Goal: Task Accomplishment & Management: Manage account settings

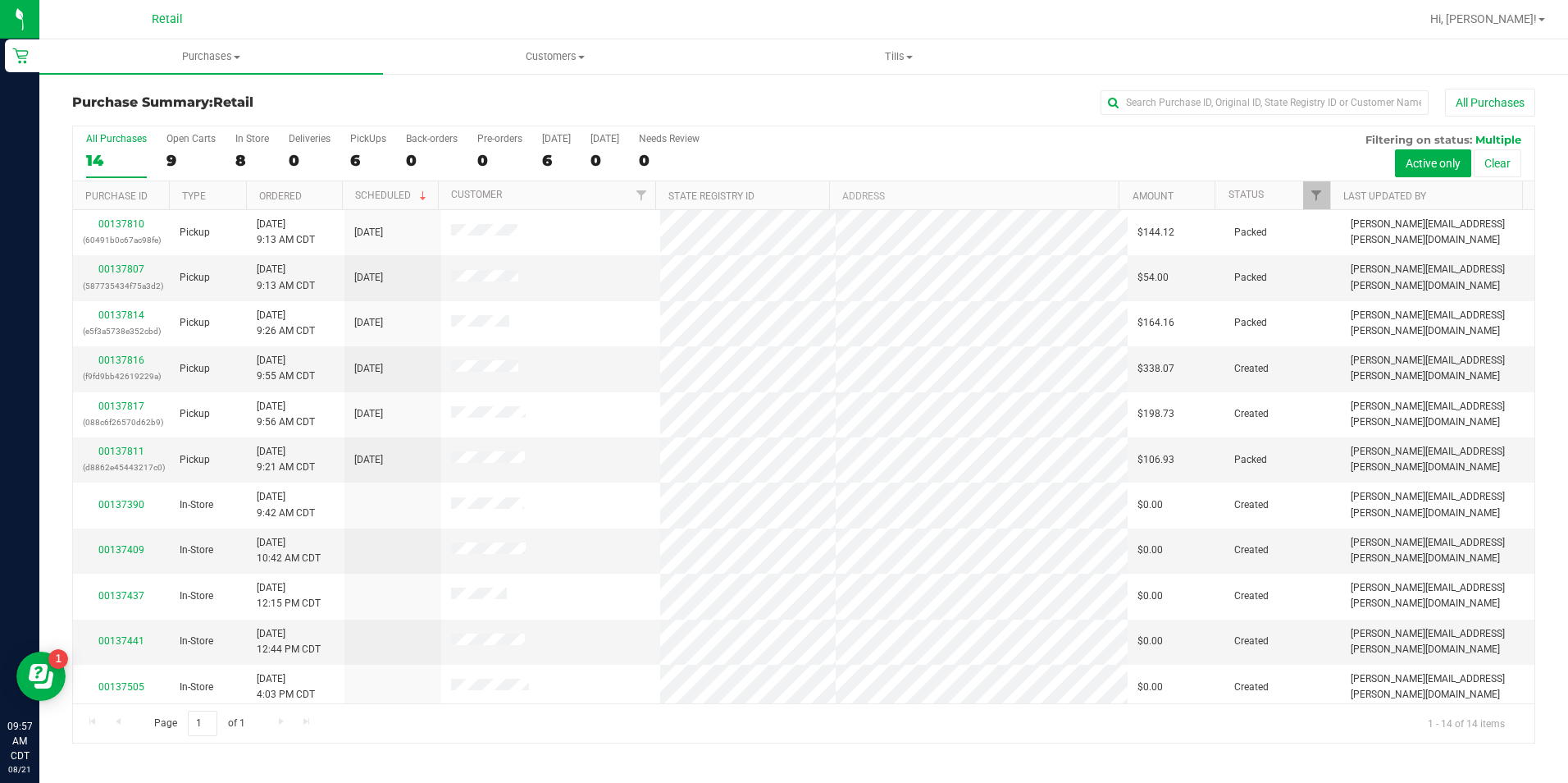
click at [424, 13] on div at bounding box center [856, 18] width 1126 height 32
click at [123, 361] on link "00137816" at bounding box center [121, 360] width 46 height 12
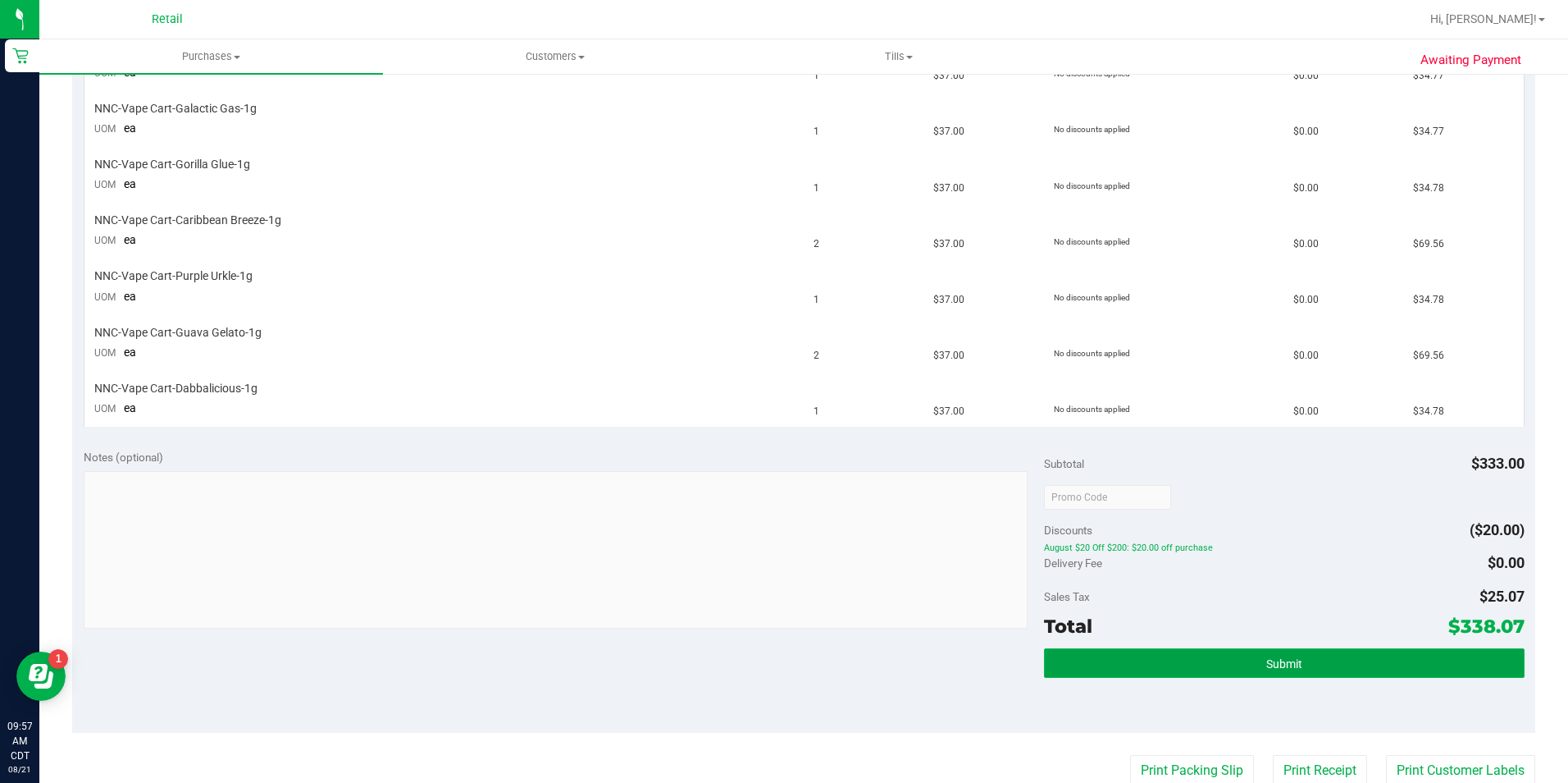
click at [1367, 668] on button "Submit" at bounding box center [1284, 663] width 481 height 30
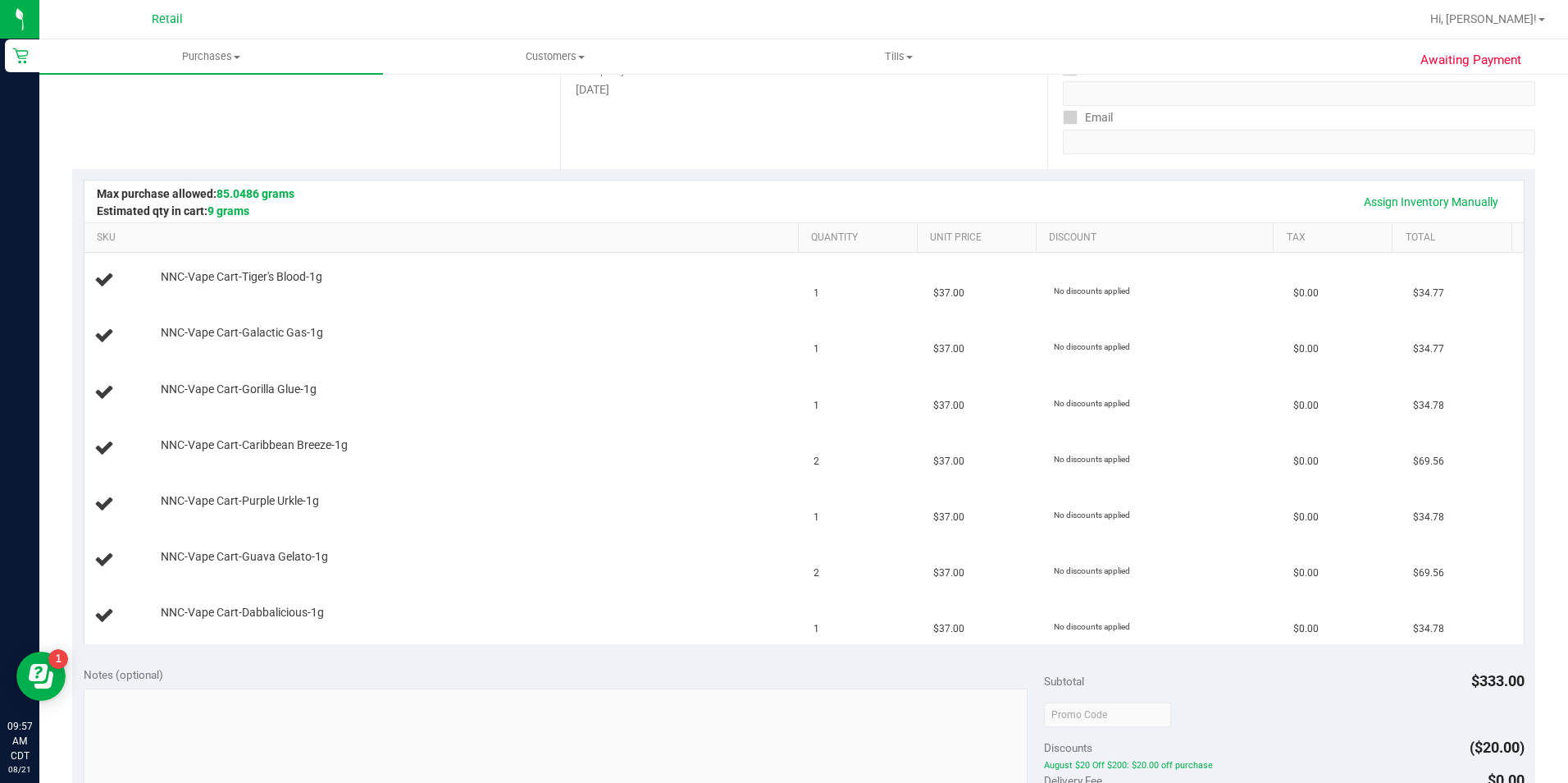
scroll to position [259, 0]
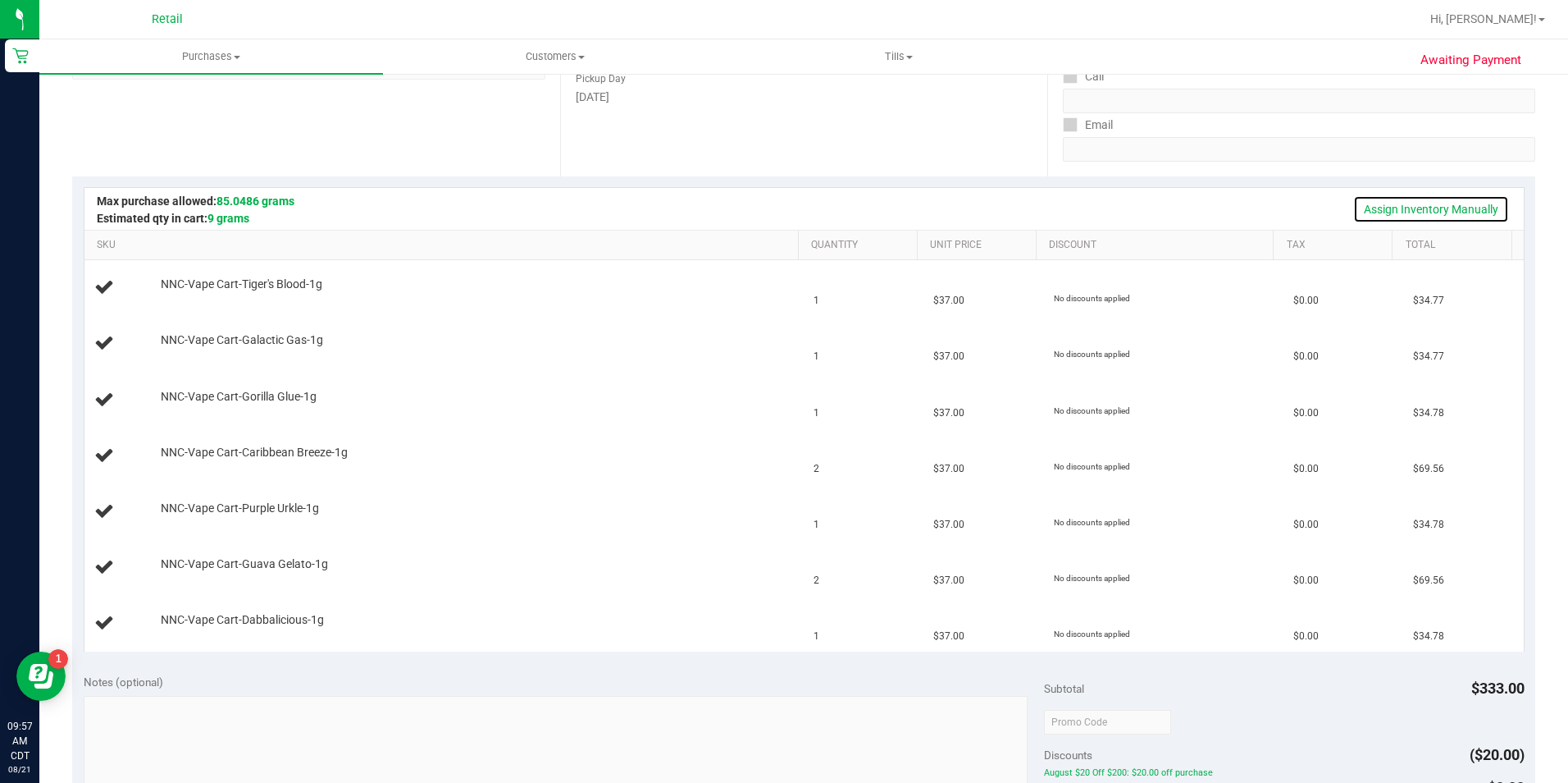
click at [1447, 211] on link "Assign Inventory Manually" at bounding box center [1431, 209] width 156 height 28
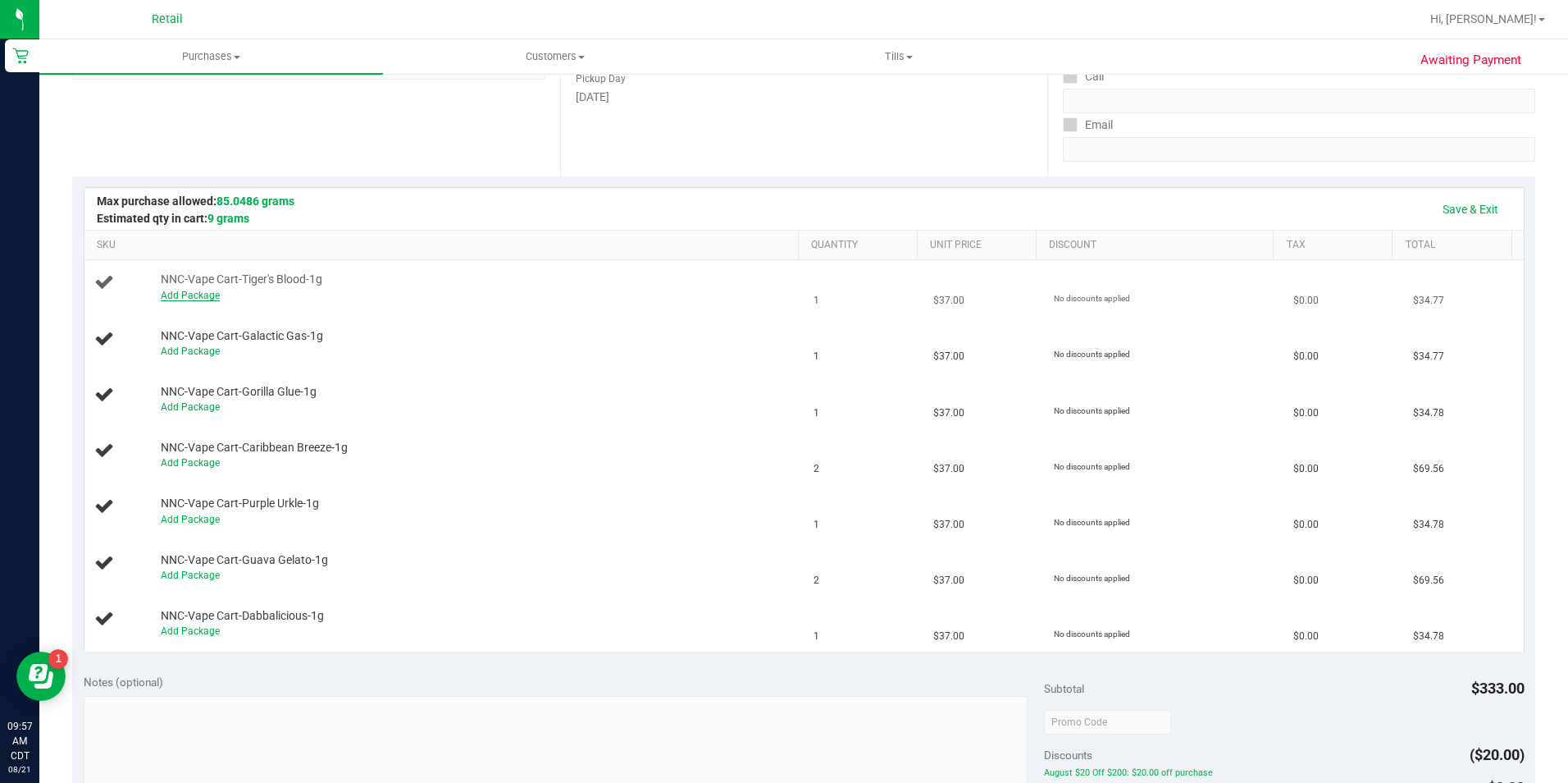
click at [191, 297] on link "Add Package" at bounding box center [189, 295] width 59 height 12
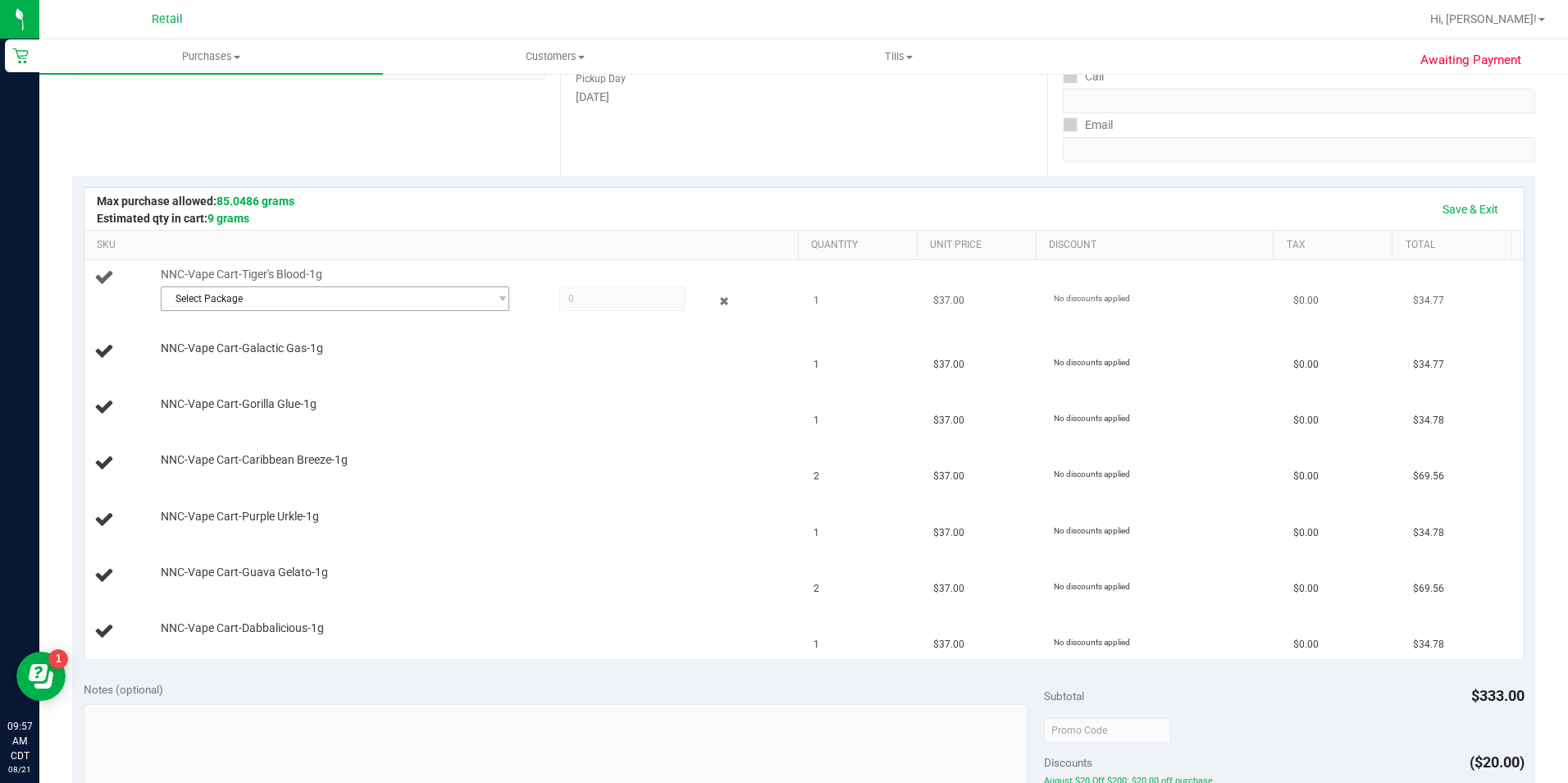
click at [276, 308] on span "Select Package" at bounding box center [325, 298] width 327 height 23
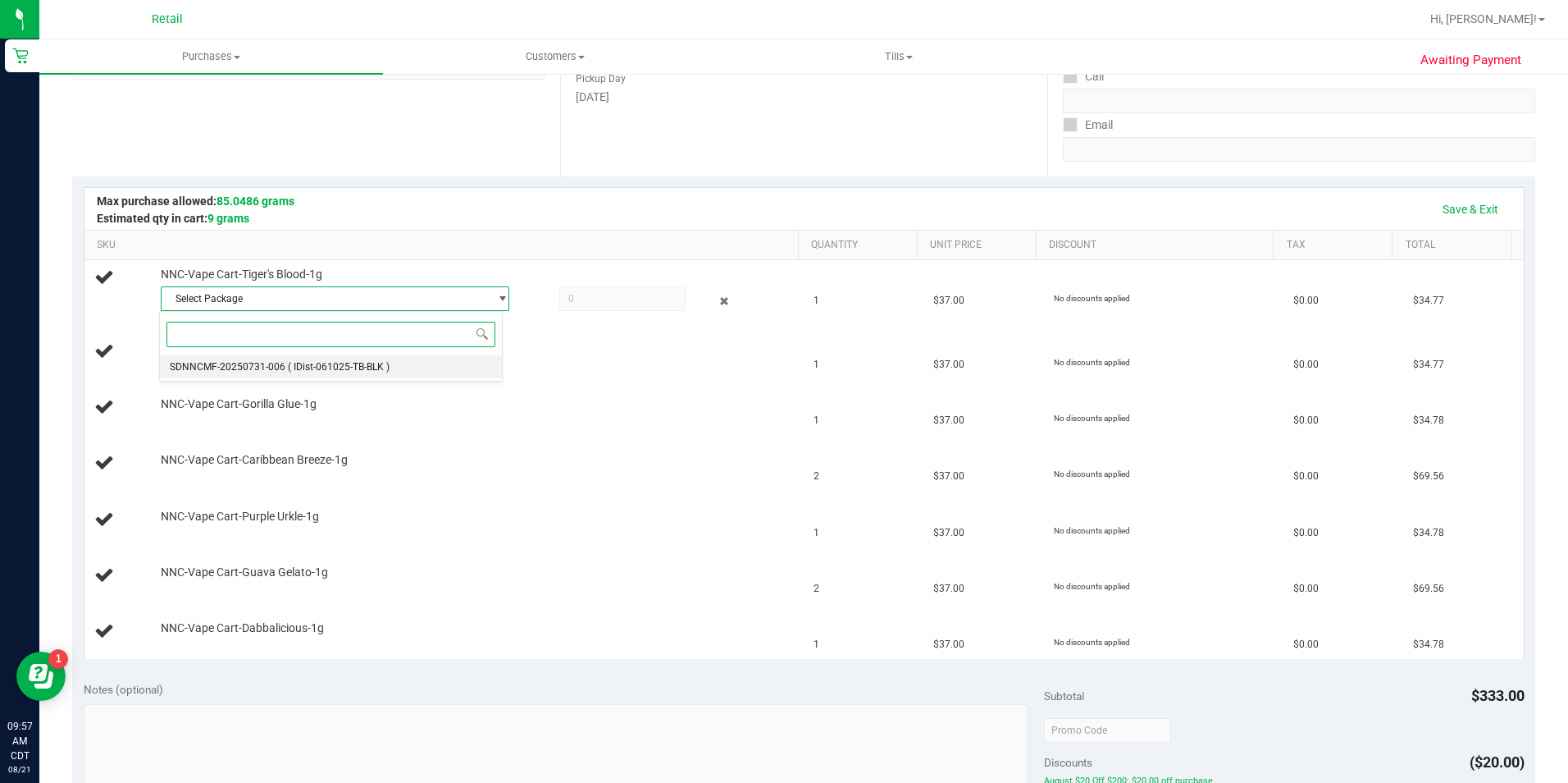
click at [358, 366] on span "( IDist-061025-TB-BLK )" at bounding box center [338, 366] width 102 height 12
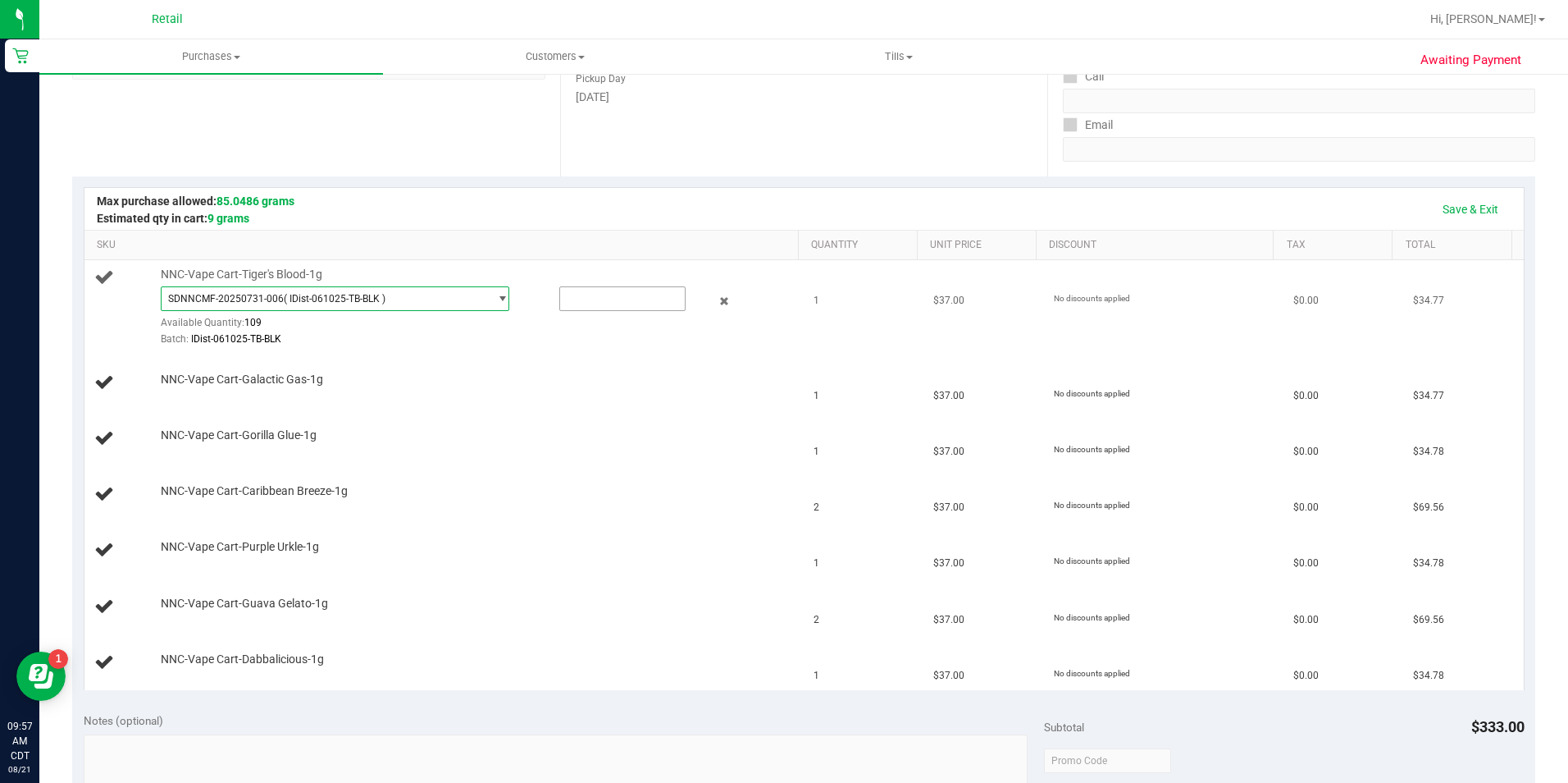
click at [600, 302] on input "text" at bounding box center [622, 298] width 125 height 23
type input "1"
click at [544, 471] on td "NNC-Vape Cart-Caribbean Breeze-1g" at bounding box center [444, 494] width 720 height 56
type input "1.0000"
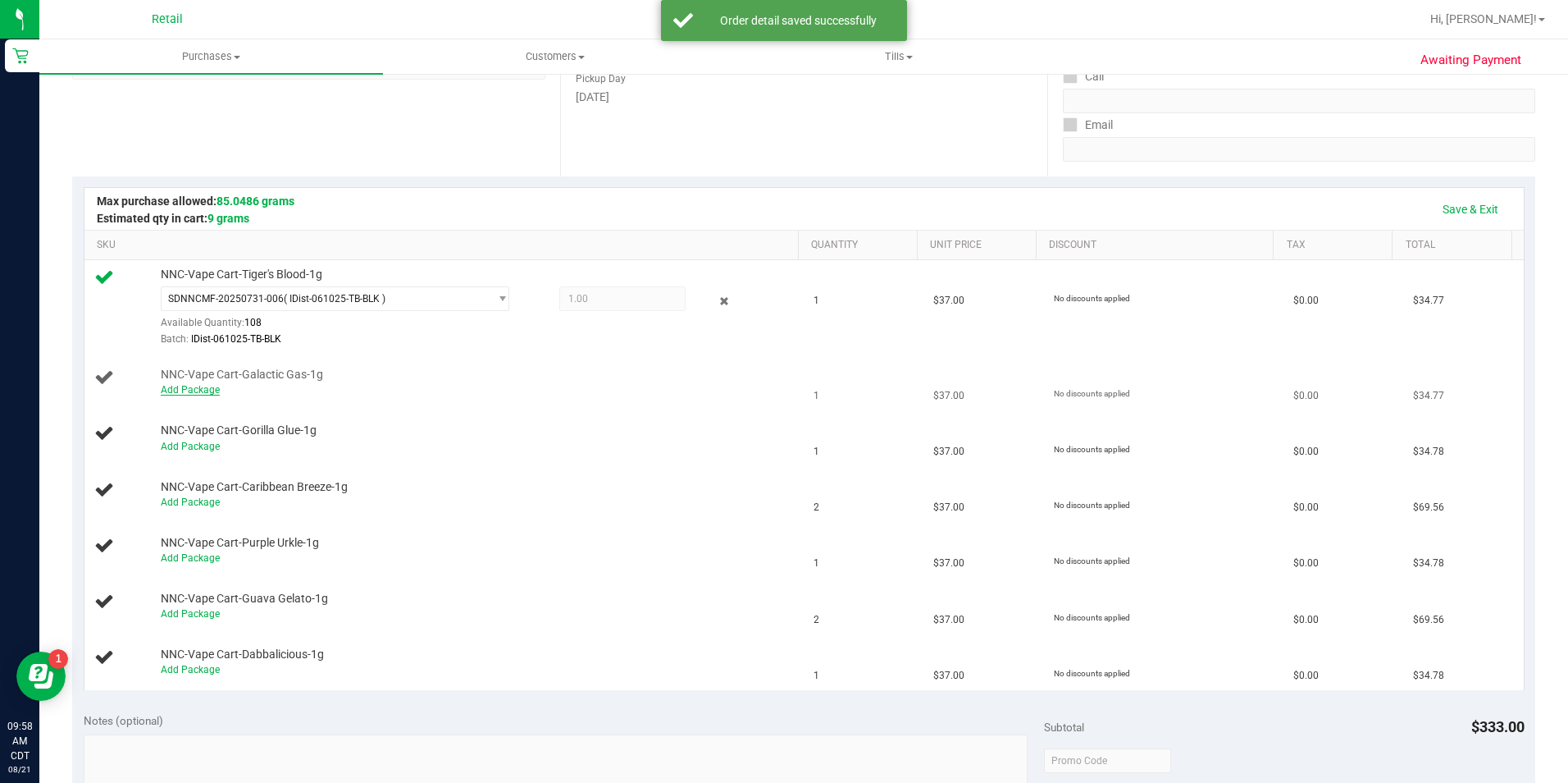
click at [203, 394] on link "Add Package" at bounding box center [189, 390] width 59 height 12
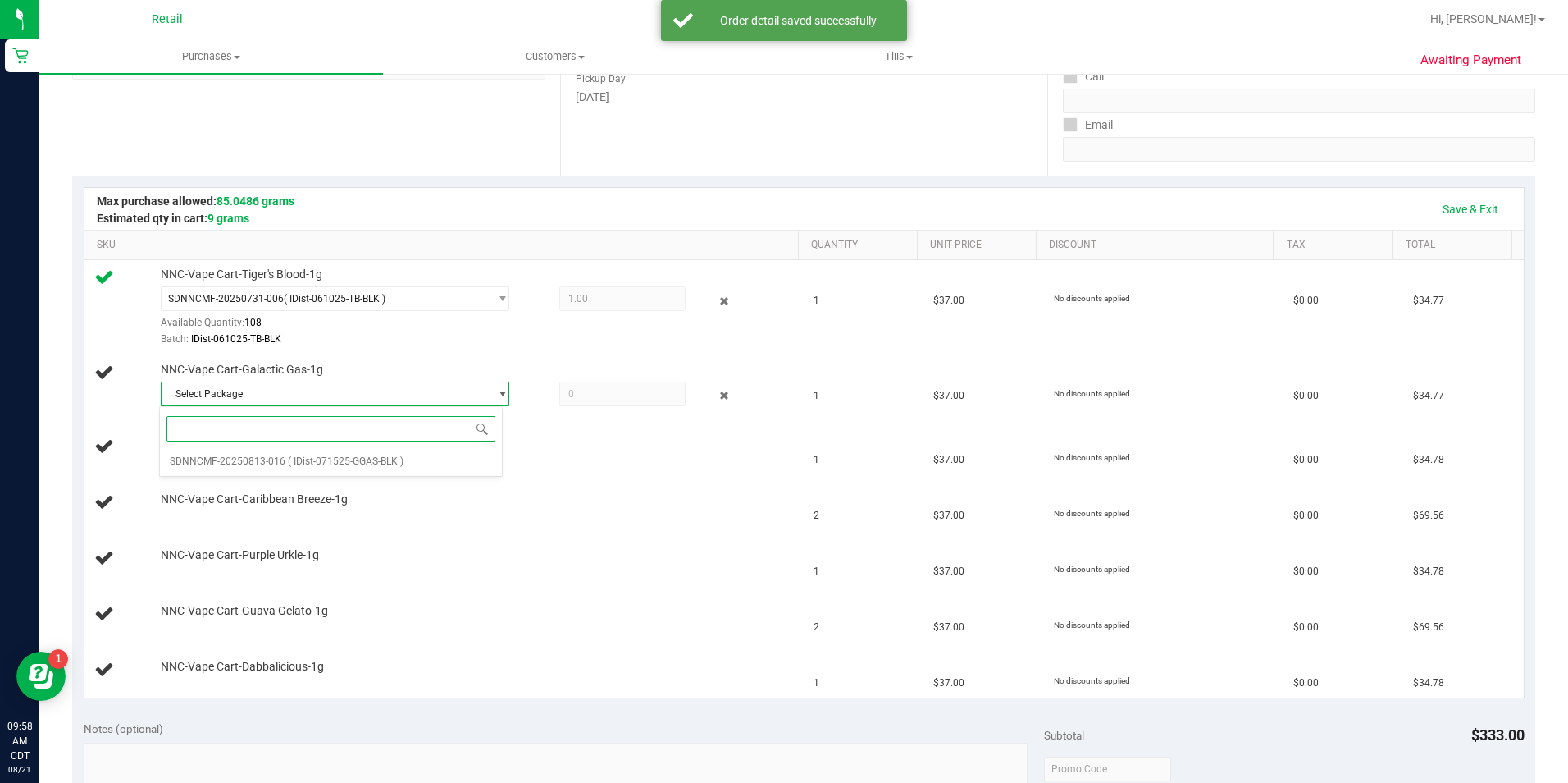
click at [304, 434] on input at bounding box center [330, 428] width 328 height 25
click at [323, 465] on span "( IDist-071525-GGAS-BLK )" at bounding box center [345, 461] width 115 height 12
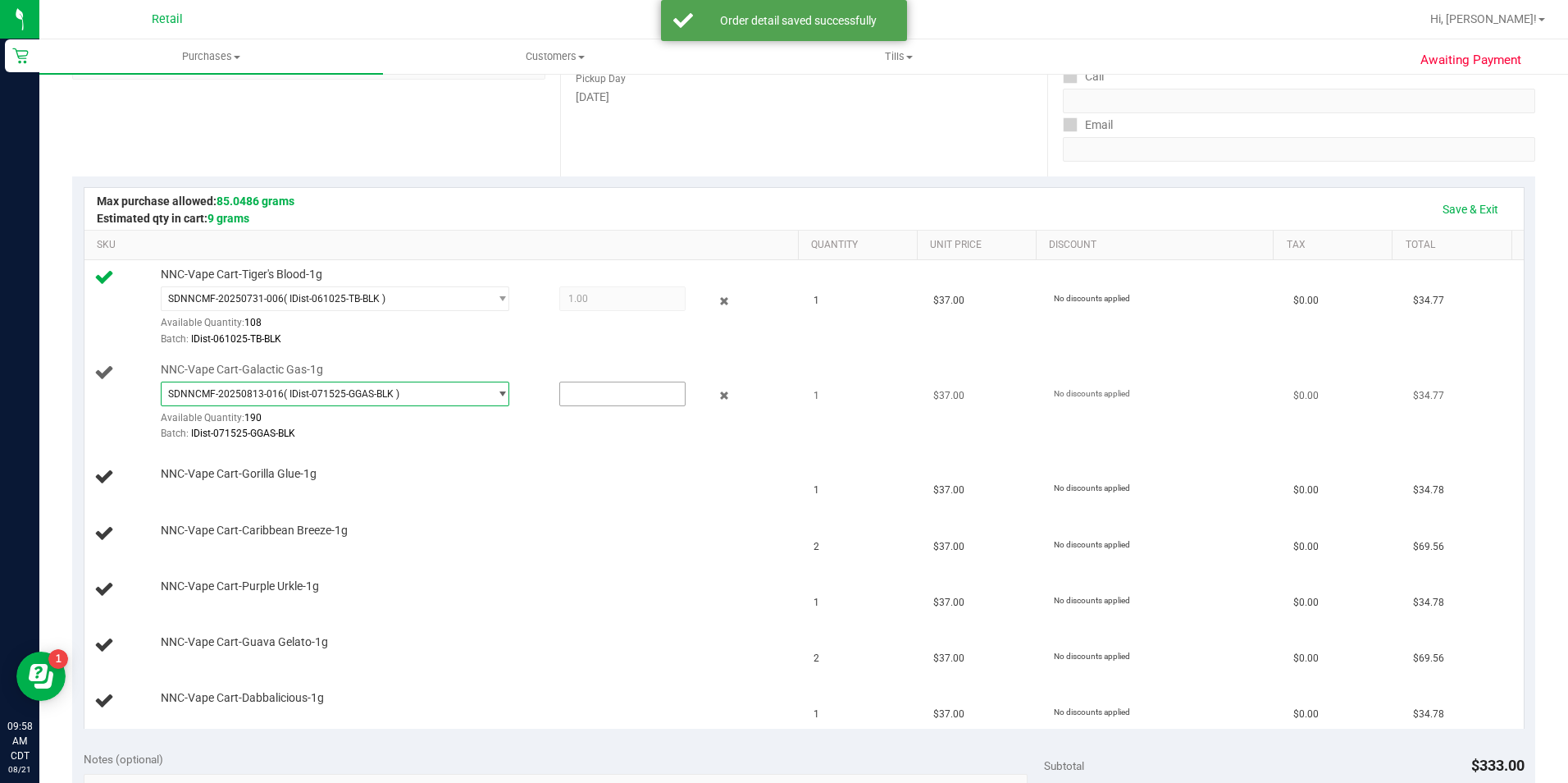
click at [599, 395] on input "text" at bounding box center [622, 393] width 125 height 23
type input "1"
click at [536, 480] on div "NNC-Vape Cart-Gorilla Glue-1g" at bounding box center [471, 473] width 637 height 16
type input "1.0000"
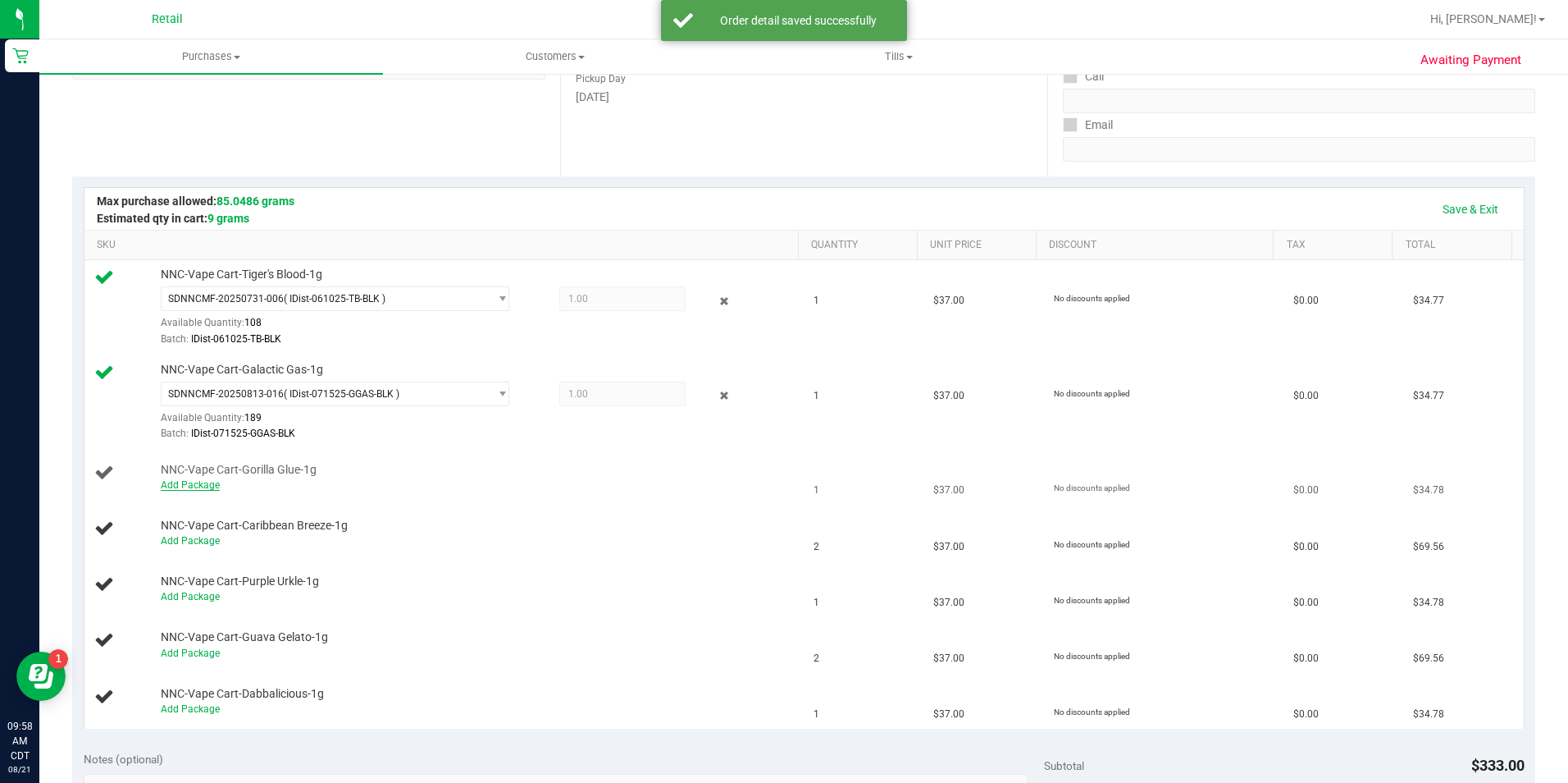
click at [205, 486] on link "Add Package" at bounding box center [189, 485] width 59 height 12
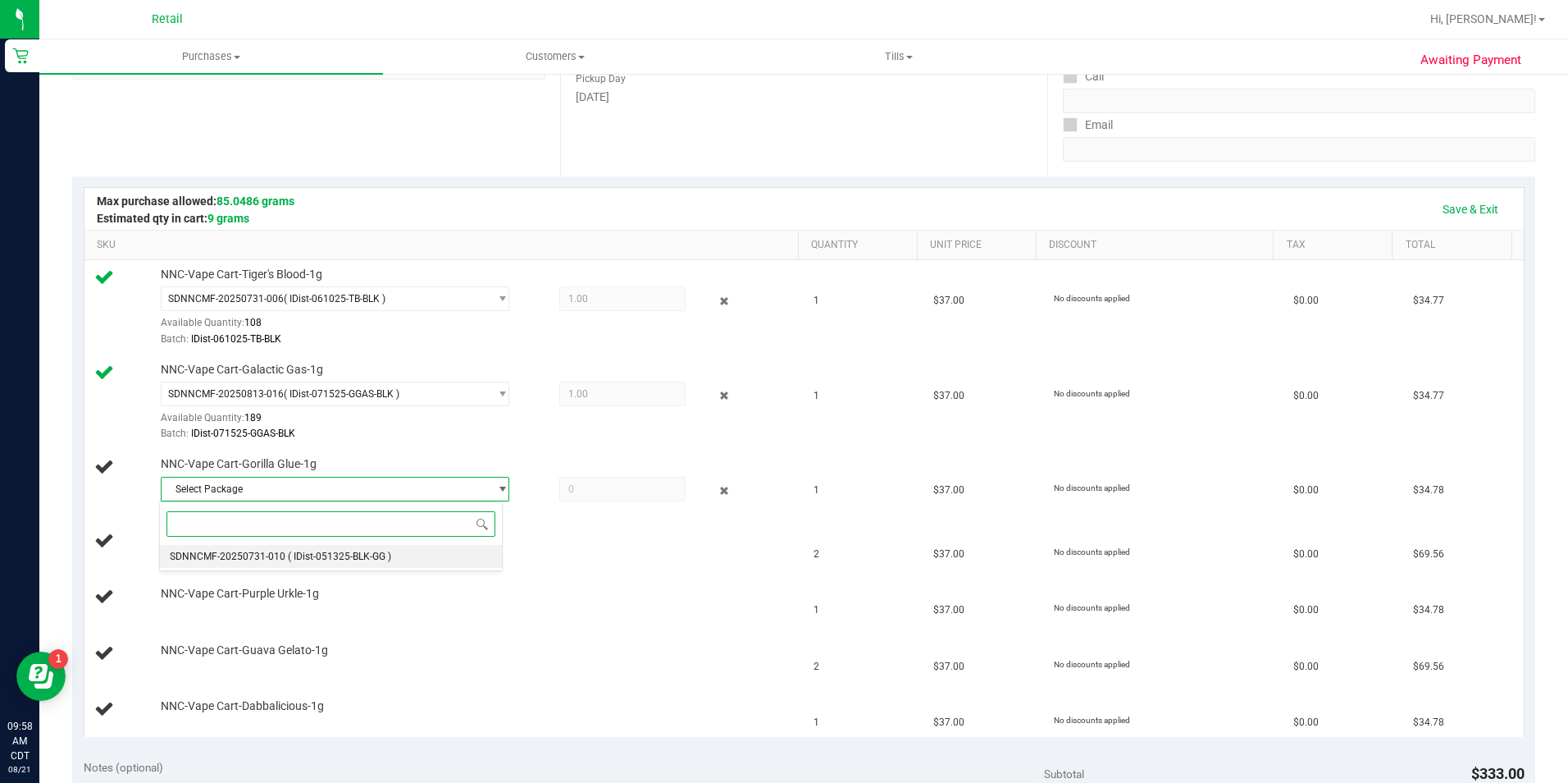
click at [350, 557] on span "( IDist-051325-BLK-GG )" at bounding box center [338, 556] width 103 height 12
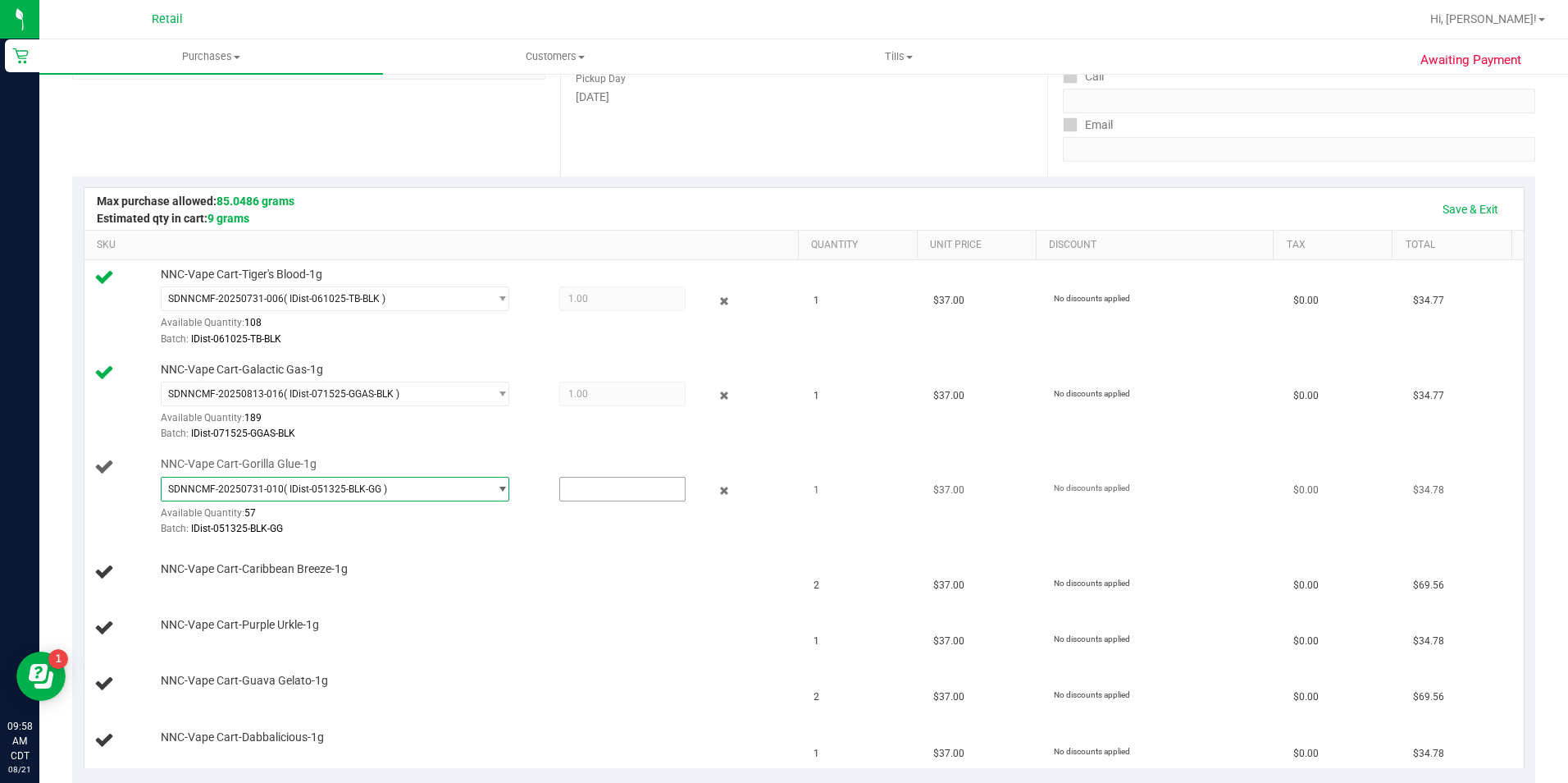
click at [622, 486] on input "text" at bounding box center [622, 489] width 125 height 23
type input "1"
click at [589, 579] on div "NNC-Vape Cart-Caribbean Breeze-1g" at bounding box center [444, 571] width 700 height 22
type input "1.0000"
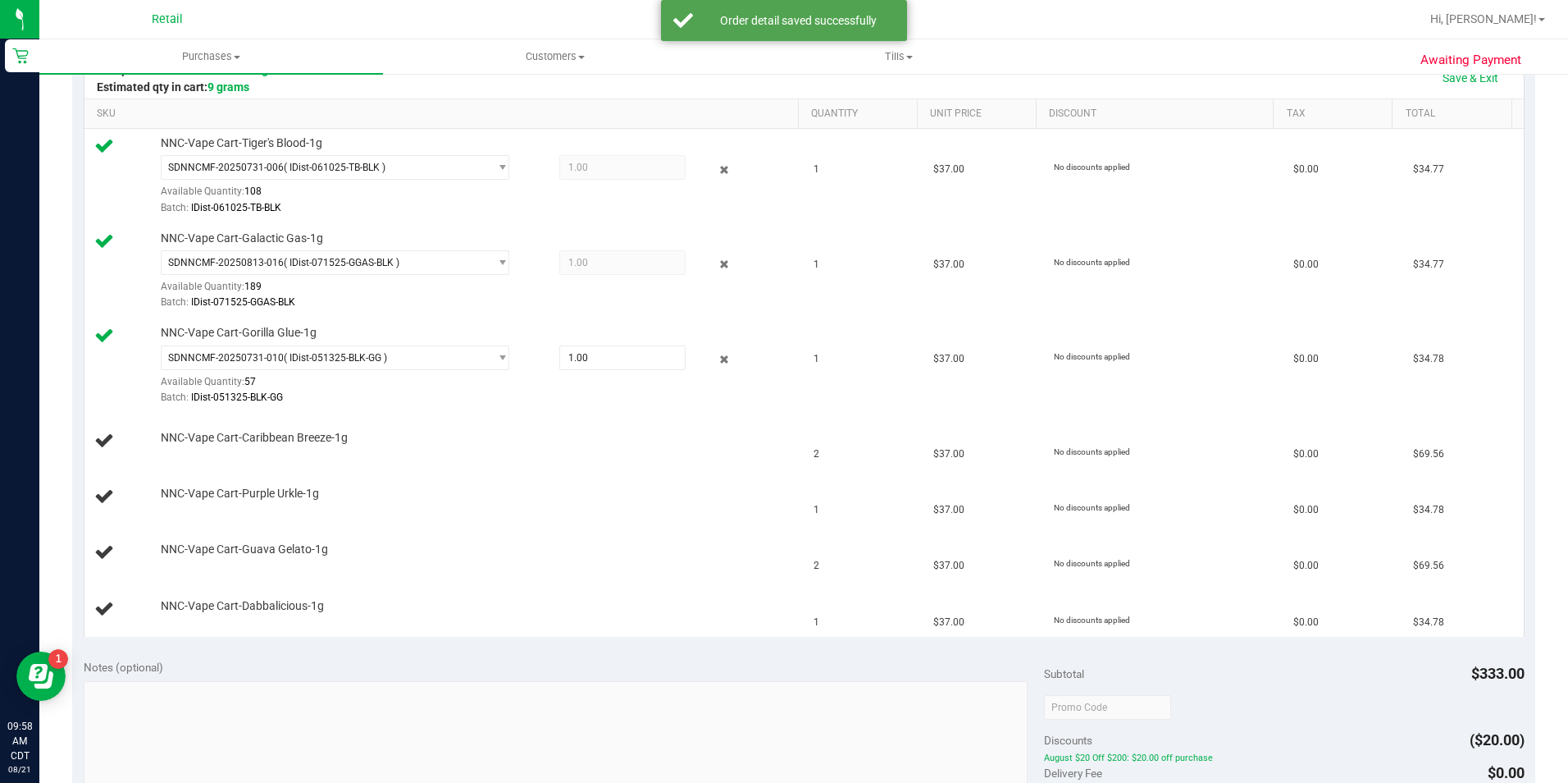
scroll to position [516, 0]
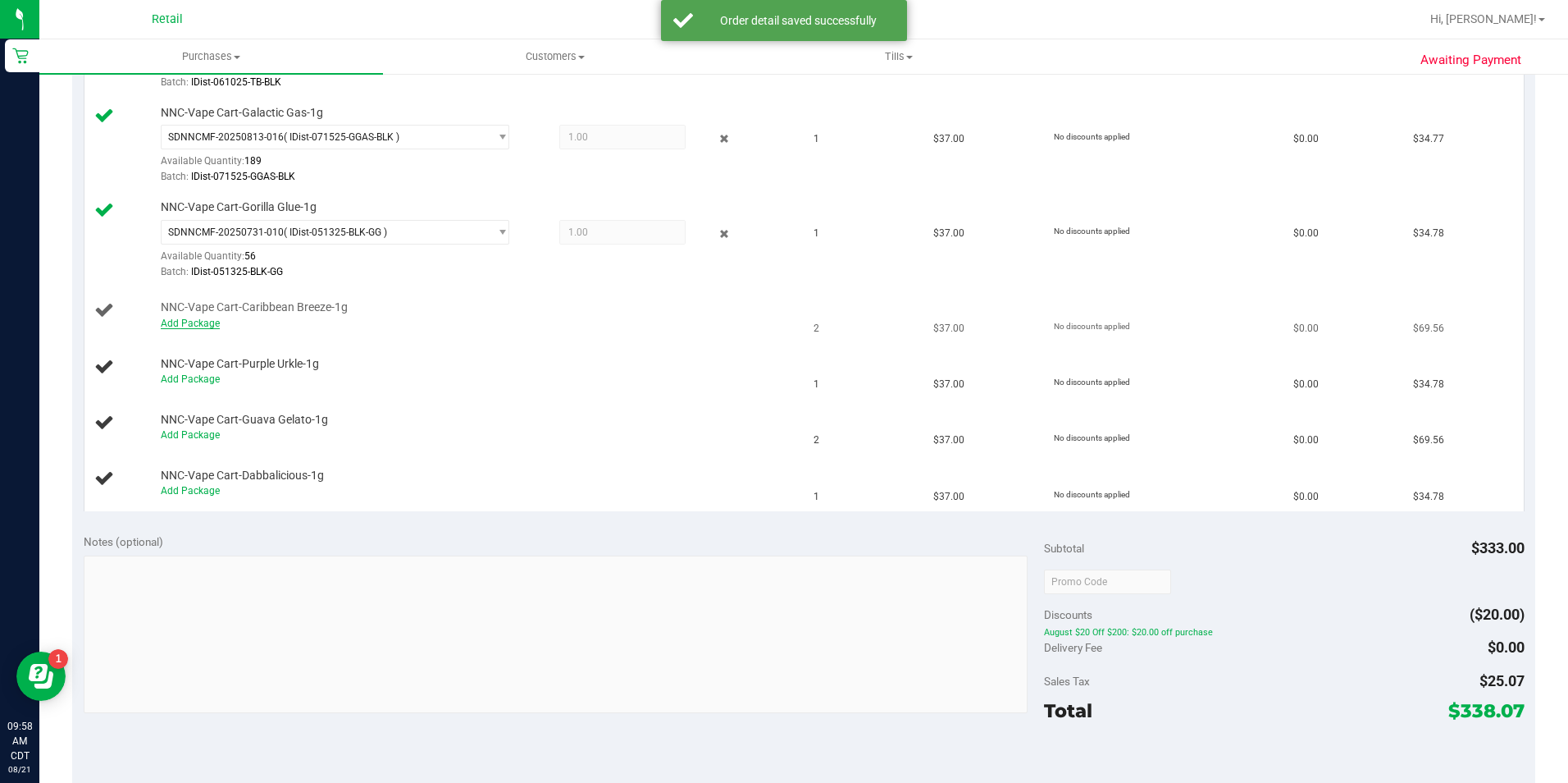
click at [210, 322] on link "Add Package" at bounding box center [189, 323] width 59 height 12
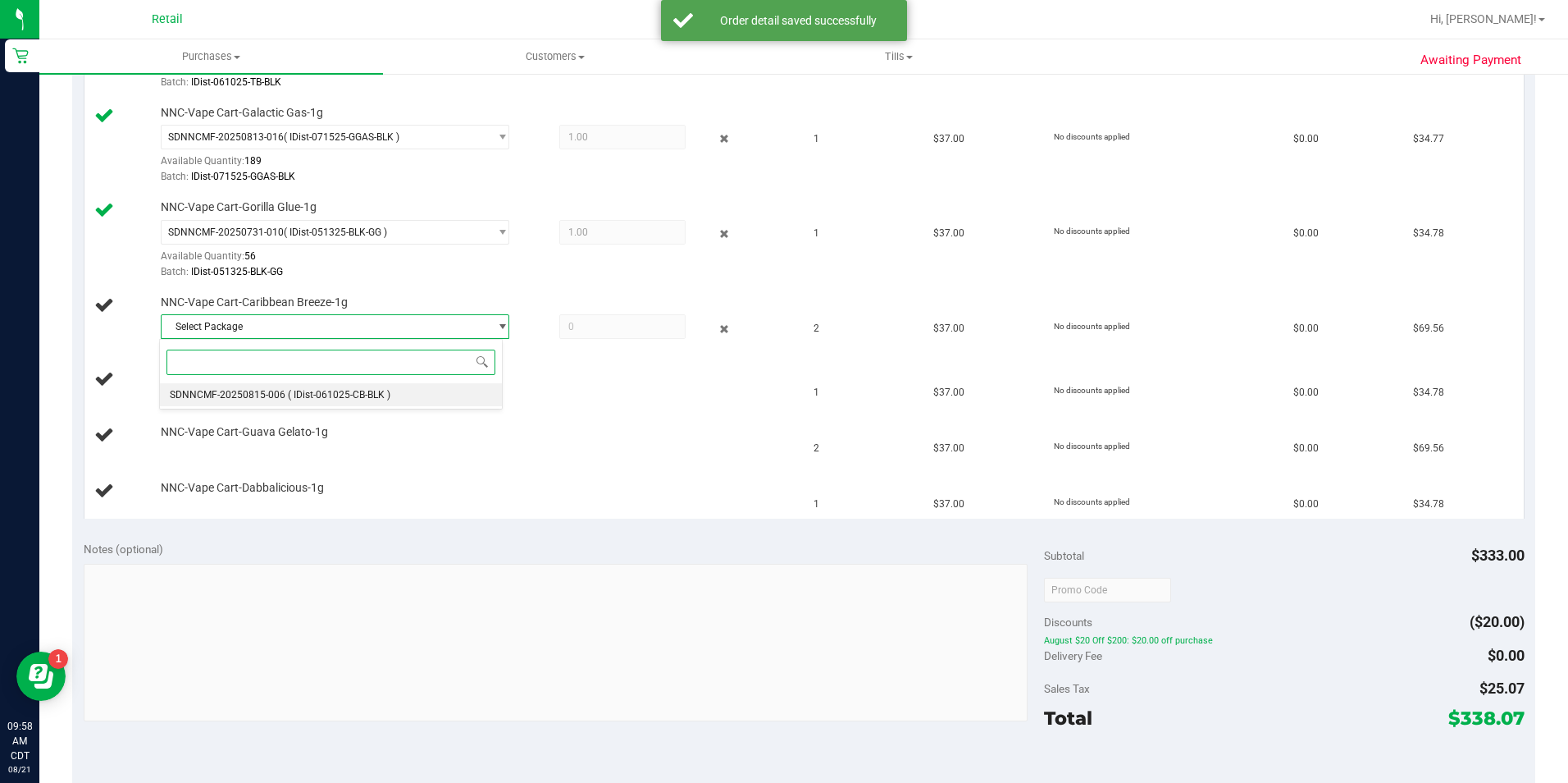
click at [440, 398] on li "SDNNCMF-20250815-006 ( IDist-061025-CB-BLK )" at bounding box center [330, 394] width 341 height 23
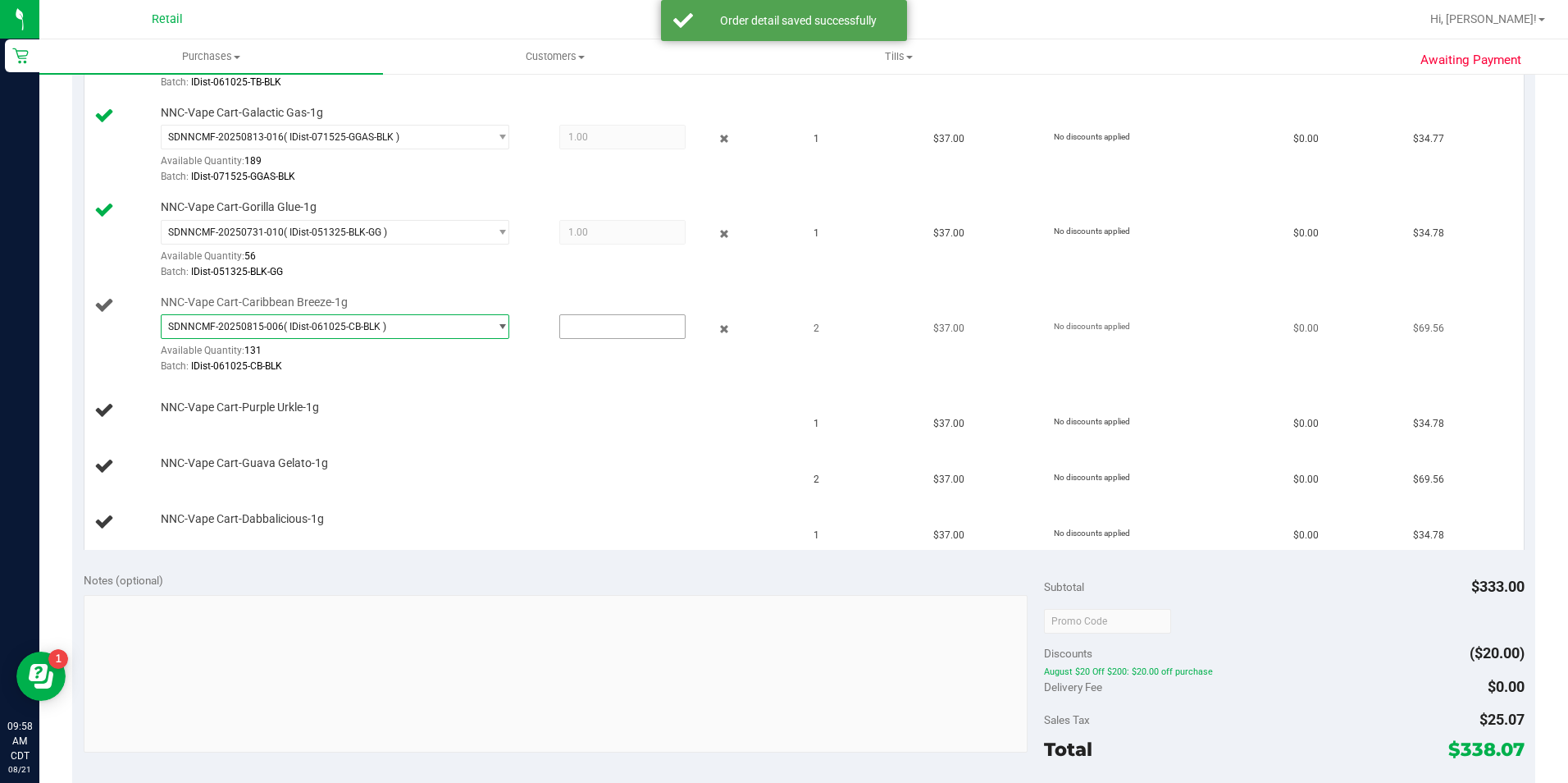
click at [611, 322] on input "text" at bounding box center [622, 326] width 125 height 23
type input "2"
click at [591, 432] on td "NNC-Vape Cart-Purple Urkle-1g" at bounding box center [444, 411] width 720 height 56
type input "2.0000"
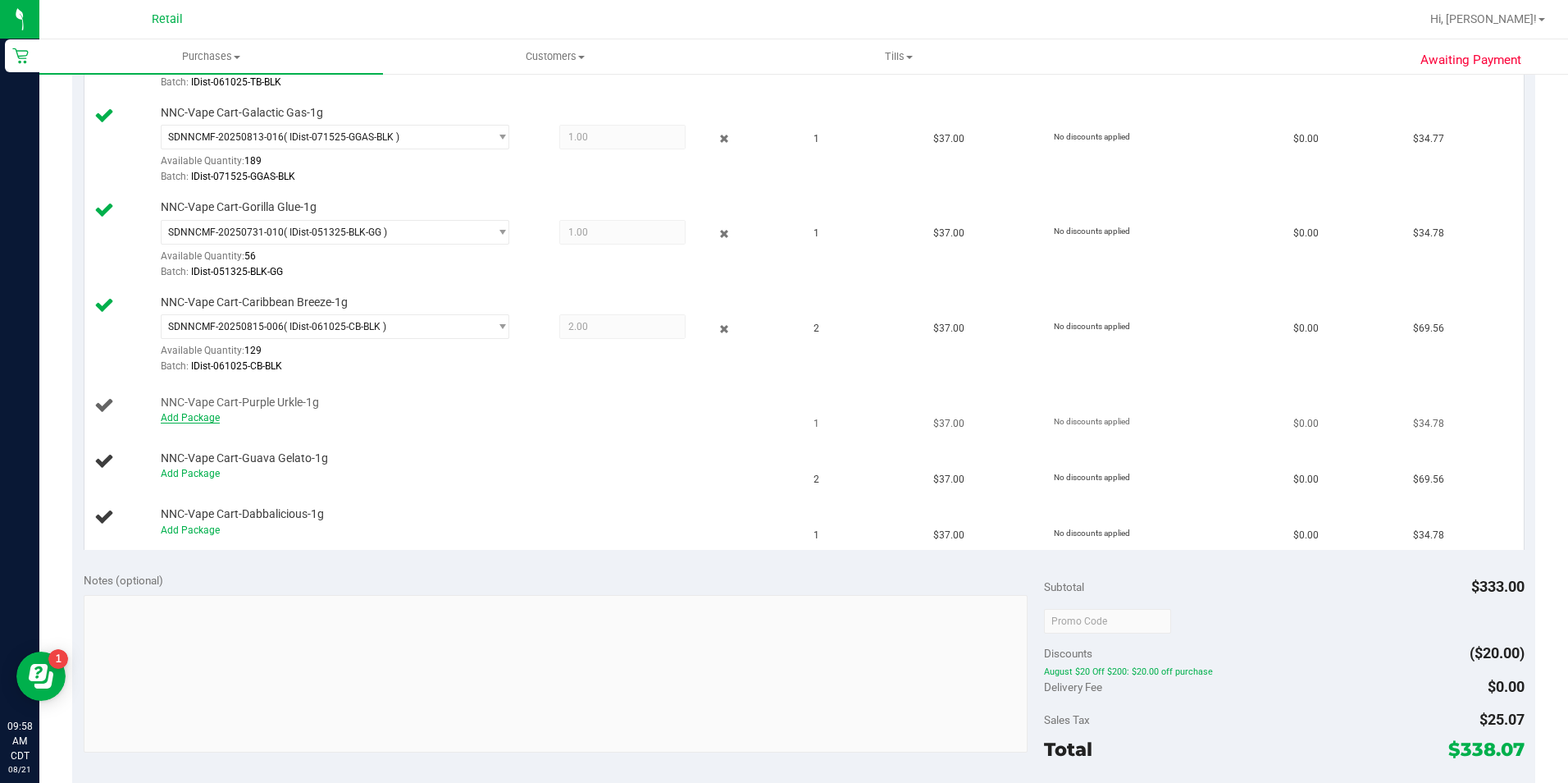
click at [202, 418] on link "Add Package" at bounding box center [189, 417] width 59 height 12
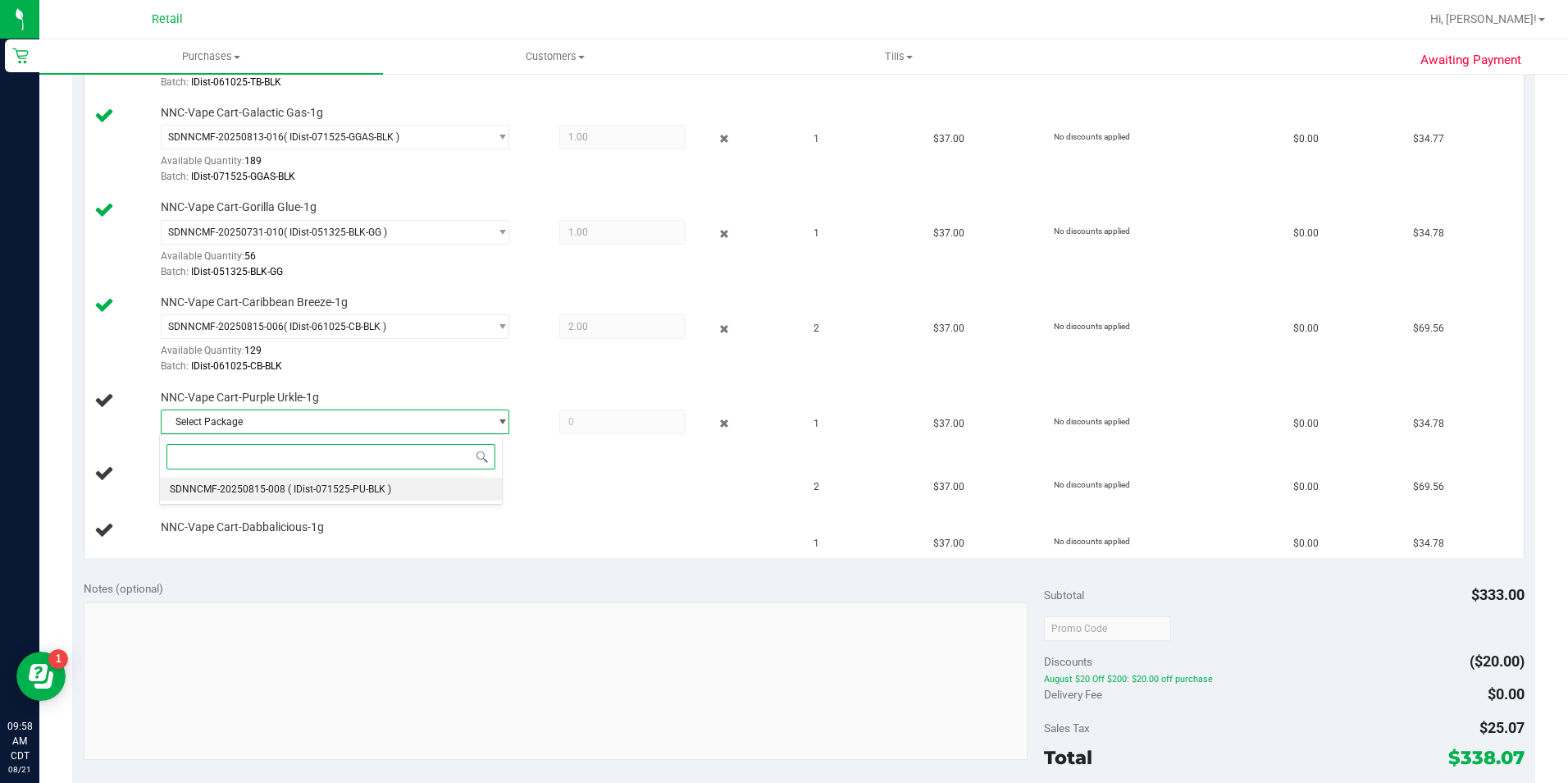
click at [402, 493] on li "SDNNCMF-20250815-008 ( IDist-071525-PU-BLK )" at bounding box center [330, 489] width 341 height 23
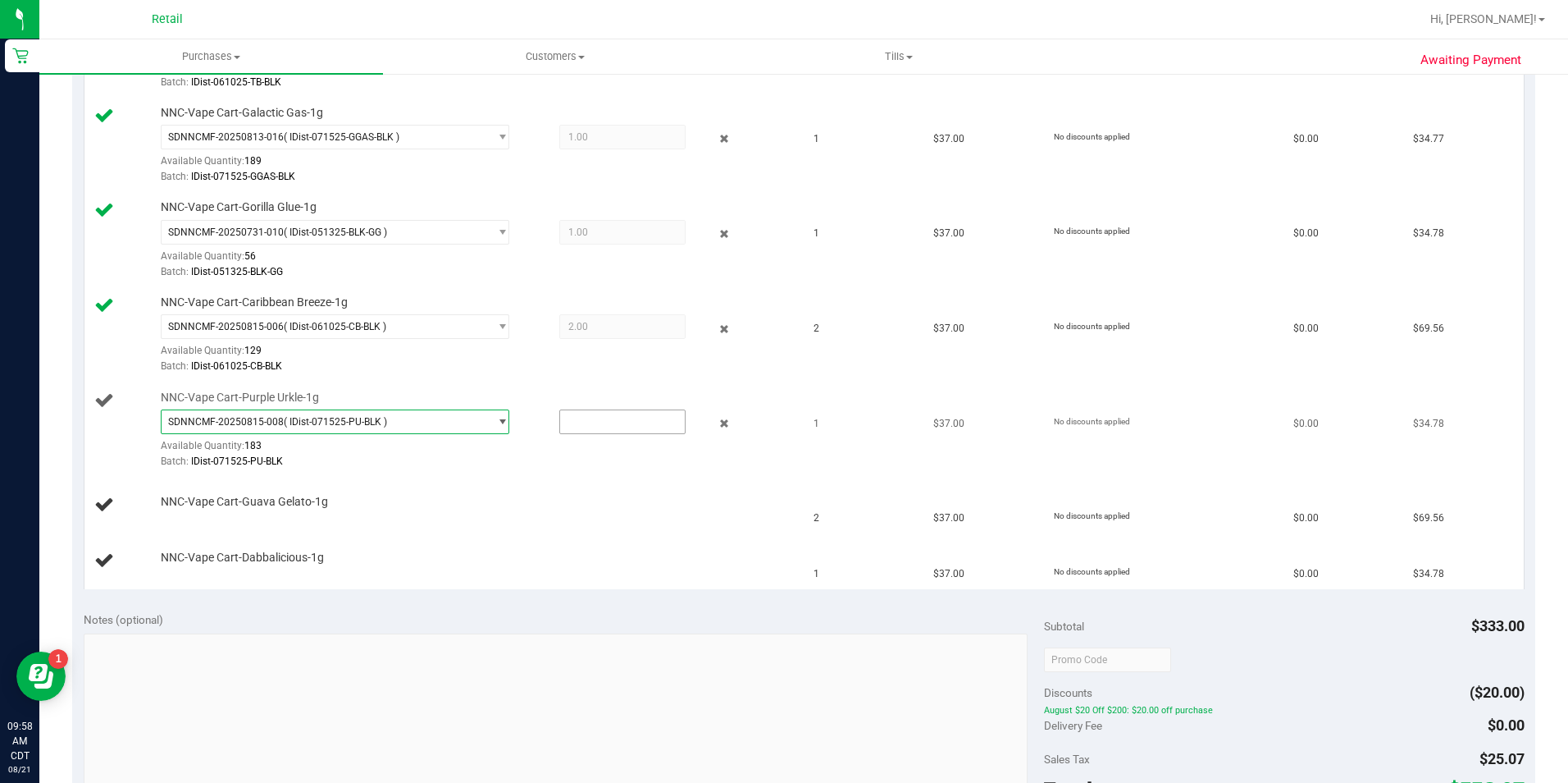
click at [625, 419] on input "text" at bounding box center [622, 421] width 125 height 23
type input "1"
click at [571, 499] on div "NNC-Vape Cart-Guava Gelato-1g" at bounding box center [471, 501] width 637 height 16
type input "1.0000"
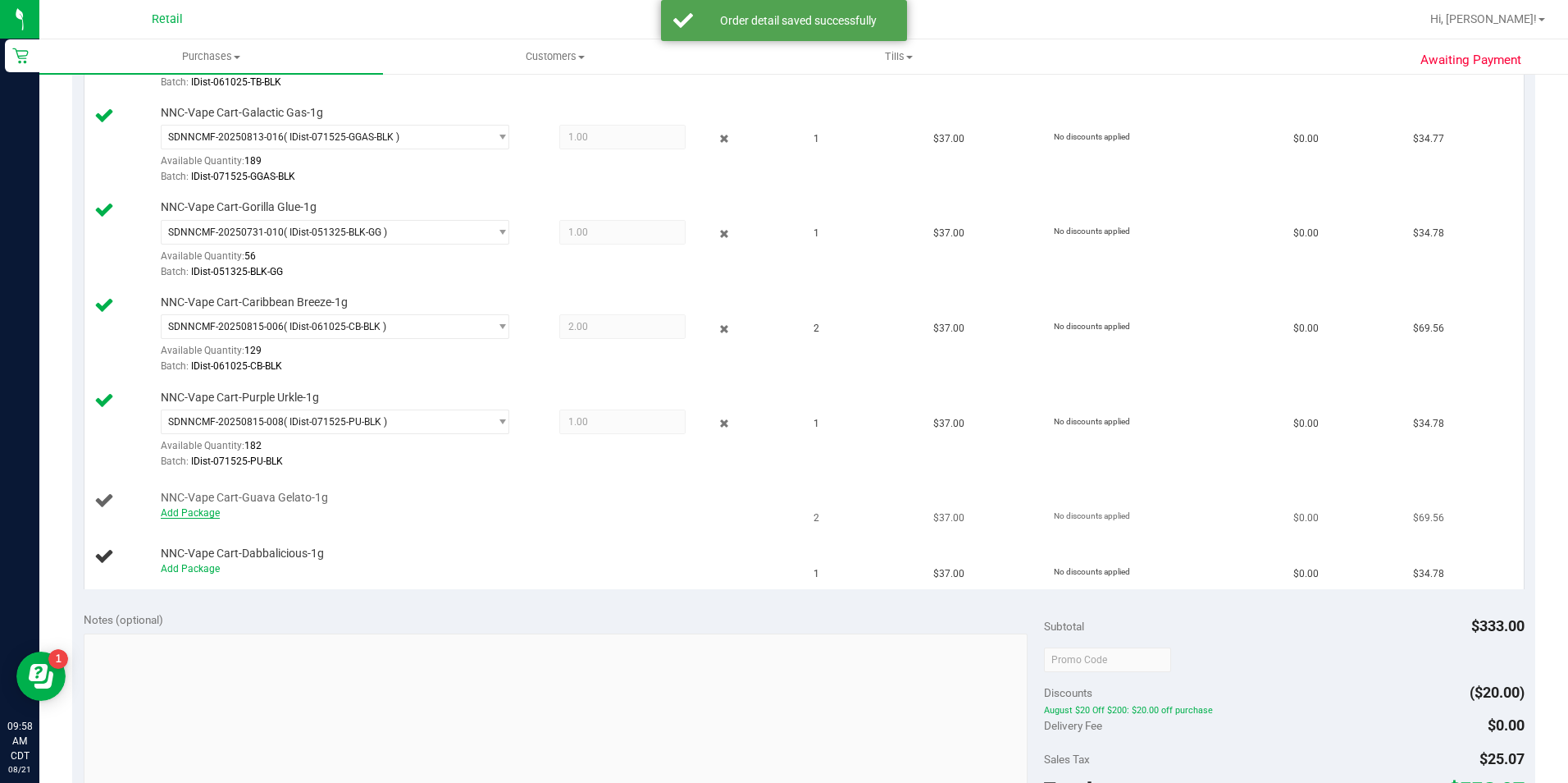
click at [206, 512] on link "Add Package" at bounding box center [189, 513] width 59 height 12
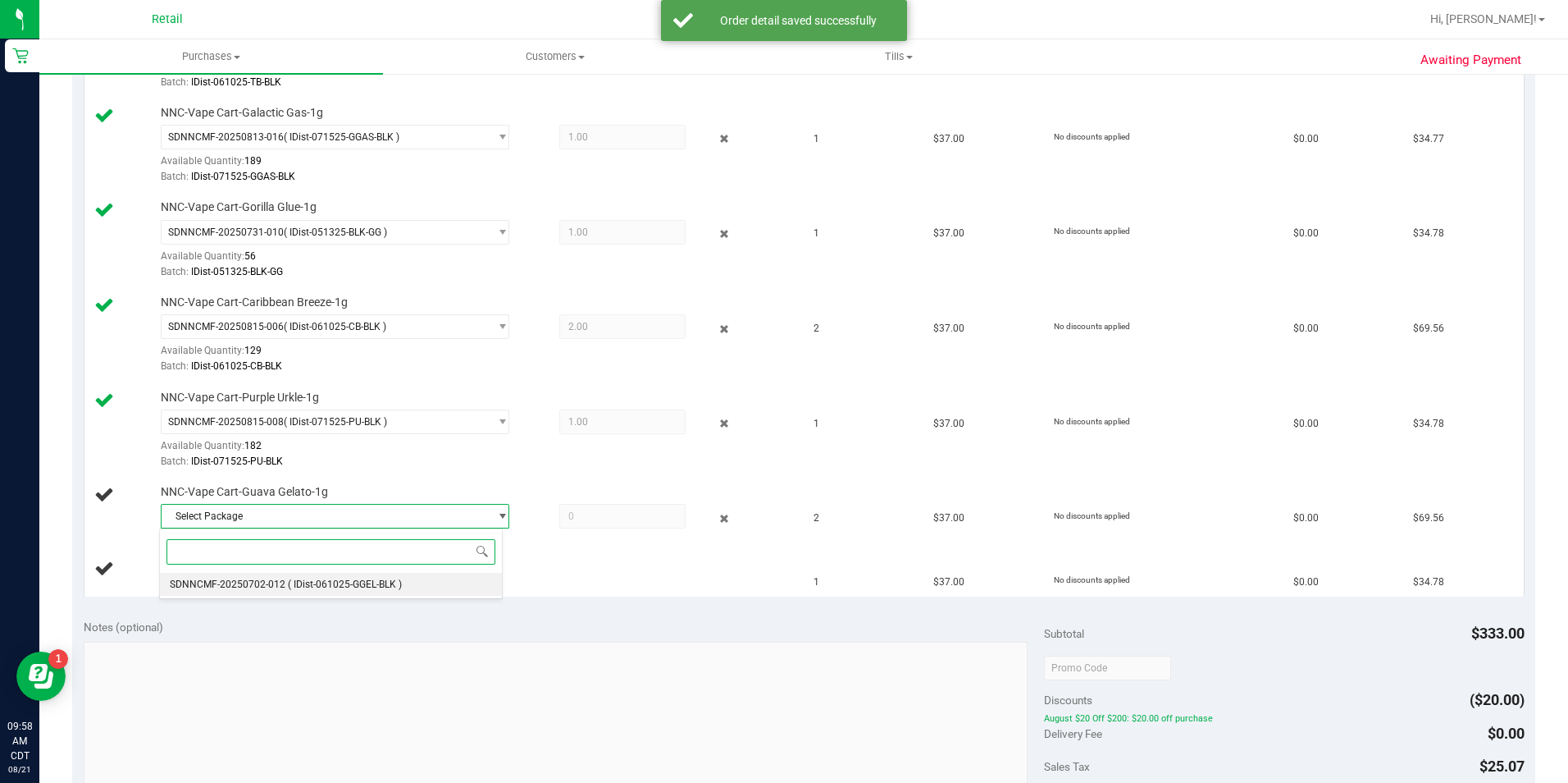
click at [333, 583] on span "( IDist-061025-GGEL-BLK )" at bounding box center [344, 584] width 114 height 12
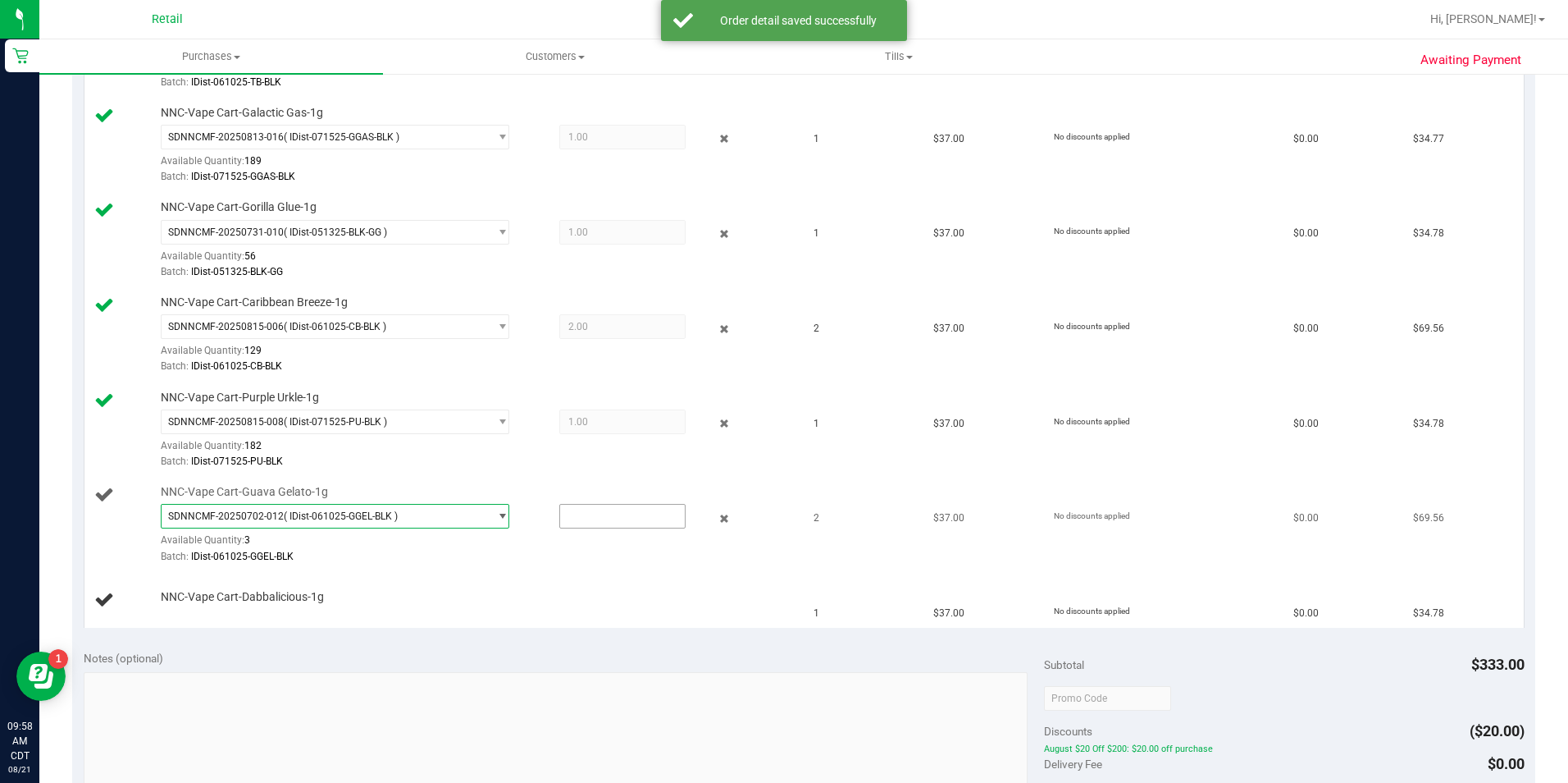
click at [617, 521] on input "text" at bounding box center [622, 516] width 125 height 23
type input "2"
click at [585, 565] on div at bounding box center [475, 565] width 630 height 1
type input "2.0000"
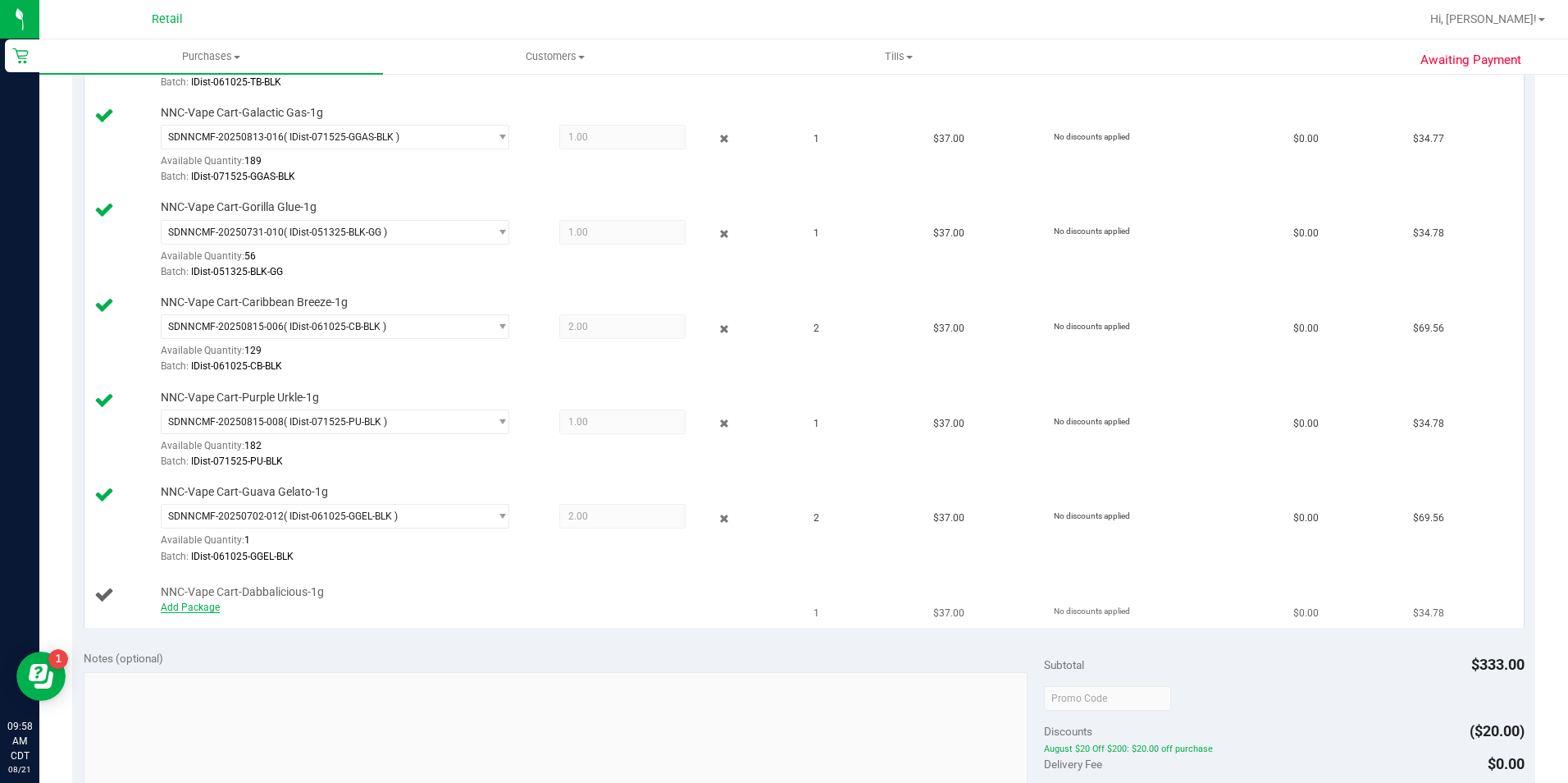
click at [198, 610] on link "Add Package" at bounding box center [189, 607] width 59 height 12
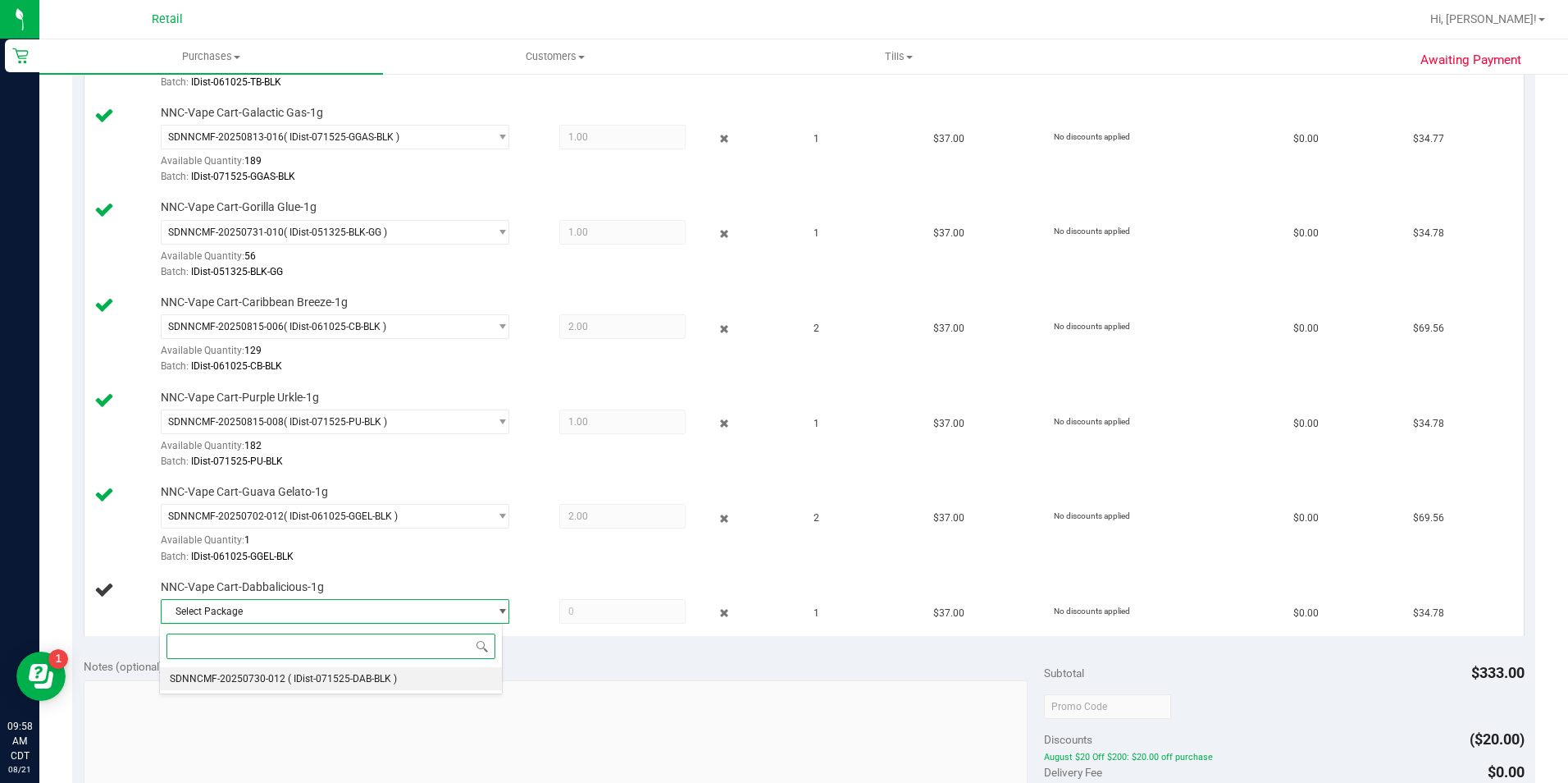
click at [415, 683] on li "SDNNCMF-20250730-012 ( IDist-071525-DAB-BLK )" at bounding box center [330, 678] width 341 height 23
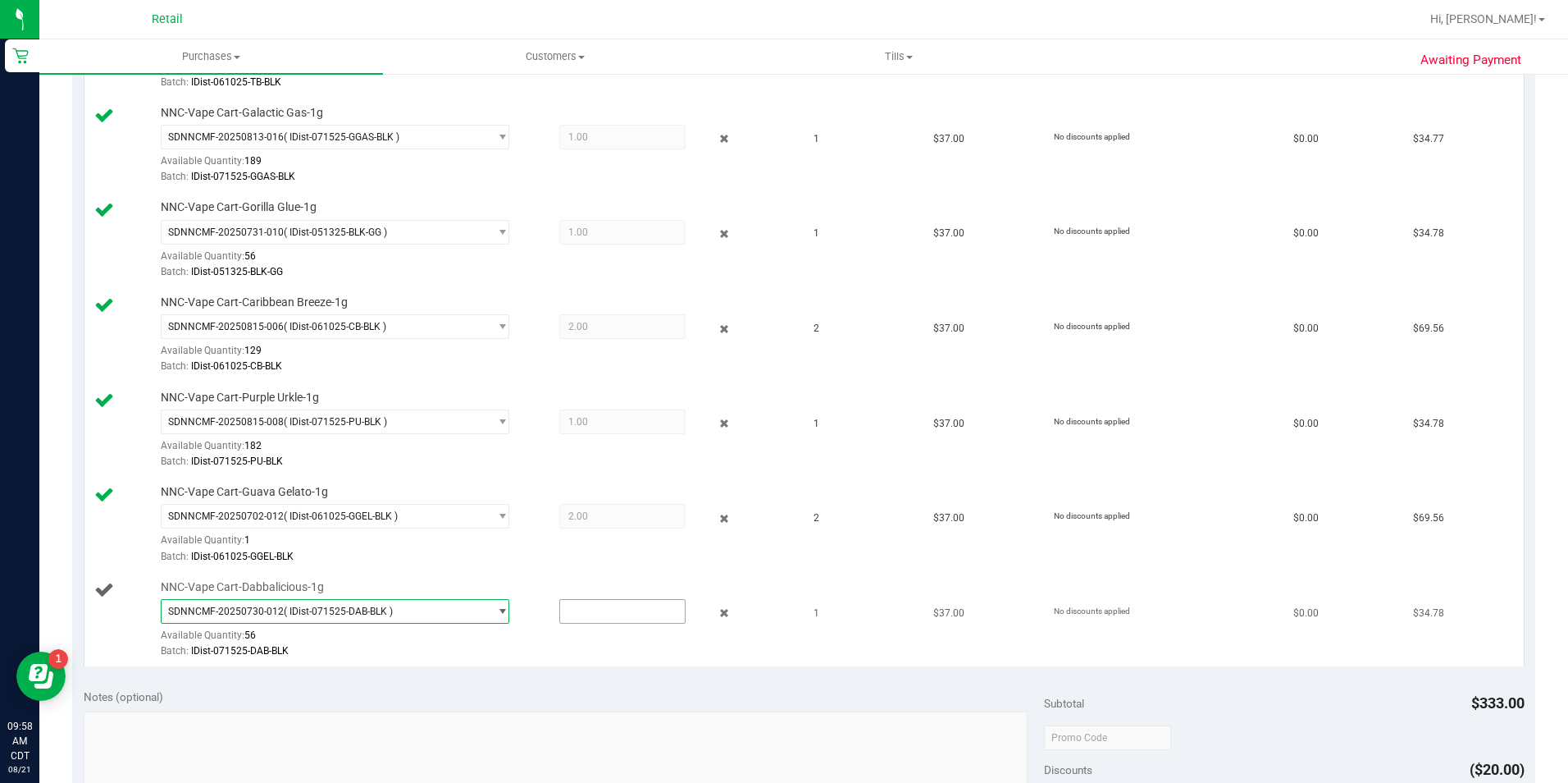
click at [602, 607] on input "text" at bounding box center [622, 611] width 125 height 23
type input "1"
type input "1.0000"
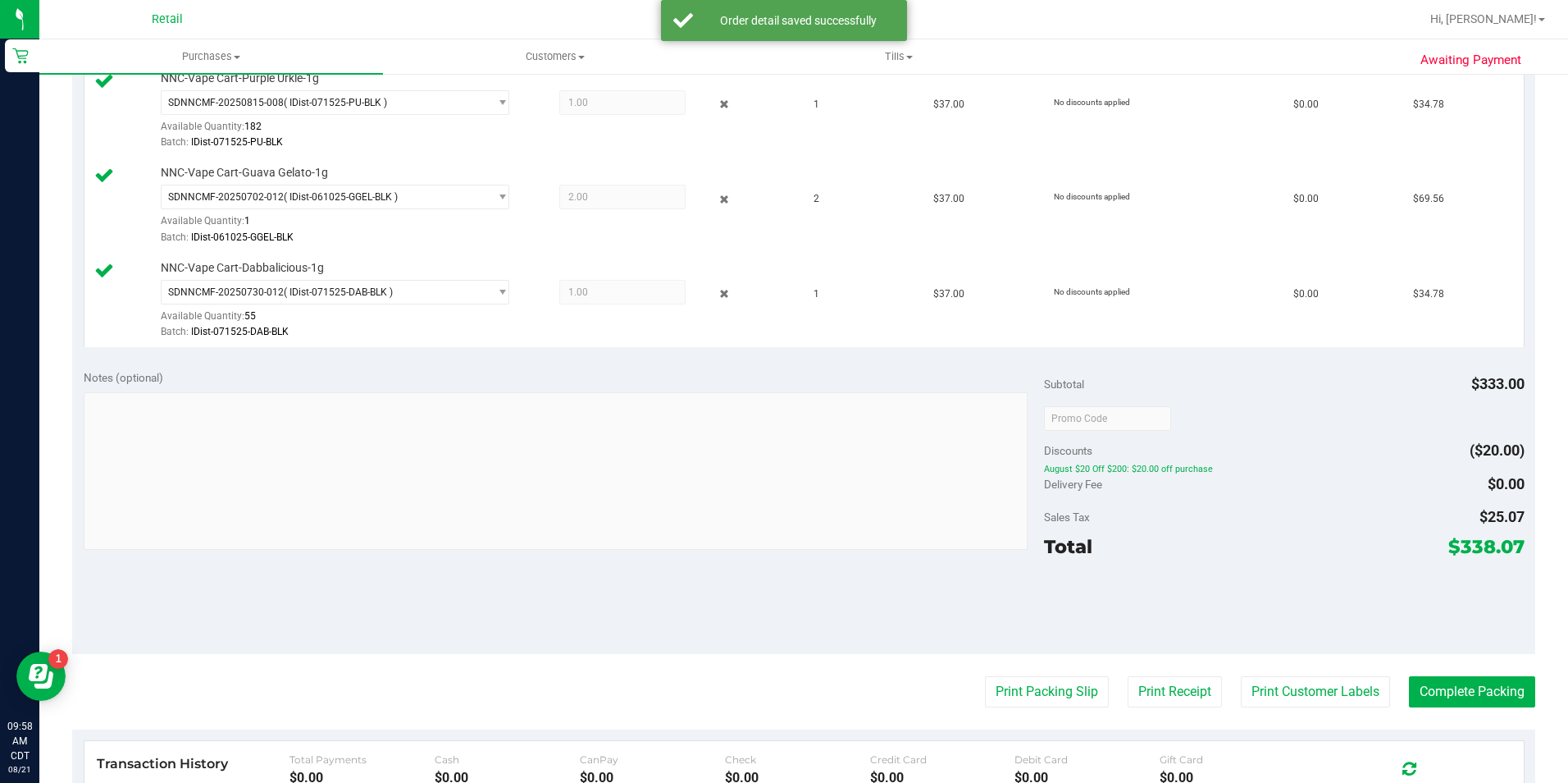
scroll to position [832, 0]
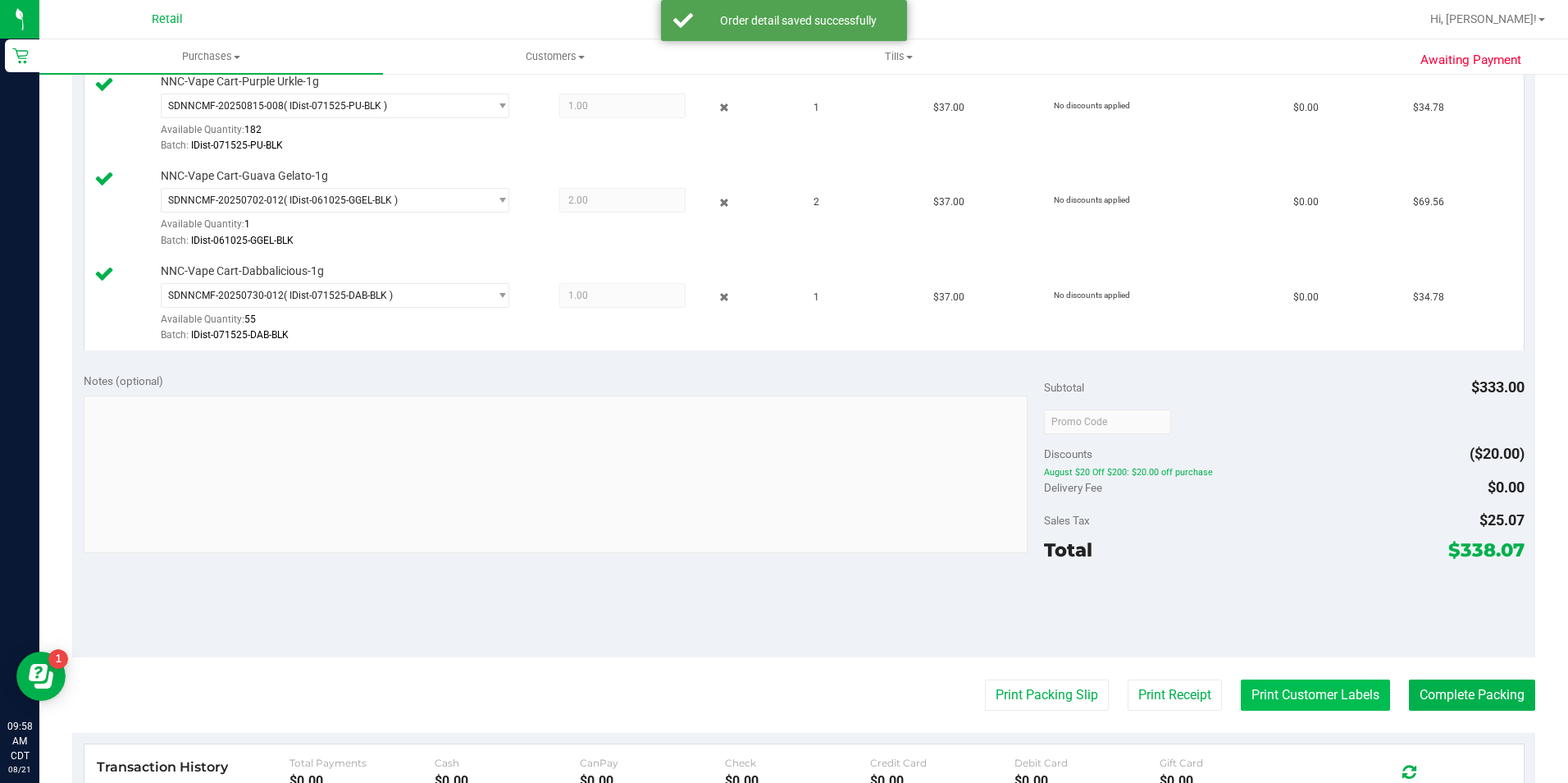
click at [1283, 701] on button "Print Customer Labels" at bounding box center [1314, 695] width 149 height 31
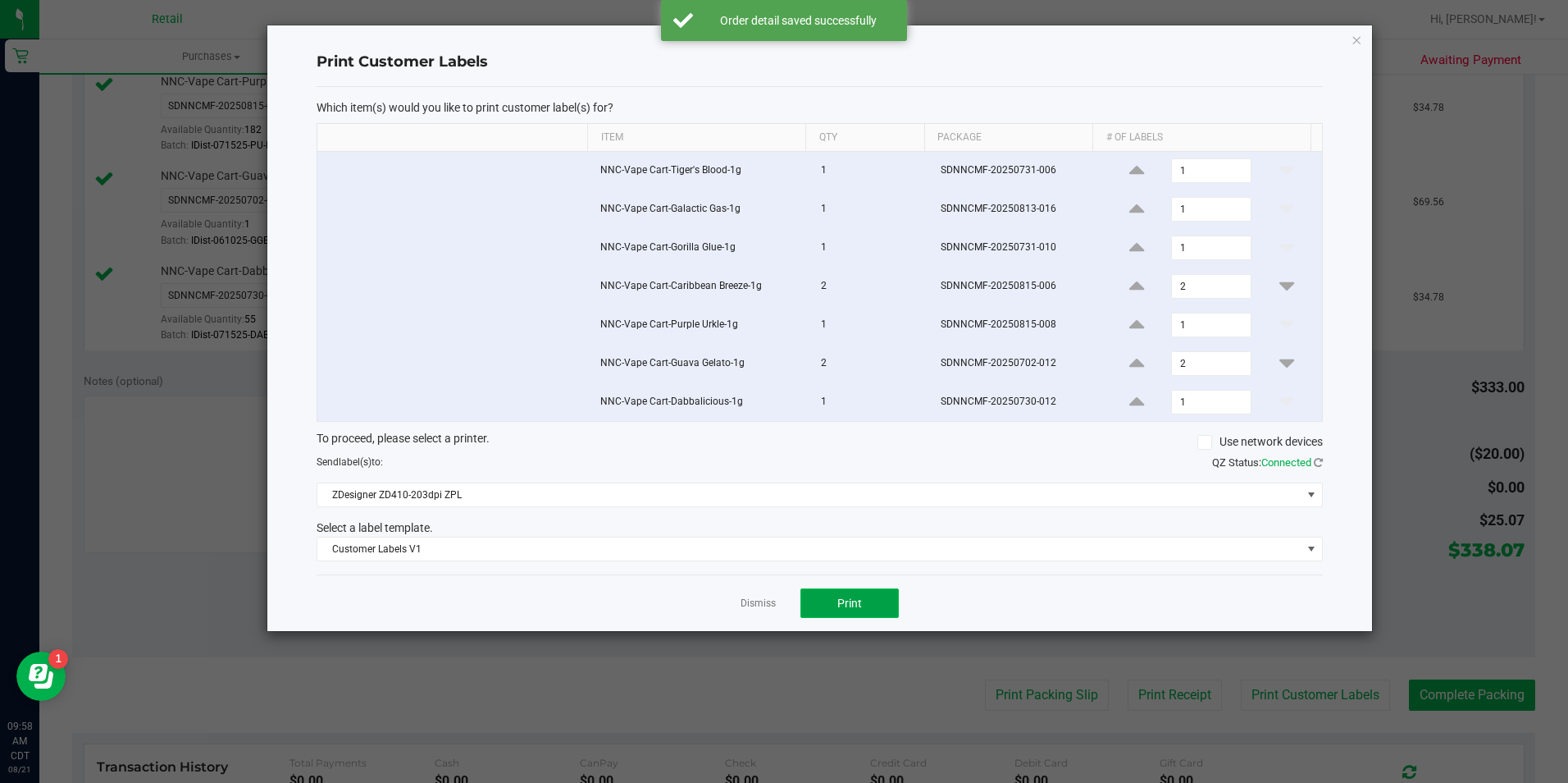
click at [862, 602] on button "Print" at bounding box center [849, 602] width 98 height 30
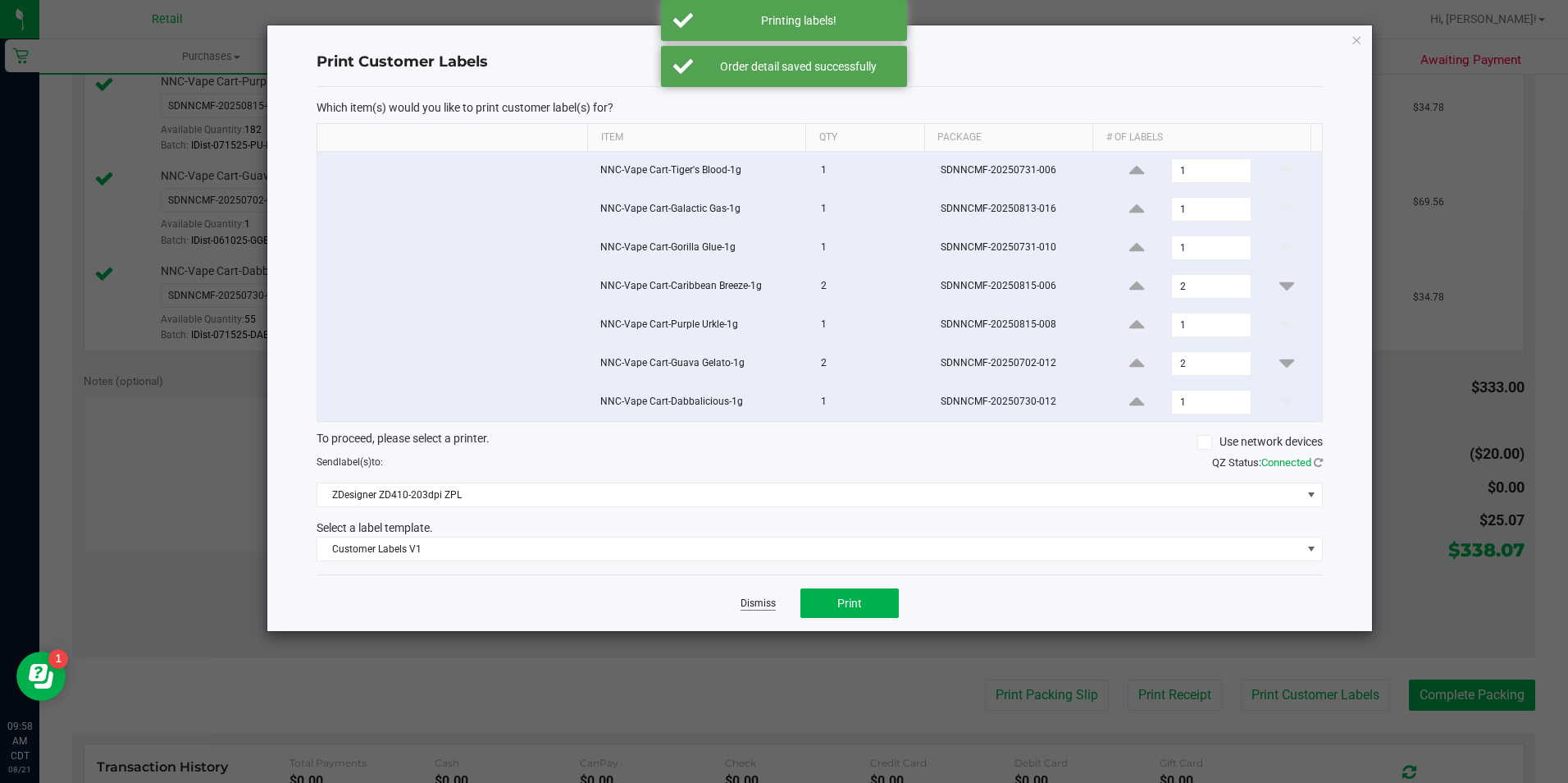
click at [756, 606] on link "Dismiss" at bounding box center [758, 603] width 36 height 13
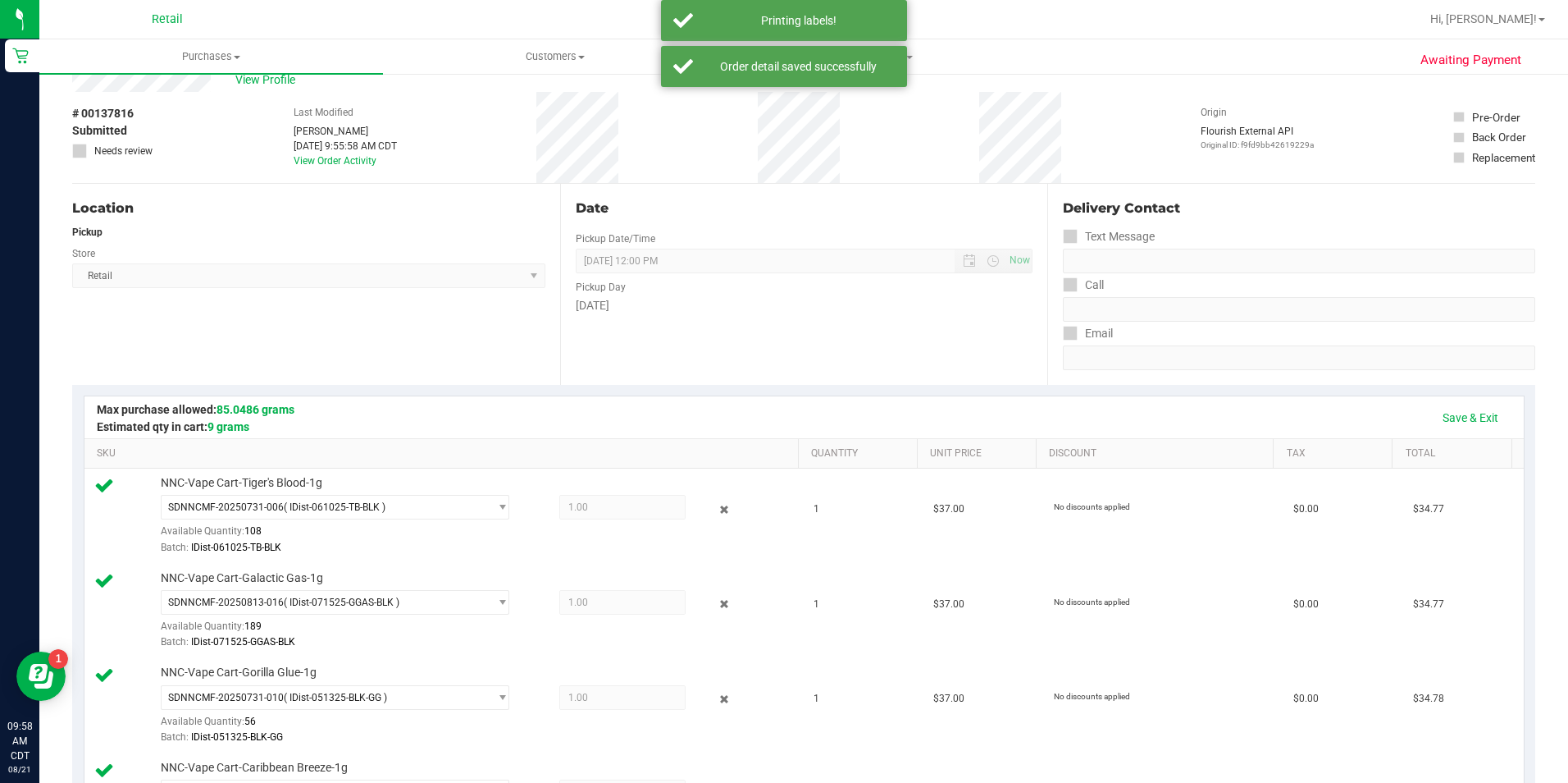
scroll to position [3, 0]
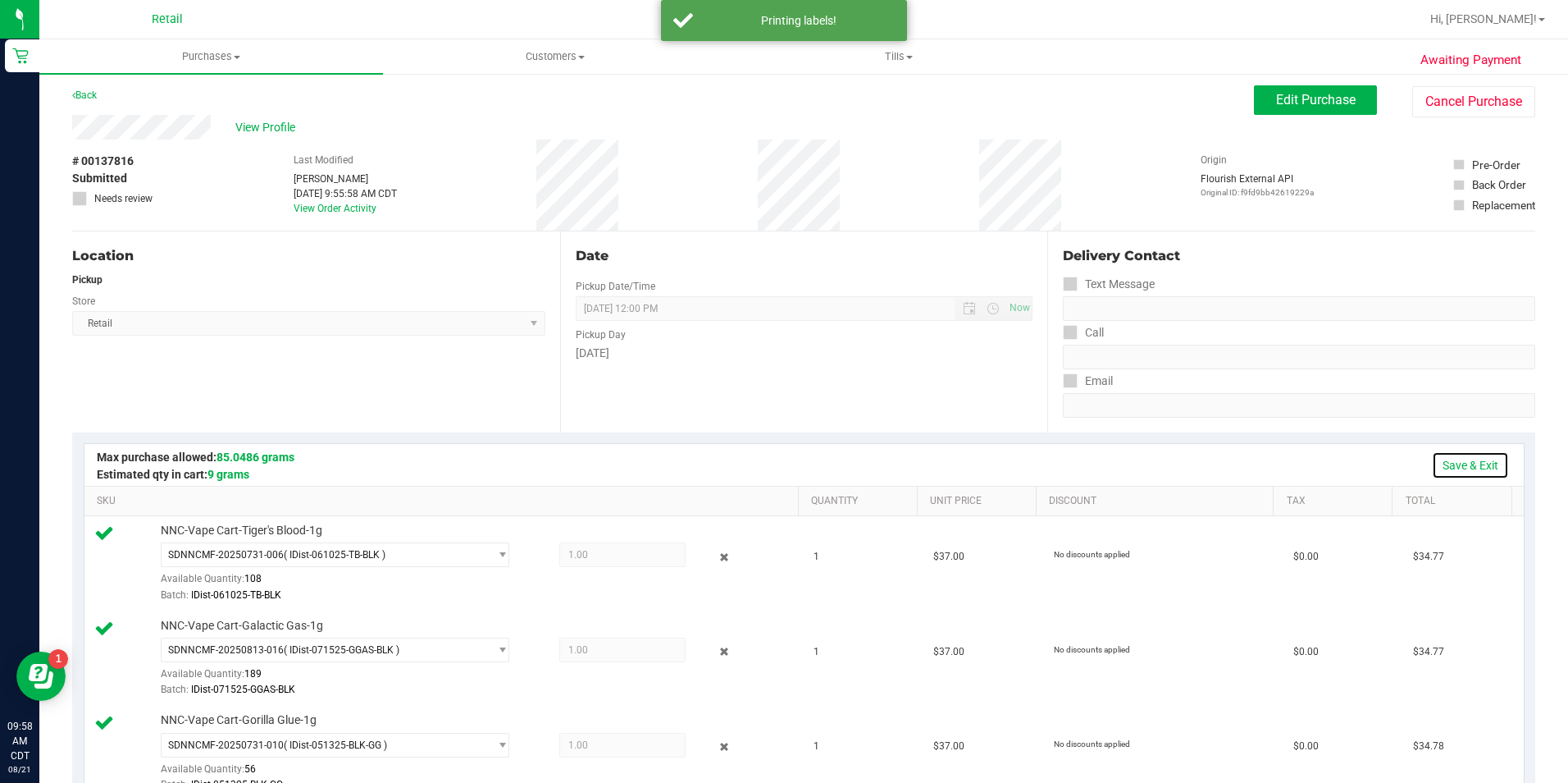
click at [1448, 463] on link "Save & Exit" at bounding box center [1470, 465] width 77 height 28
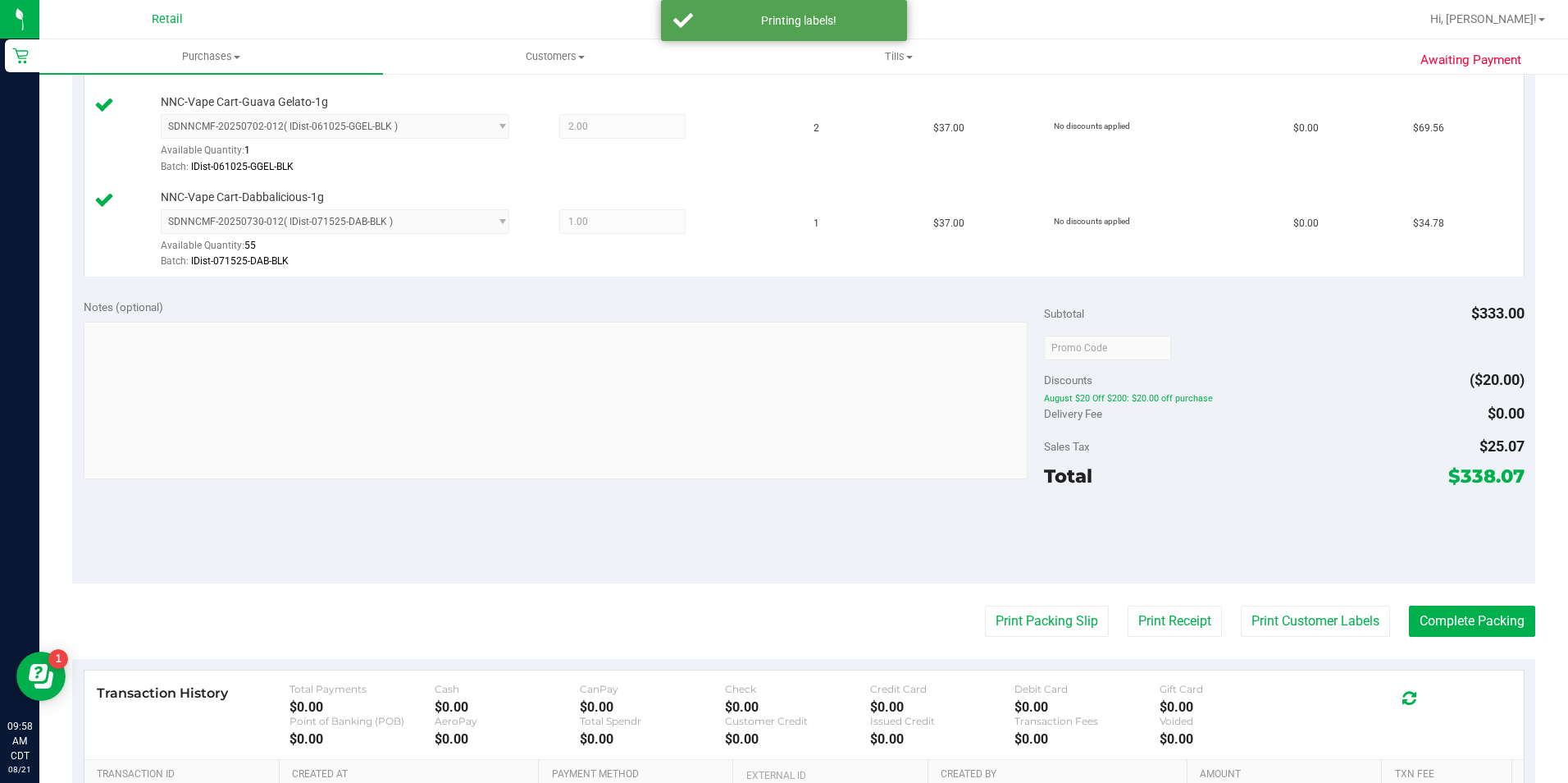
scroll to position [913, 0]
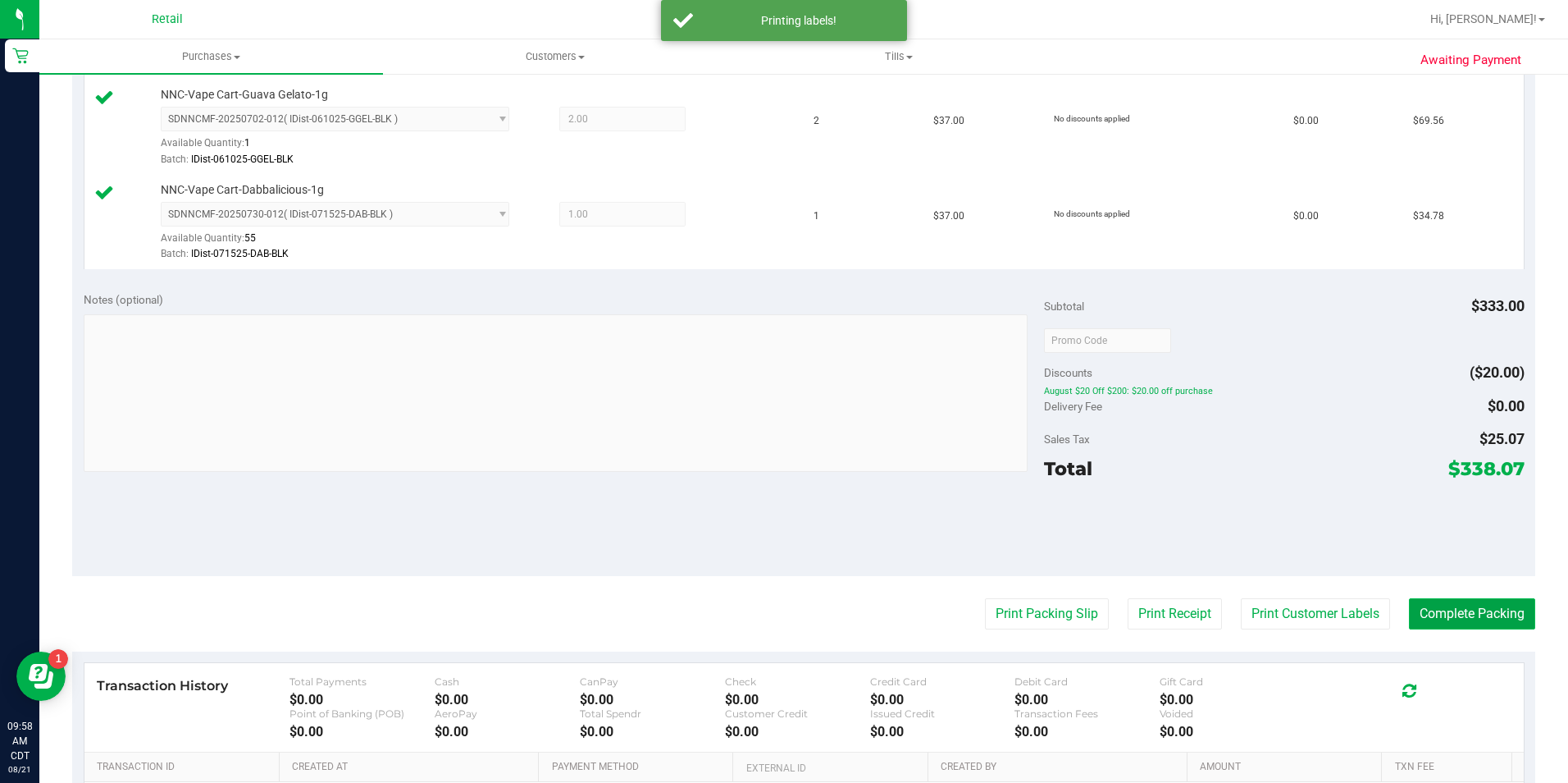
click at [1446, 626] on button "Complete Packing" at bounding box center [1471, 614] width 126 height 31
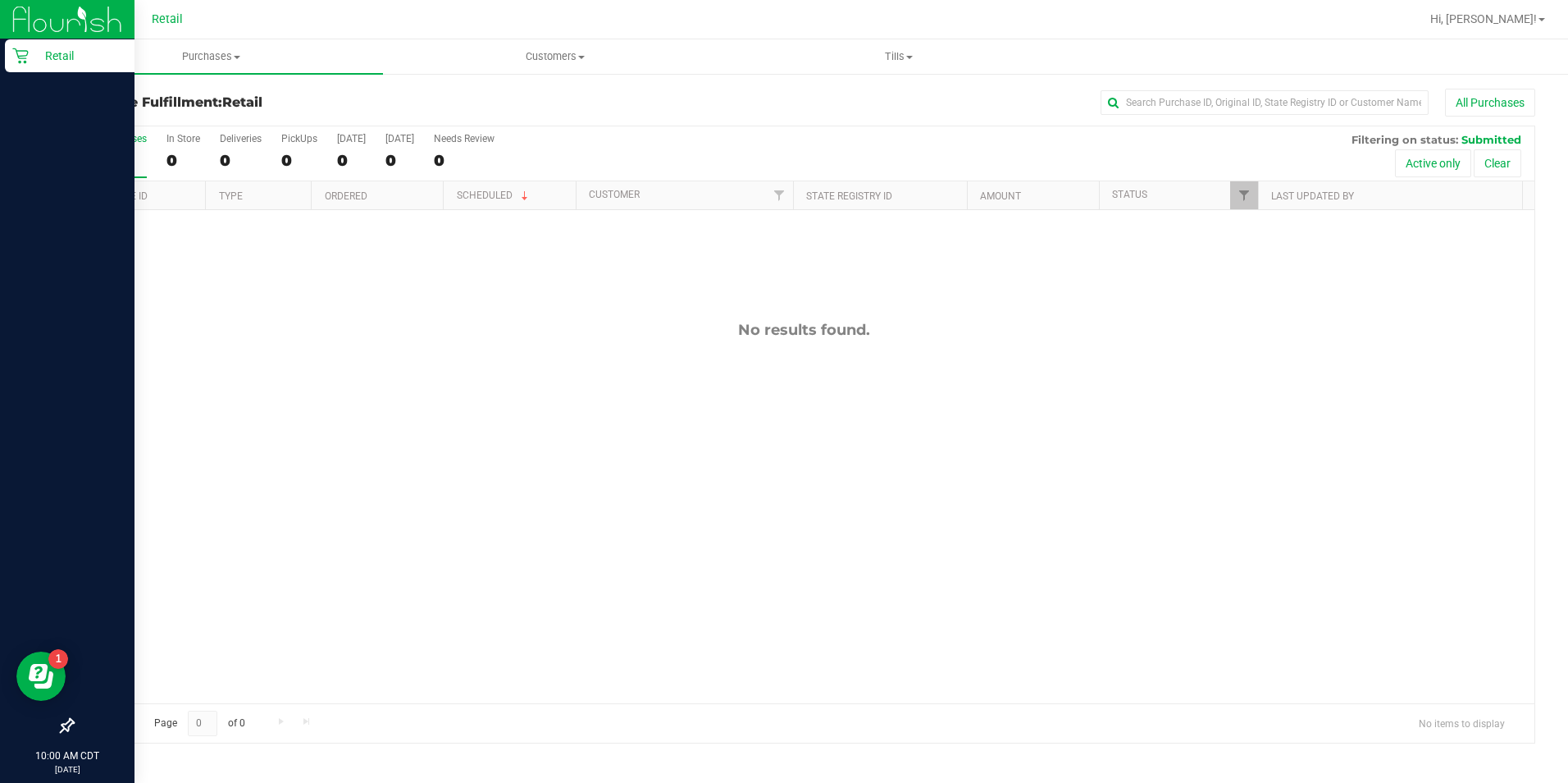
click at [21, 65] on div "Retail" at bounding box center [69, 56] width 130 height 33
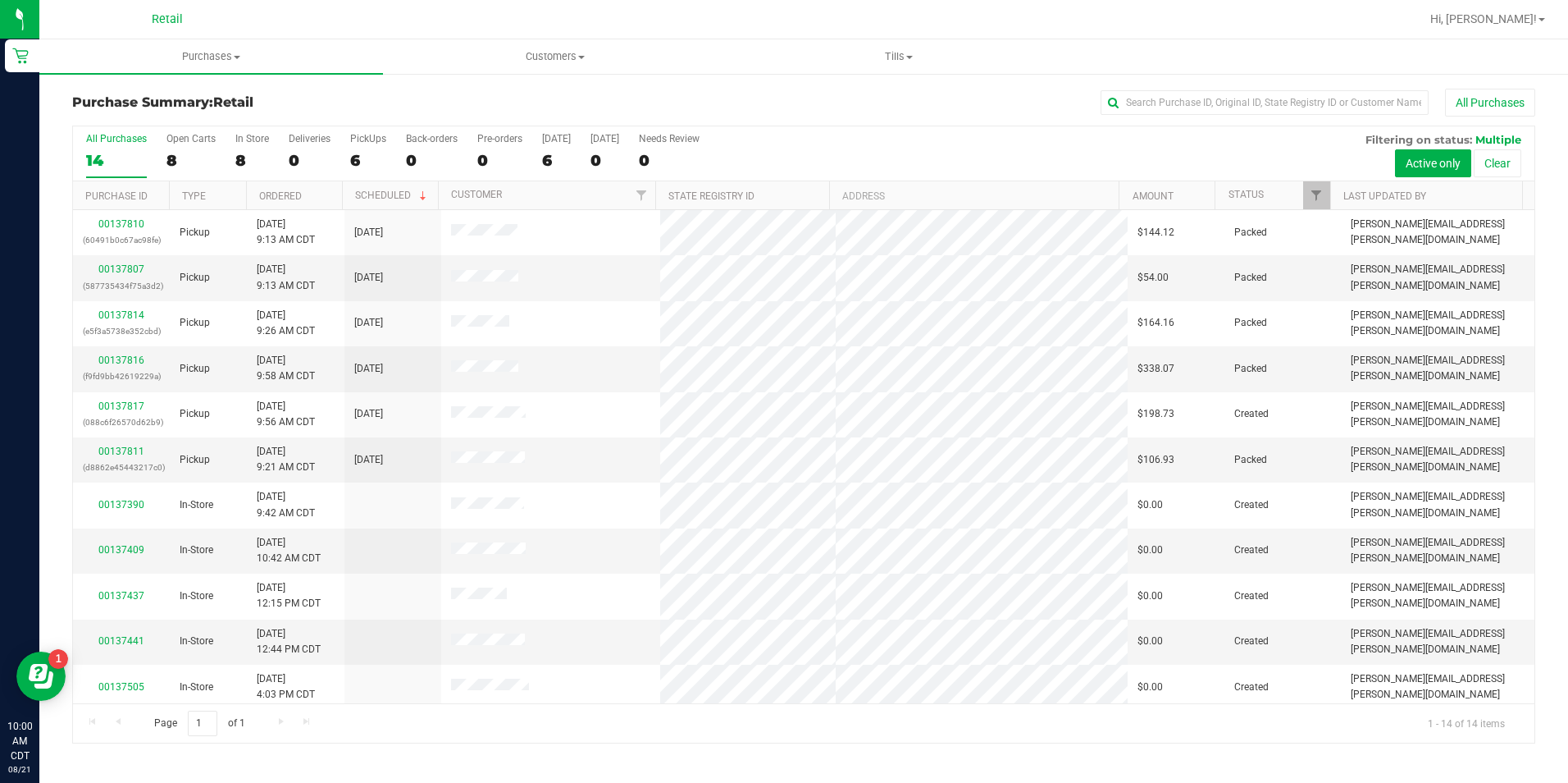
click at [542, 21] on div at bounding box center [856, 18] width 1126 height 32
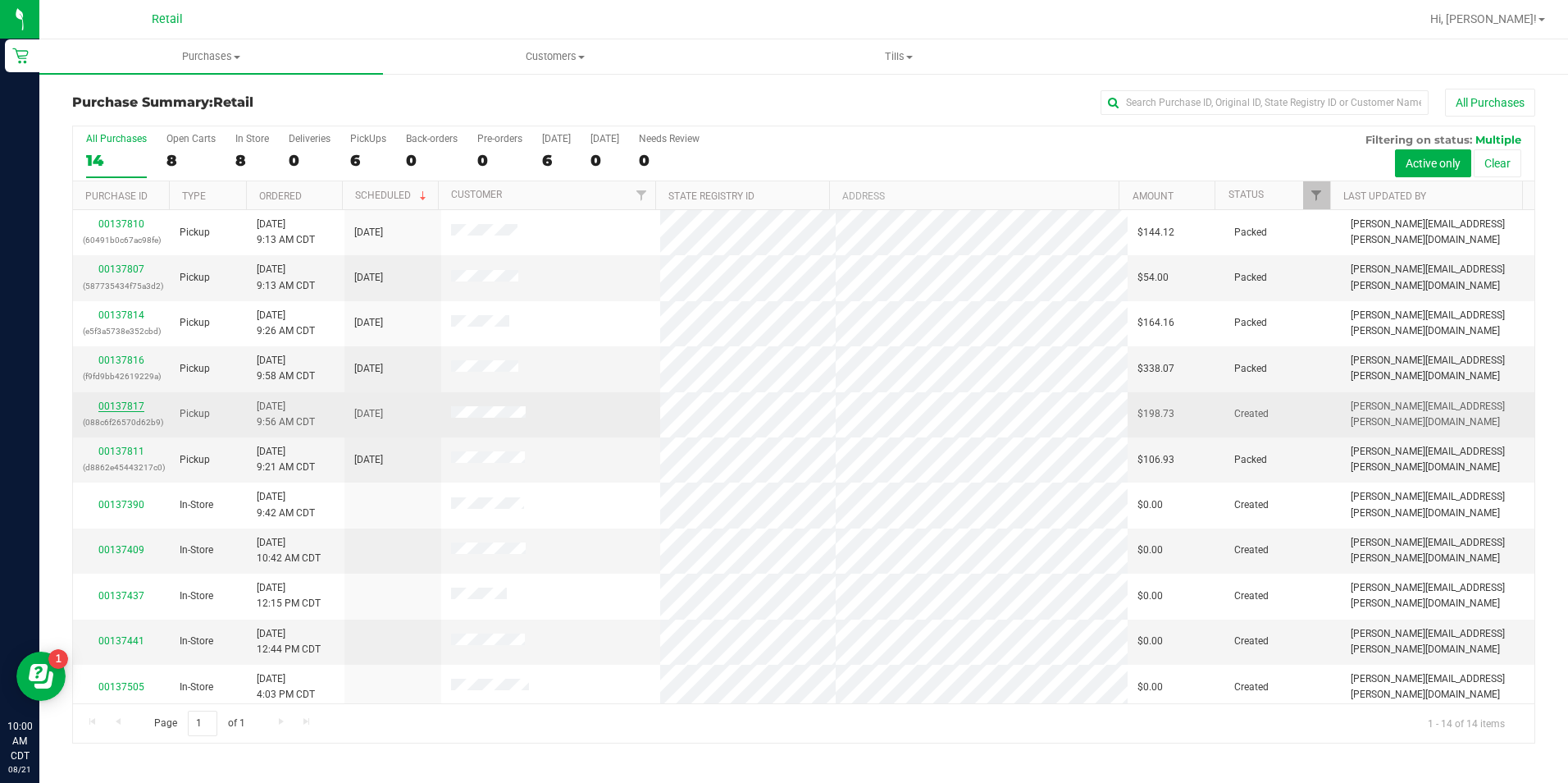
click at [119, 405] on link "00137817" at bounding box center [121, 406] width 46 height 12
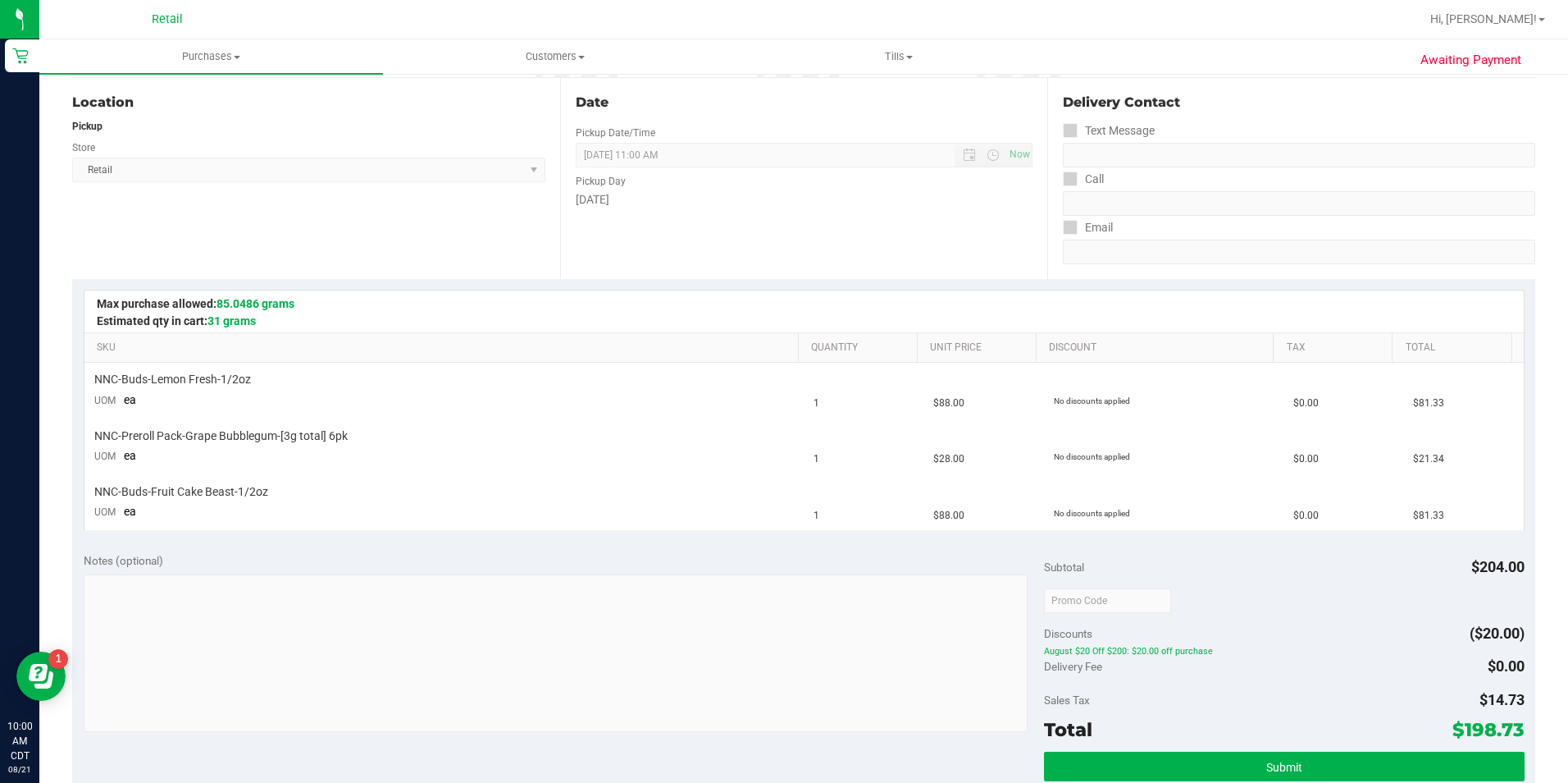
scroll to position [193, 0]
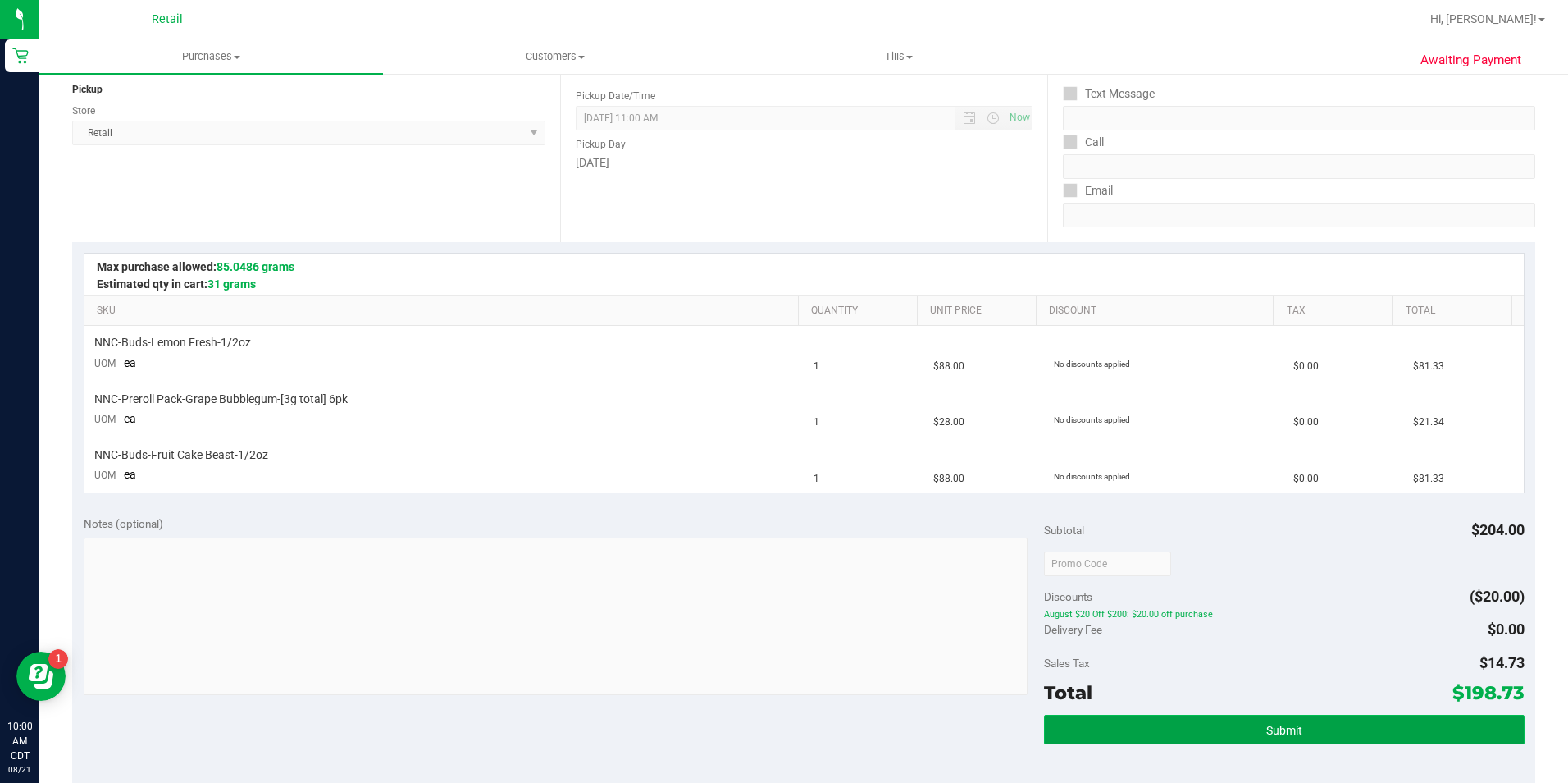
click at [1299, 720] on button "Submit" at bounding box center [1284, 729] width 481 height 30
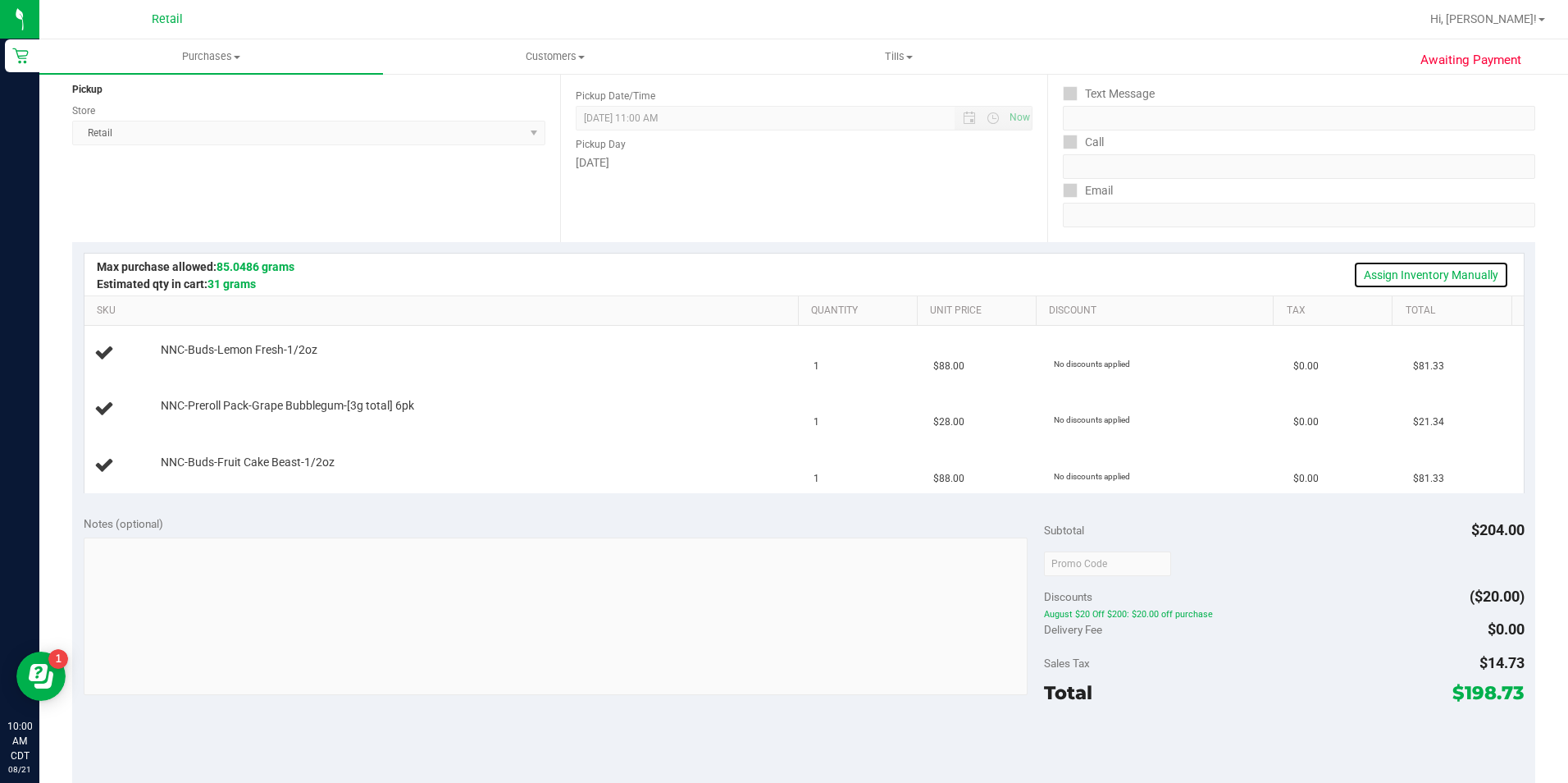
click at [1461, 275] on link "Assign Inventory Manually" at bounding box center [1431, 274] width 156 height 28
click at [180, 360] on link "Add Package" at bounding box center [189, 361] width 59 height 12
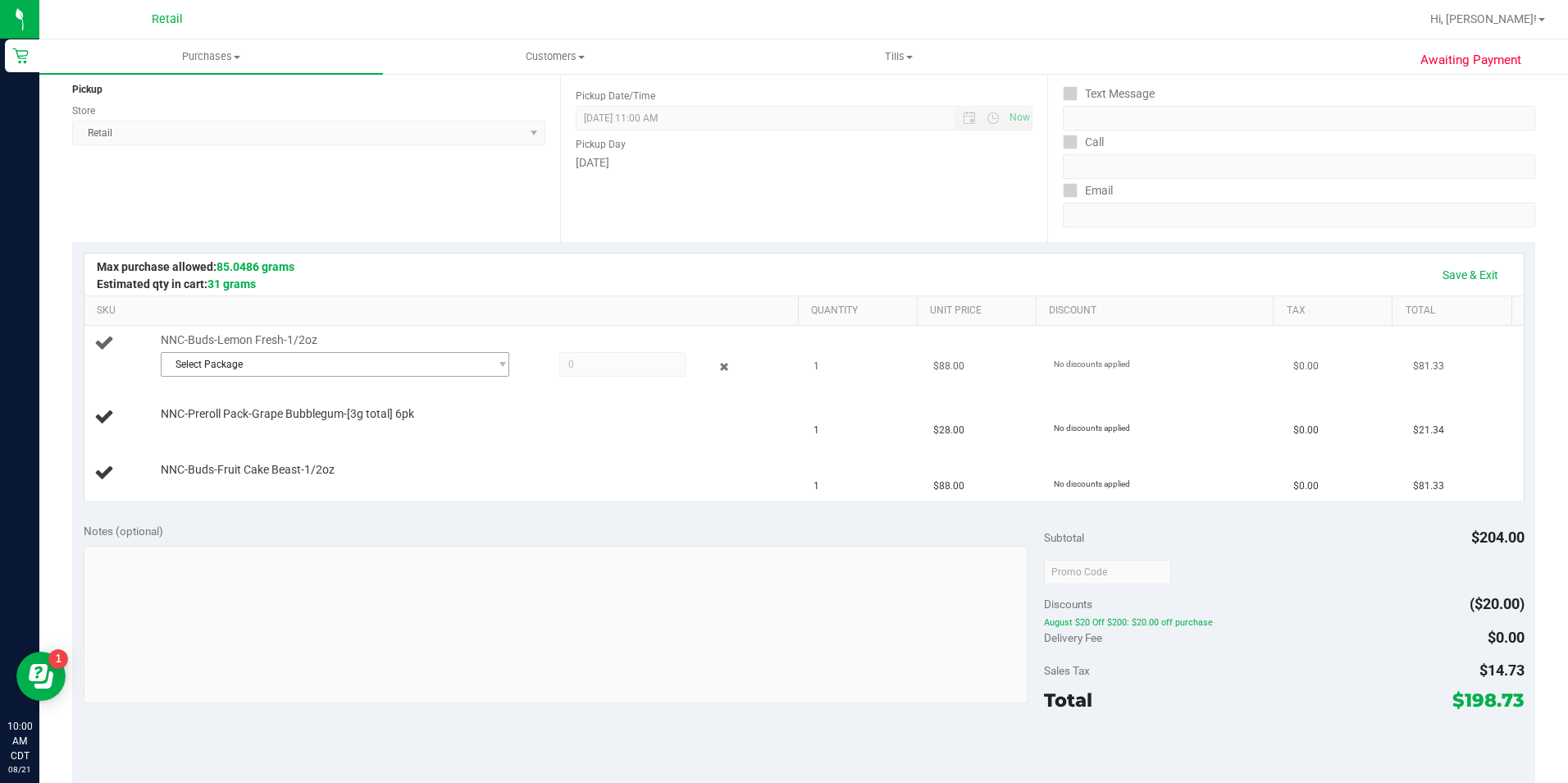
click at [403, 368] on span "Select Package" at bounding box center [325, 365] width 327 height 23
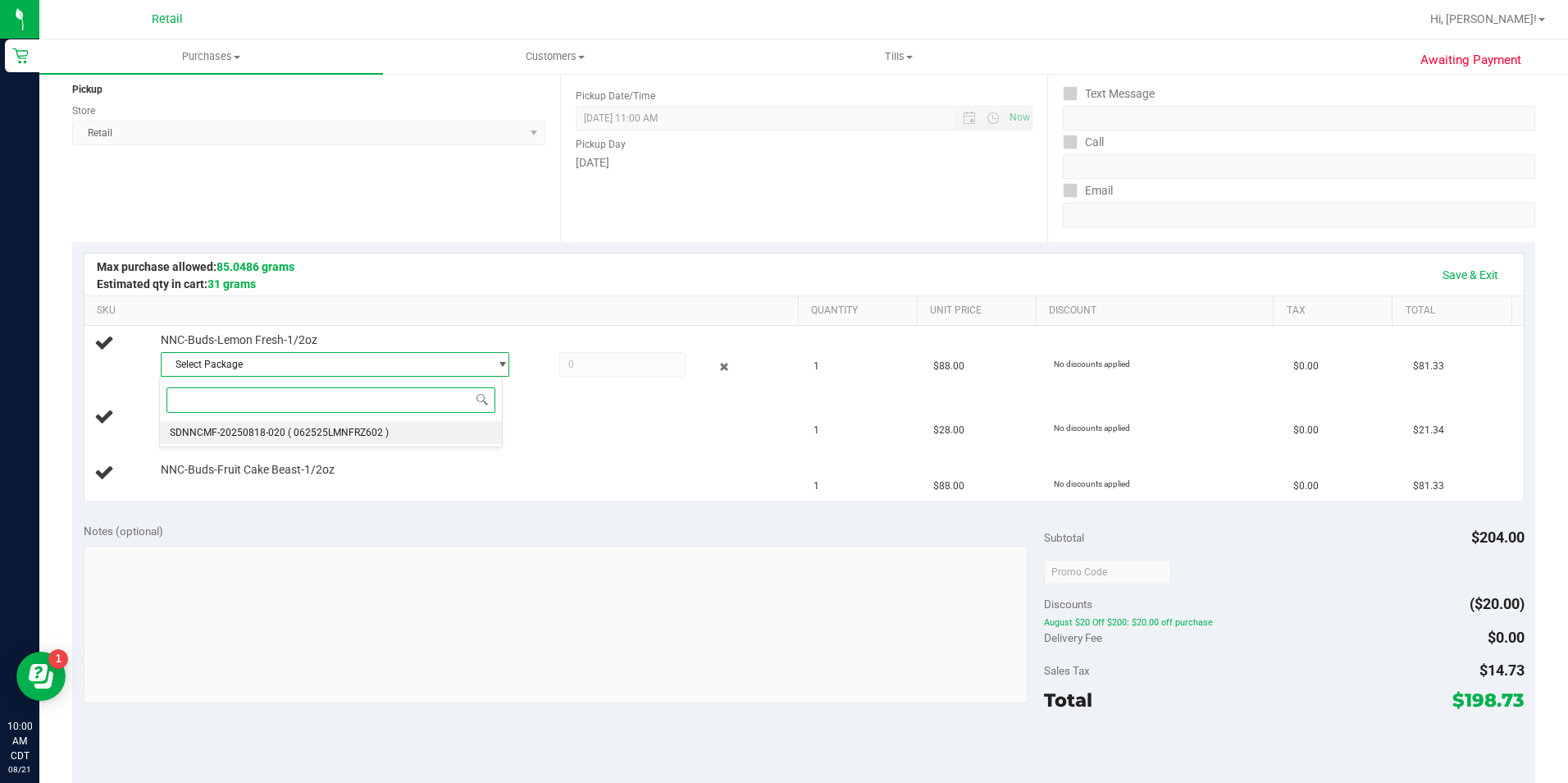
click at [446, 441] on li "SDNNCMF-20250818-020 ( 062525LMNFRZ602 )" at bounding box center [330, 432] width 341 height 23
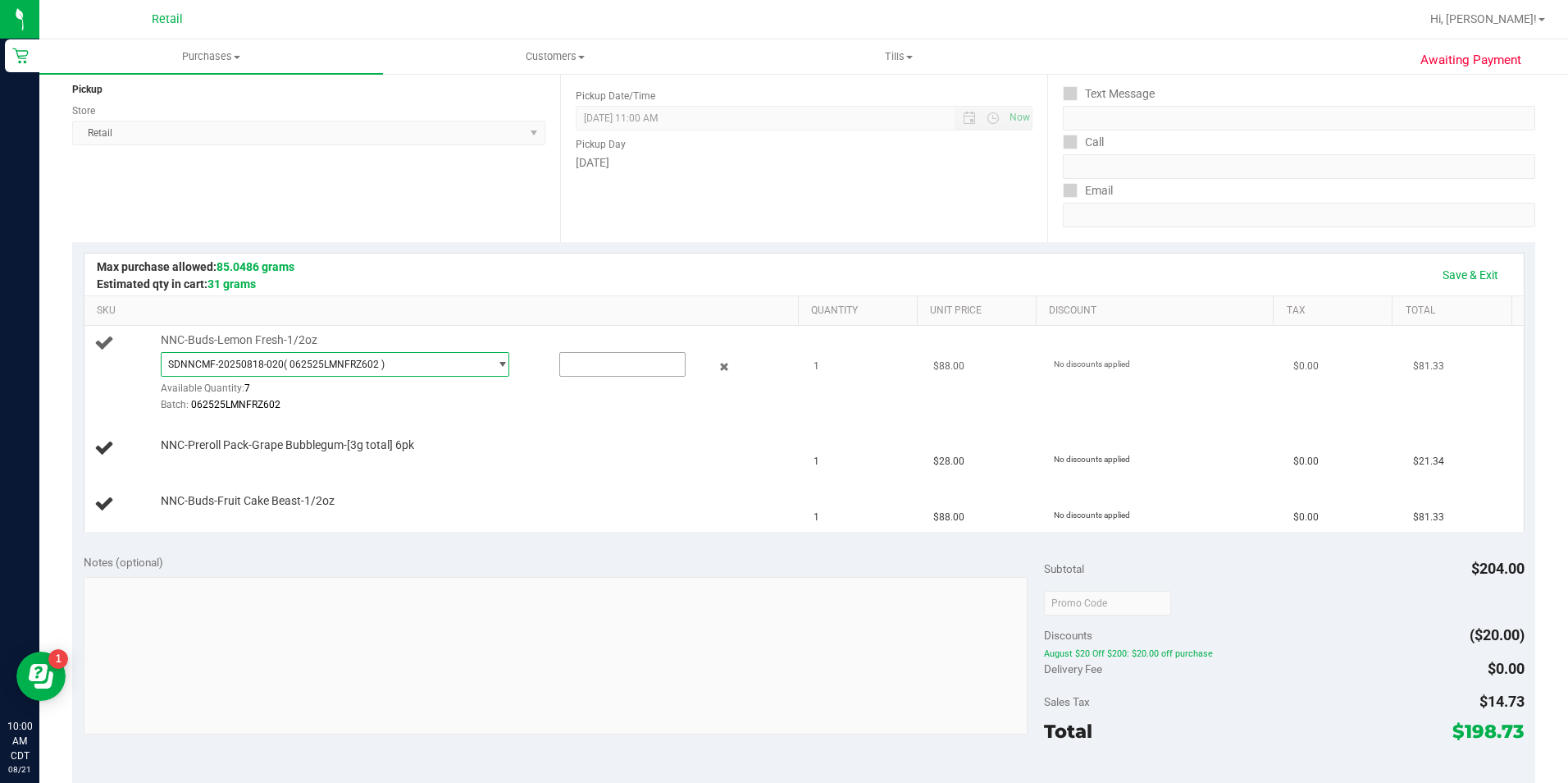
click at [621, 369] on input "text" at bounding box center [622, 365] width 125 height 23
type input "1"
click at [683, 562] on div "Notes (optional)" at bounding box center [563, 562] width 960 height 16
type input "1.0000"
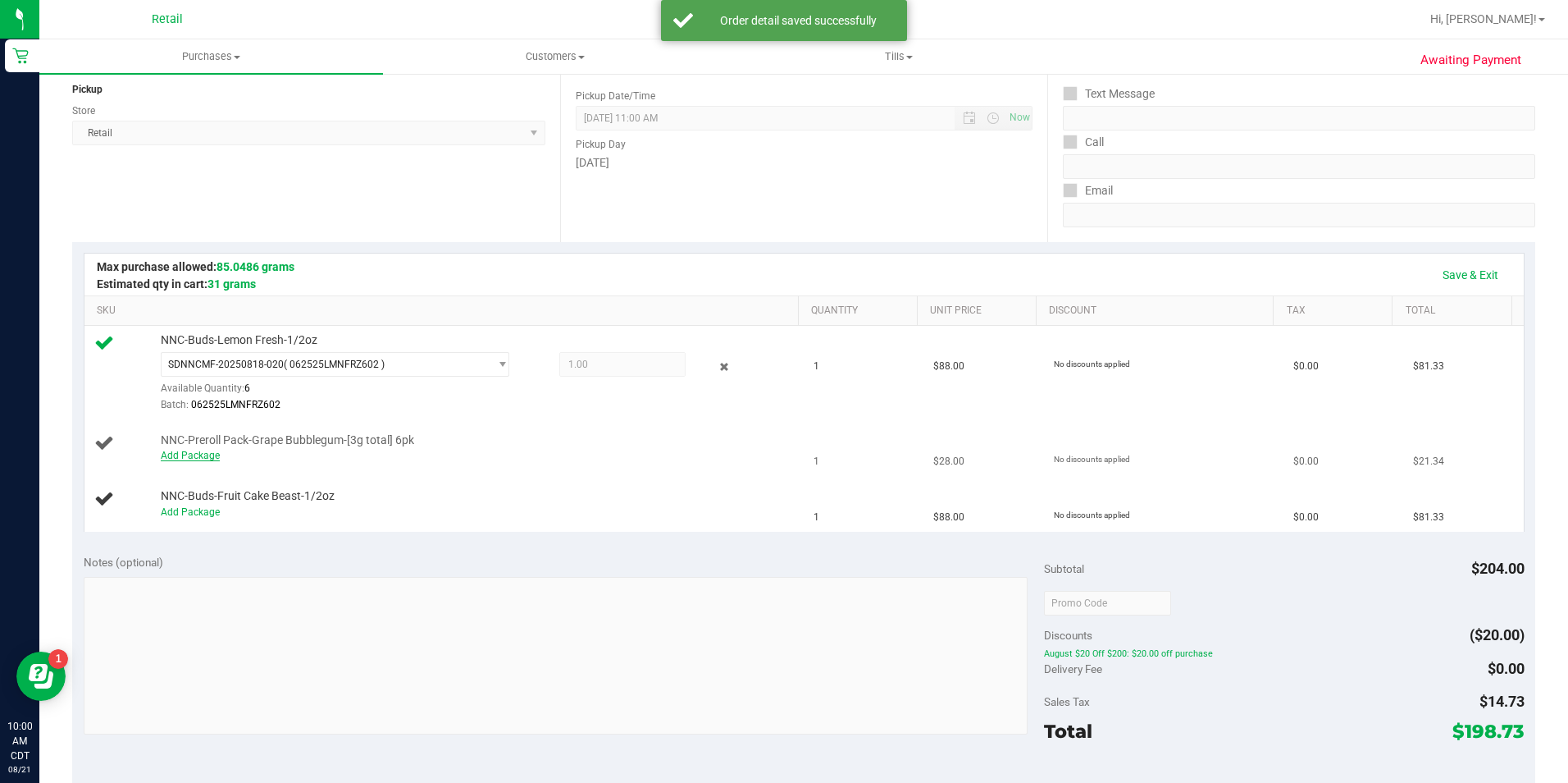
click at [209, 455] on link "Add Package" at bounding box center [189, 455] width 59 height 12
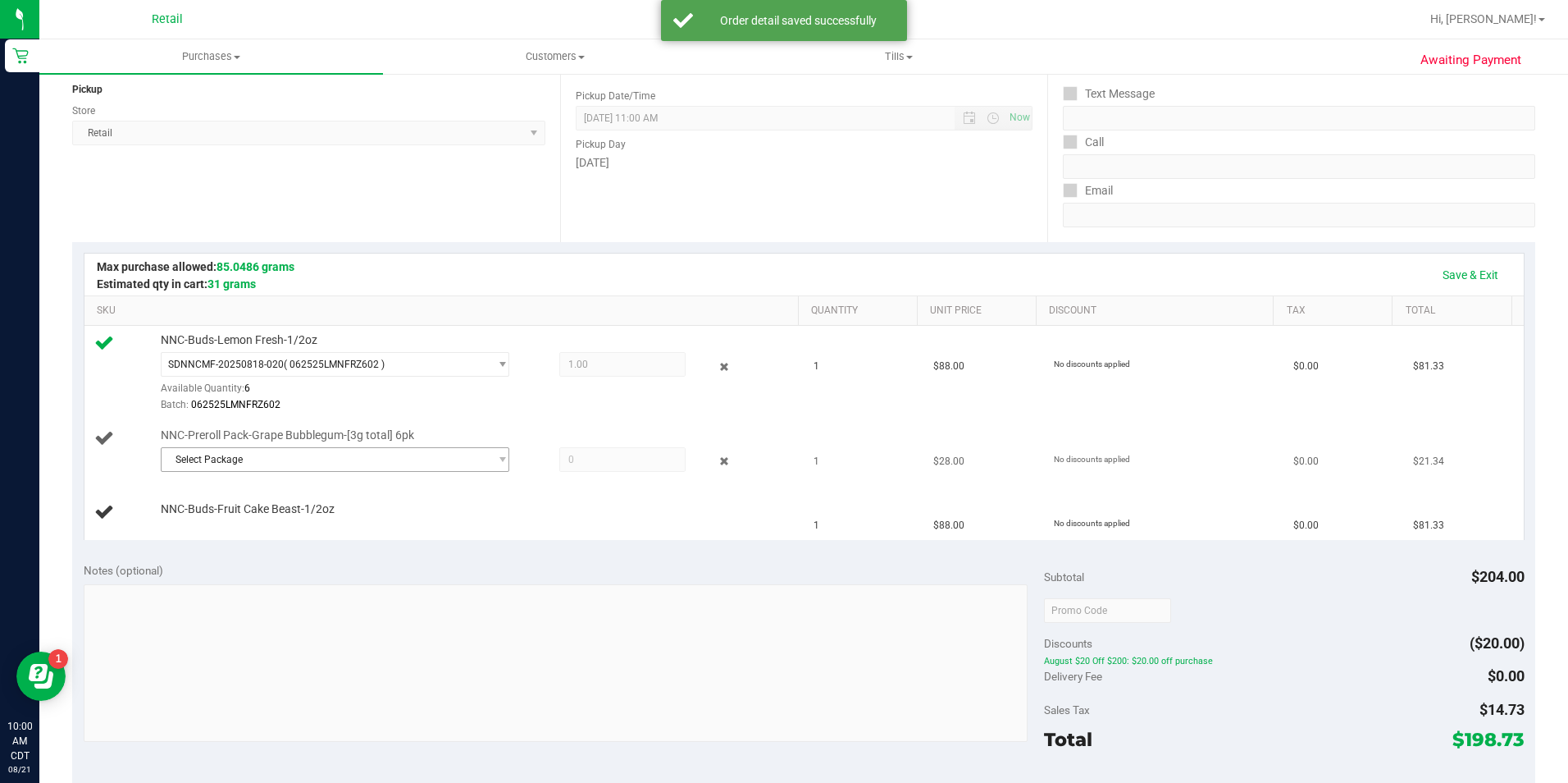
click at [378, 450] on span "Select Package" at bounding box center [325, 460] width 327 height 23
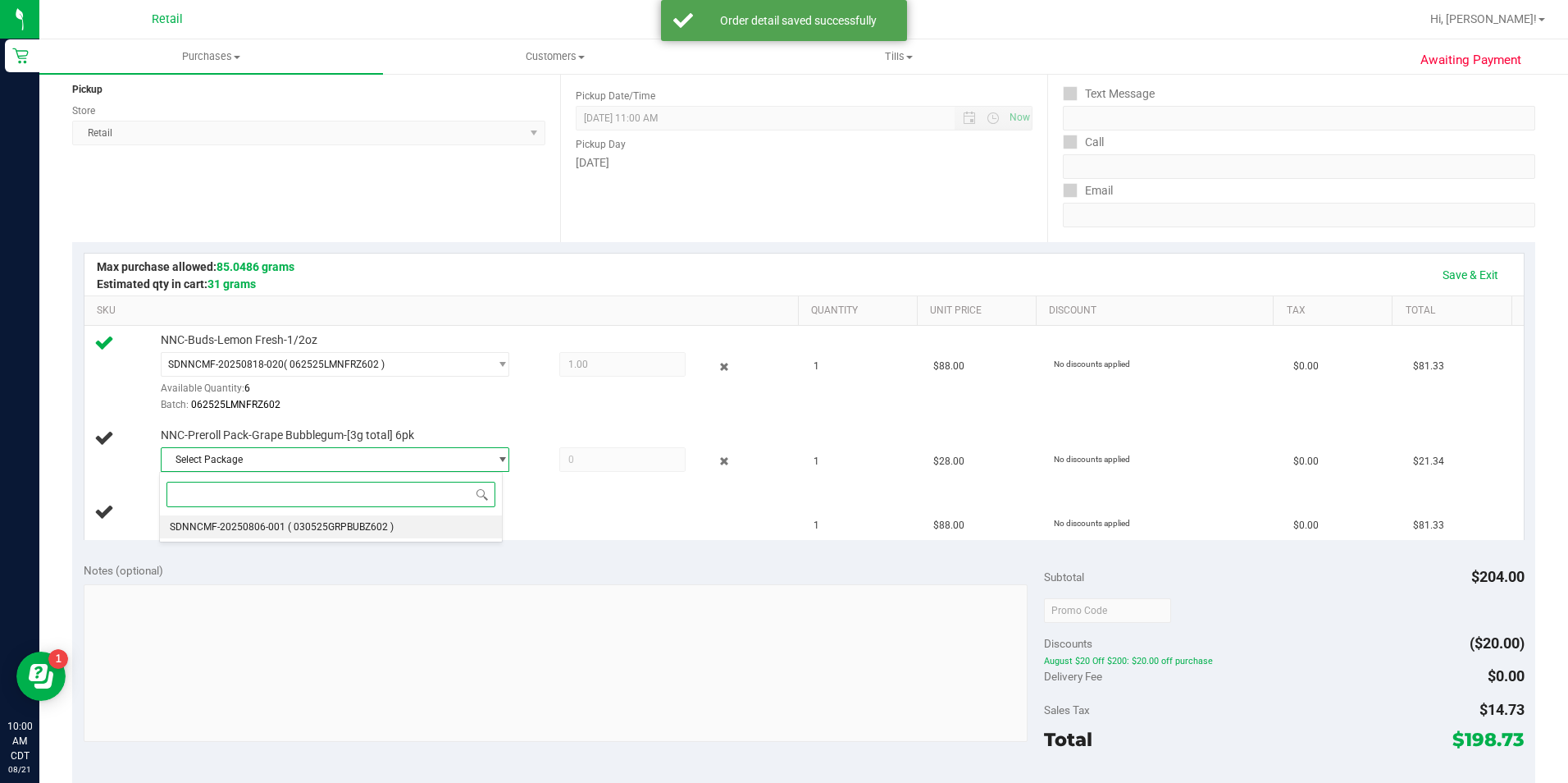
click at [369, 531] on span "( 030525GRPBUBZ602 )" at bounding box center [340, 527] width 106 height 12
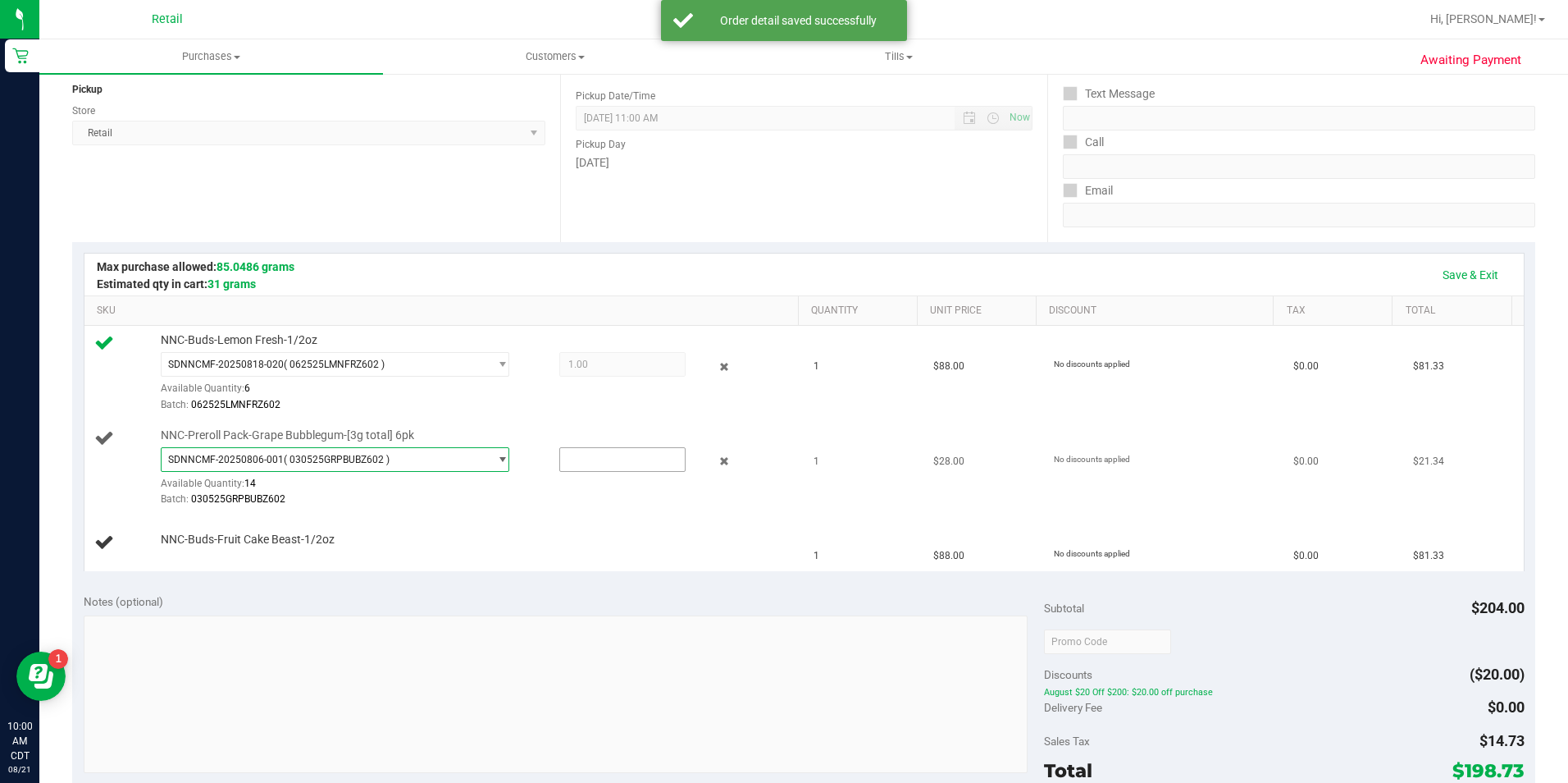
click at [630, 458] on input "text" at bounding box center [622, 460] width 125 height 23
type input "1"
click at [558, 567] on td "NNC-Buds-Fruit Cake Beast-1/2oz" at bounding box center [444, 543] width 720 height 55
type input "1.0000"
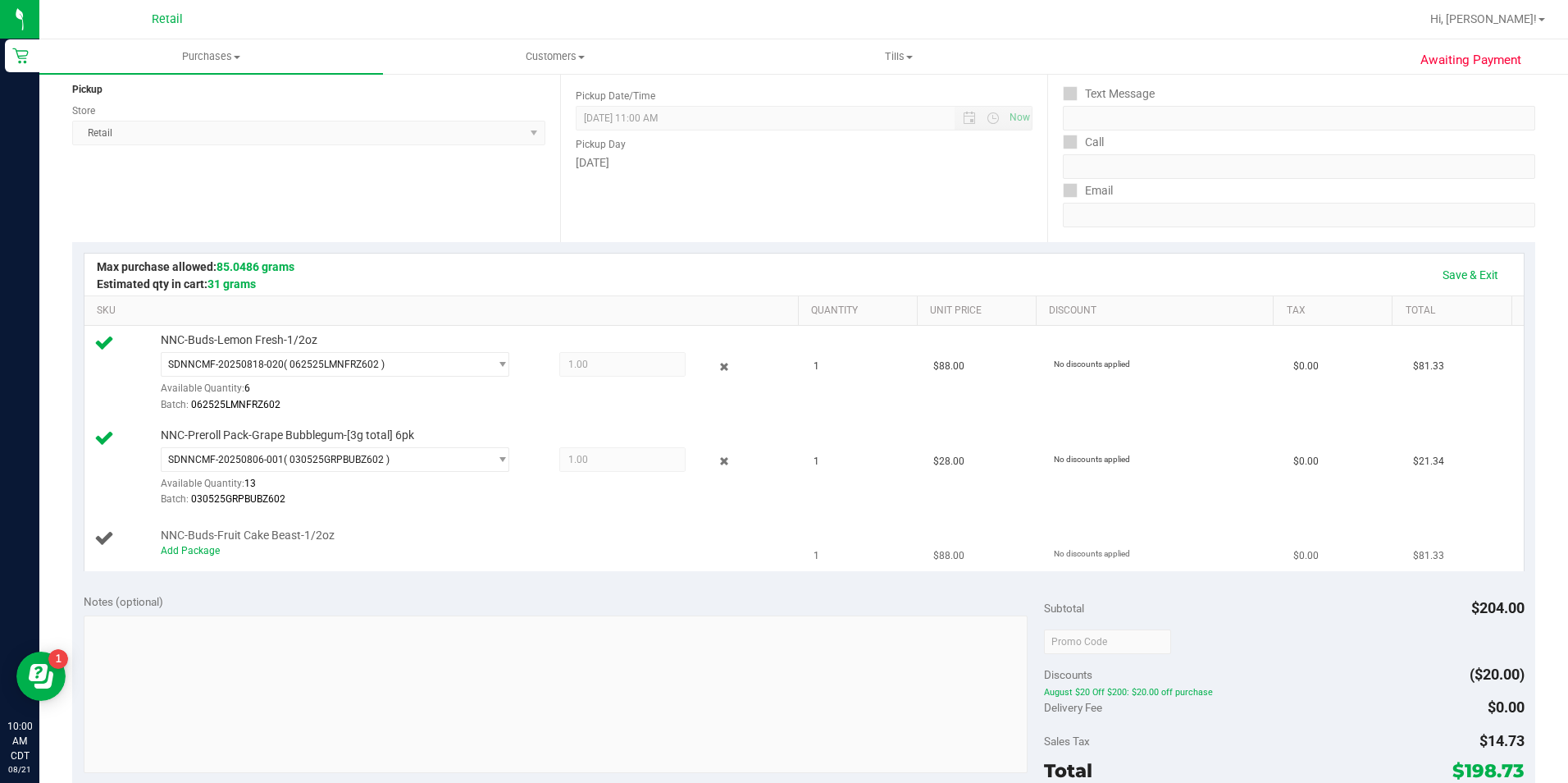
click at [523, 525] on td "NNC-Buds-Fruit Cake Beast-1/2oz Add Package" at bounding box center [444, 543] width 720 height 55
click at [576, 457] on span "1.00 1" at bounding box center [622, 460] width 126 height 25
click at [370, 466] on span "SDNNCMF-20250806-001 ( 030525GRPBUBZ602 )" at bounding box center [325, 460] width 327 height 23
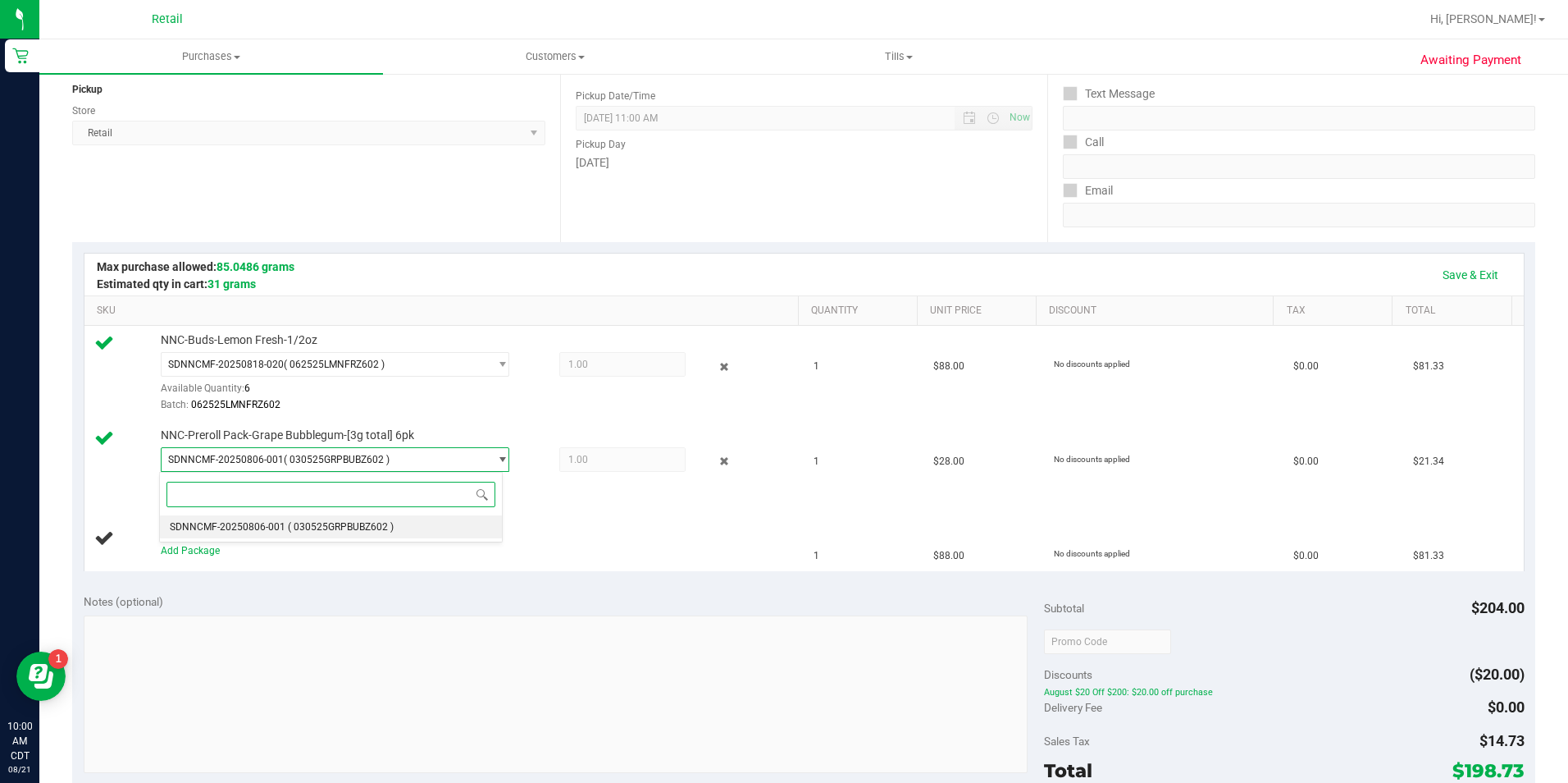
click at [362, 521] on span "( 030525GRPBUBZ602 )" at bounding box center [340, 527] width 106 height 12
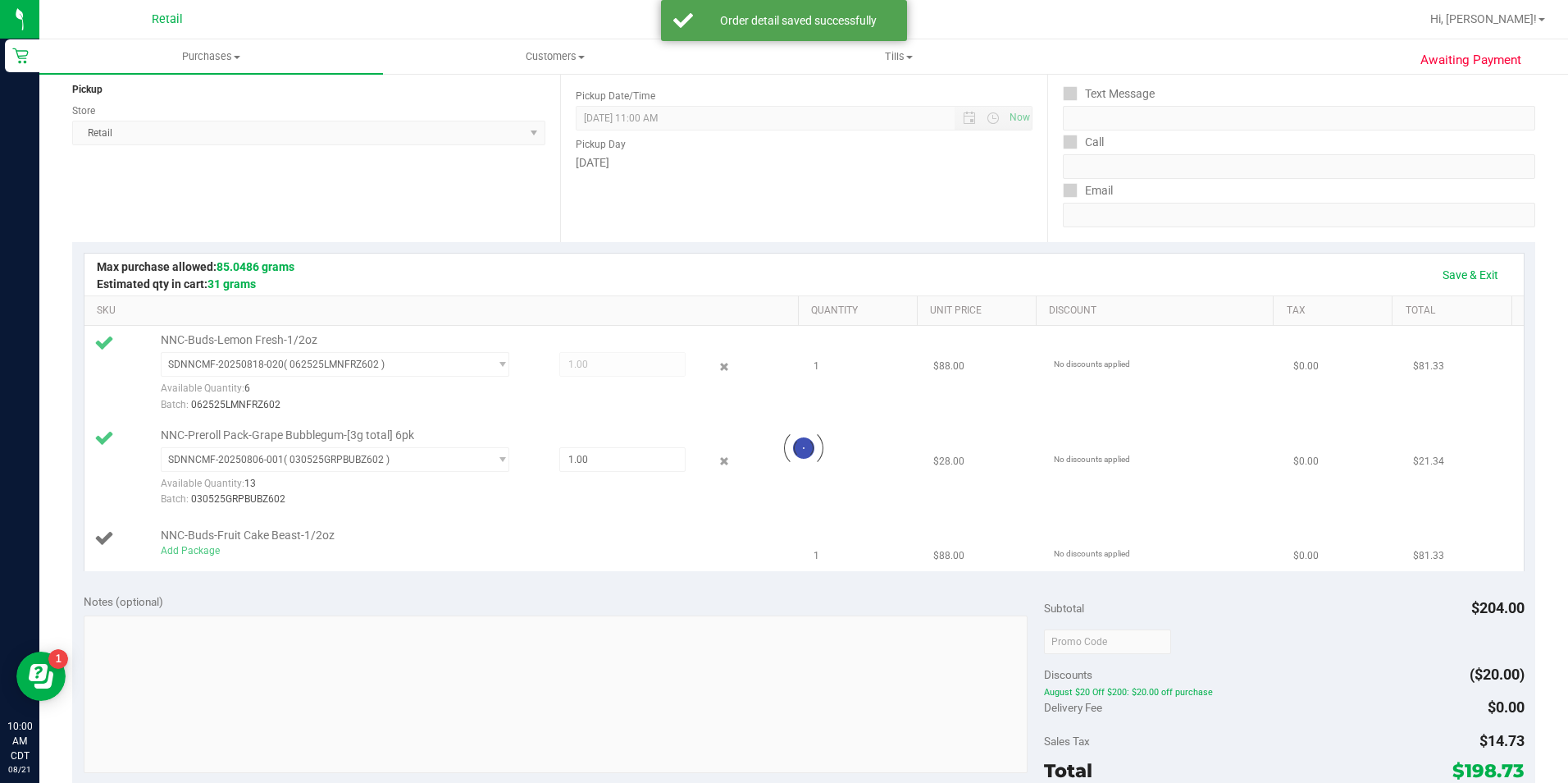
click at [308, 567] on div at bounding box center [804, 448] width 1439 height 244
click at [192, 553] on link "Add Package" at bounding box center [189, 550] width 59 height 12
click at [308, 560] on span "Select Package" at bounding box center [325, 555] width 327 height 23
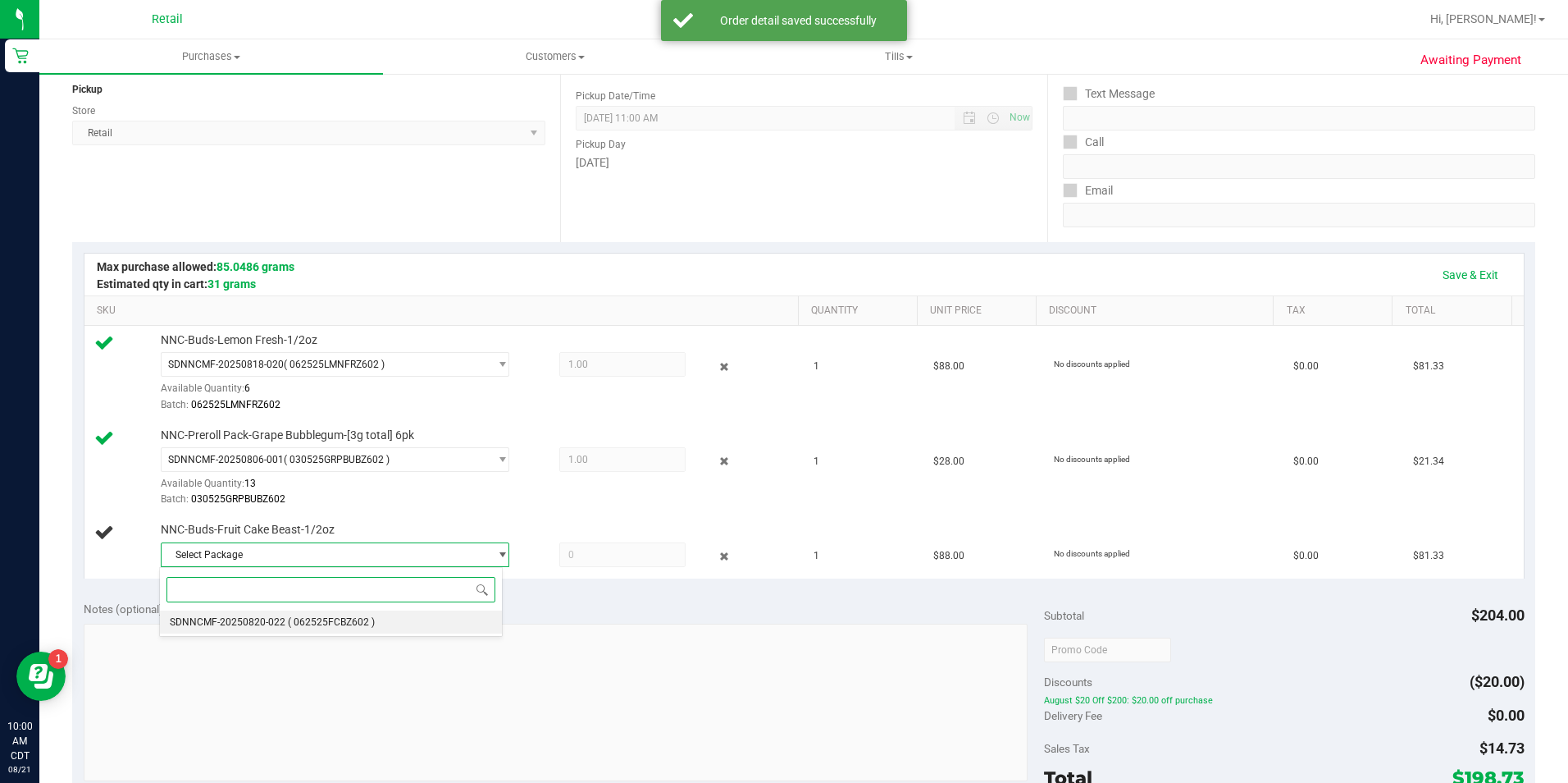
click at [389, 627] on li "SDNNCMF-20250820-022 ( 062525FCBZ602 )" at bounding box center [330, 621] width 341 height 23
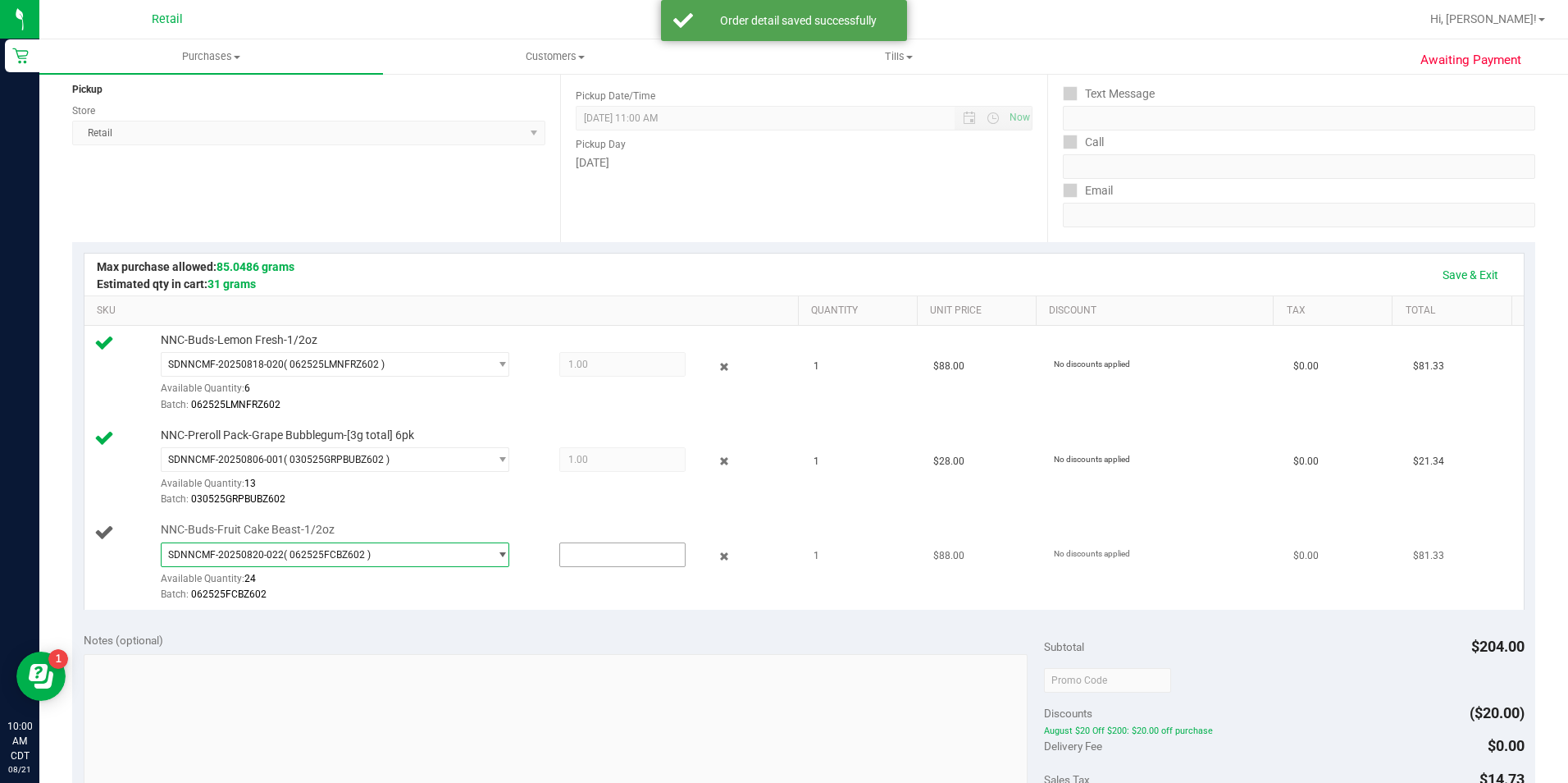
click at [624, 553] on input "text" at bounding box center [622, 555] width 125 height 23
type input "1"
click at [605, 627] on div "Notes (optional) Subtotal $204.00 Discounts ($20.00) August $20 Off $200: $20.0…" at bounding box center [803, 768] width 1462 height 295
type input "1.0000"
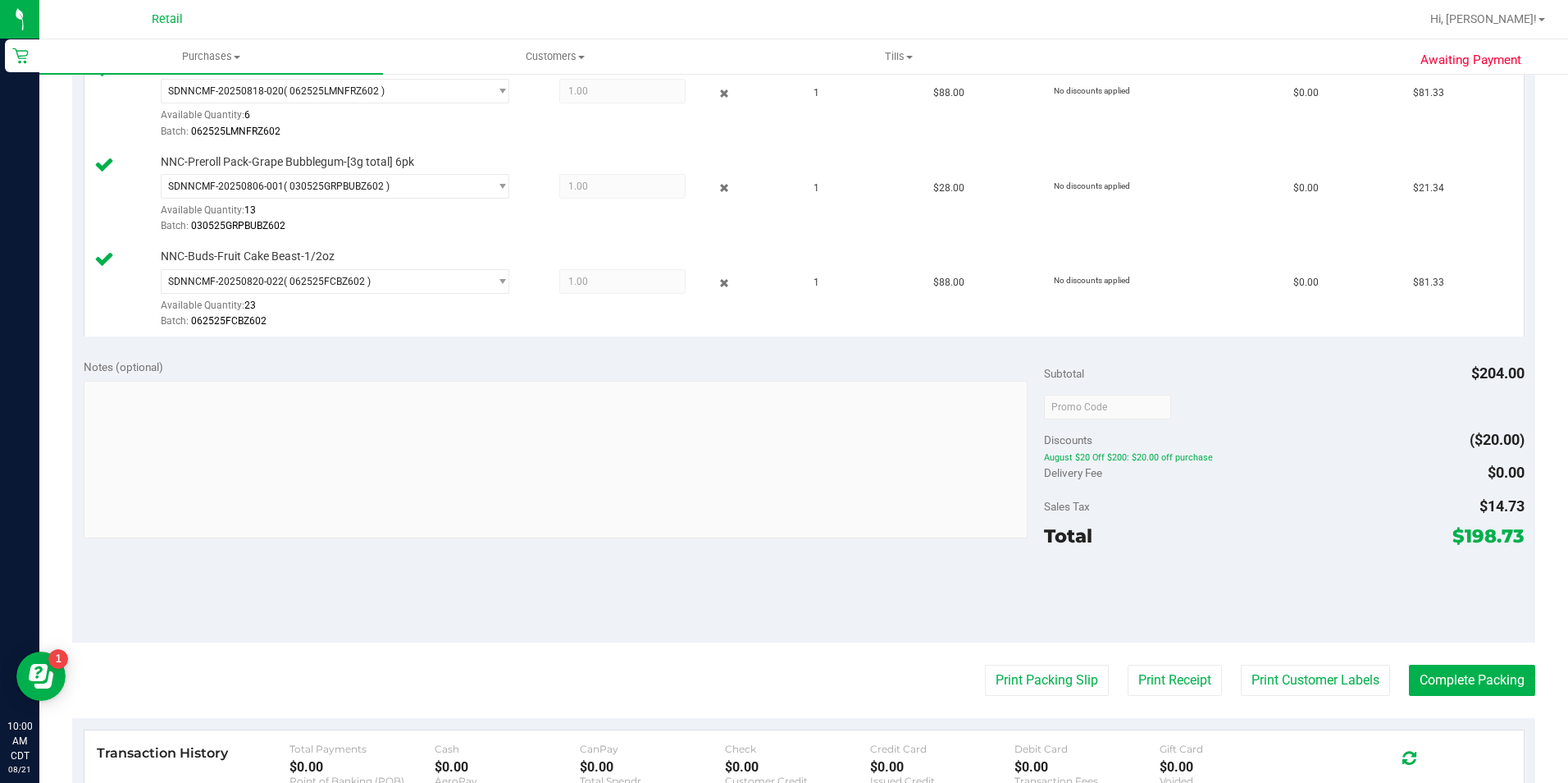
scroll to position [469, 0]
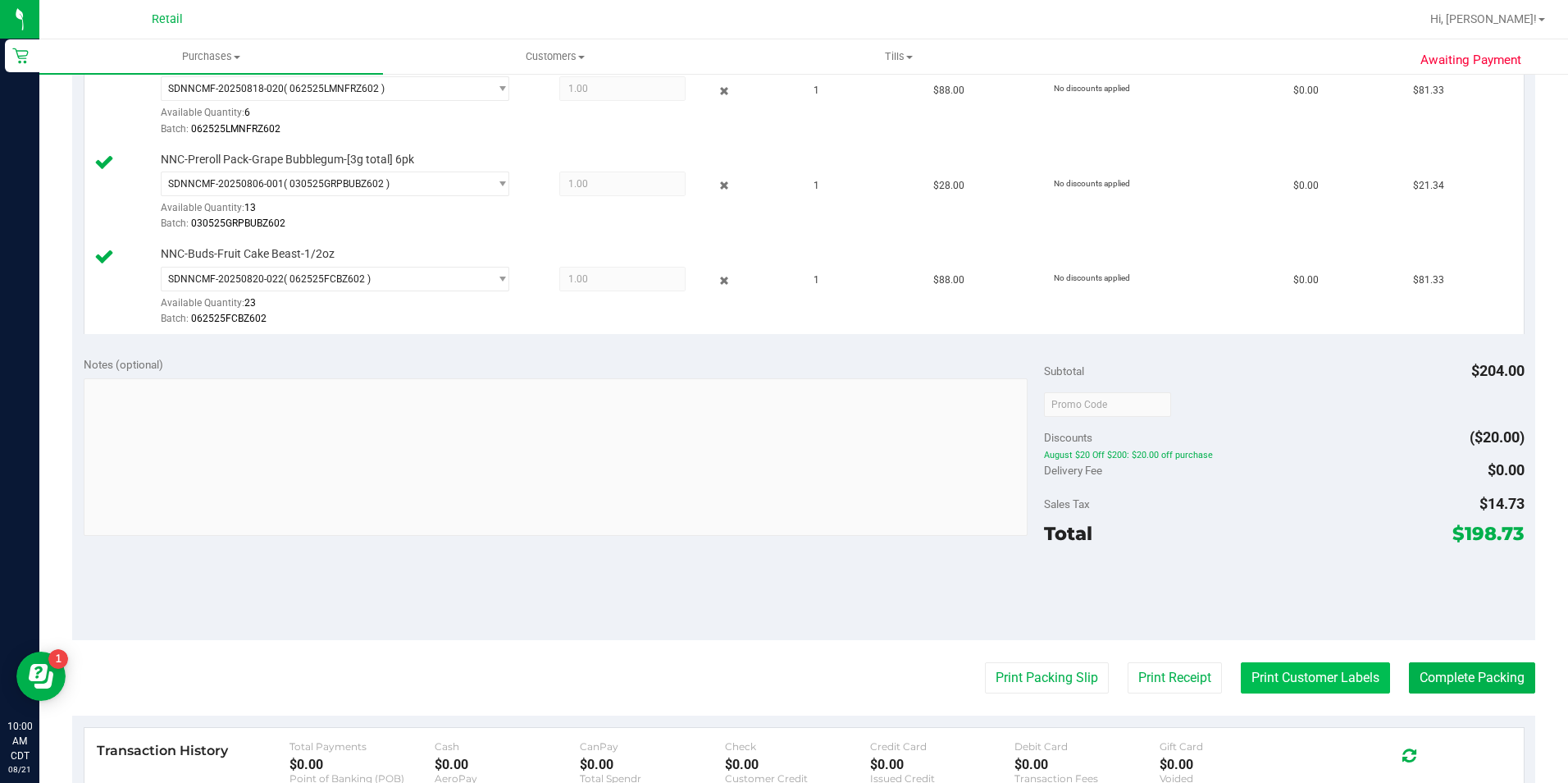
click at [1347, 684] on button "Print Customer Labels" at bounding box center [1314, 677] width 149 height 31
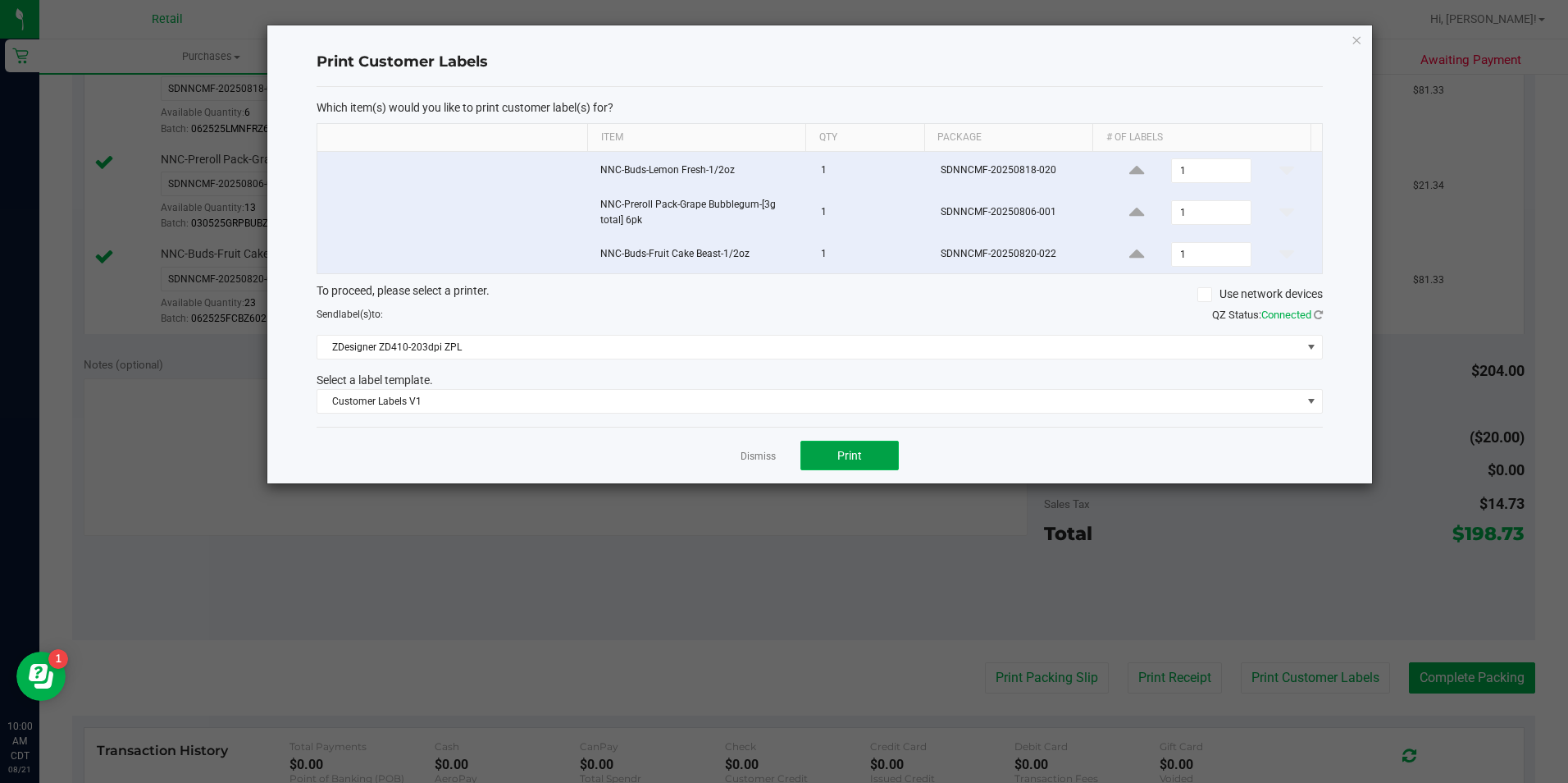
click at [860, 467] on button "Print" at bounding box center [849, 455] width 98 height 30
click at [748, 455] on link "Dismiss" at bounding box center [758, 456] width 36 height 13
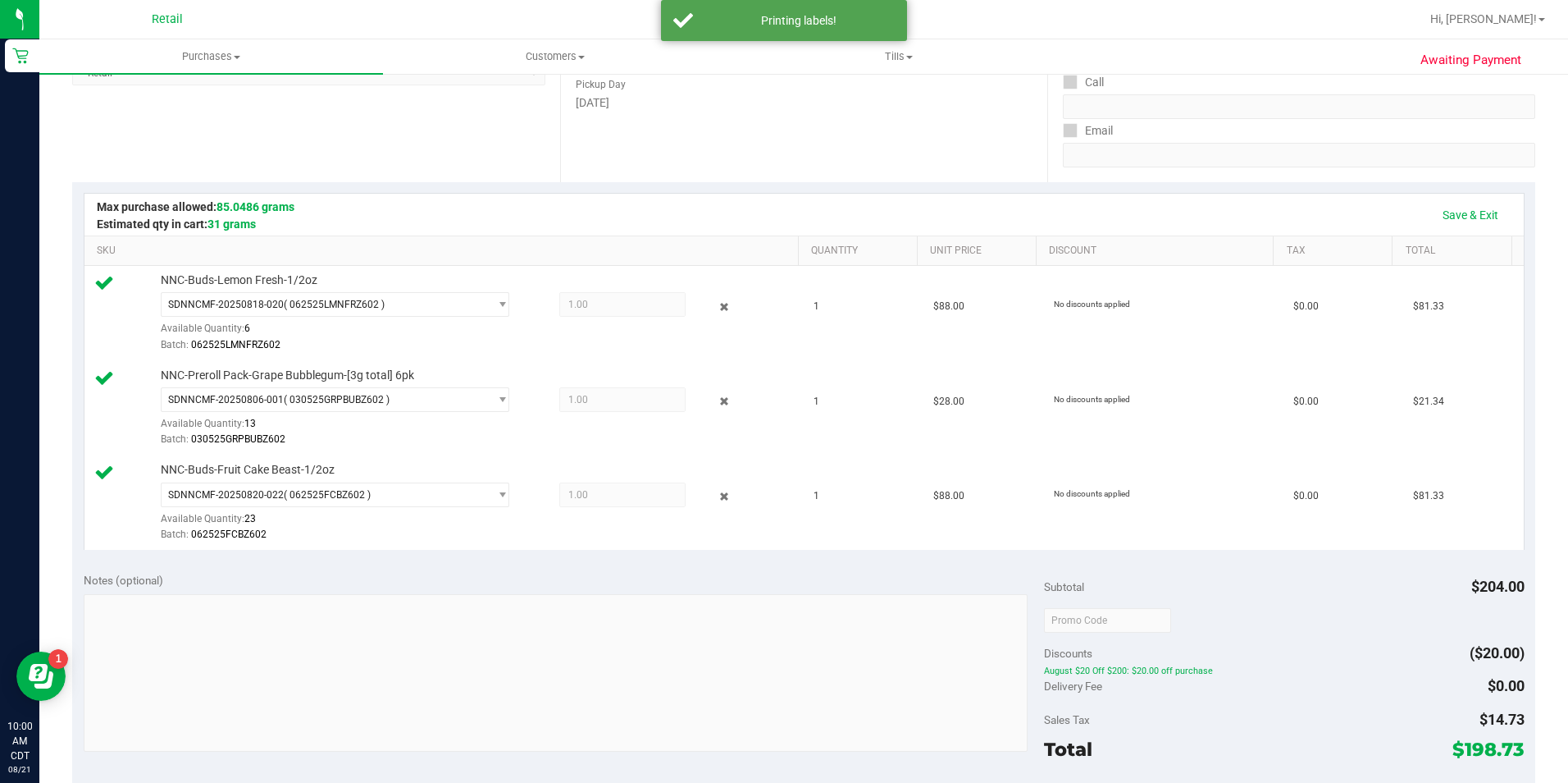
scroll to position [250, 0]
click at [1470, 222] on link "Save & Exit" at bounding box center [1470, 217] width 77 height 28
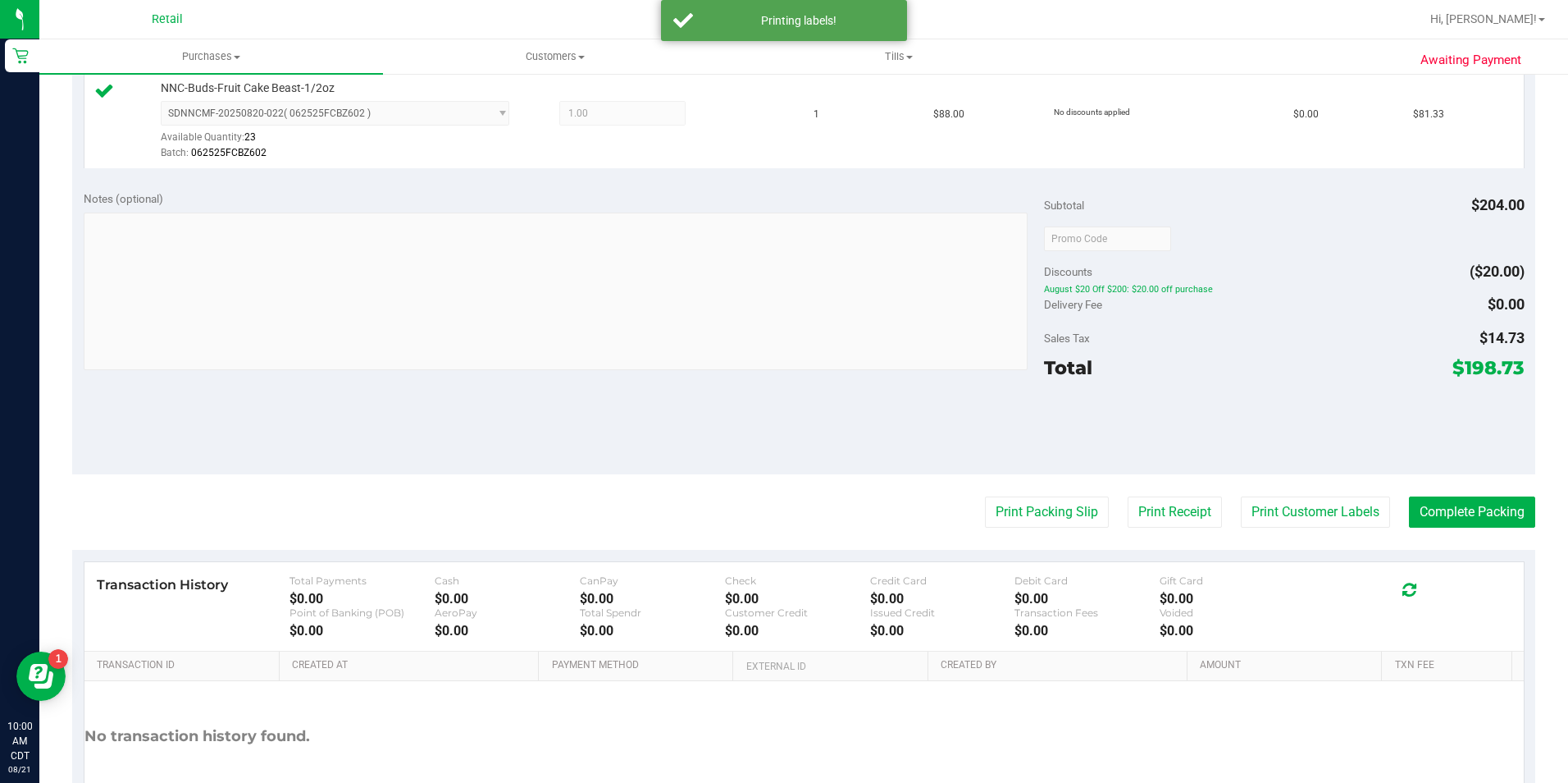
scroll to position [644, 0]
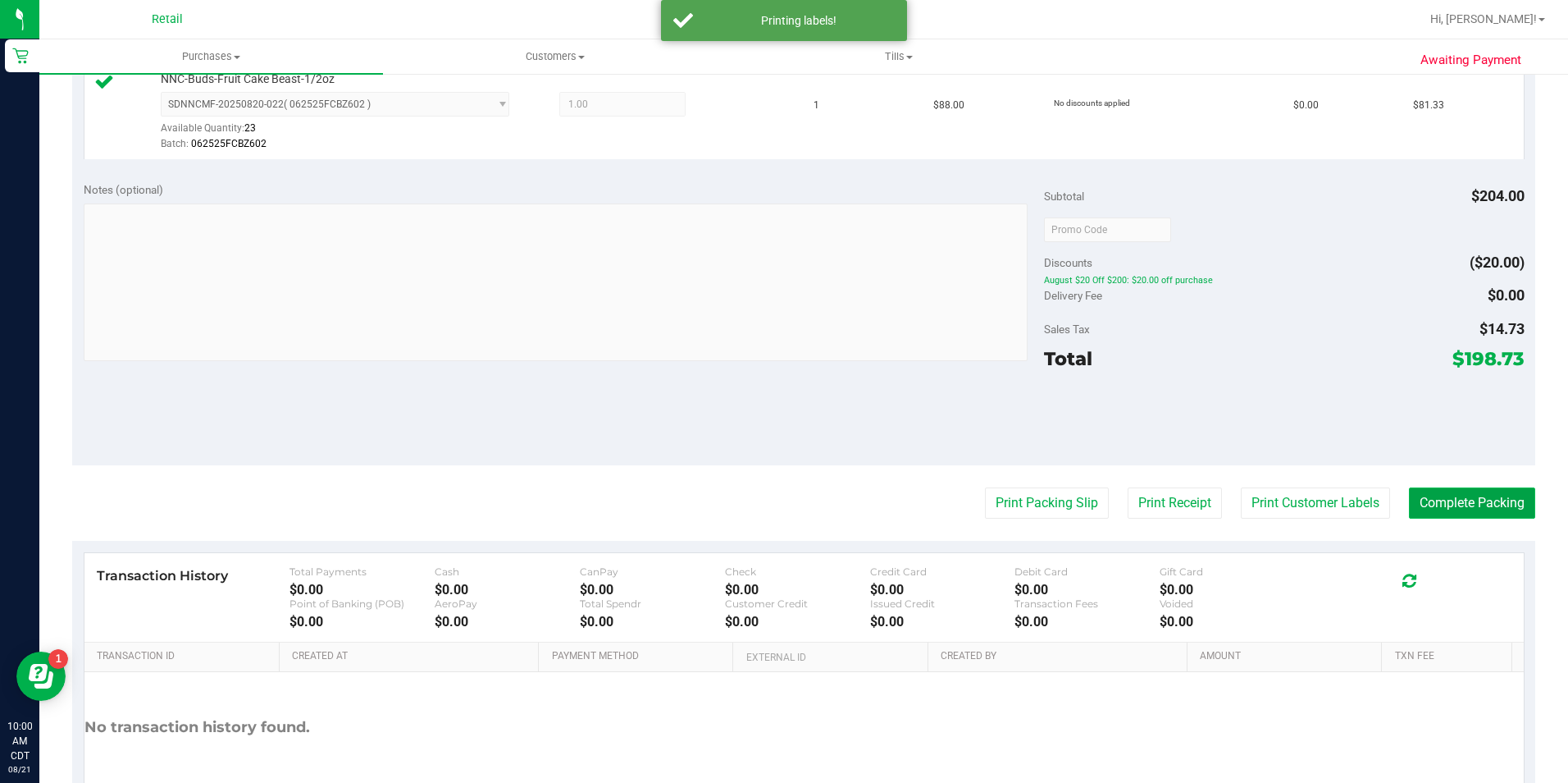
click at [1459, 505] on button "Complete Packing" at bounding box center [1471, 503] width 126 height 31
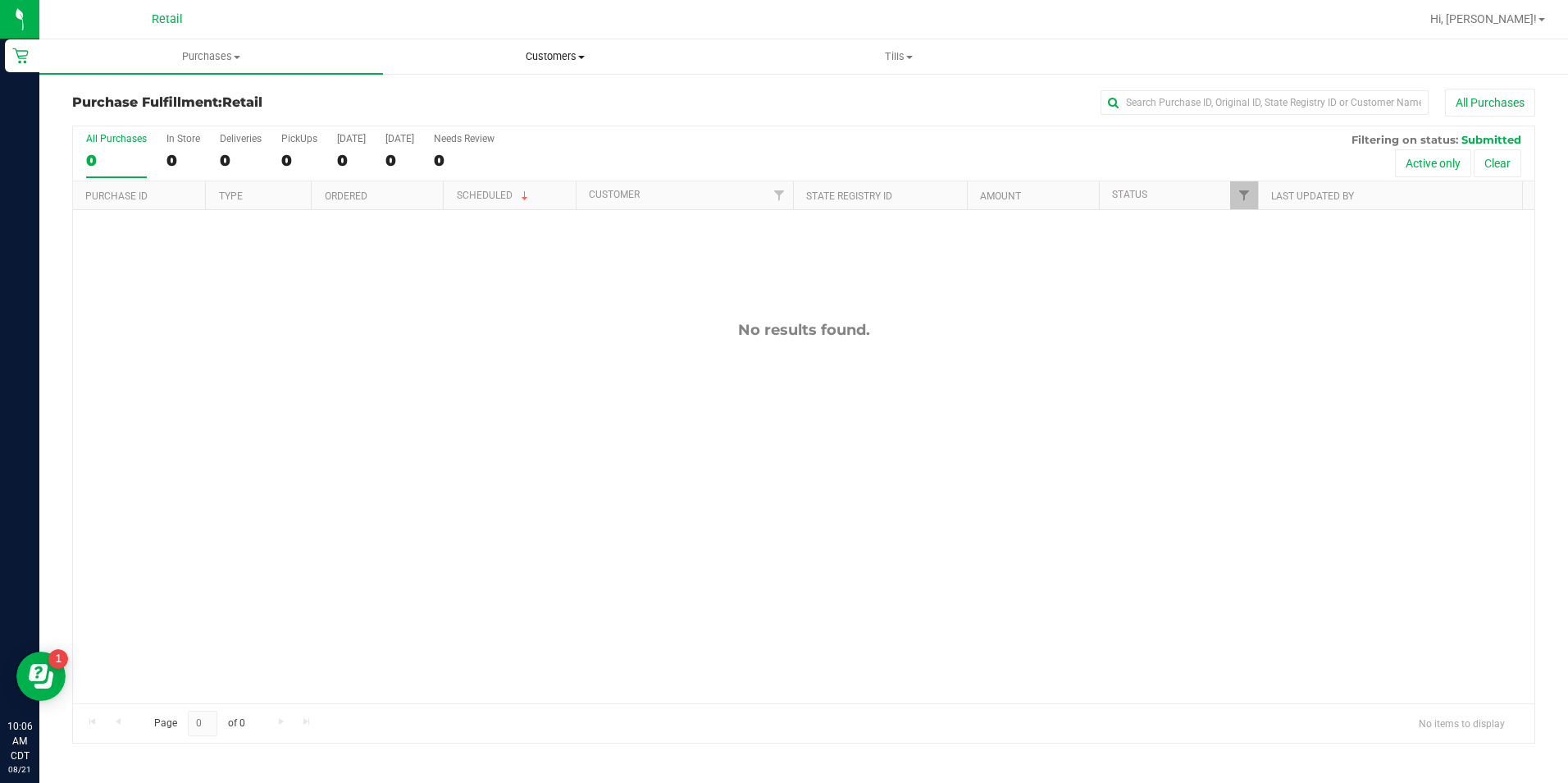
click at [577, 57] on span "Customers" at bounding box center [555, 56] width 342 height 14
click at [906, 46] on uib-tab-heading "Tills Manage tills" at bounding box center [899, 57] width 342 height 33
click at [911, 99] on li "Manage tills" at bounding box center [898, 99] width 343 height 19
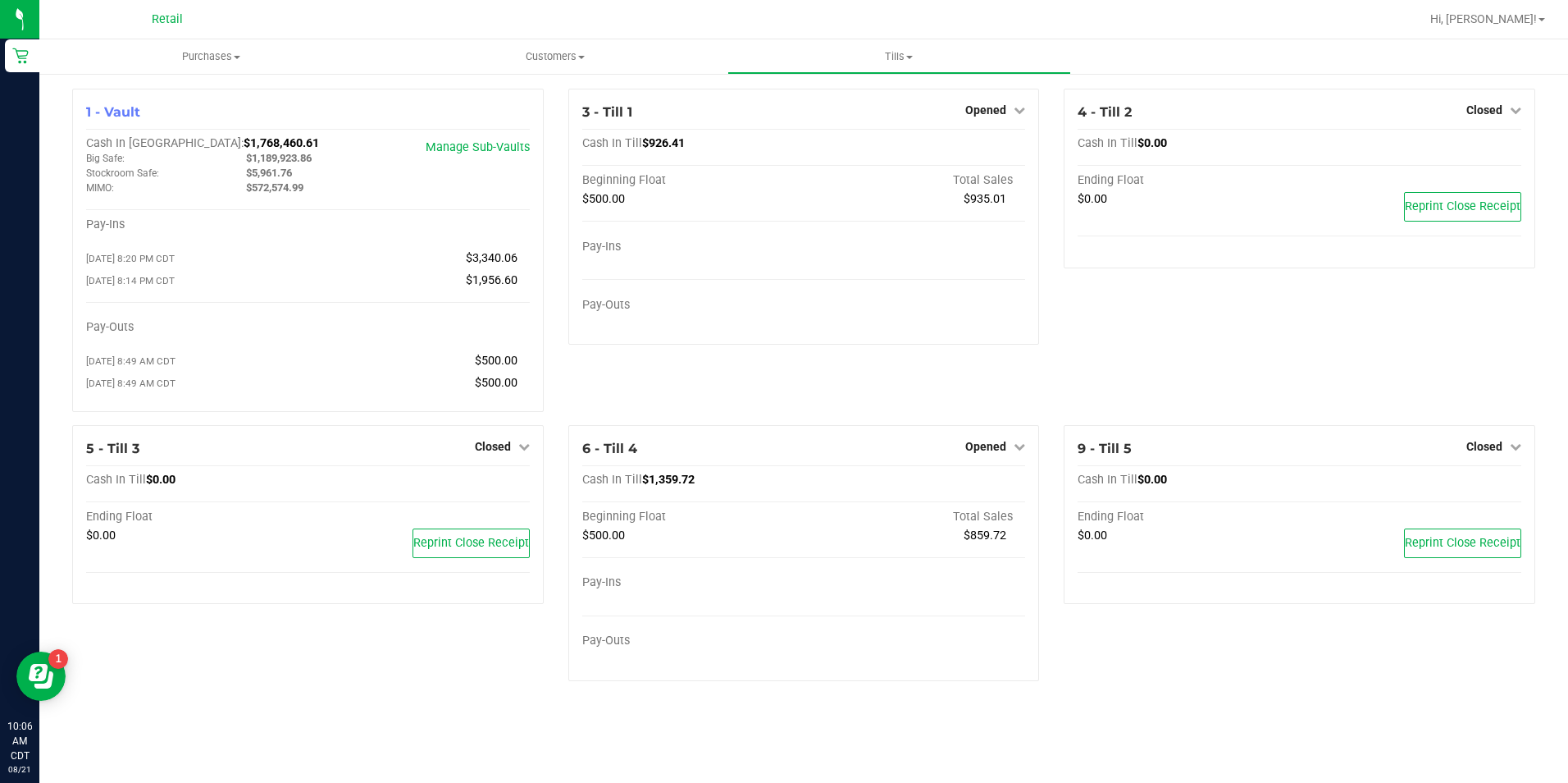
click at [998, 114] on span "Opened" at bounding box center [985, 110] width 41 height 13
click at [992, 146] on link "Close Till" at bounding box center [988, 144] width 44 height 13
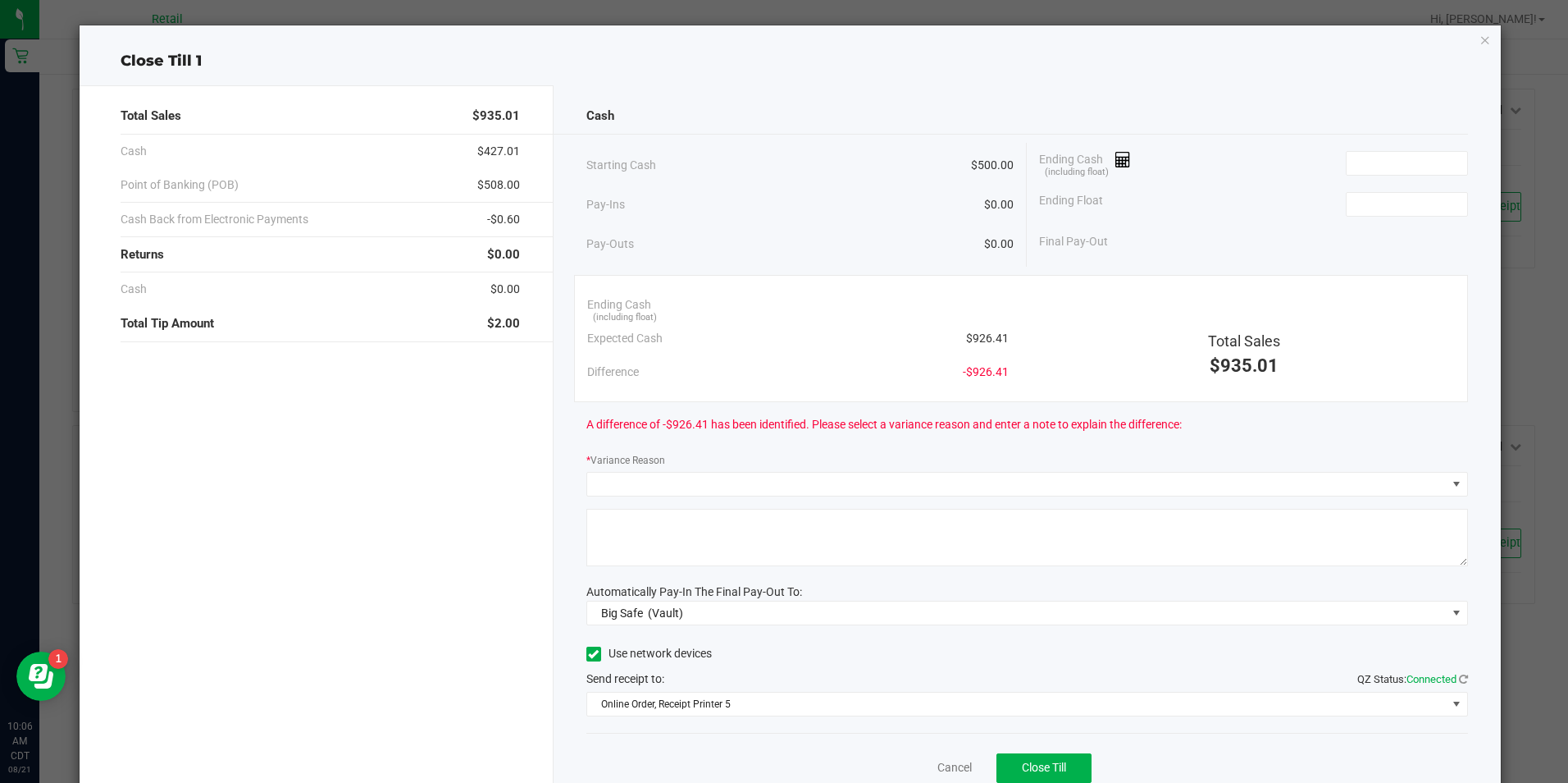
click at [1479, 41] on icon "button" at bounding box center [1484, 39] width 12 height 19
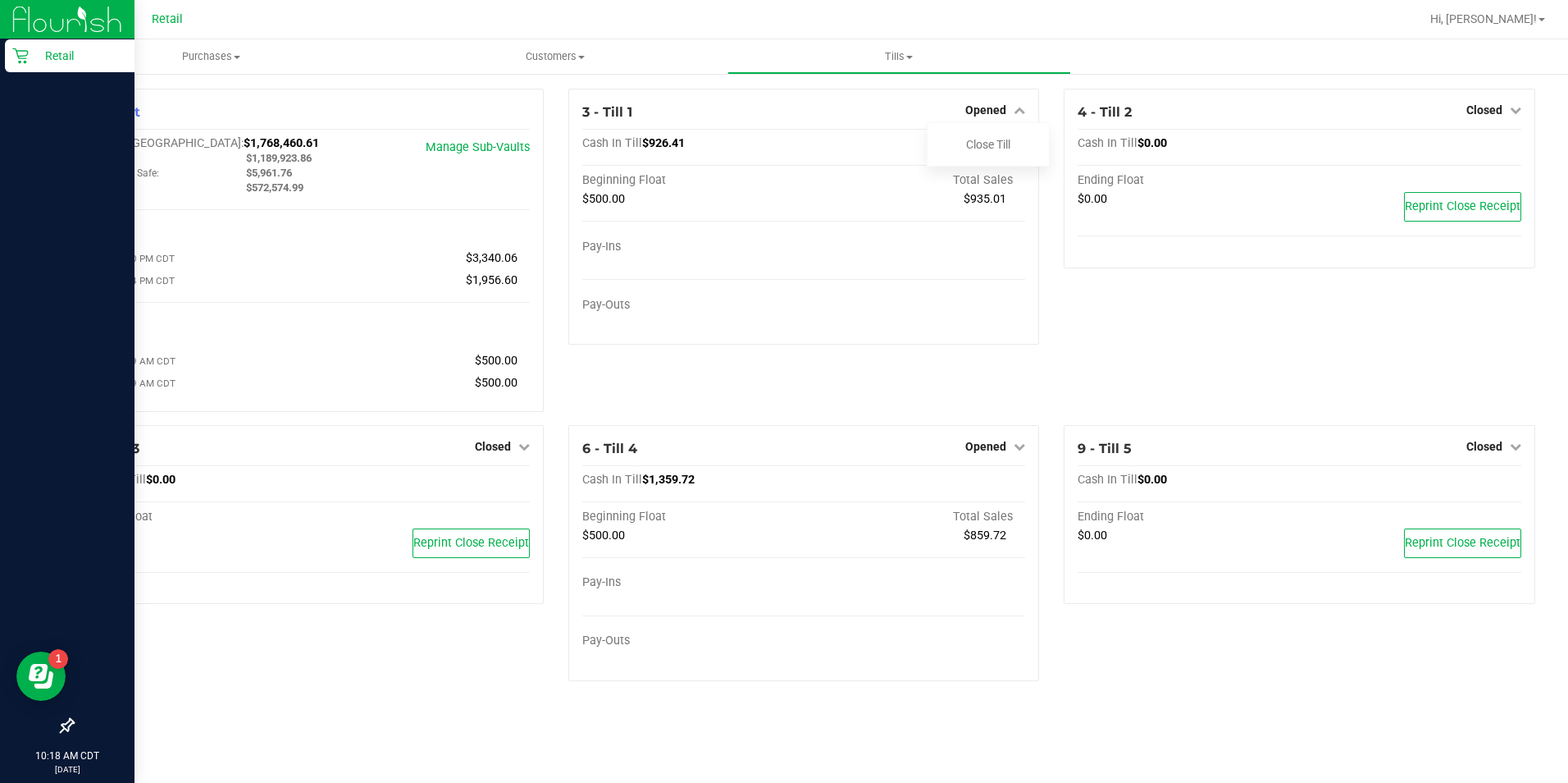
click at [24, 65] on div "Retail" at bounding box center [69, 56] width 130 height 33
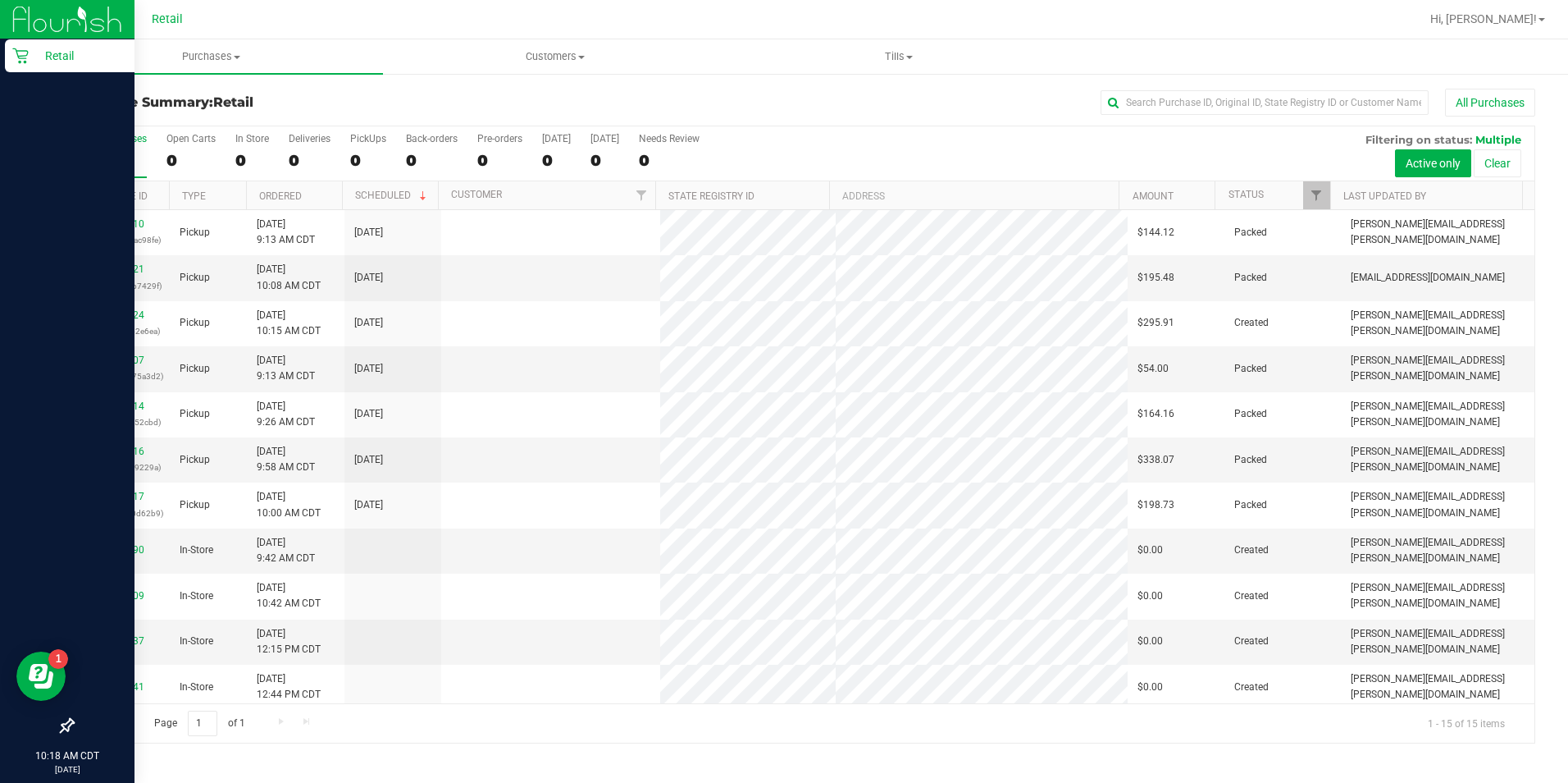
click at [587, 3] on nav "Retail Hi, [PERSON_NAME]!" at bounding box center [804, 19] width 1529 height 39
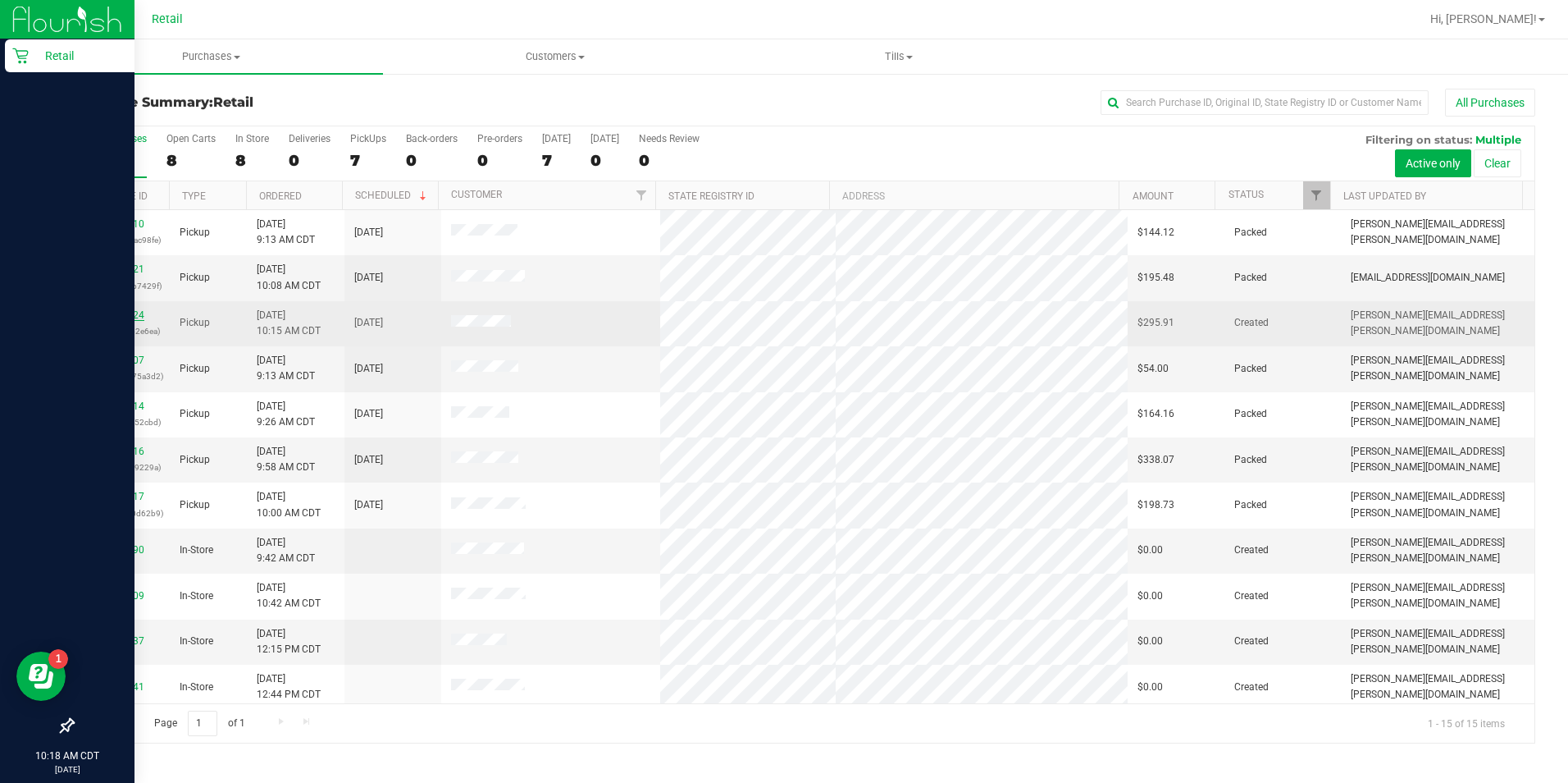
click at [120, 315] on link "00137824" at bounding box center [121, 315] width 46 height 12
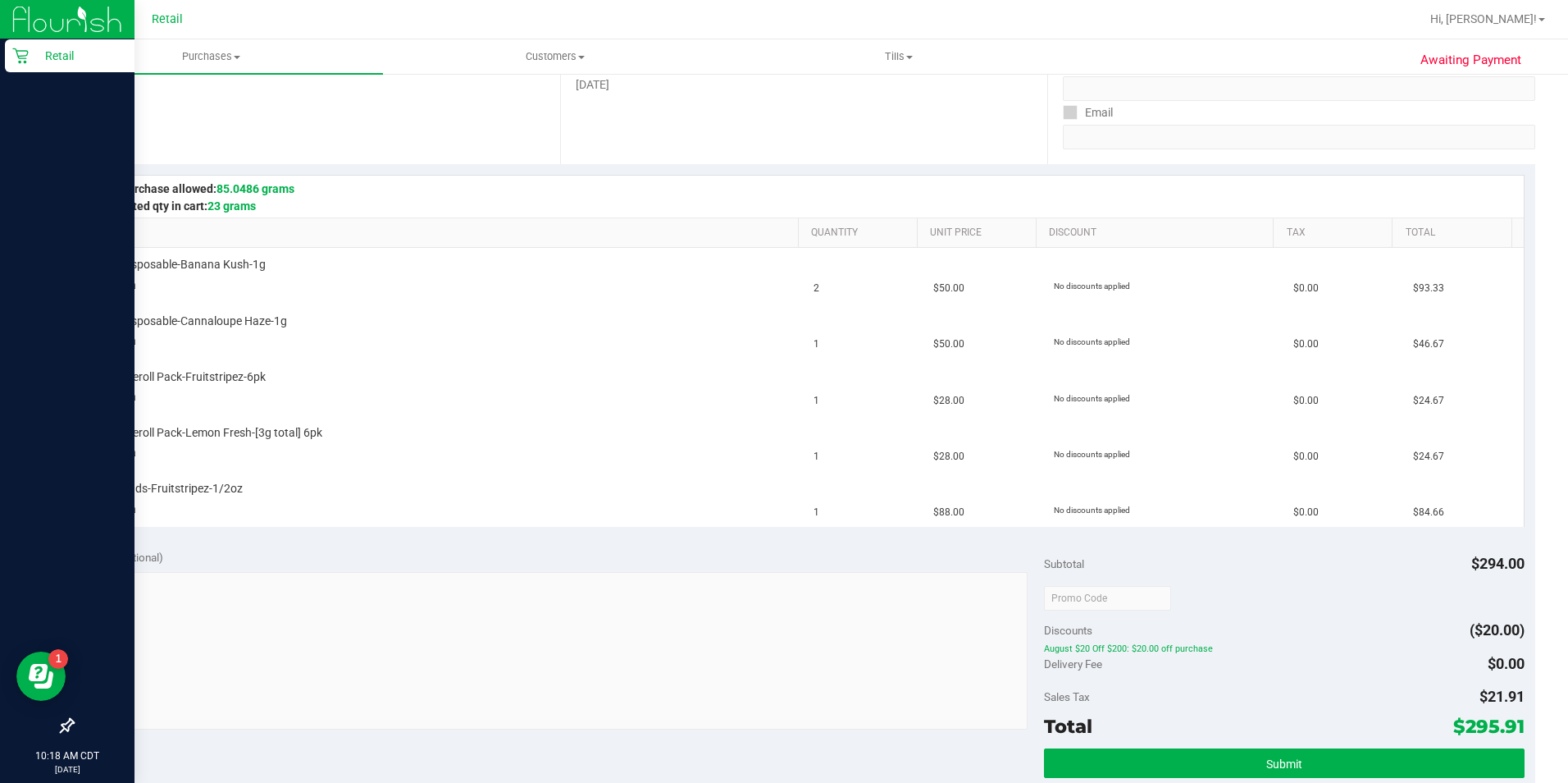
scroll to position [393, 0]
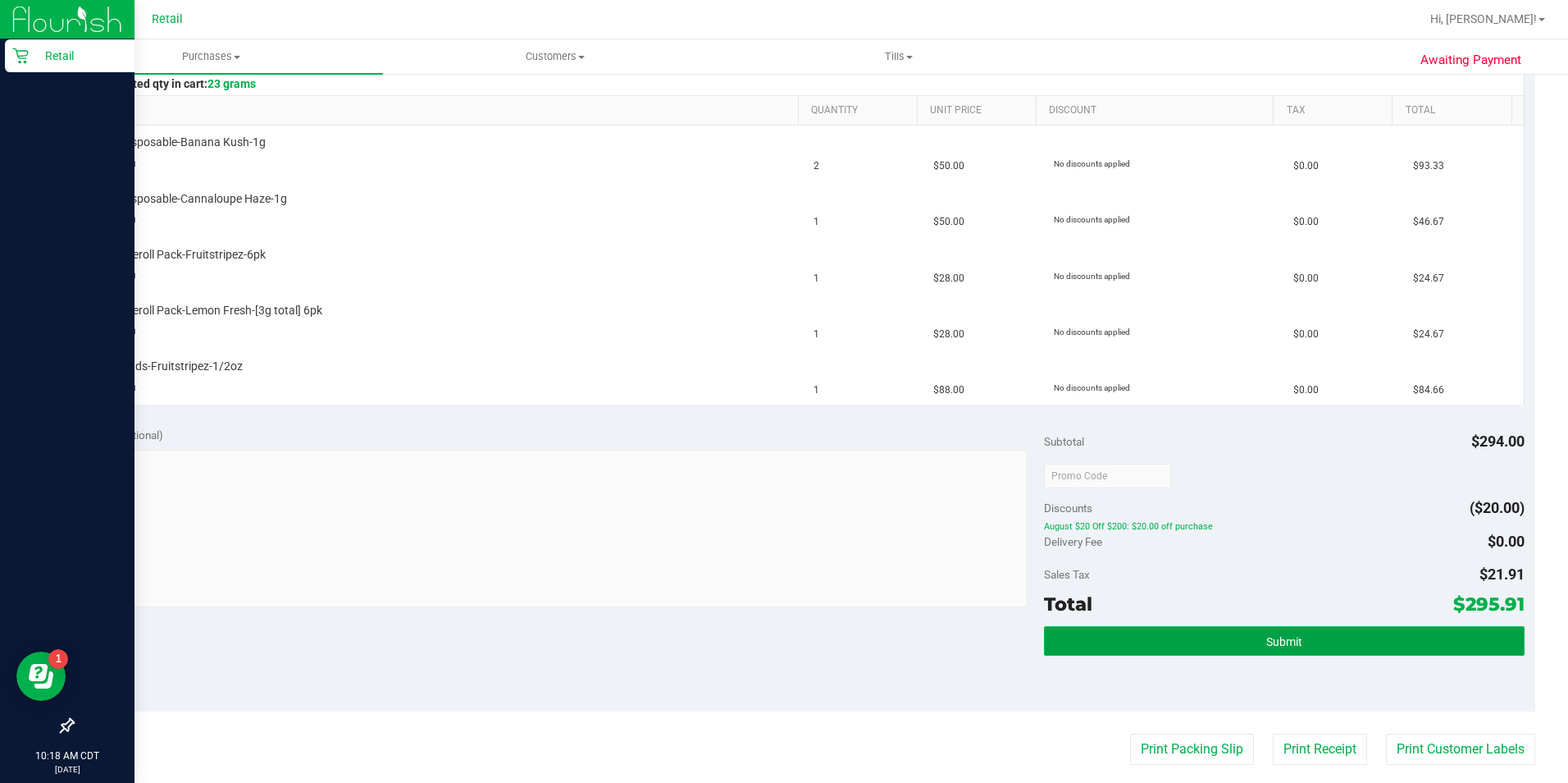
click at [1322, 649] on button "Submit" at bounding box center [1284, 641] width 481 height 30
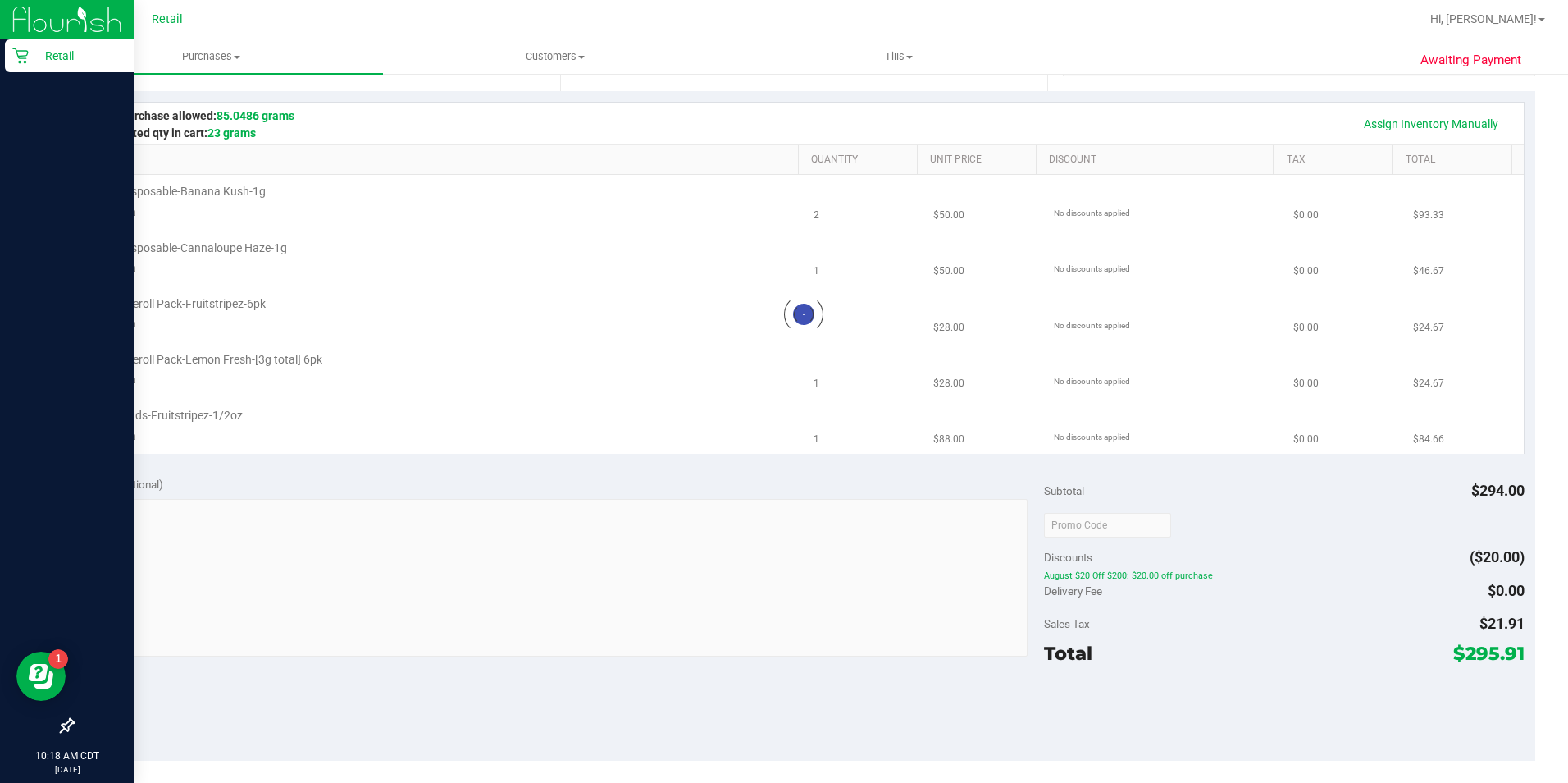
scroll to position [343, 0]
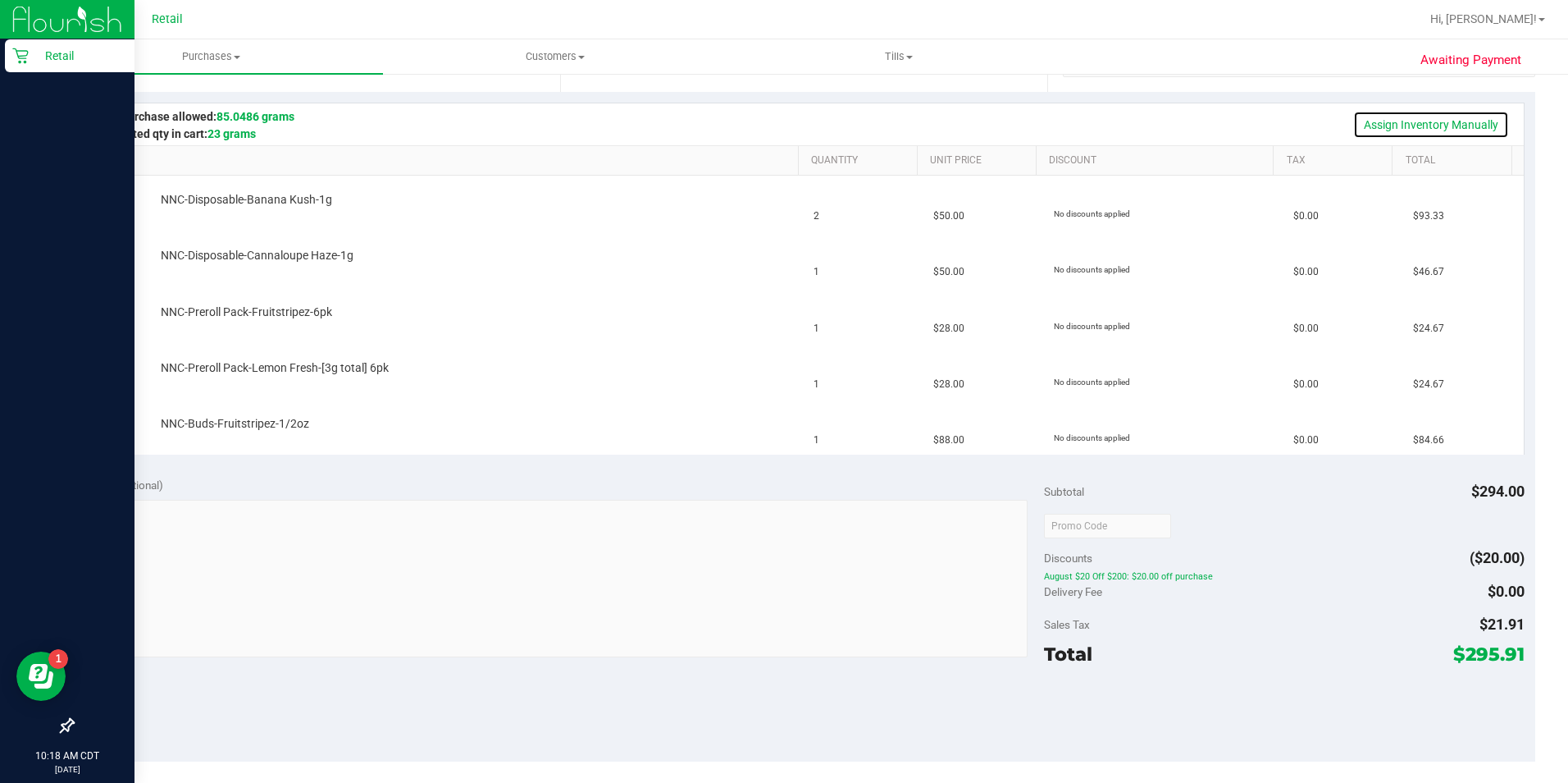
click at [1445, 123] on link "Assign Inventory Manually" at bounding box center [1431, 124] width 156 height 28
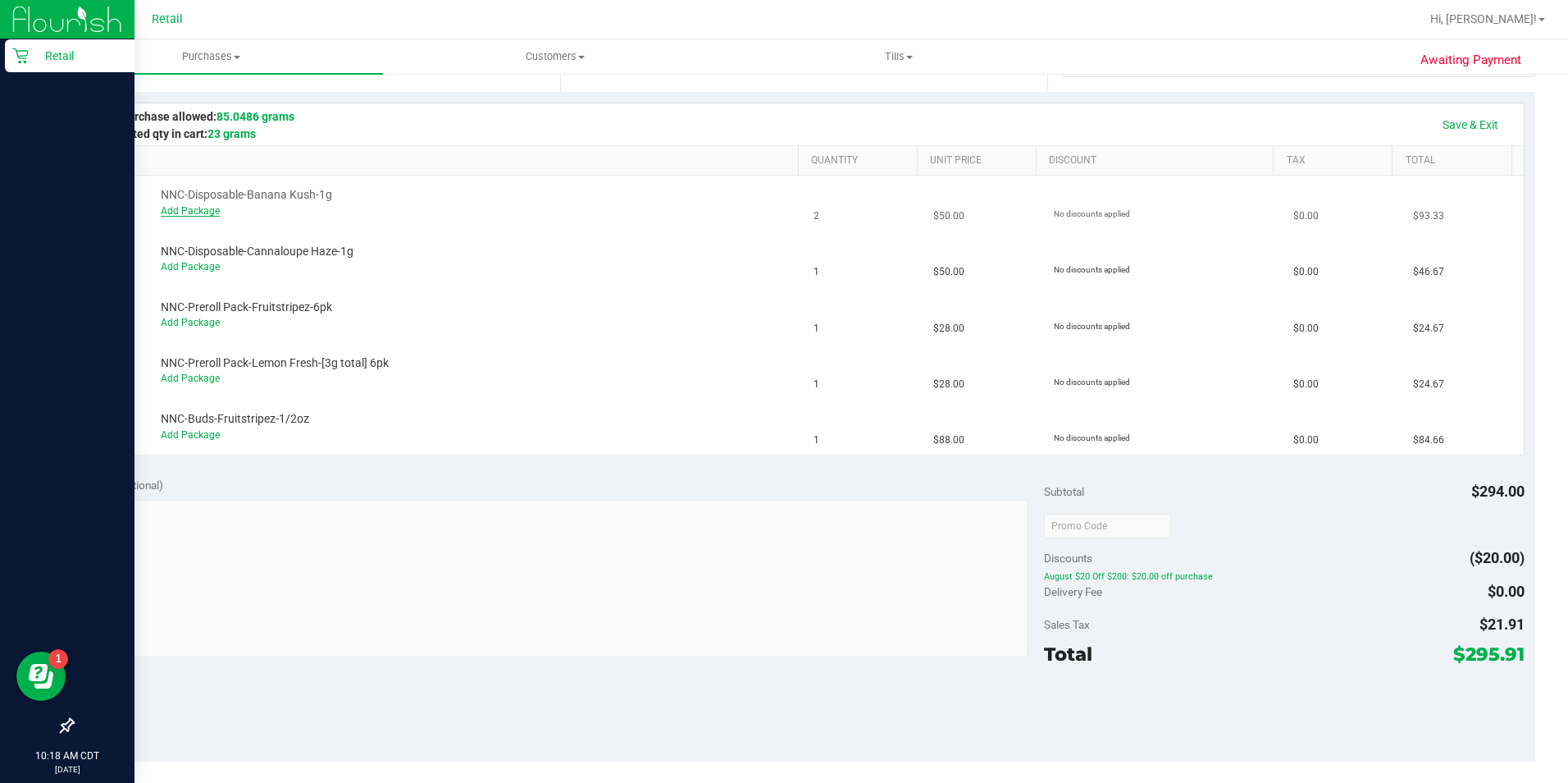
click at [188, 213] on link "Add Package" at bounding box center [189, 211] width 59 height 12
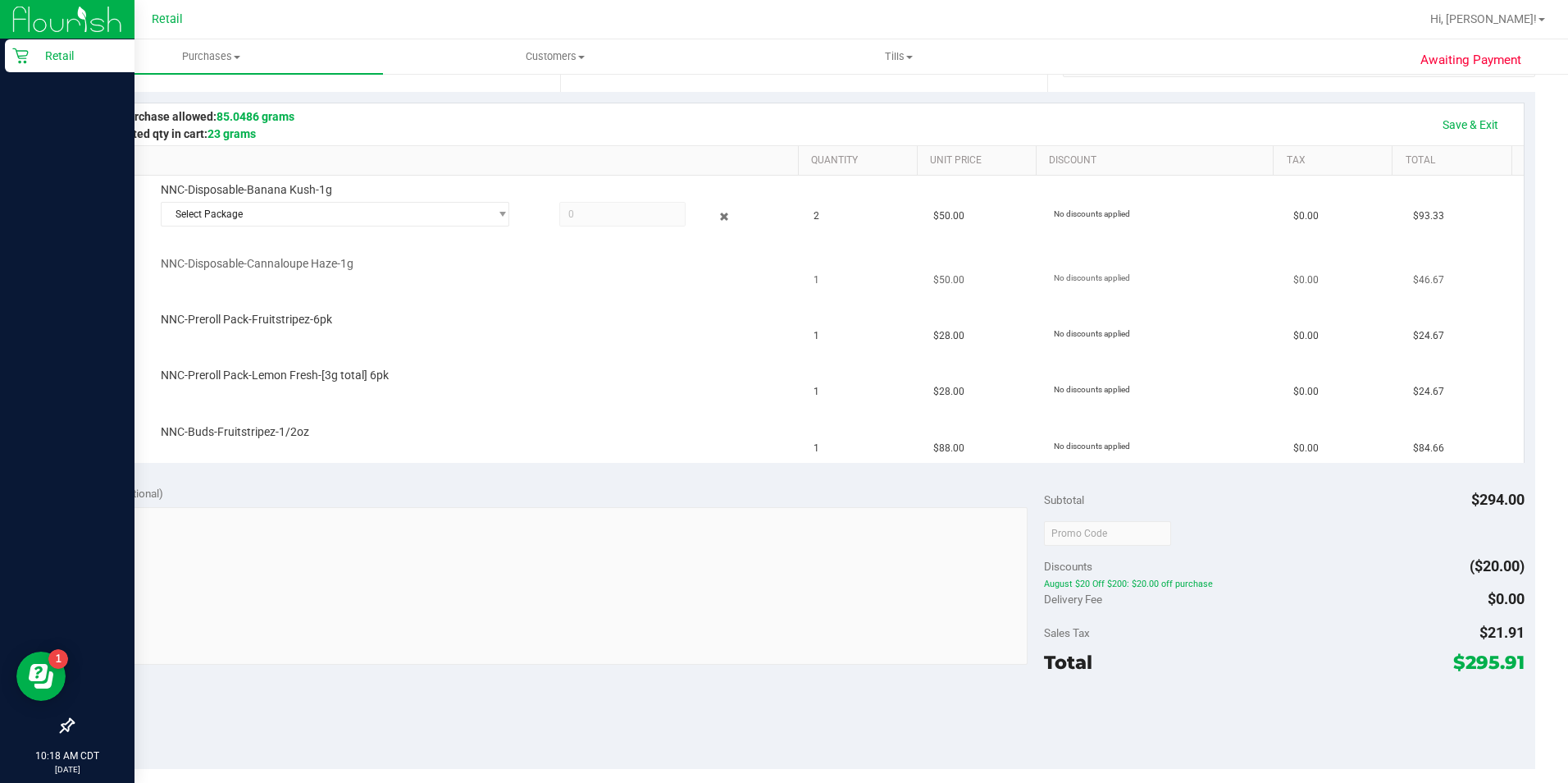
click at [342, 243] on td "NNC-Disposable-Cannaloupe Haze-1g" at bounding box center [444, 267] width 720 height 56
click at [406, 222] on span "Select Package" at bounding box center [325, 215] width 327 height 23
click at [431, 289] on li "SDNNCMF-20250818-016 ( IDist-080525-BLK-BNK )" at bounding box center [330, 282] width 341 height 23
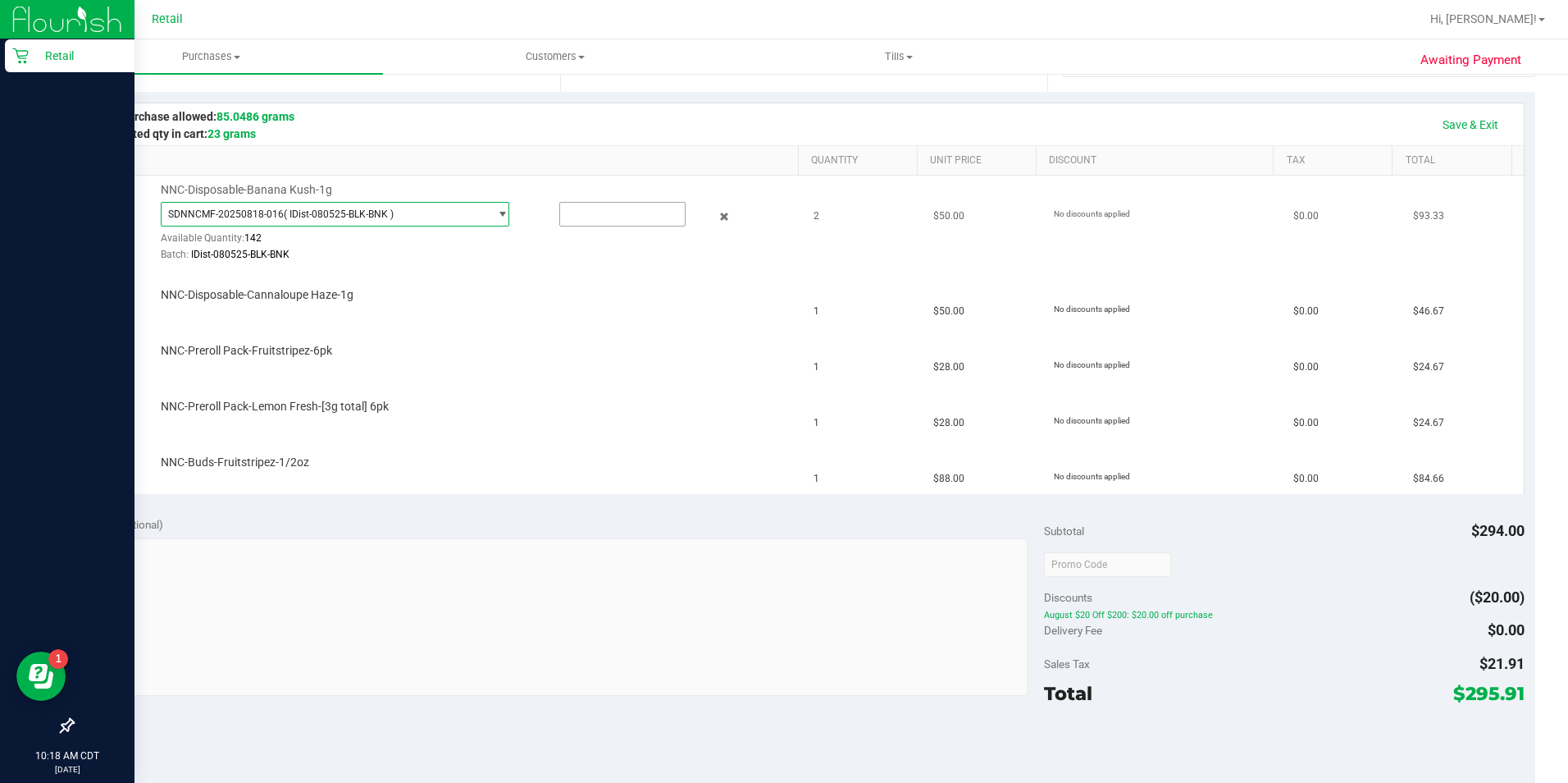
click at [578, 215] on input "text" at bounding box center [622, 215] width 125 height 23
type input "2"
click at [659, 425] on td "NNC-Preroll Pack-Lemon Fresh-[3g total] 6pk" at bounding box center [444, 410] width 720 height 56
type input "2.0000"
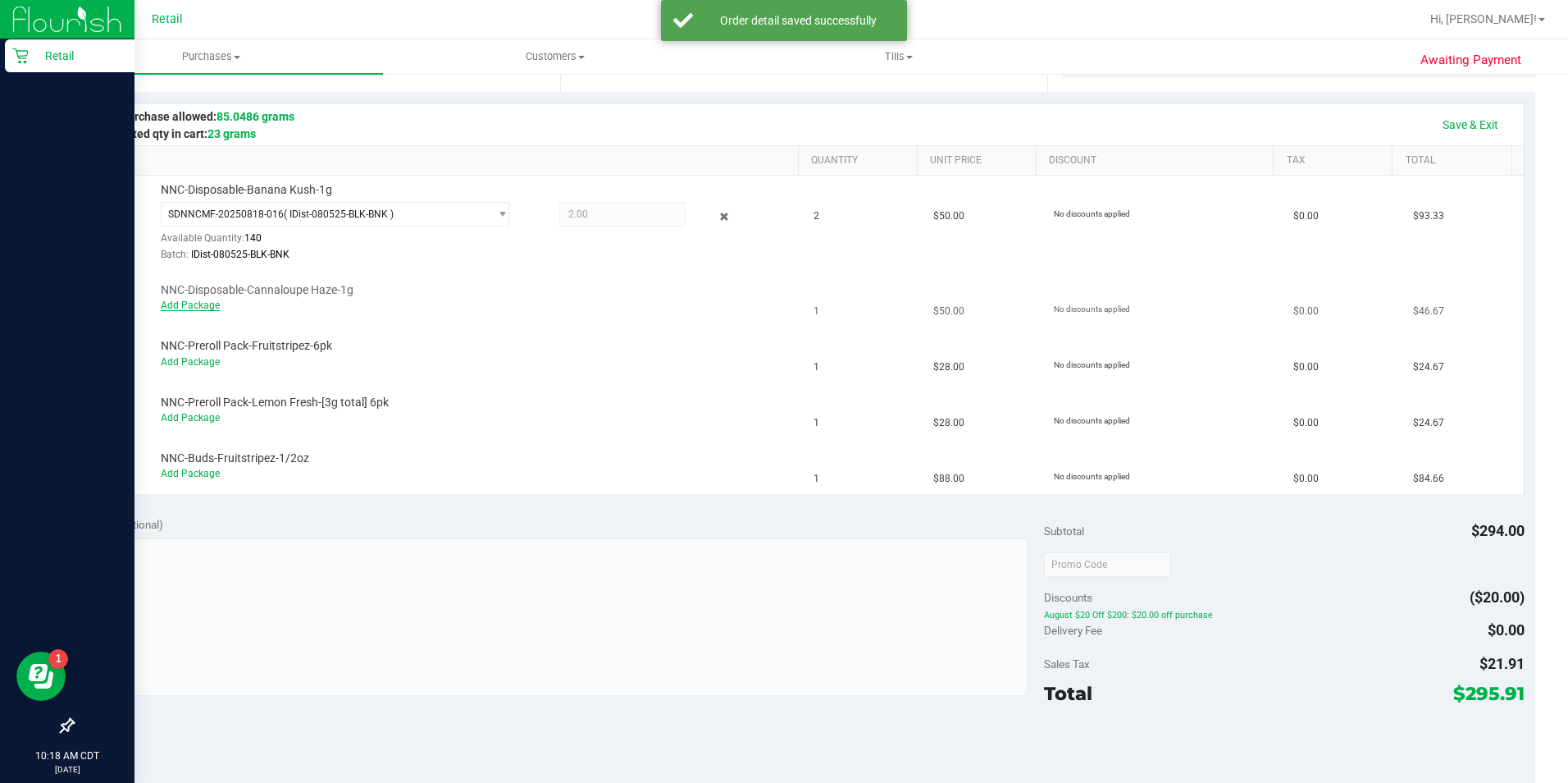
click at [183, 305] on link "Add Package" at bounding box center [189, 305] width 59 height 12
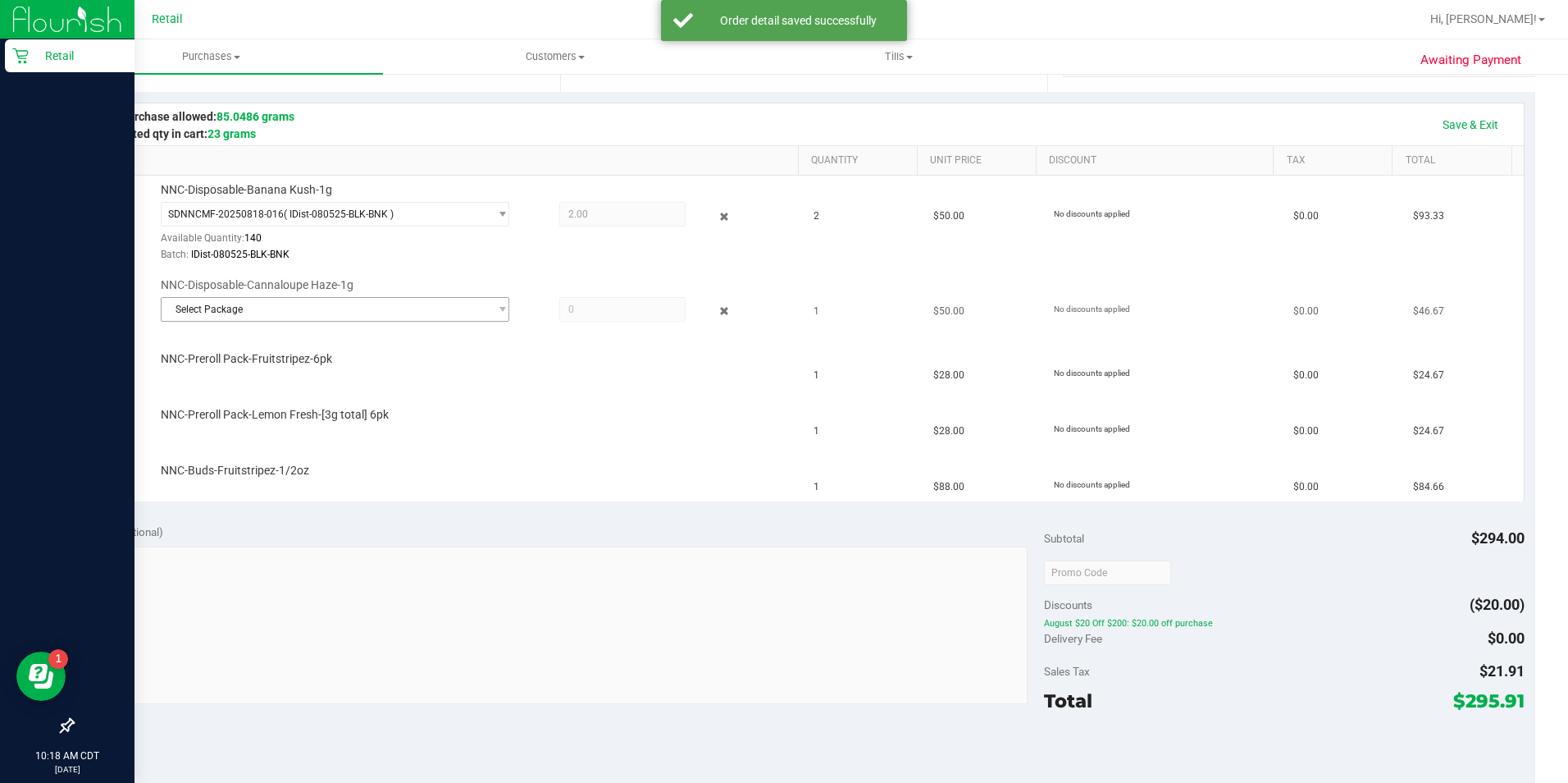
click at [388, 315] on span "Select Package" at bounding box center [325, 310] width 327 height 23
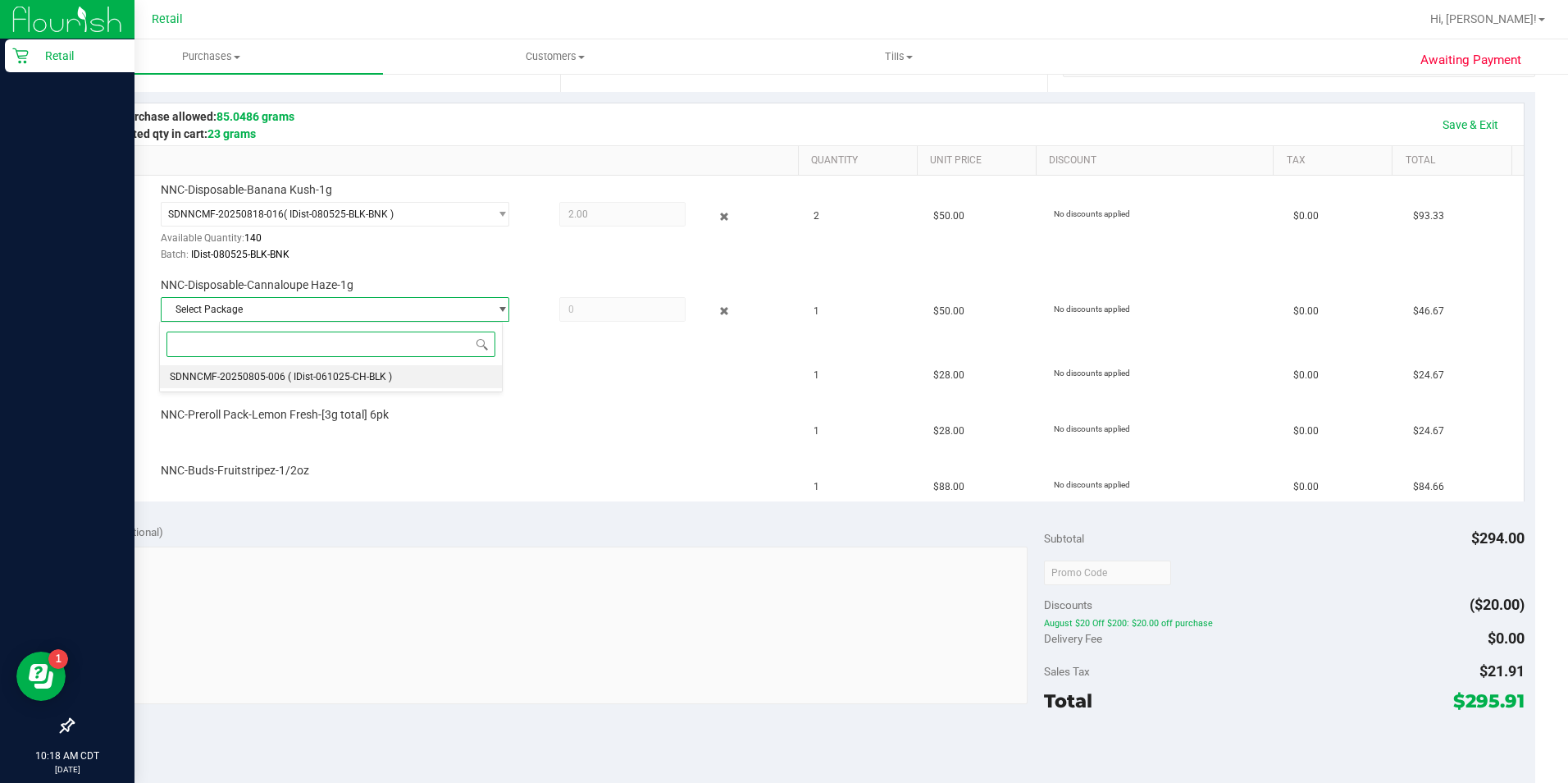
click at [445, 383] on li "SDNNCMF-20250805-006 ( IDist-061025-CH-BLK )" at bounding box center [330, 376] width 341 height 23
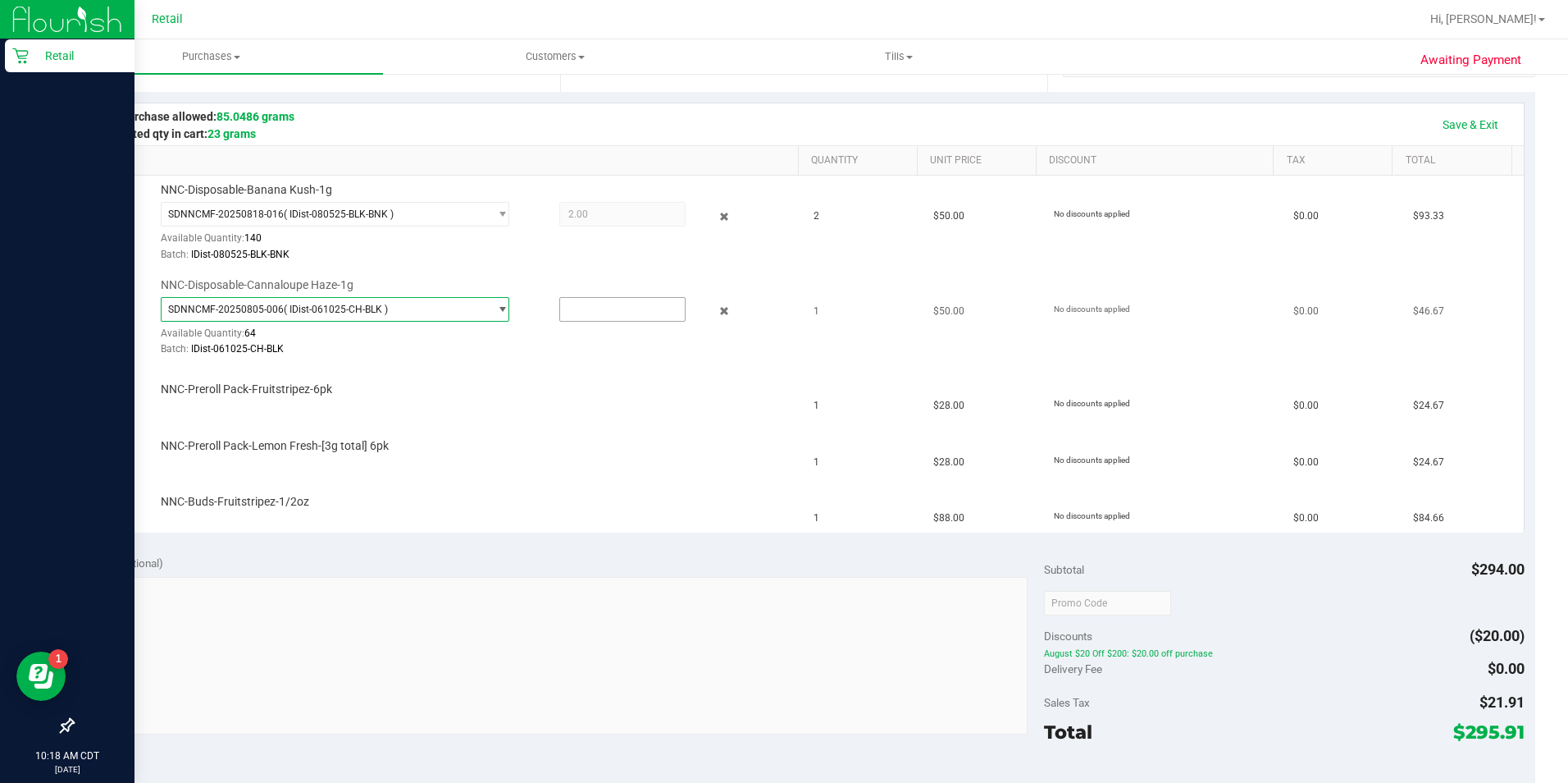
click at [643, 309] on input "text" at bounding box center [622, 310] width 125 height 23
type input "1"
click at [512, 482] on td "NNC-Buds-Fruitstripez-1/2oz" at bounding box center [444, 504] width 720 height 55
type input "1.0000"
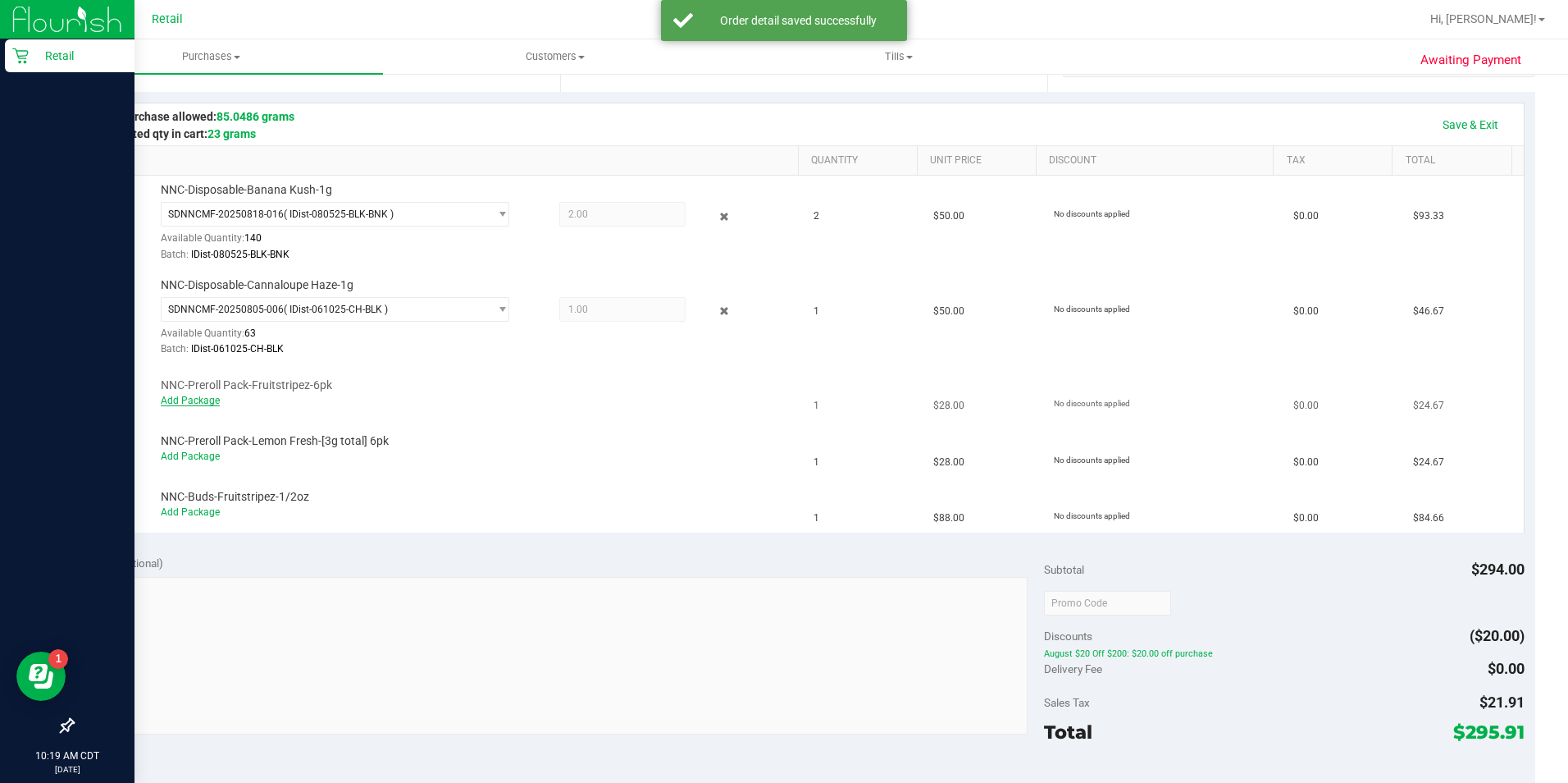
click at [203, 395] on link "Add Package" at bounding box center [189, 400] width 59 height 12
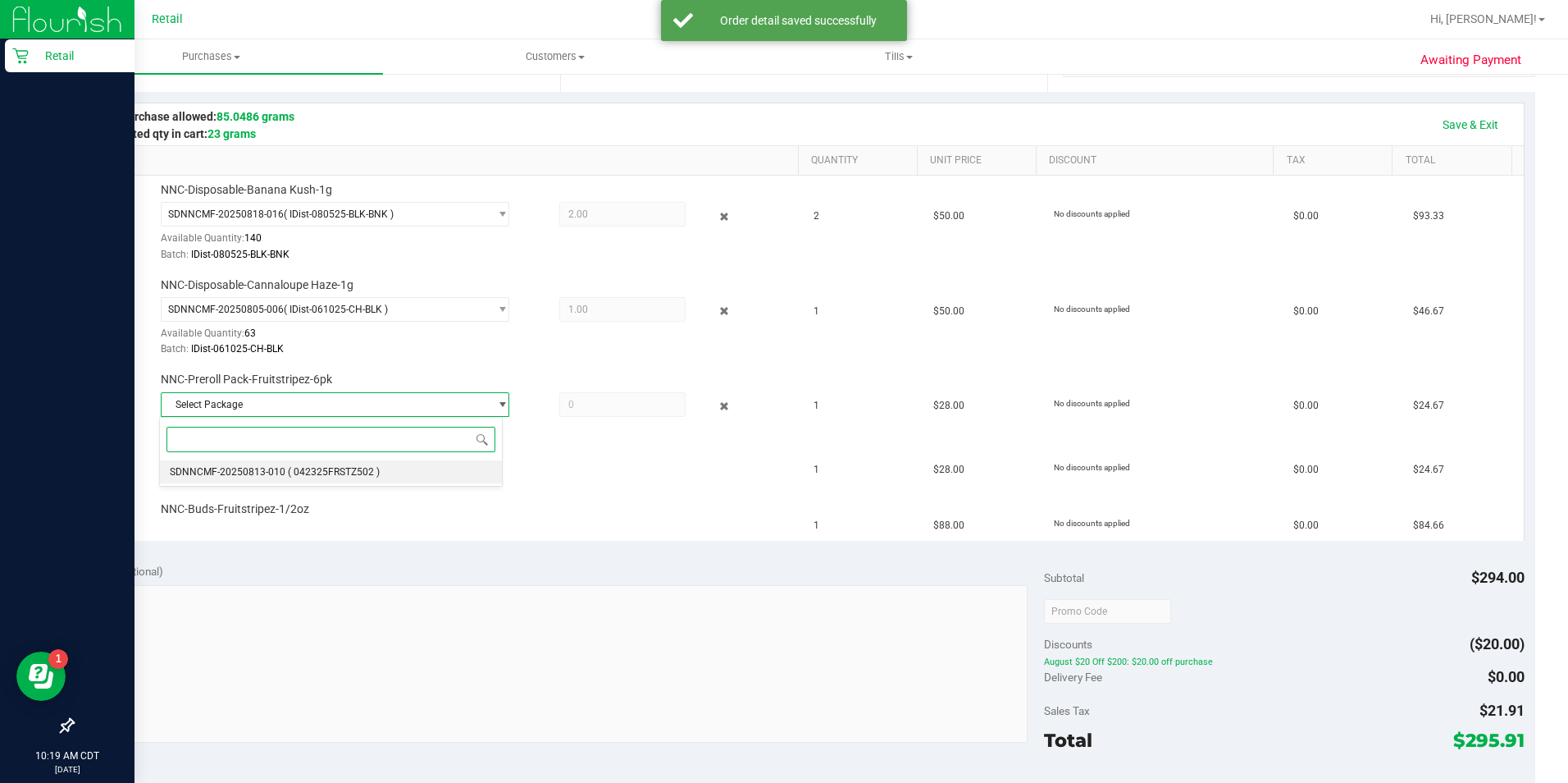
click at [312, 473] on span "( 042325FRSTZ502 )" at bounding box center [334, 471] width 92 height 12
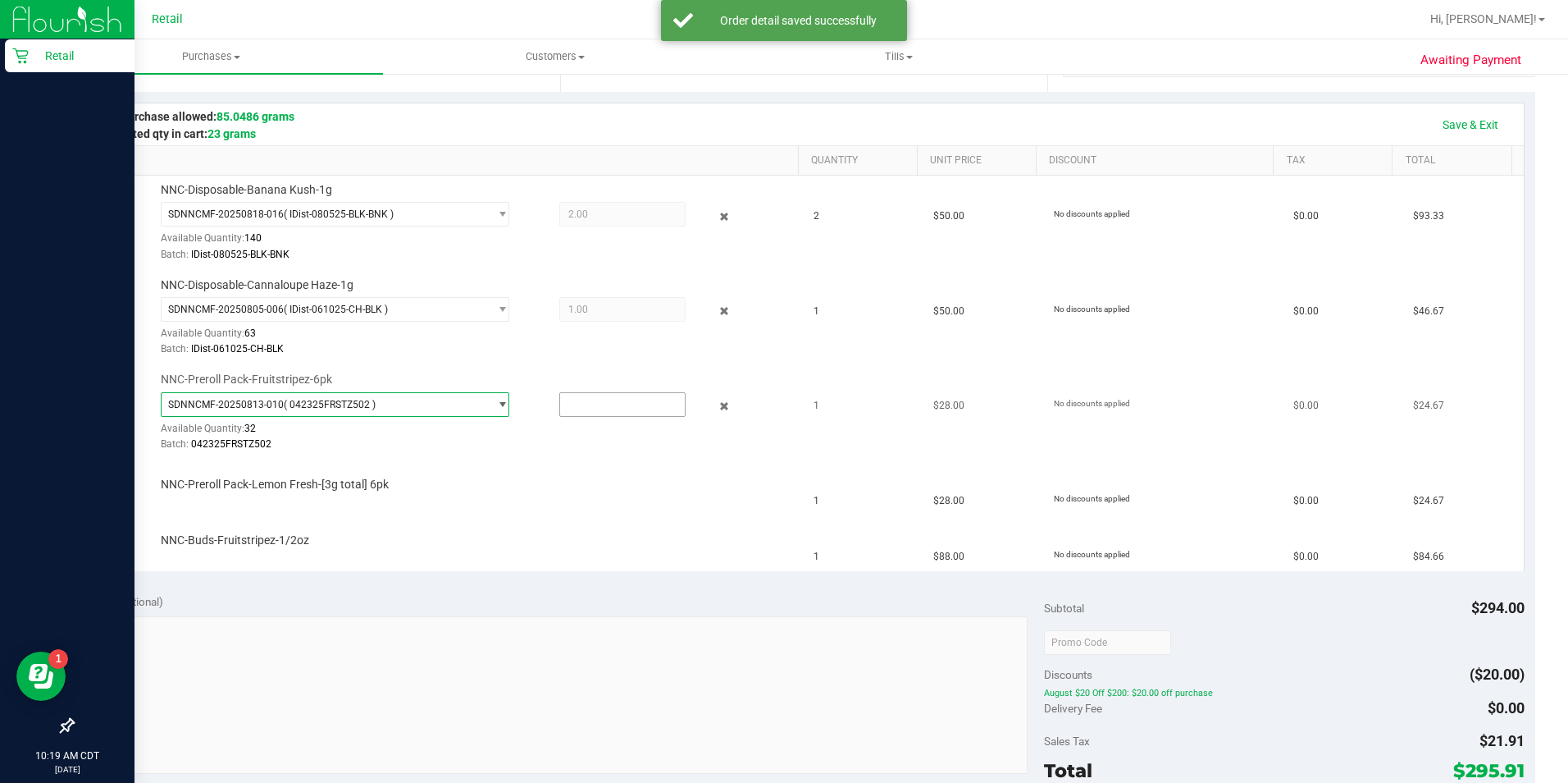
click at [650, 404] on input "text" at bounding box center [622, 404] width 125 height 23
type input "1"
click at [487, 531] on td "NNC-Buds-Fruitstripez-1/2oz" at bounding box center [444, 543] width 720 height 55
type input "1.0000"
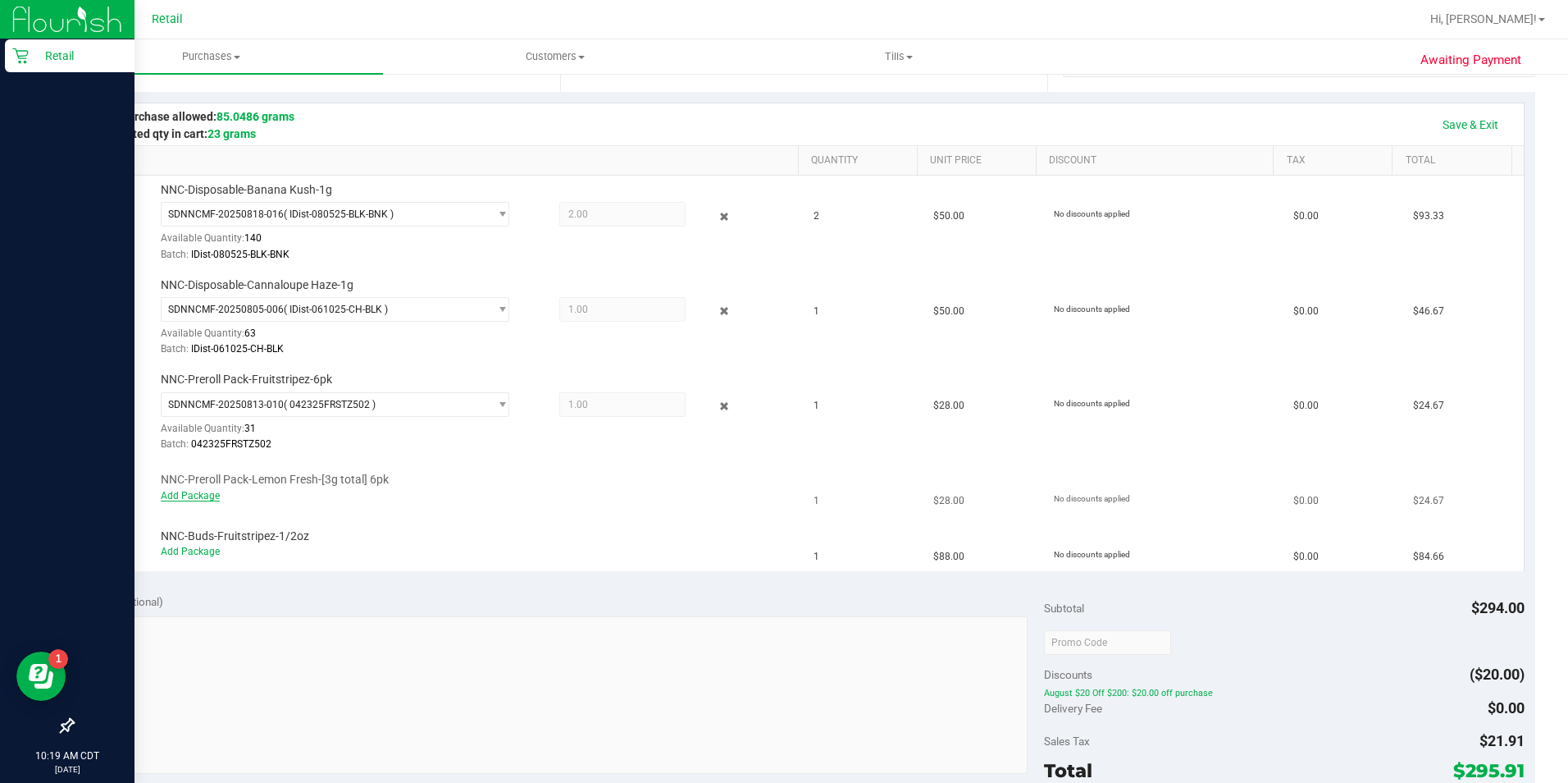
click at [190, 493] on link "Add Package" at bounding box center [189, 495] width 59 height 12
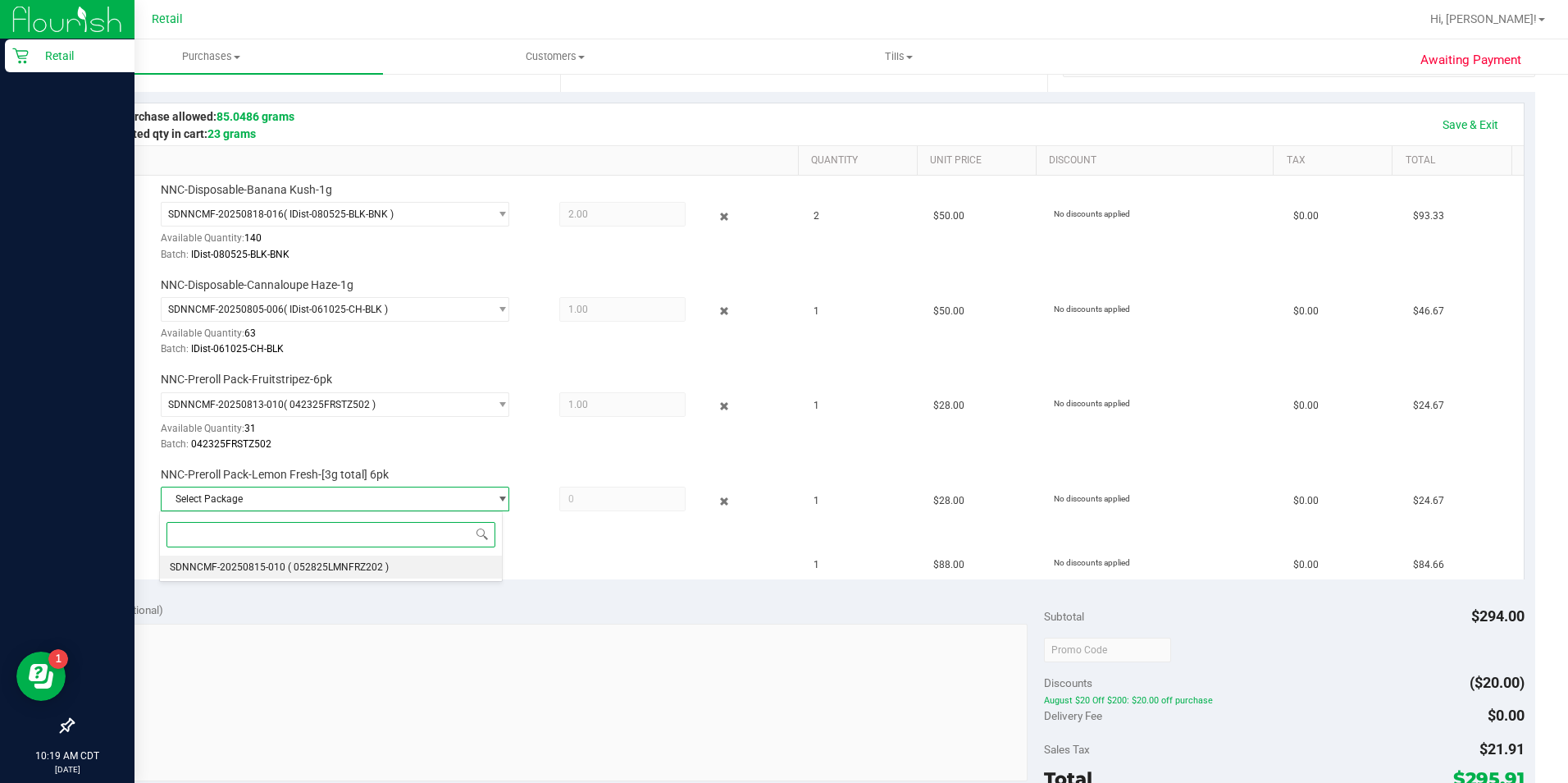
click at [251, 568] on span "SDNNCMF-20250815-010" at bounding box center [228, 567] width 115 height 12
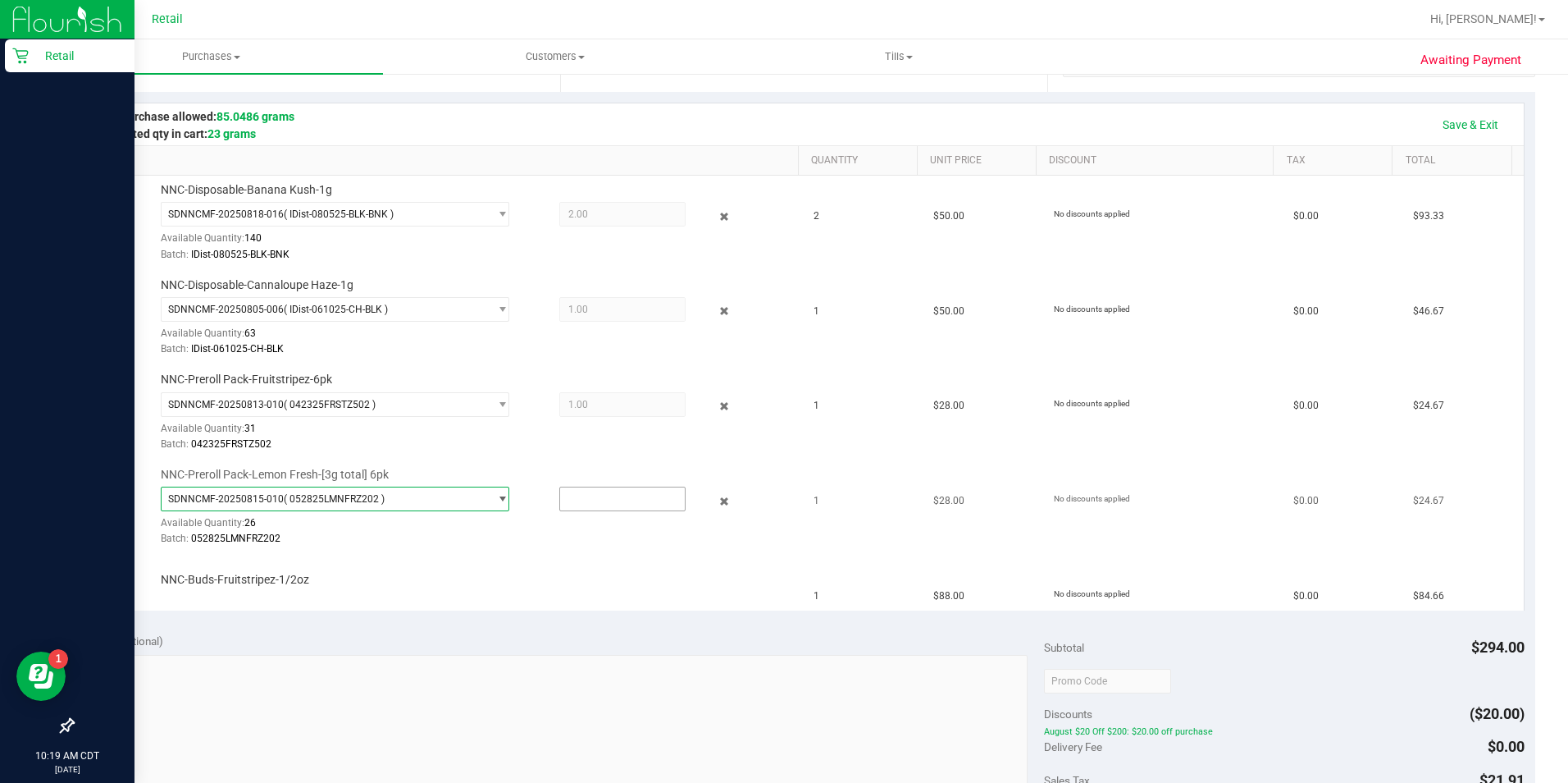
click at [590, 510] on input "text" at bounding box center [622, 499] width 125 height 23
click at [537, 570] on td "NNC-Buds-Fruitstripez-1/2oz" at bounding box center [444, 582] width 720 height 55
type input "1.0000"
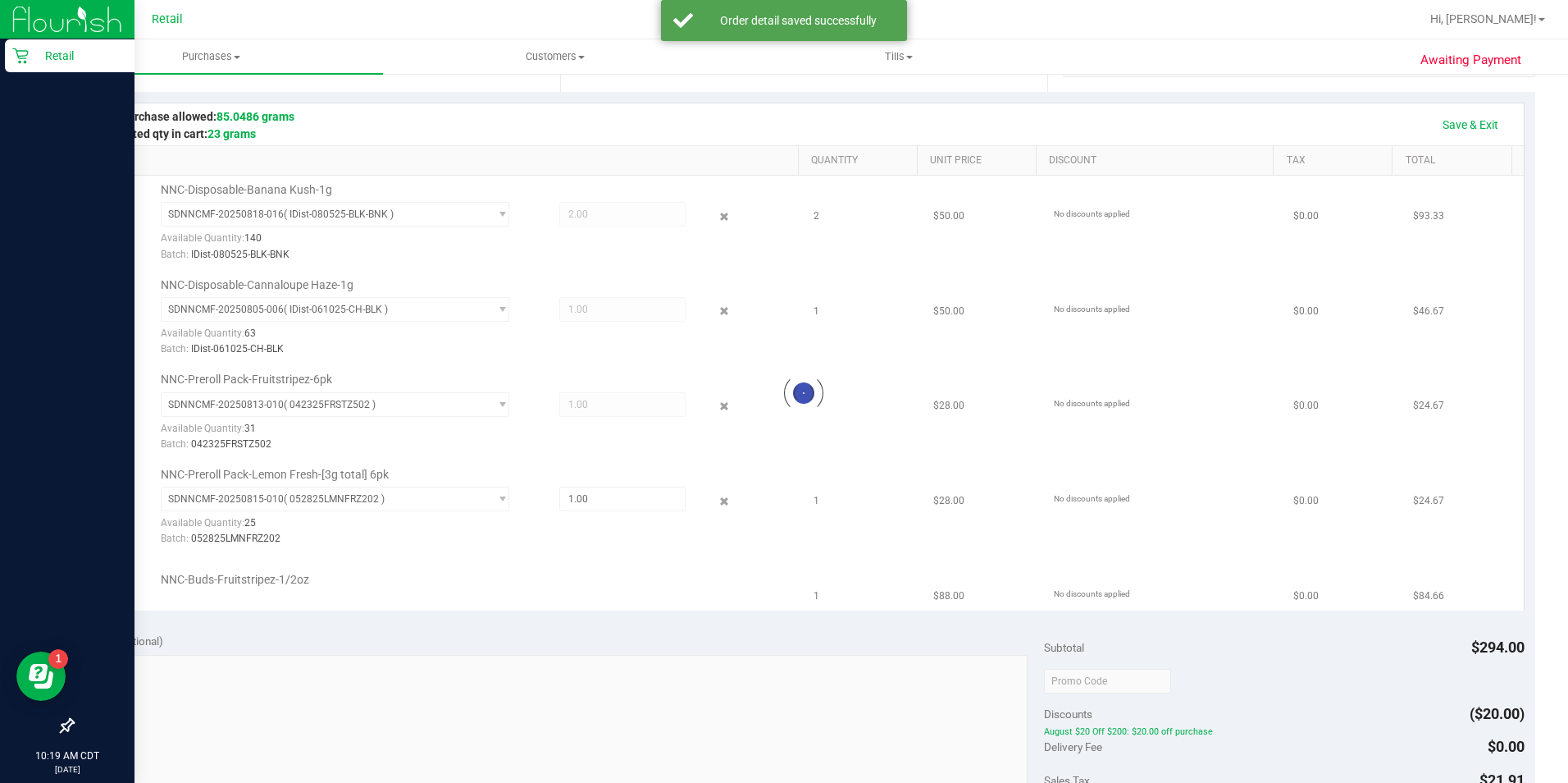
scroll to position [495, 0]
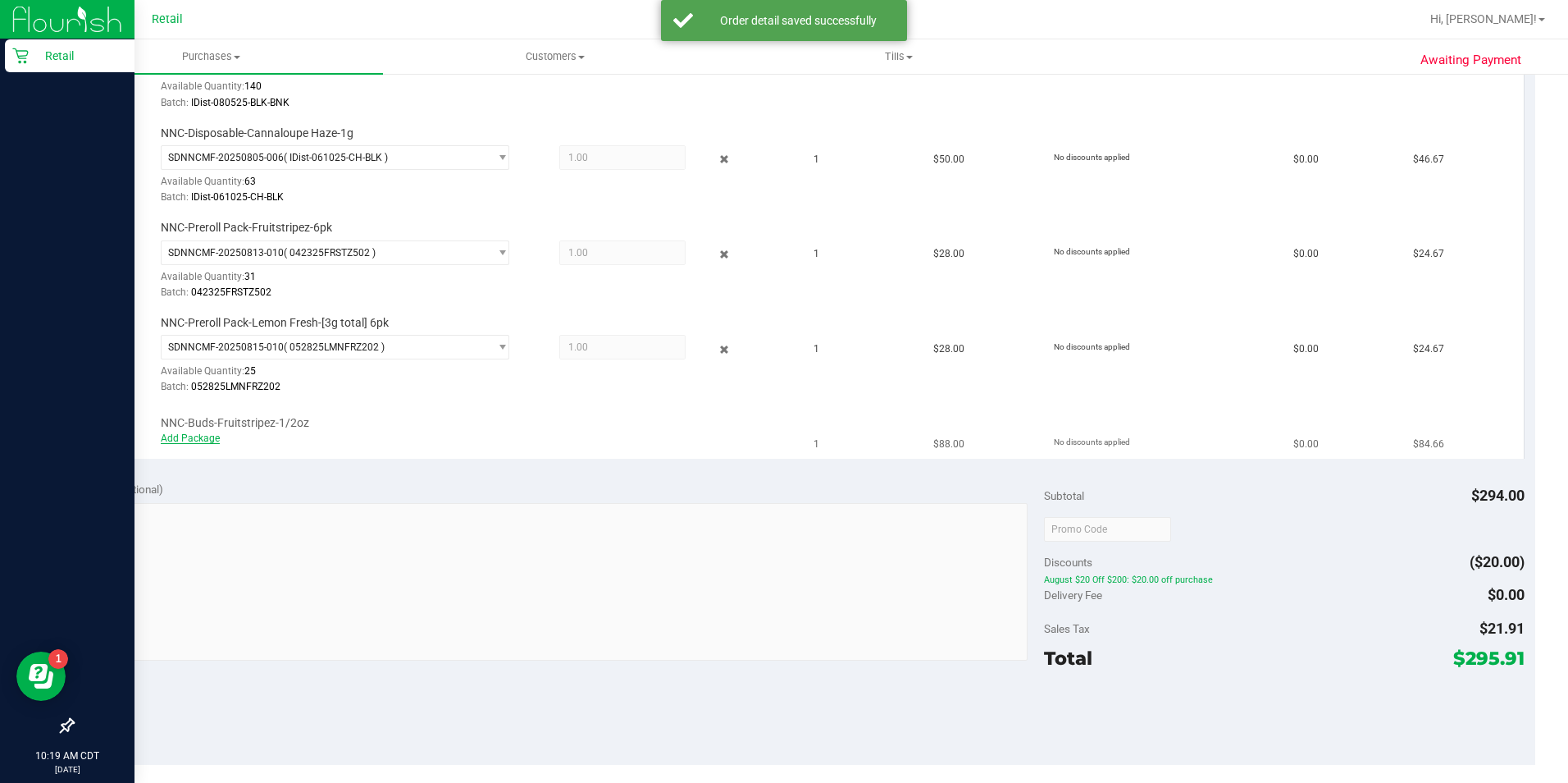
click at [212, 435] on link "Add Package" at bounding box center [189, 438] width 59 height 12
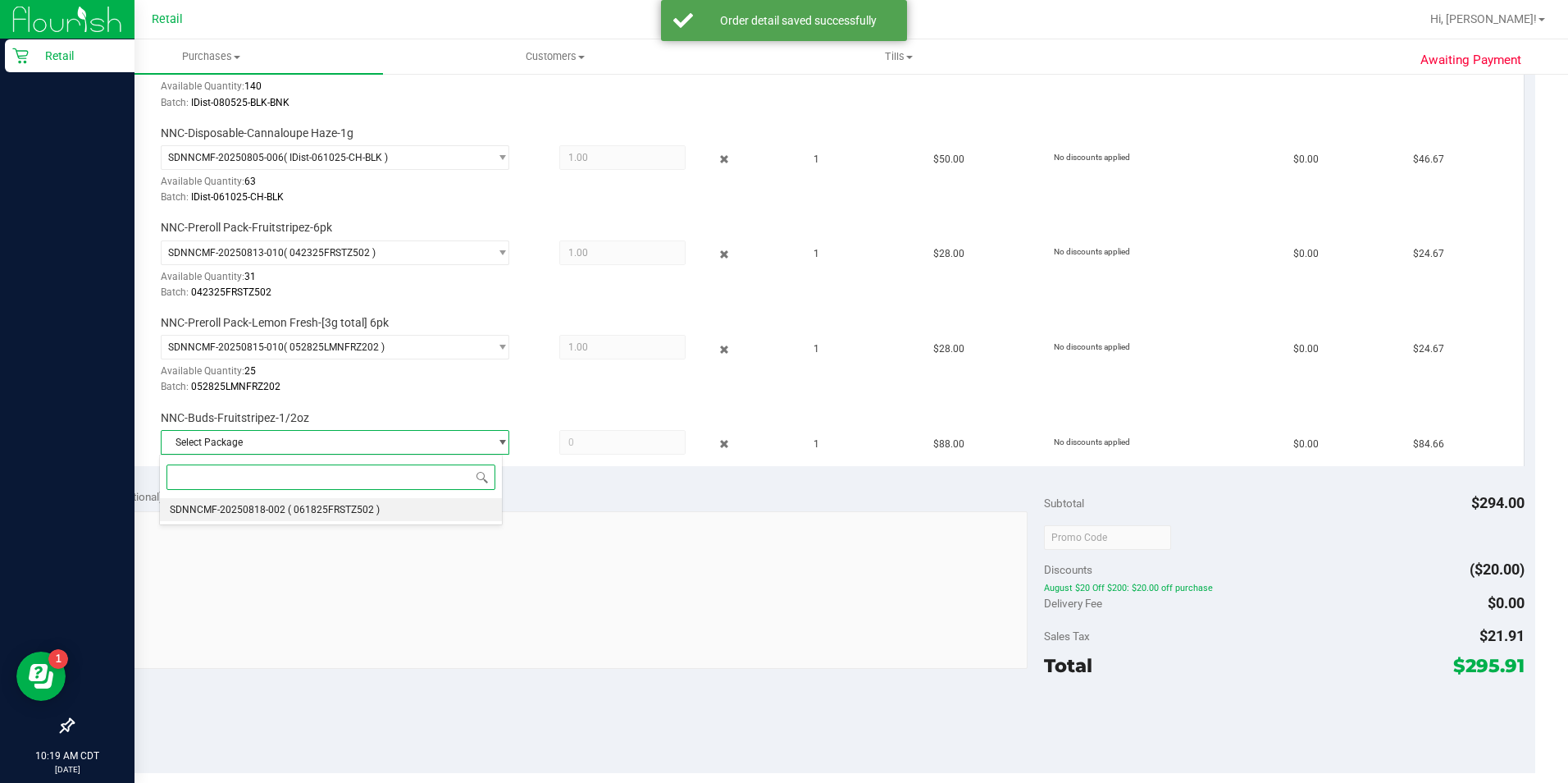
click at [383, 519] on li "SDNNCMF-20250818-002 ( 061825FRSTZ502 )" at bounding box center [330, 510] width 341 height 23
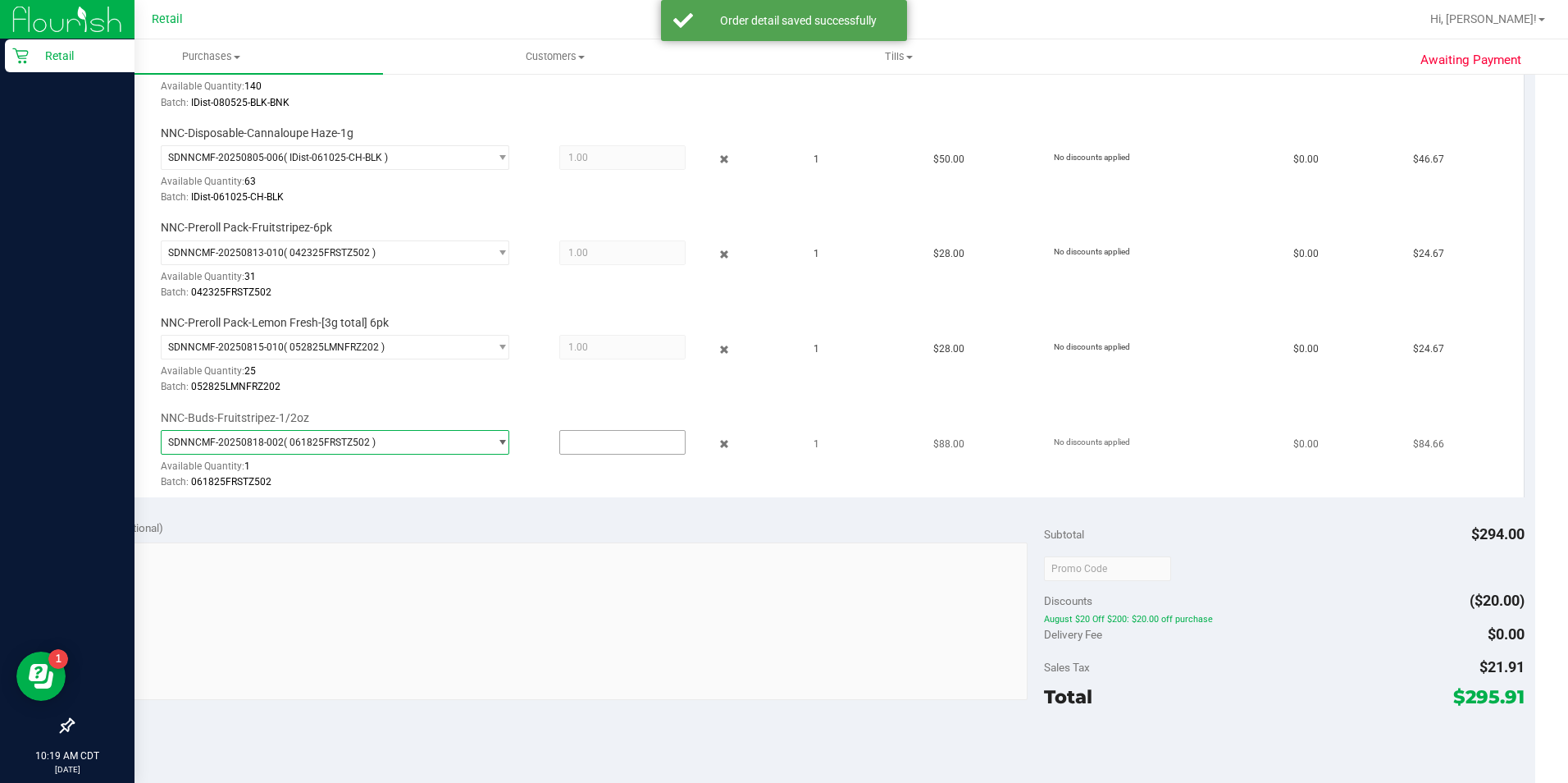
click at [631, 440] on input "text" at bounding box center [622, 442] width 125 height 23
type input "1"
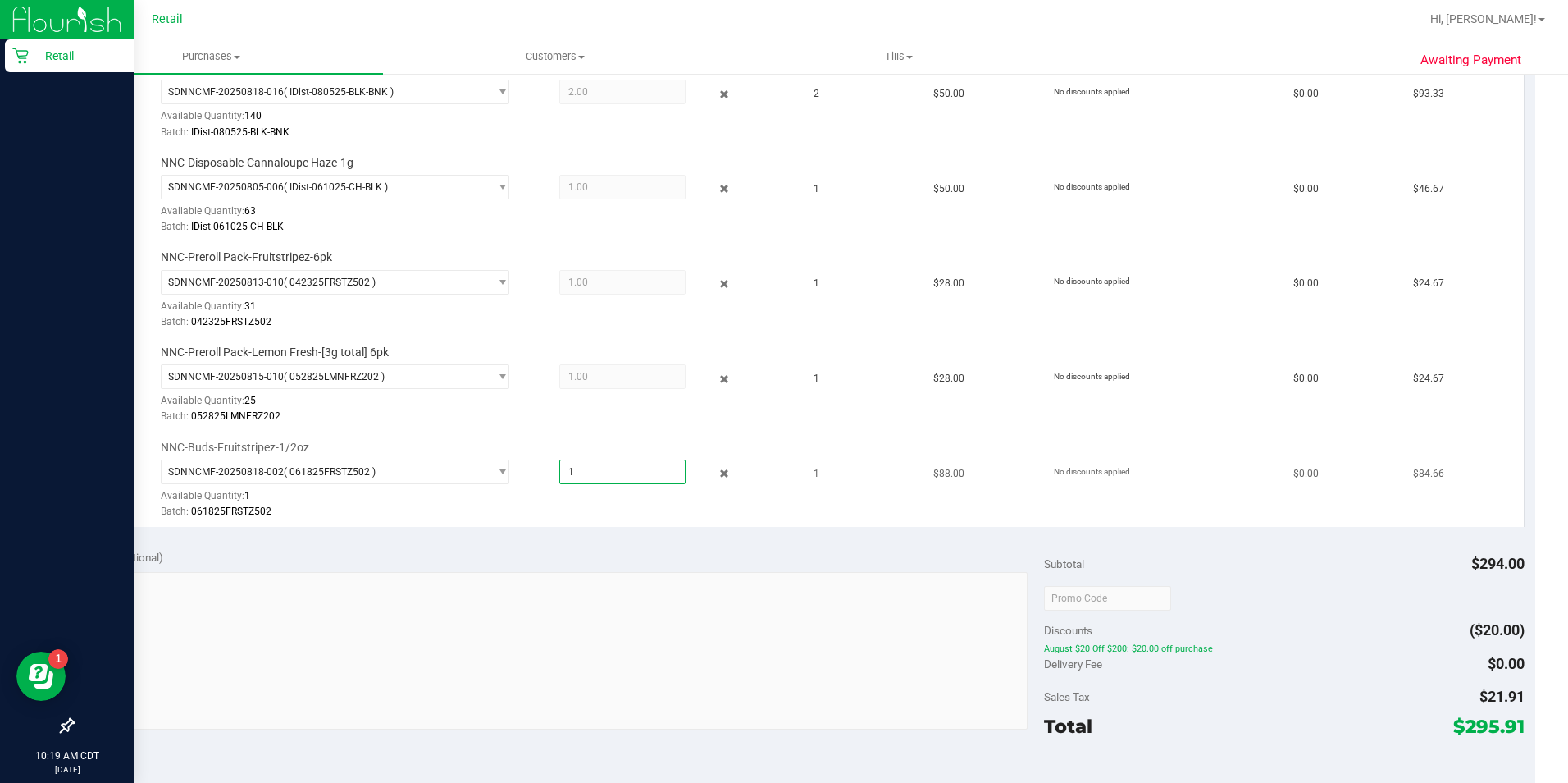
scroll to position [454, 0]
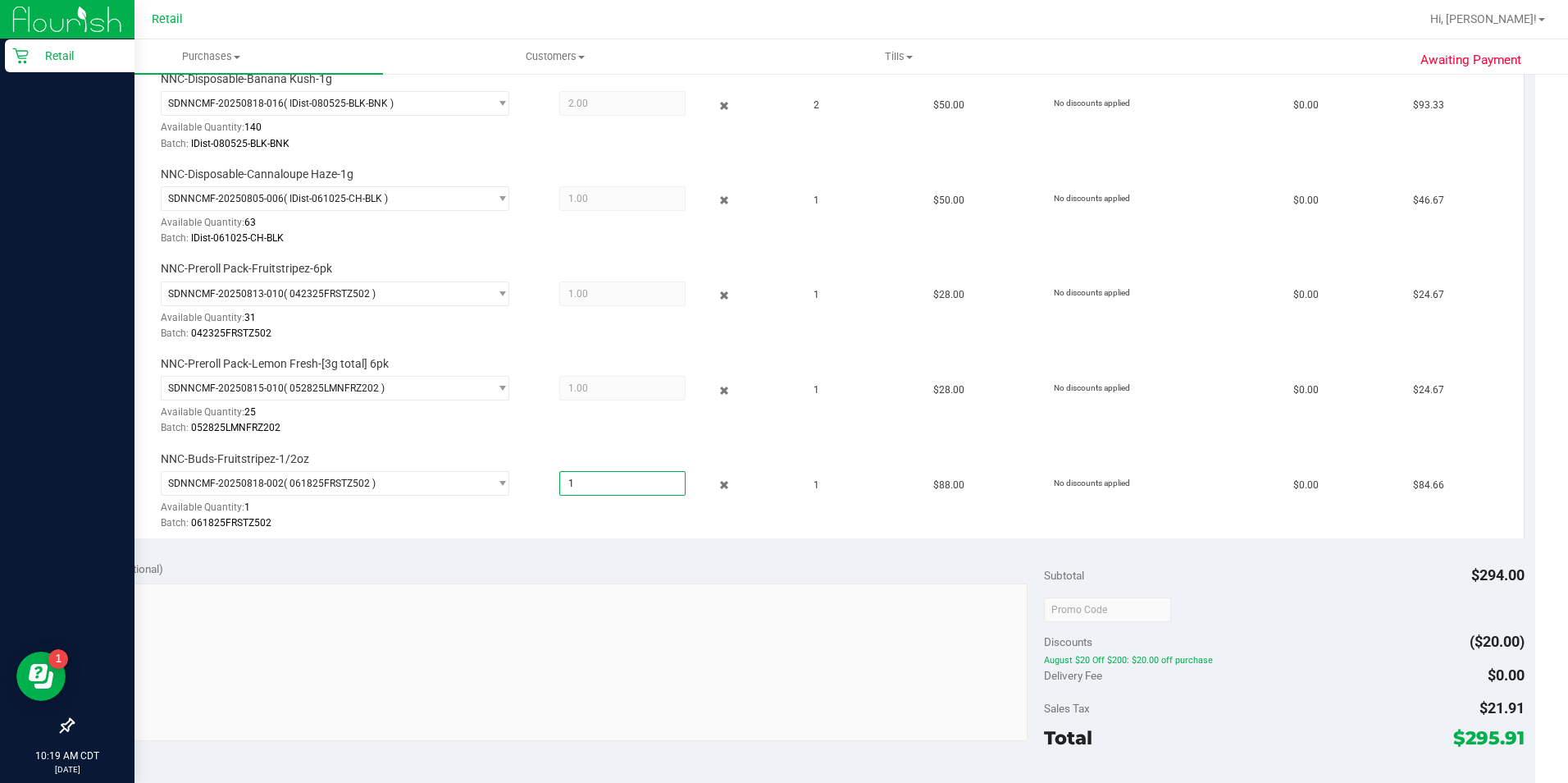
type input "1.0000"
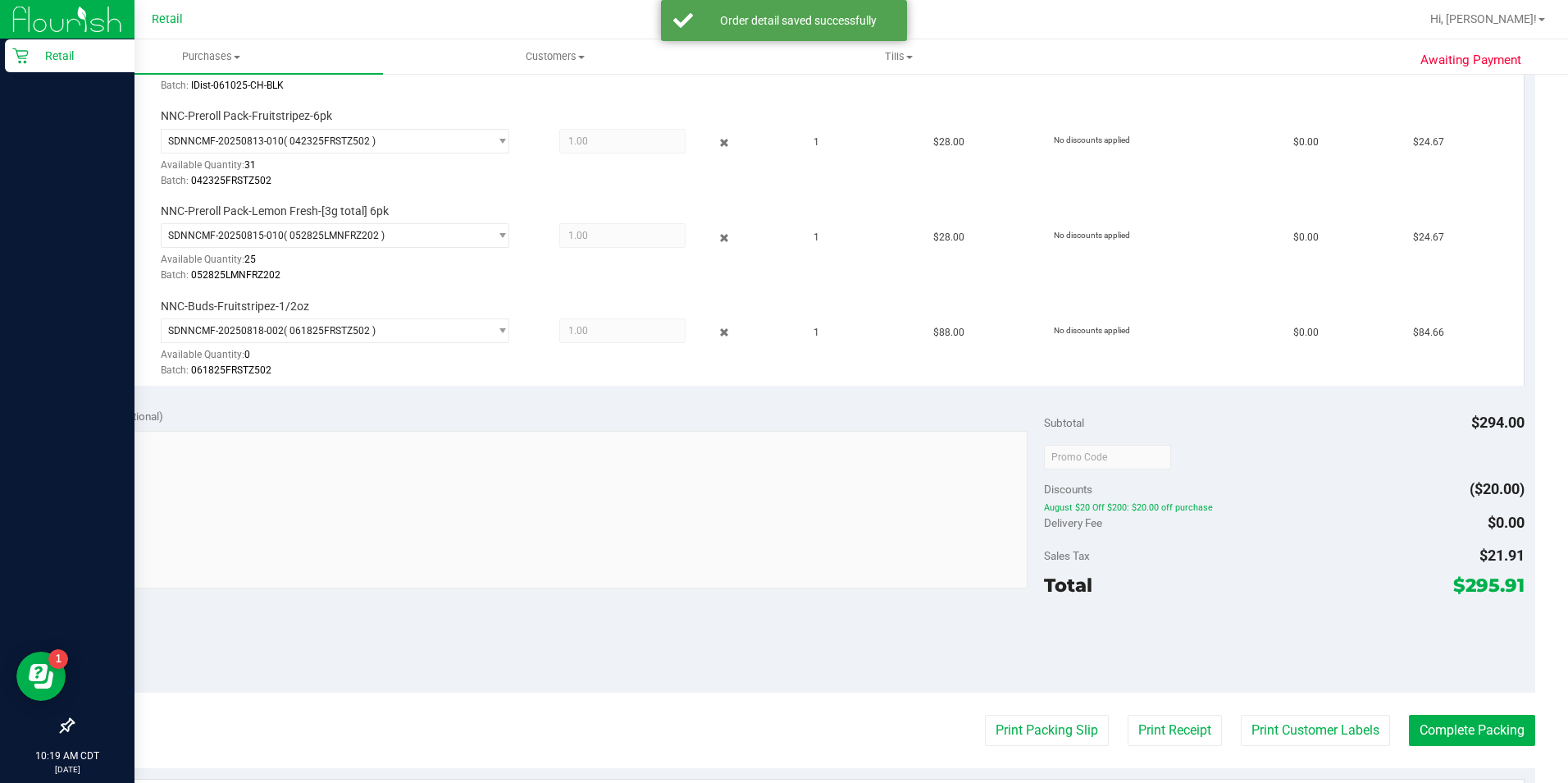
scroll to position [745, 0]
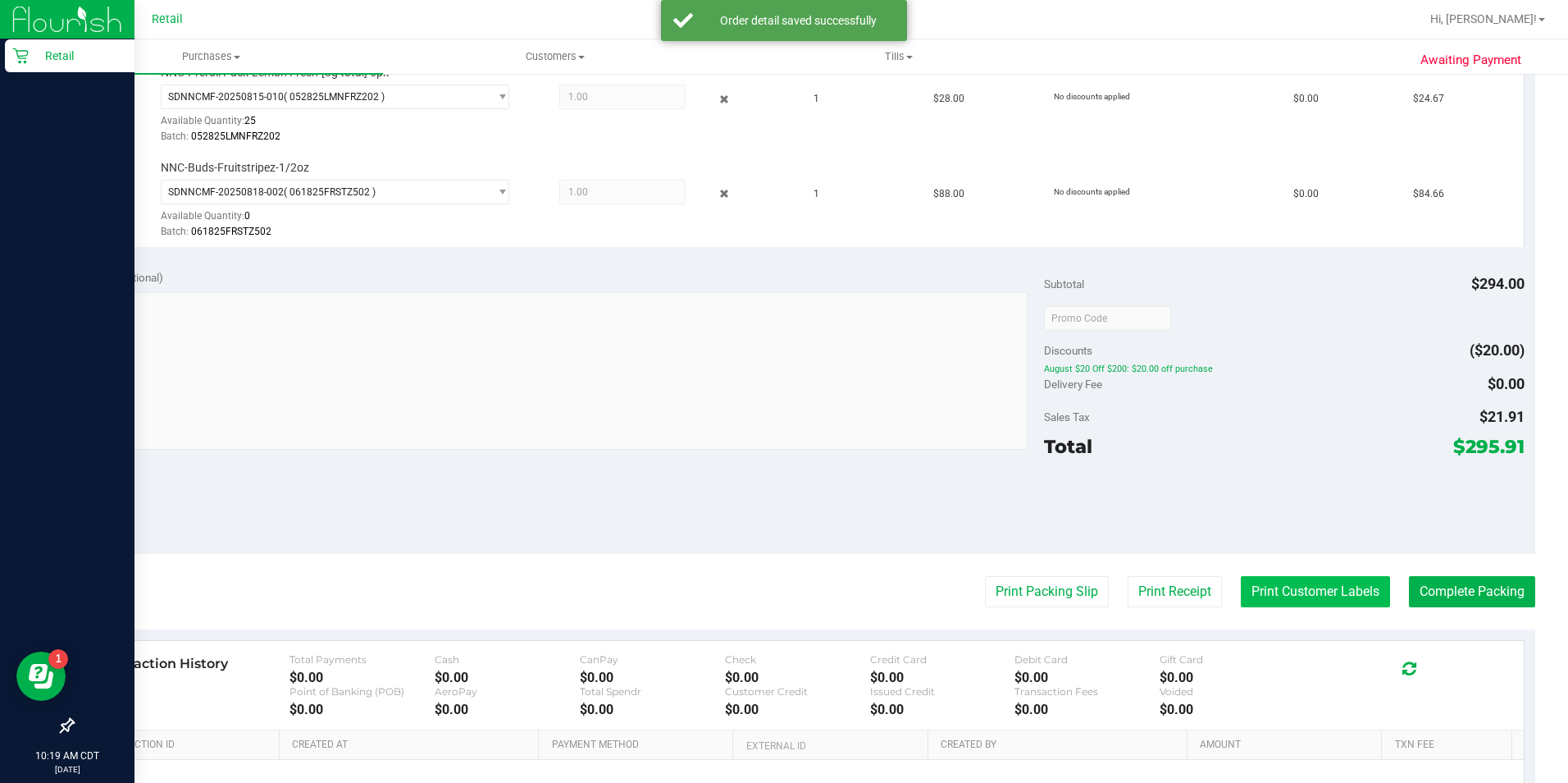
click at [1323, 595] on button "Print Customer Labels" at bounding box center [1314, 592] width 149 height 31
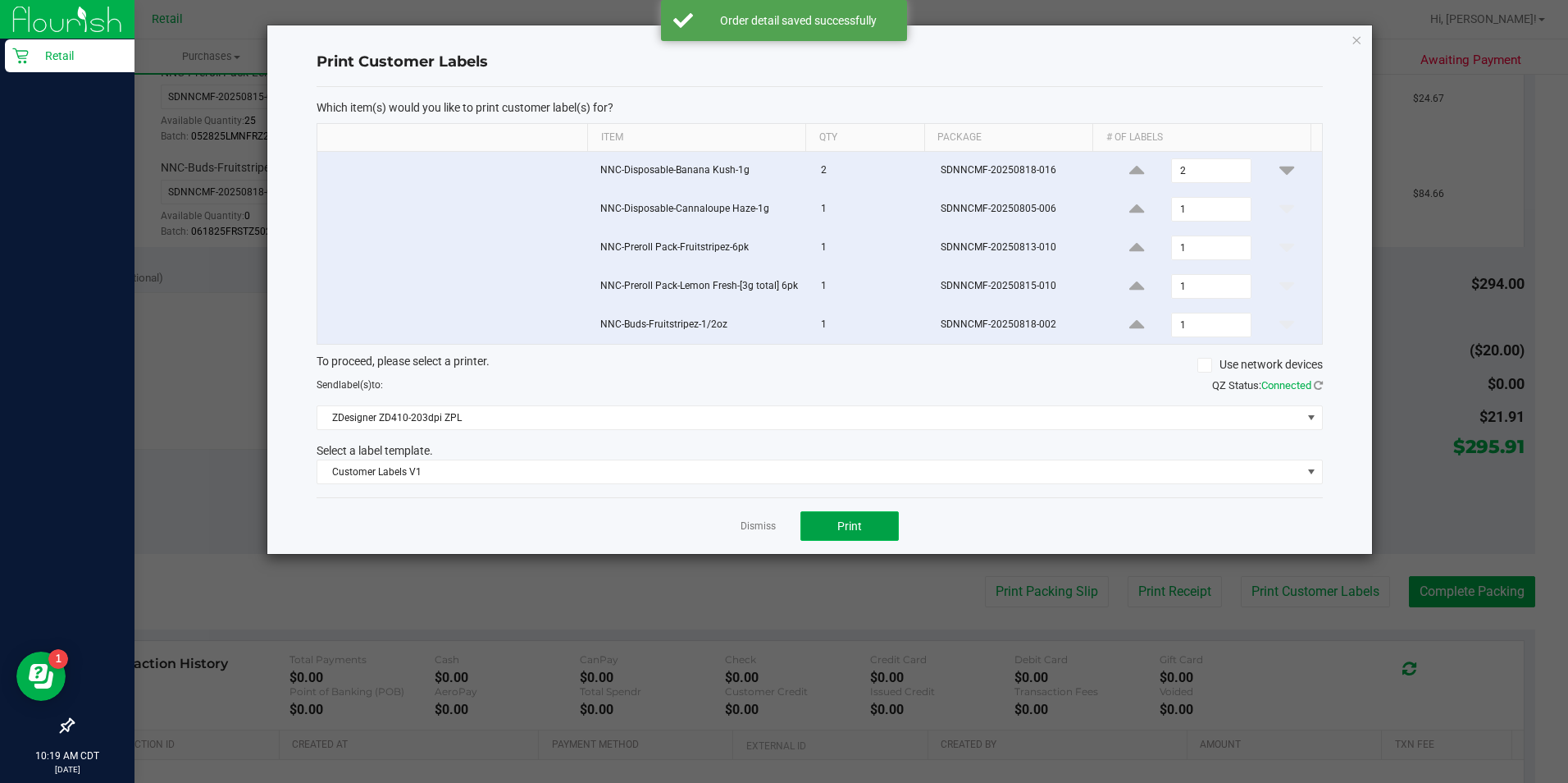
click at [852, 524] on span "Print" at bounding box center [850, 526] width 25 height 13
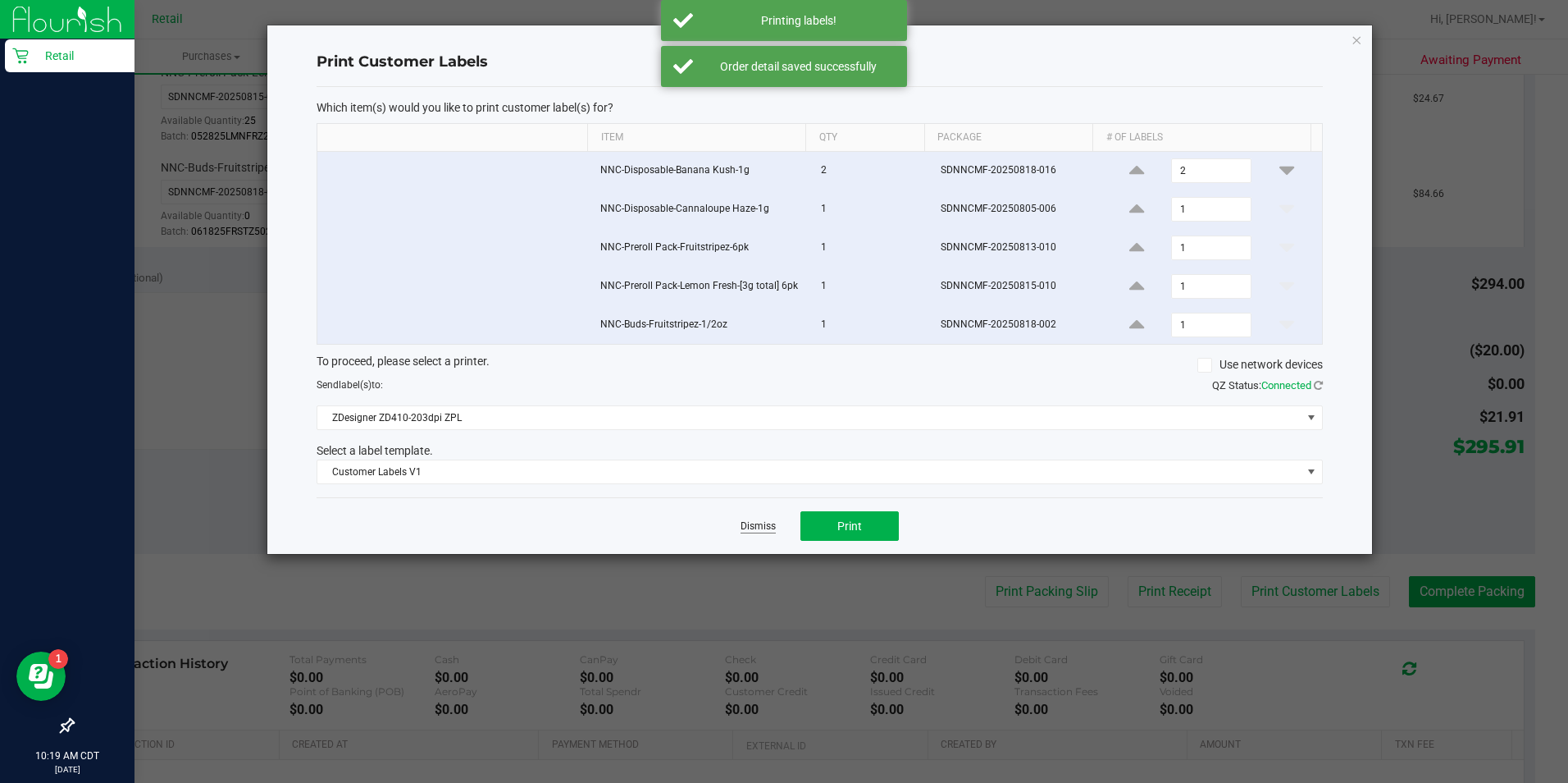
click at [761, 529] on link "Dismiss" at bounding box center [758, 526] width 36 height 13
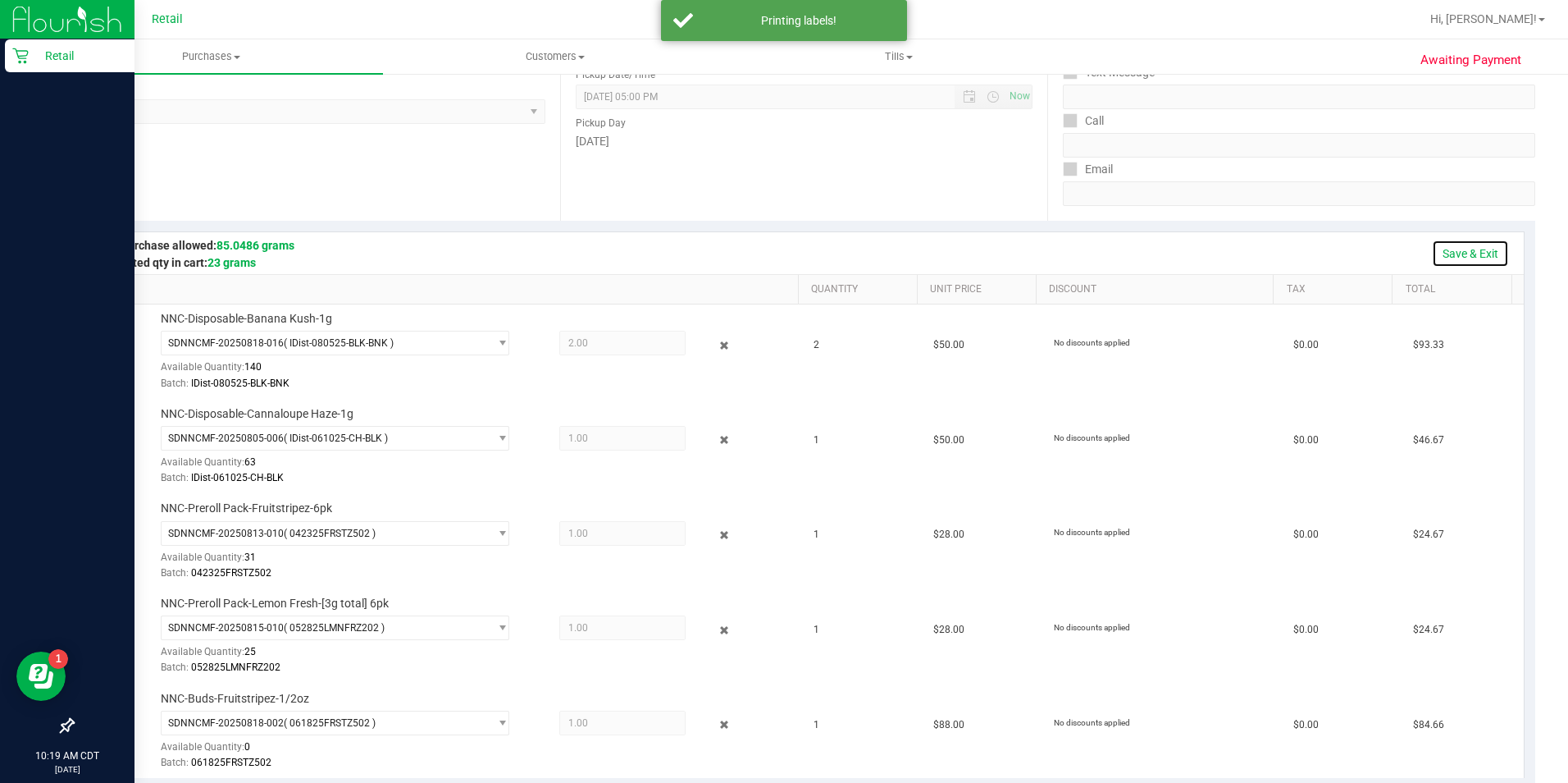
click at [1463, 256] on link "Save & Exit" at bounding box center [1470, 253] width 77 height 28
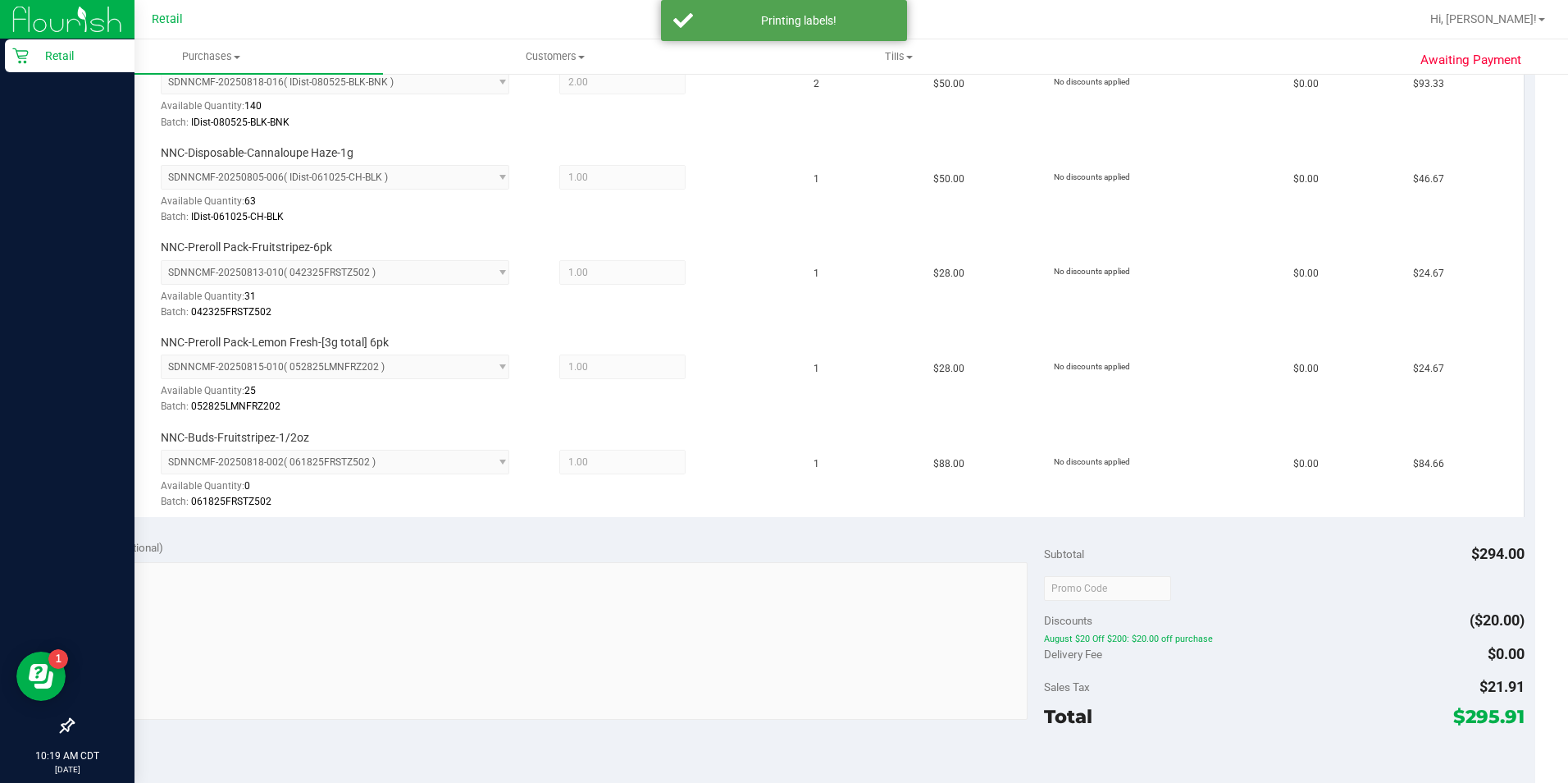
scroll to position [931, 0]
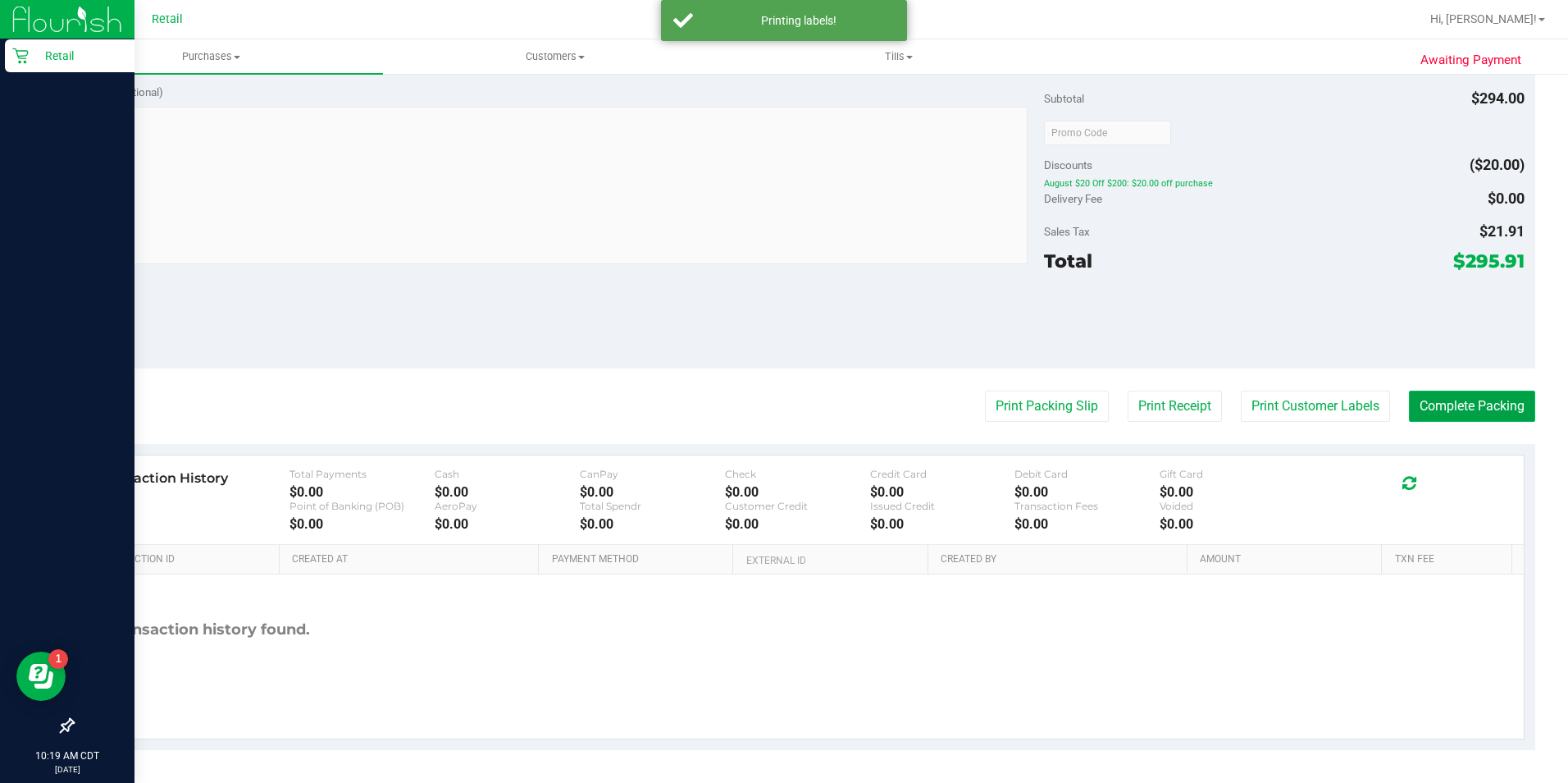
click at [1460, 396] on button "Complete Packing" at bounding box center [1471, 406] width 126 height 31
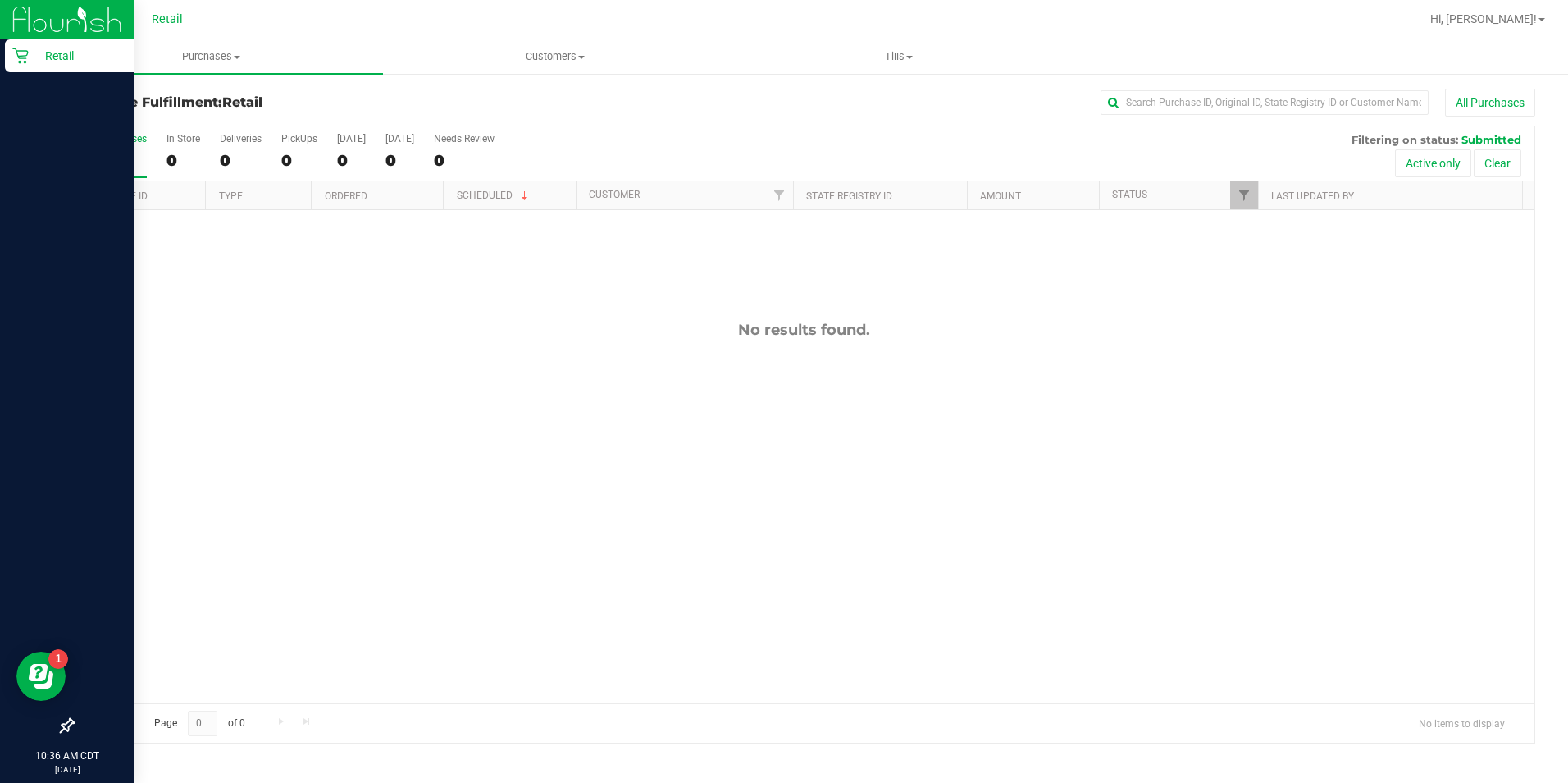
click at [17, 61] on icon at bounding box center [20, 55] width 16 height 16
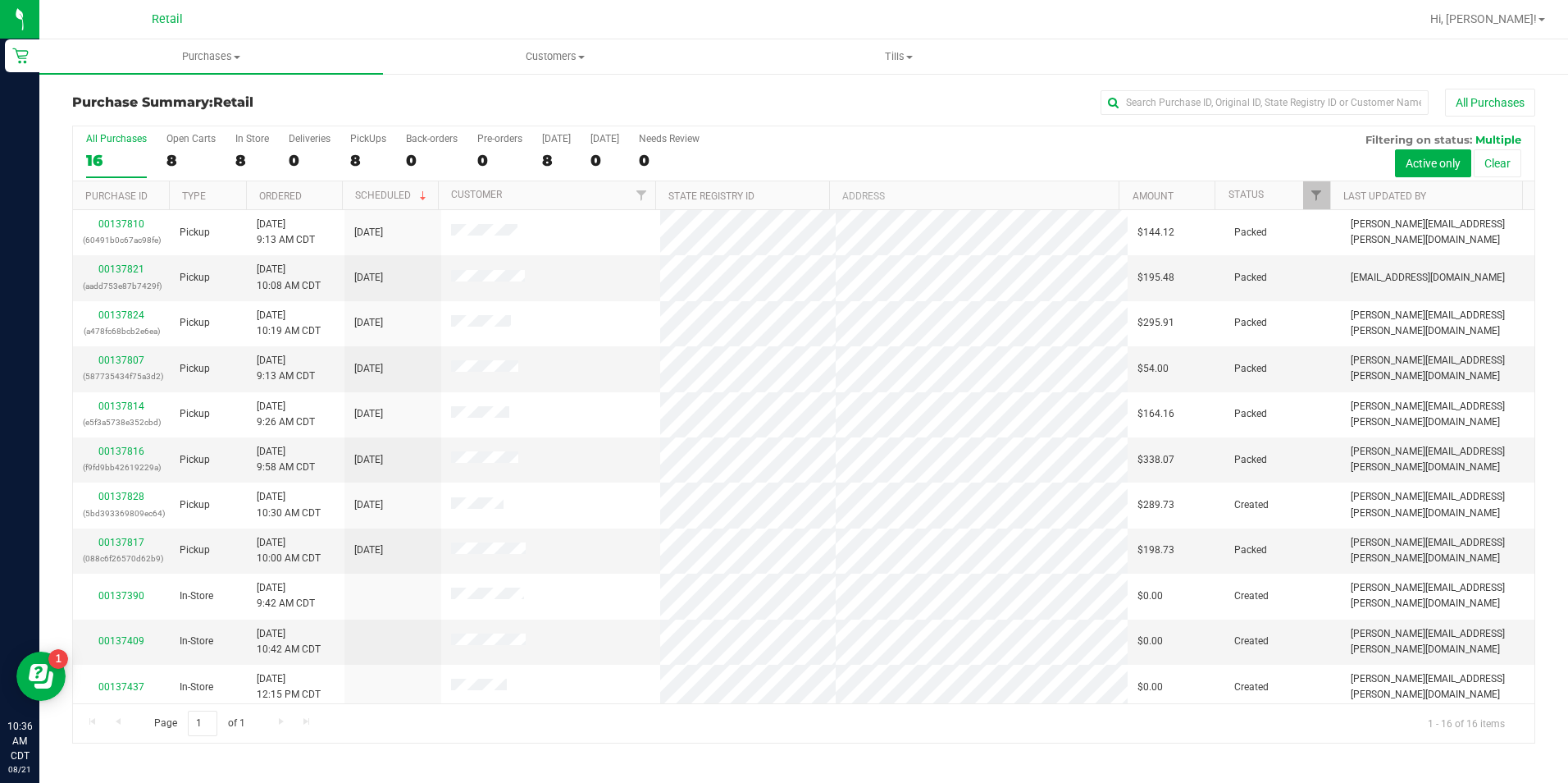
click at [292, 25] on div "Retail" at bounding box center [170, 18] width 246 height 32
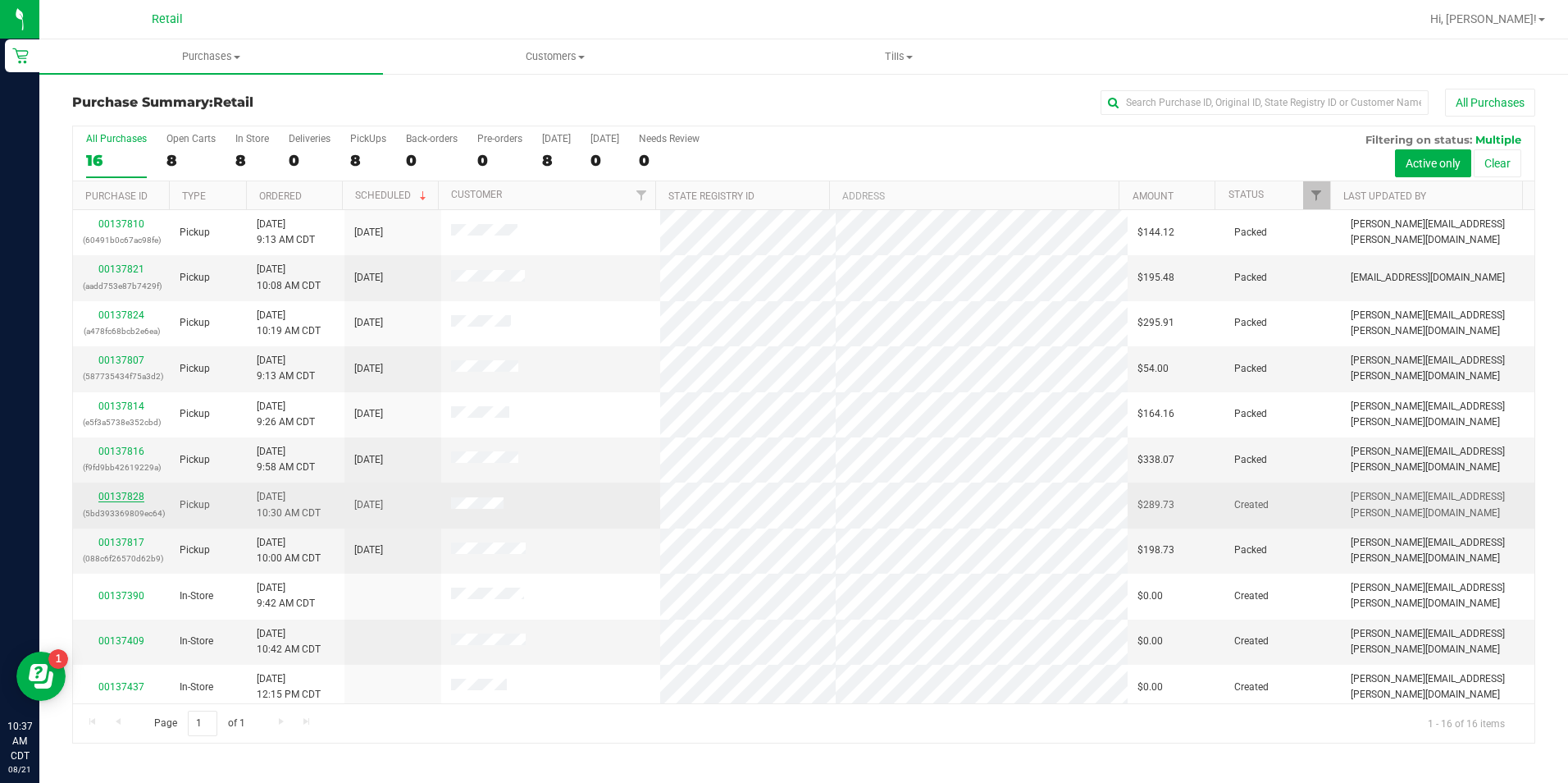
click at [124, 492] on link "00137828" at bounding box center [121, 496] width 46 height 12
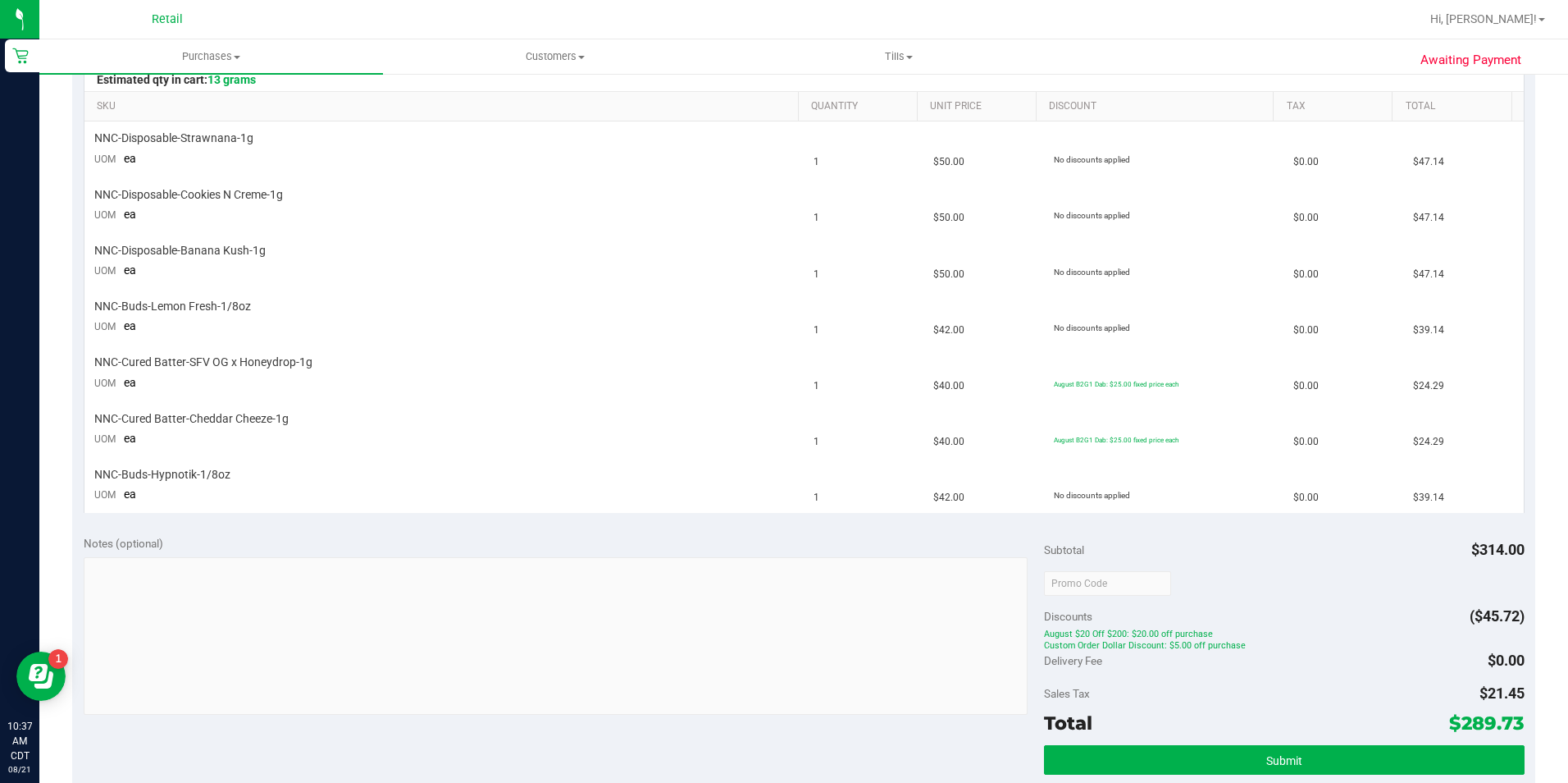
scroll to position [417, 0]
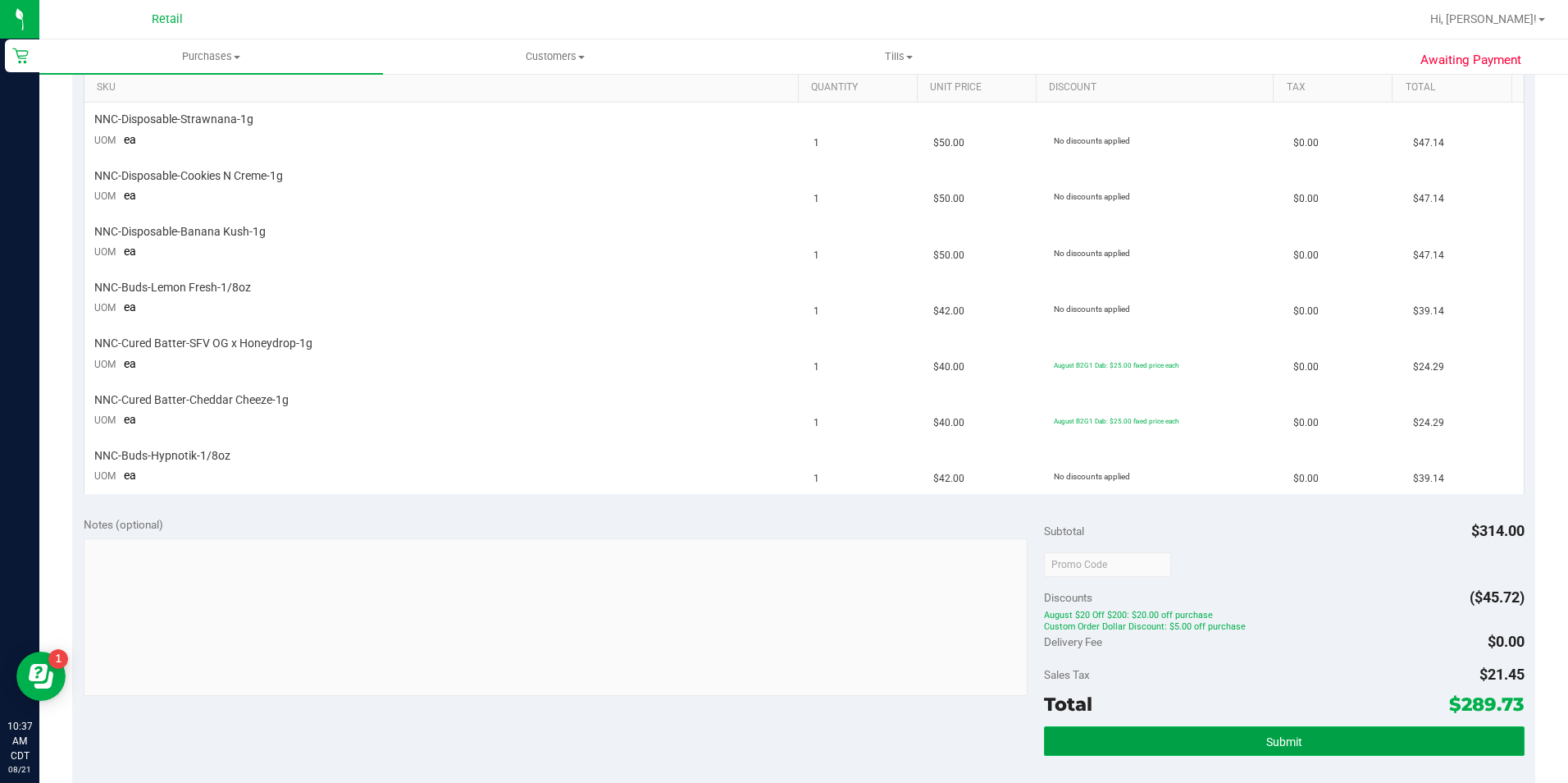
click at [1377, 741] on button "Submit" at bounding box center [1284, 741] width 481 height 30
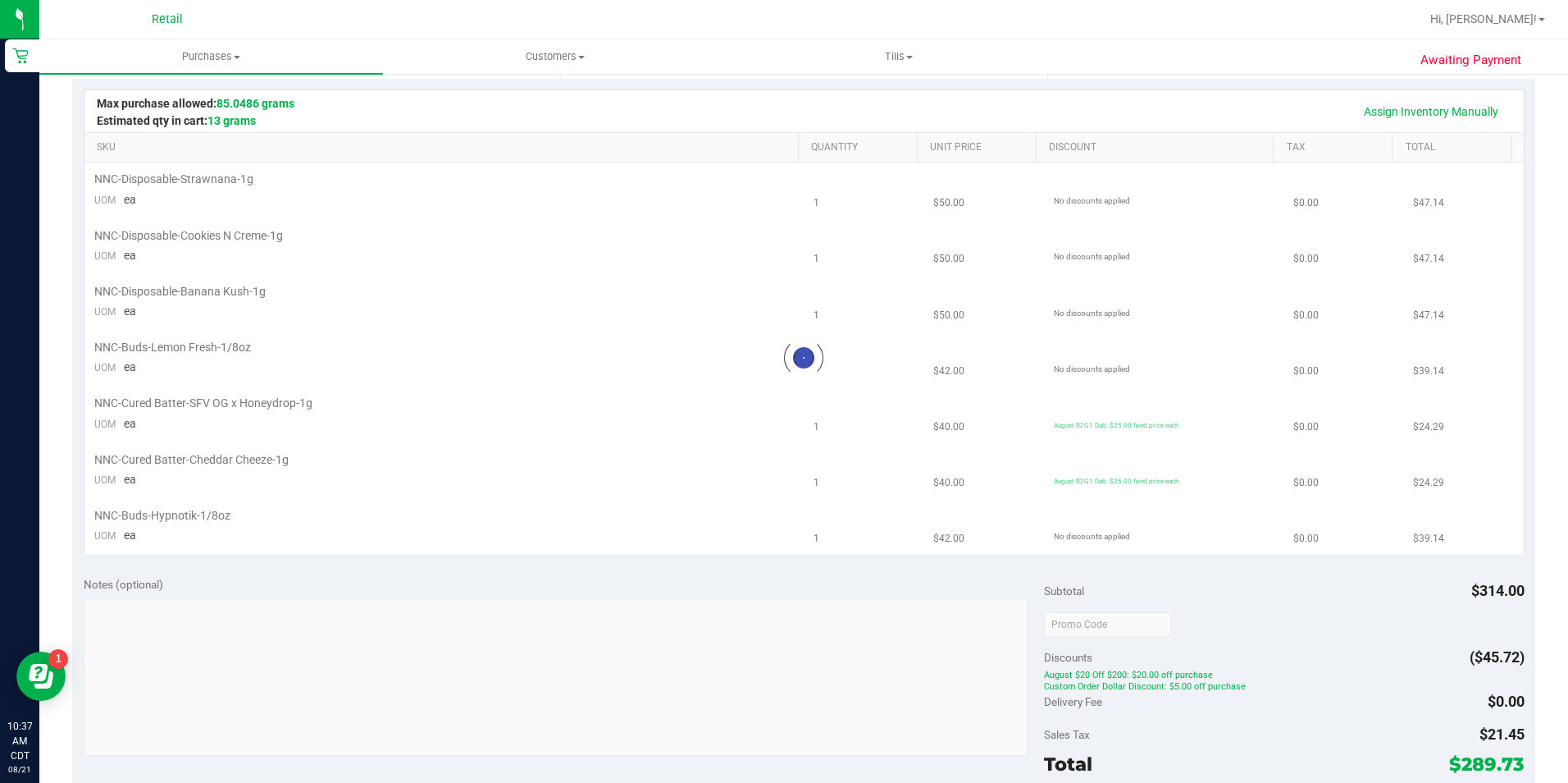
scroll to position [355, 0]
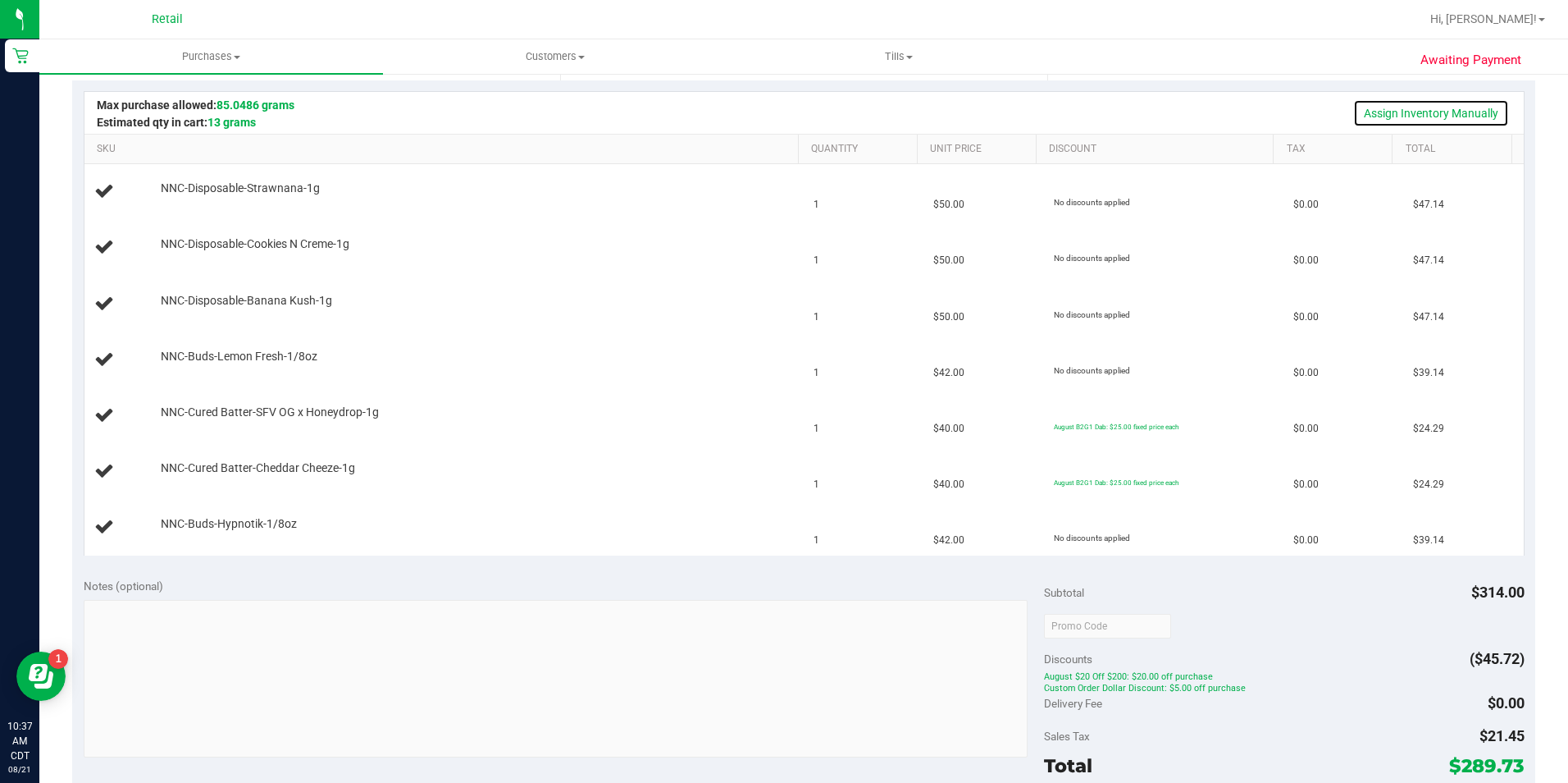
click at [1480, 110] on link "Assign Inventory Manually" at bounding box center [1431, 113] width 156 height 28
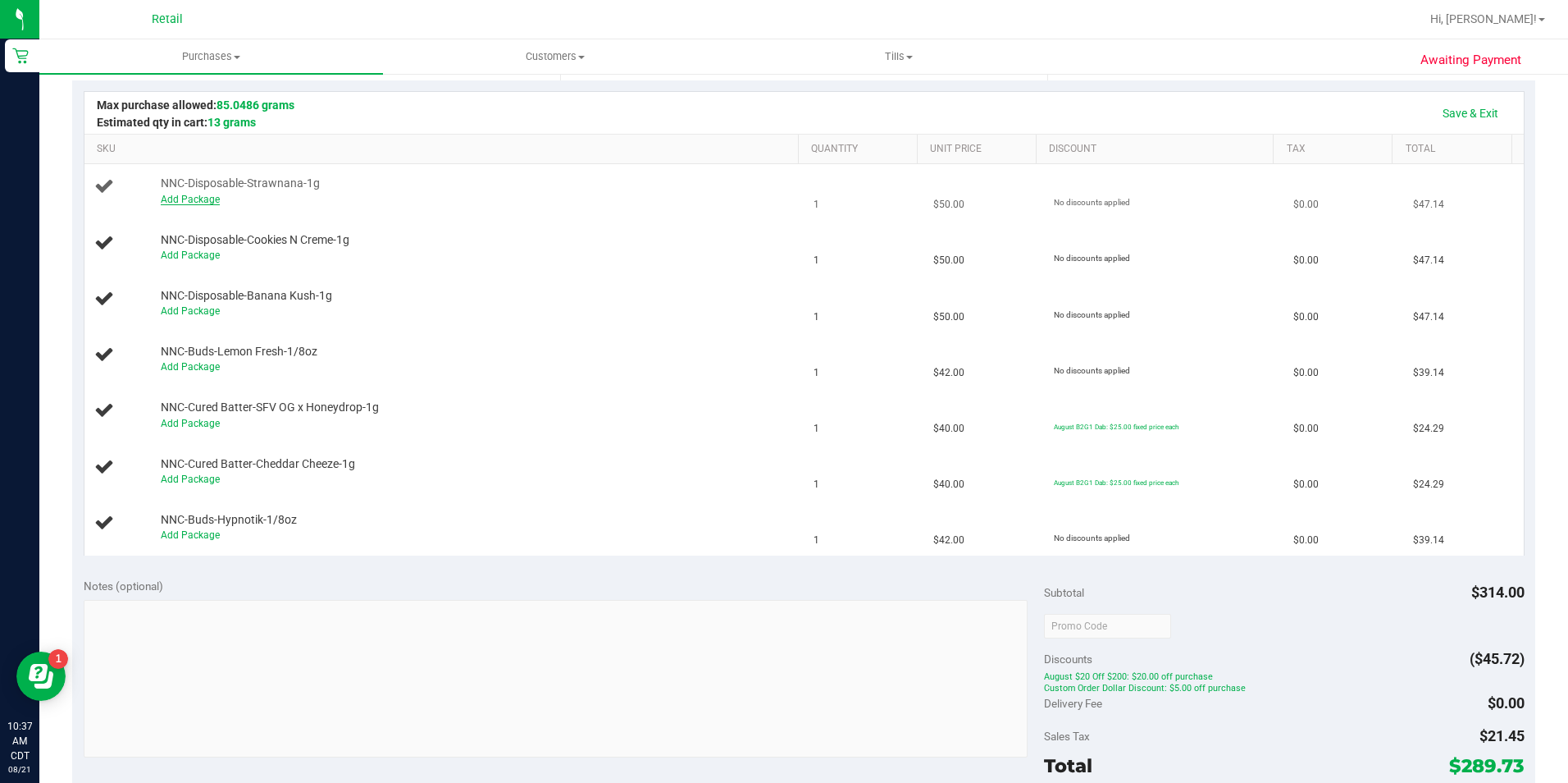
click at [177, 193] on link "Add Package" at bounding box center [189, 199] width 59 height 12
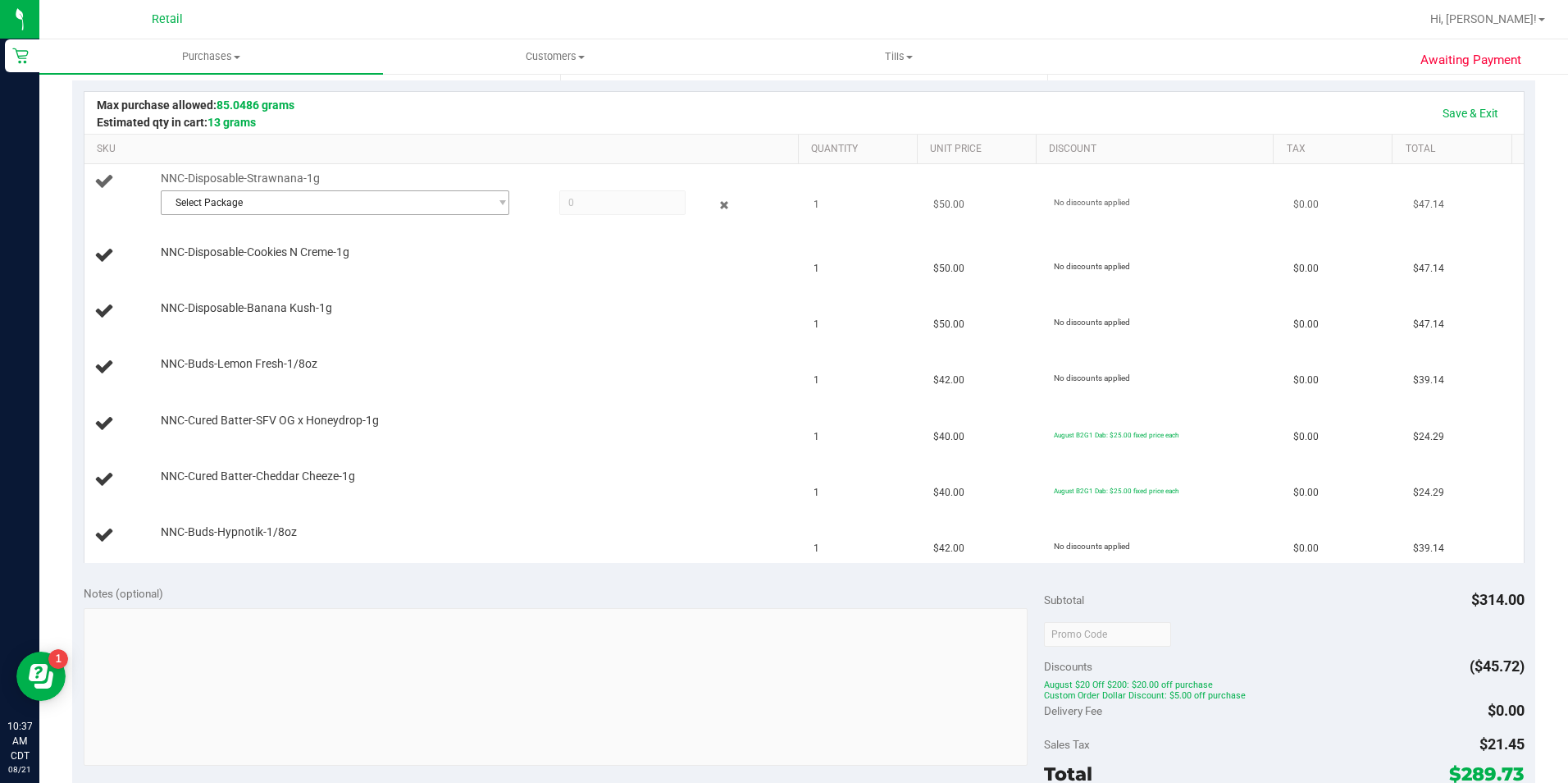
click at [354, 200] on span "Select Package" at bounding box center [325, 203] width 327 height 23
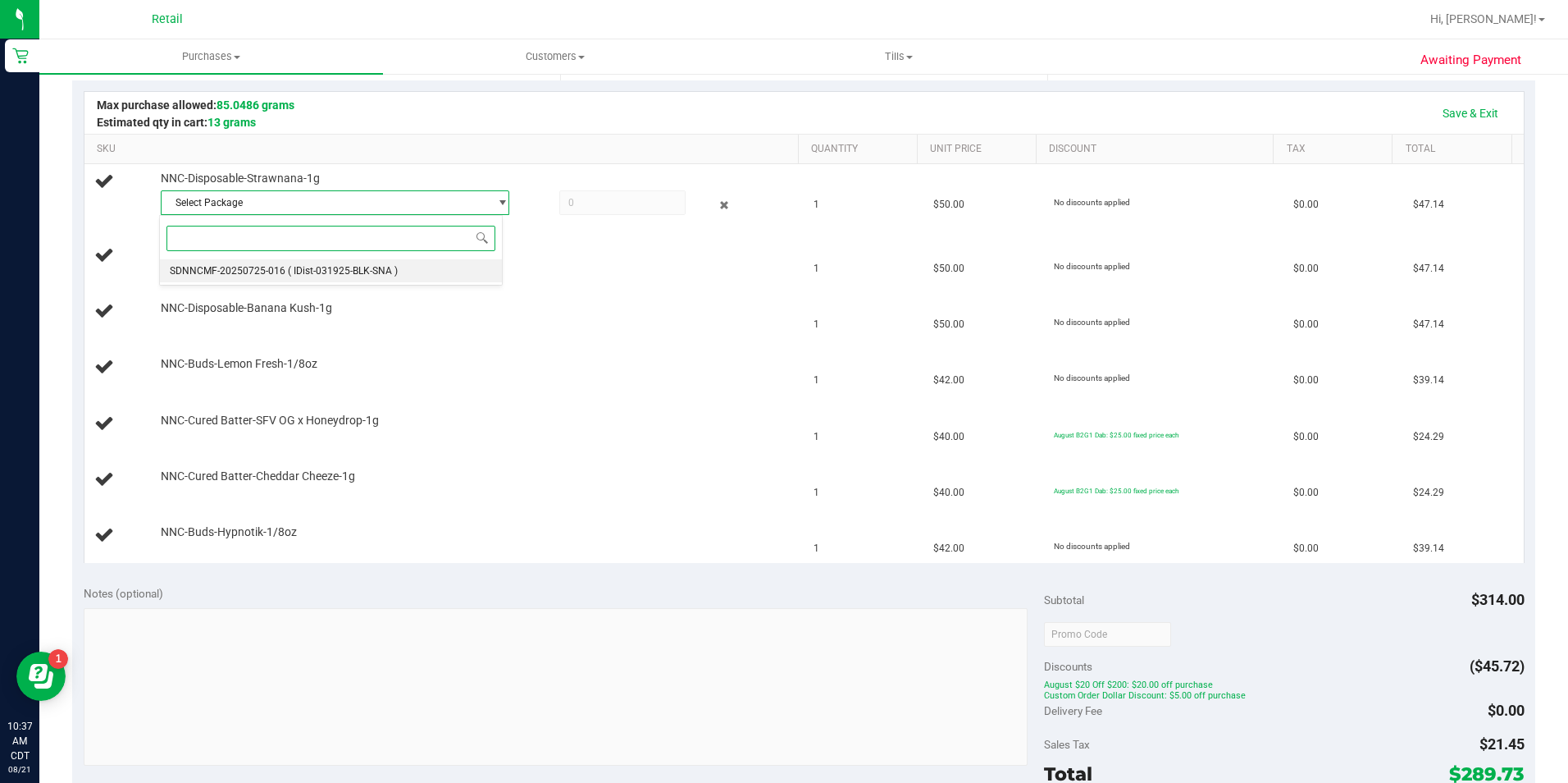
click at [411, 278] on li "SDNNCMF-20250725-016 ( IDist-031925-BLK-SNA )" at bounding box center [330, 270] width 341 height 23
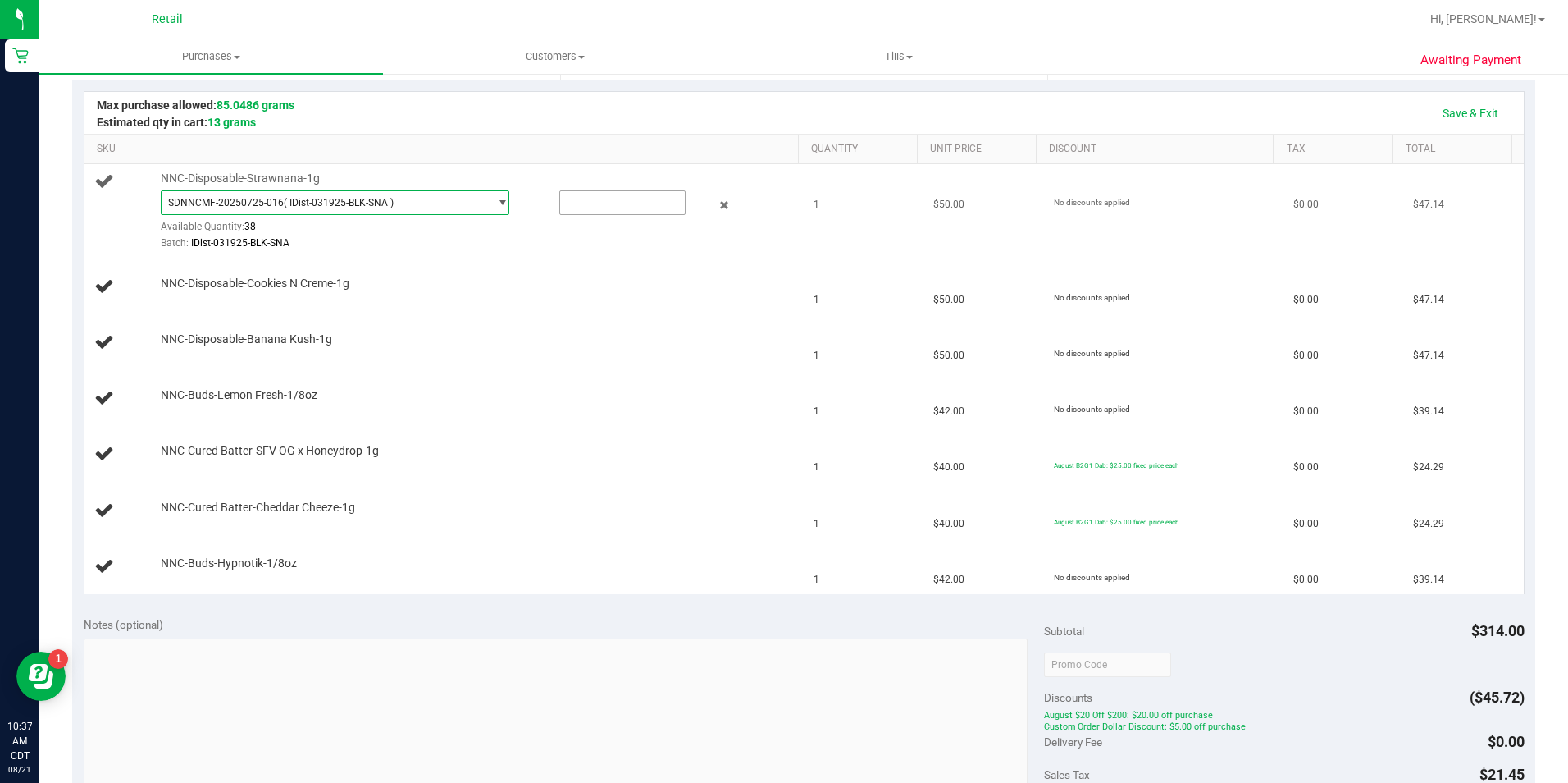
click at [615, 203] on input "text" at bounding box center [622, 203] width 125 height 23
type input "1"
click at [537, 375] on td "NNC-Buds-Lemon Fresh-1/8oz" at bounding box center [444, 398] width 720 height 56
type input "1.0000"
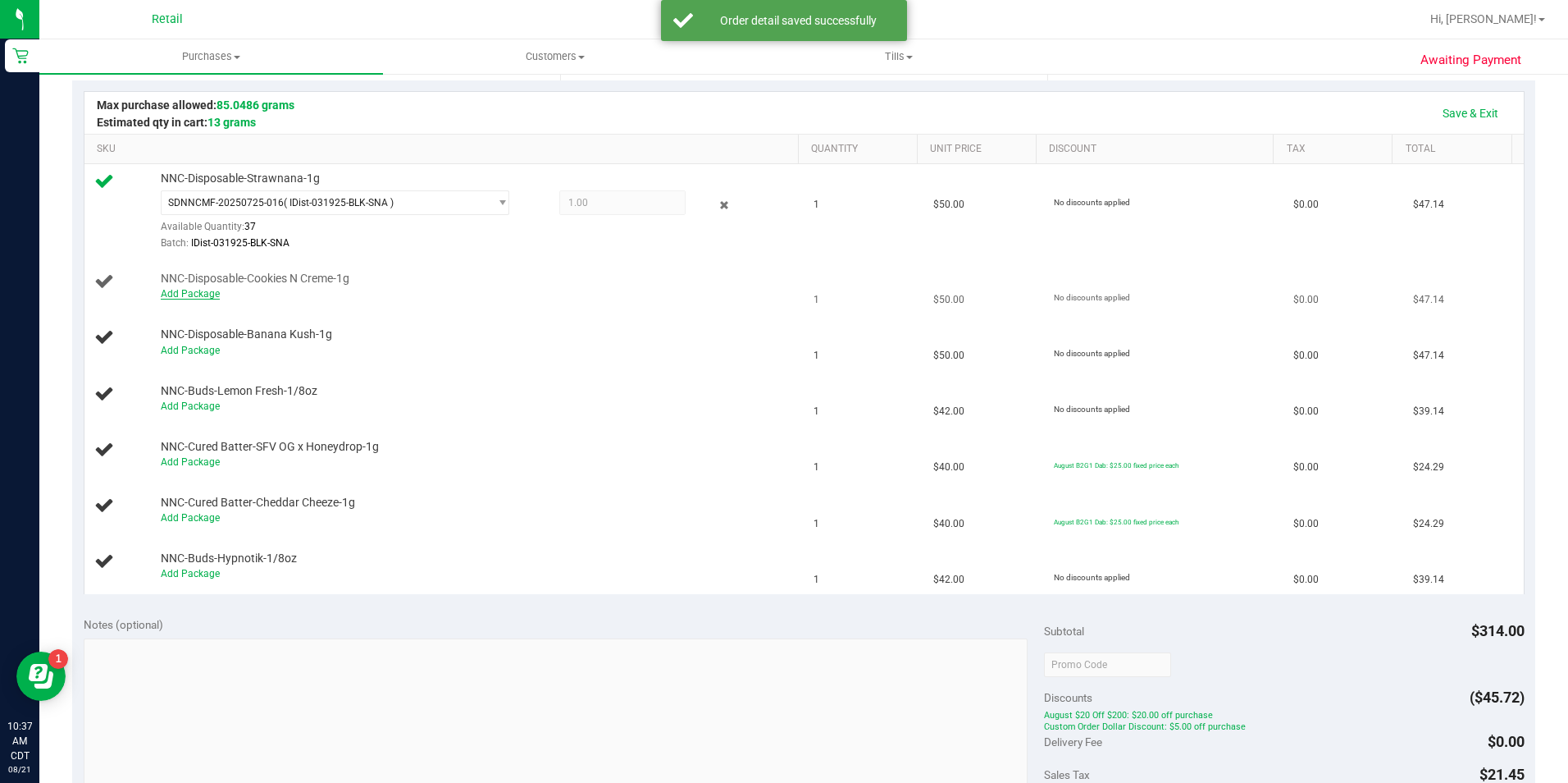
click at [213, 294] on link "Add Package" at bounding box center [189, 293] width 59 height 12
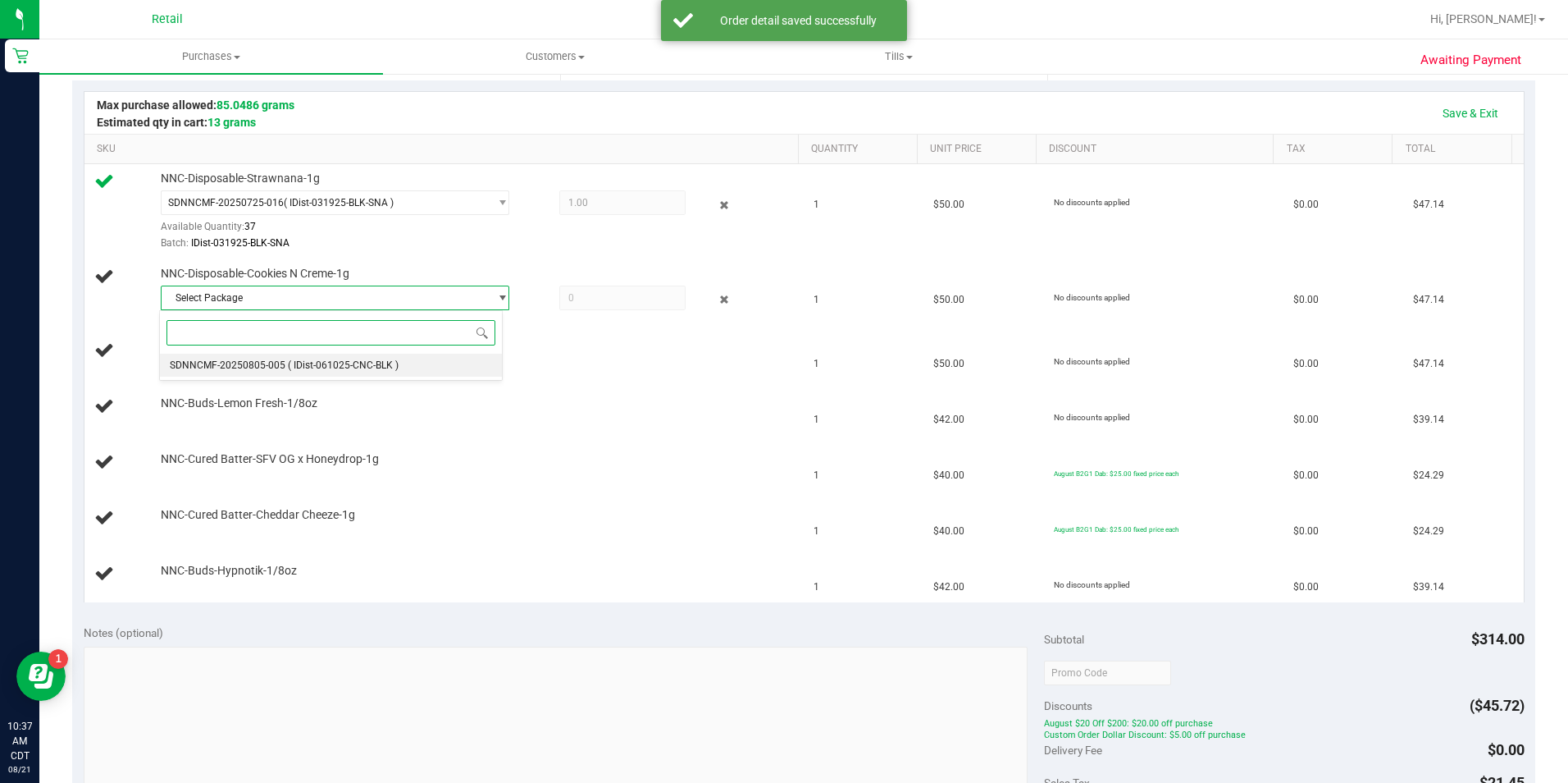
click at [348, 369] on span "( IDist-061025-CNC-BLK )" at bounding box center [342, 366] width 111 height 12
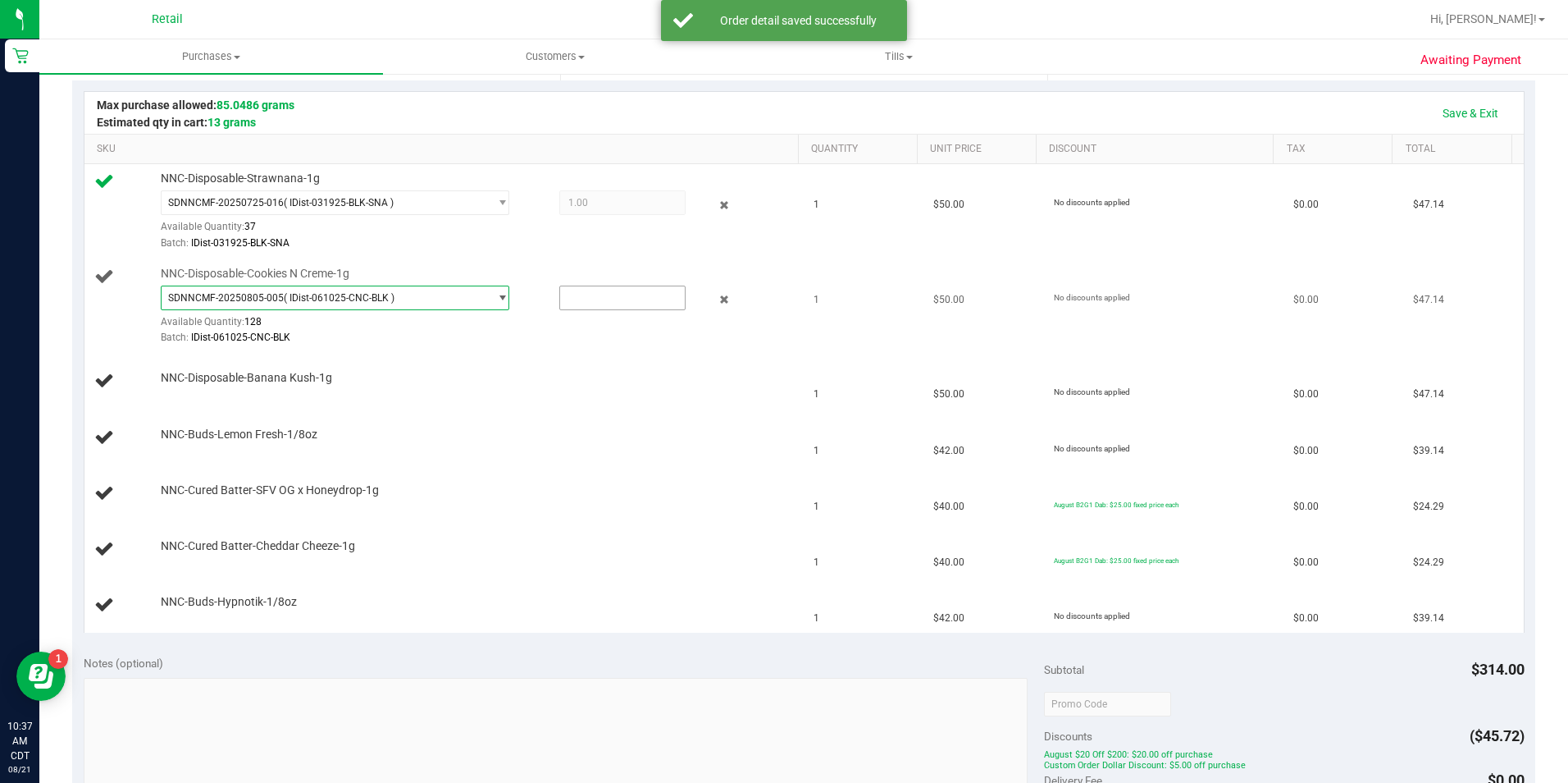
click at [588, 298] on input "text" at bounding box center [622, 298] width 125 height 23
type input "1"
click at [533, 415] on td "NNC-Buds-Lemon Fresh-1/8oz" at bounding box center [444, 438] width 720 height 56
type input "1.0000"
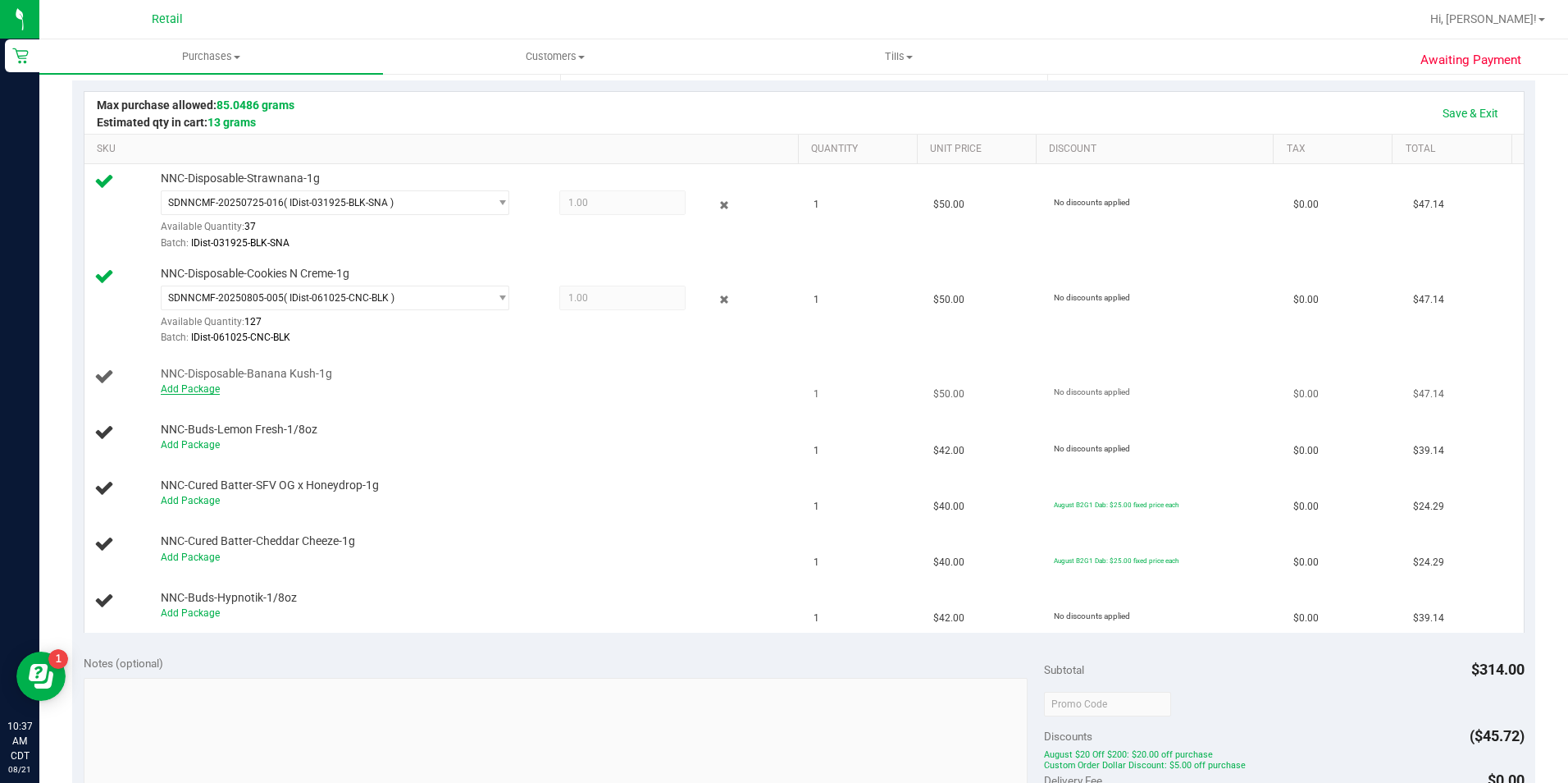
click at [194, 390] on link "Add Package" at bounding box center [189, 389] width 59 height 12
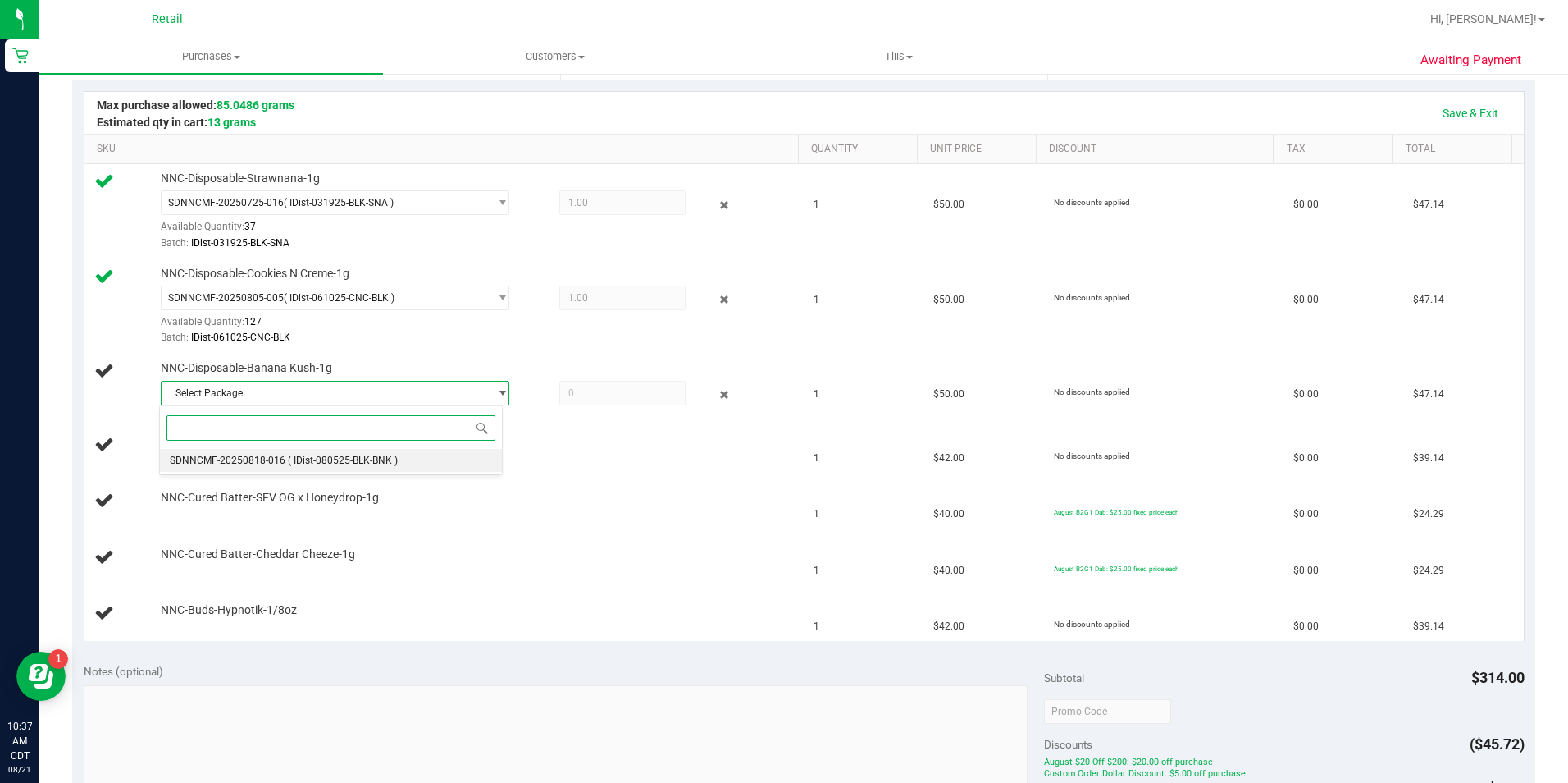
click at [325, 460] on span "( IDist-080525-BLK-BNK )" at bounding box center [342, 460] width 110 height 12
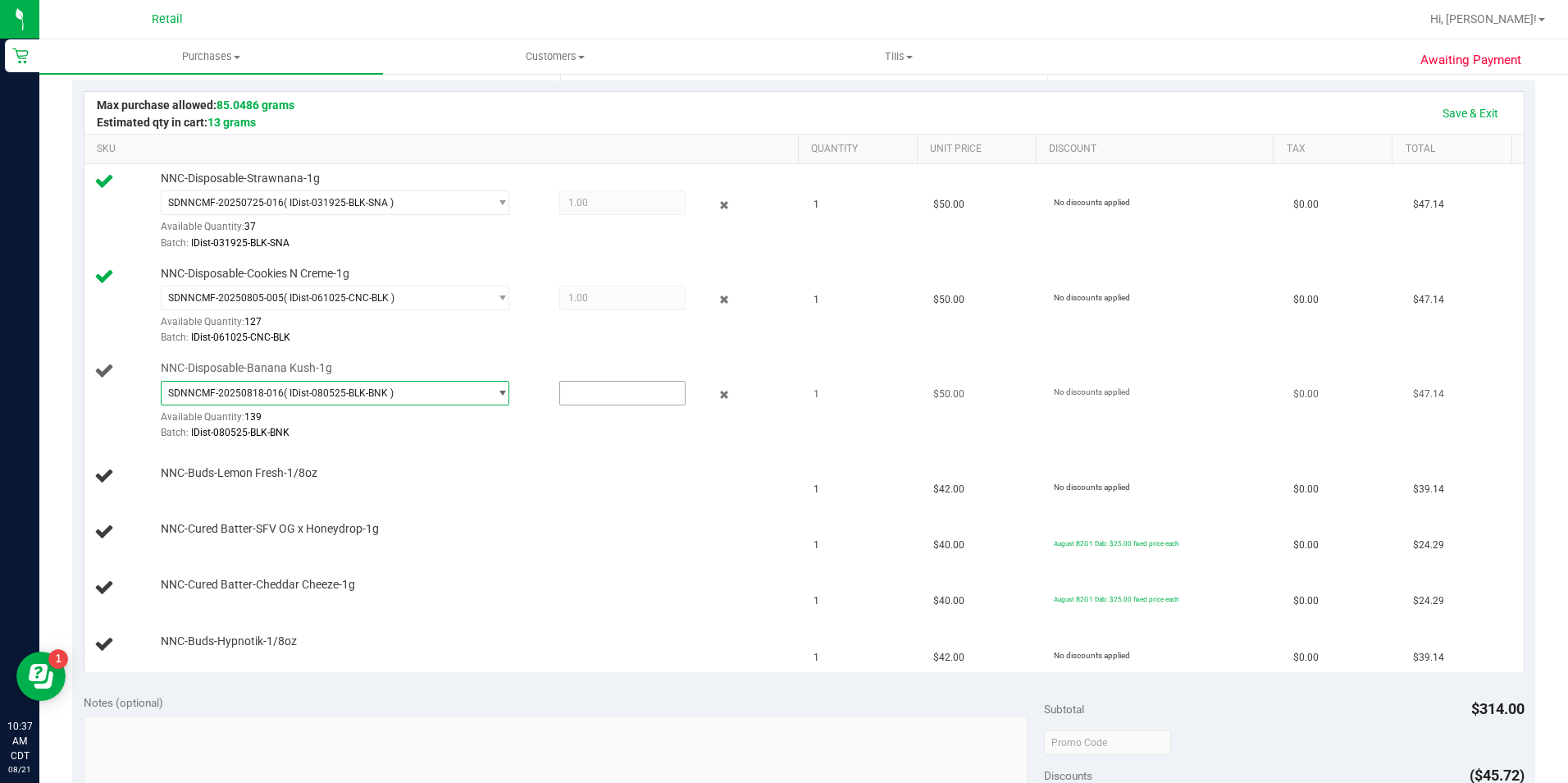
click at [610, 393] on input "text" at bounding box center [622, 393] width 125 height 23
type input "1"
click at [568, 470] on div "NNC-Buds-Lemon Fresh-1/8oz" at bounding box center [471, 473] width 637 height 16
type input "1.0000"
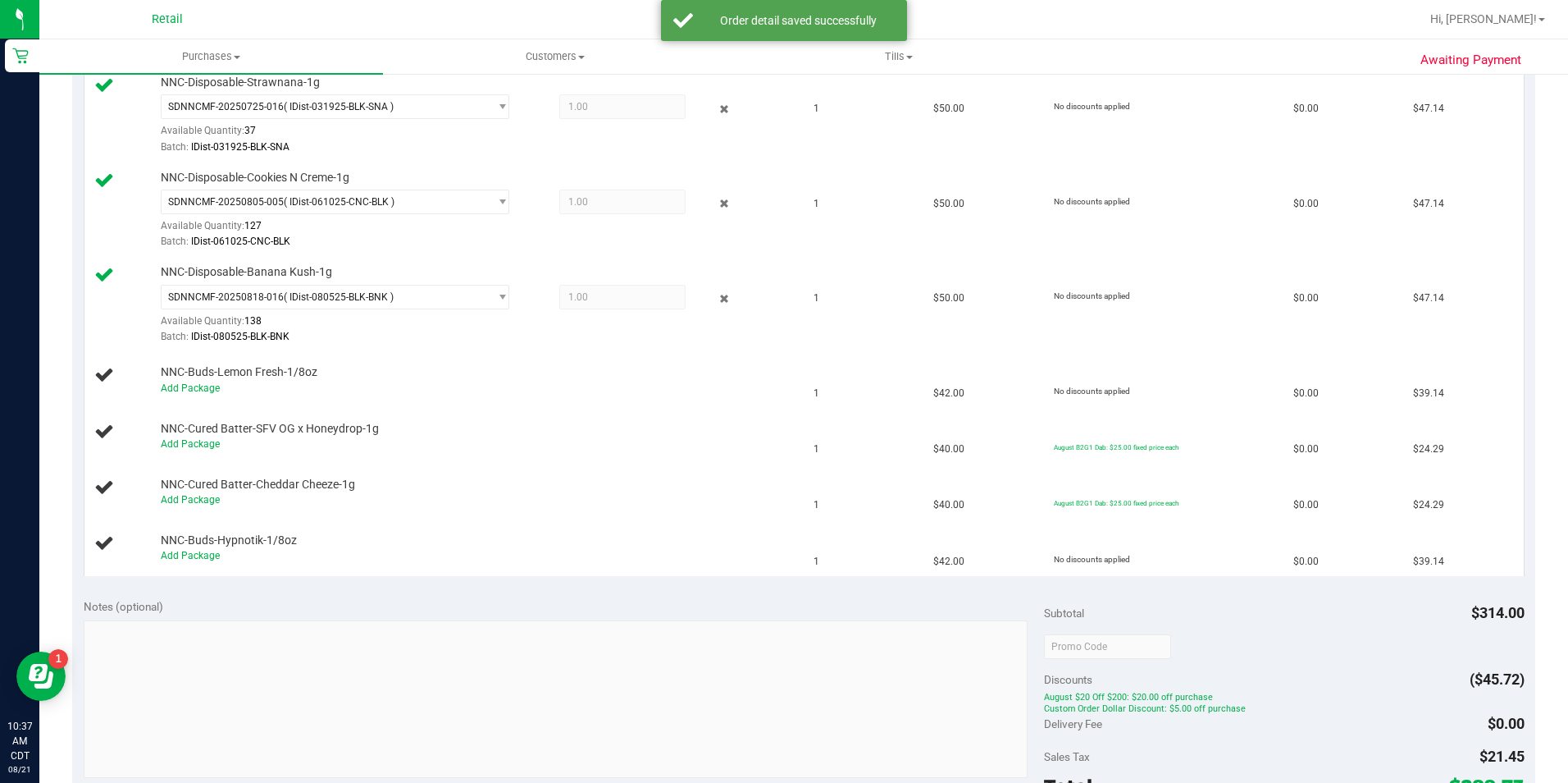
scroll to position [467, 0]
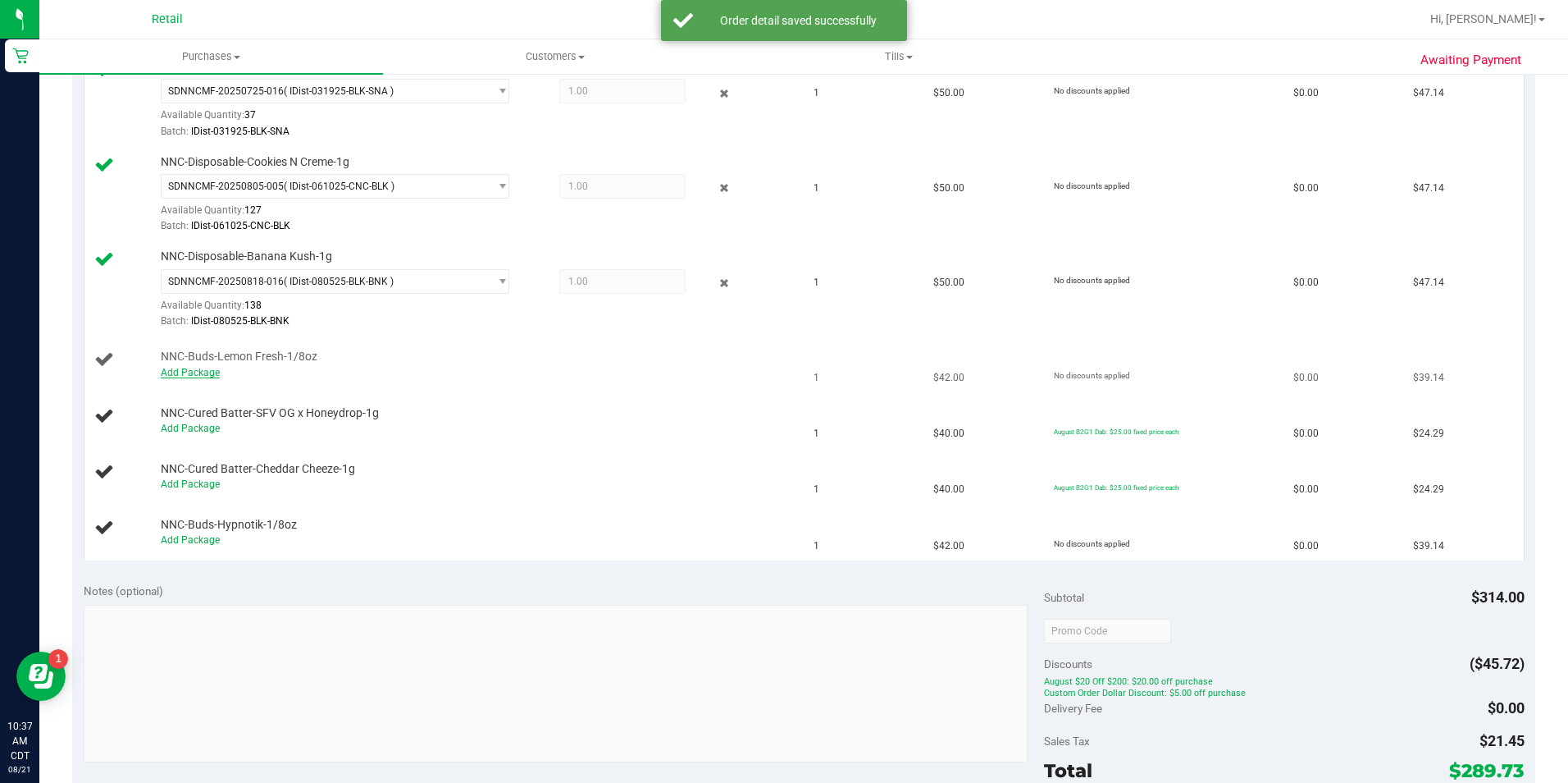
click at [193, 369] on link "Add Package" at bounding box center [189, 372] width 59 height 12
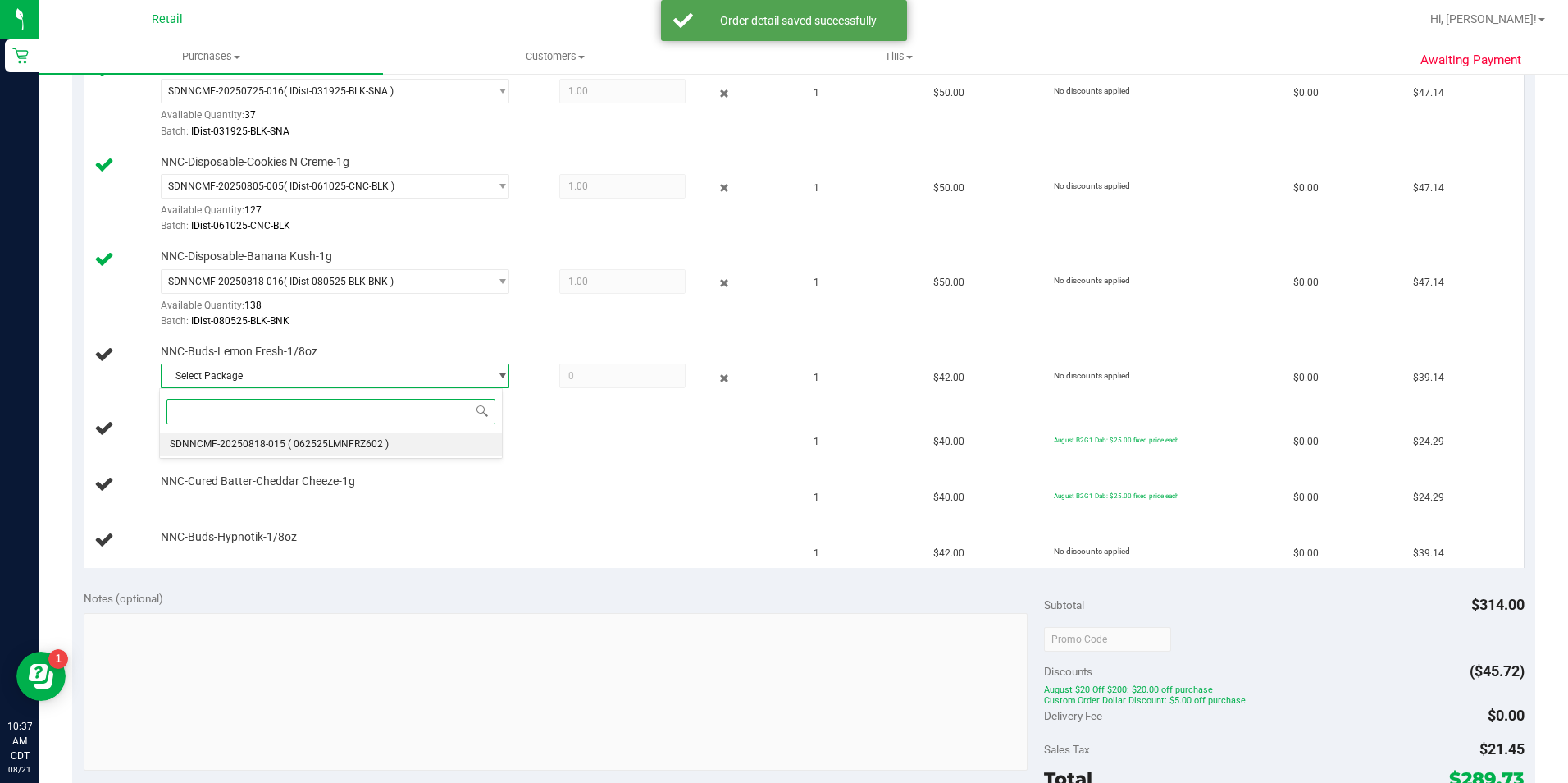
click at [361, 443] on span "( 062525LMNFRZ602 )" at bounding box center [337, 443] width 101 height 12
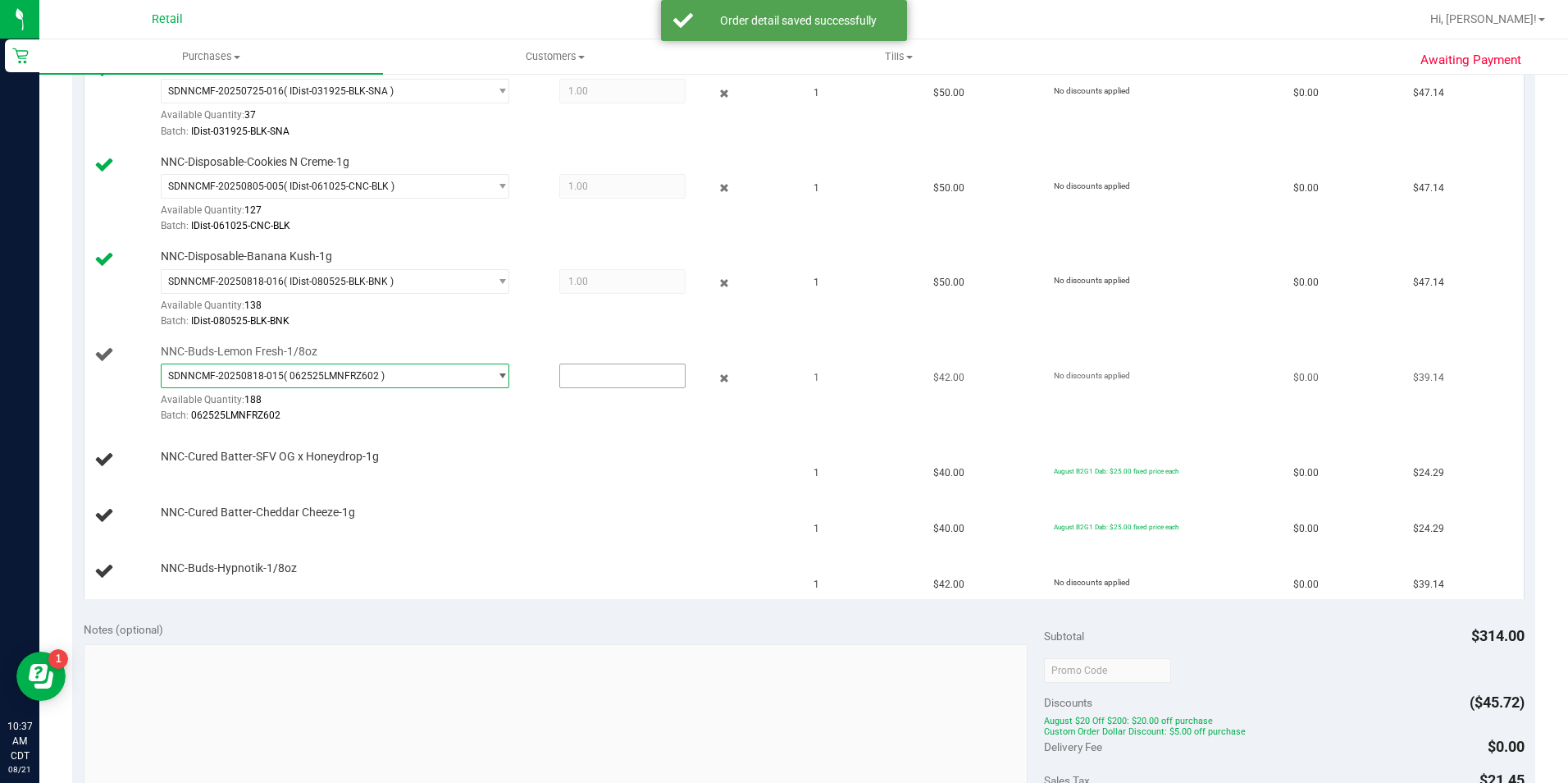
click at [599, 379] on input "text" at bounding box center [622, 376] width 125 height 23
type input "1"
click at [523, 488] on td "NNC-Cured Batter-Cheddar Cheeze-1g" at bounding box center [444, 516] width 720 height 56
type input "1.0000"
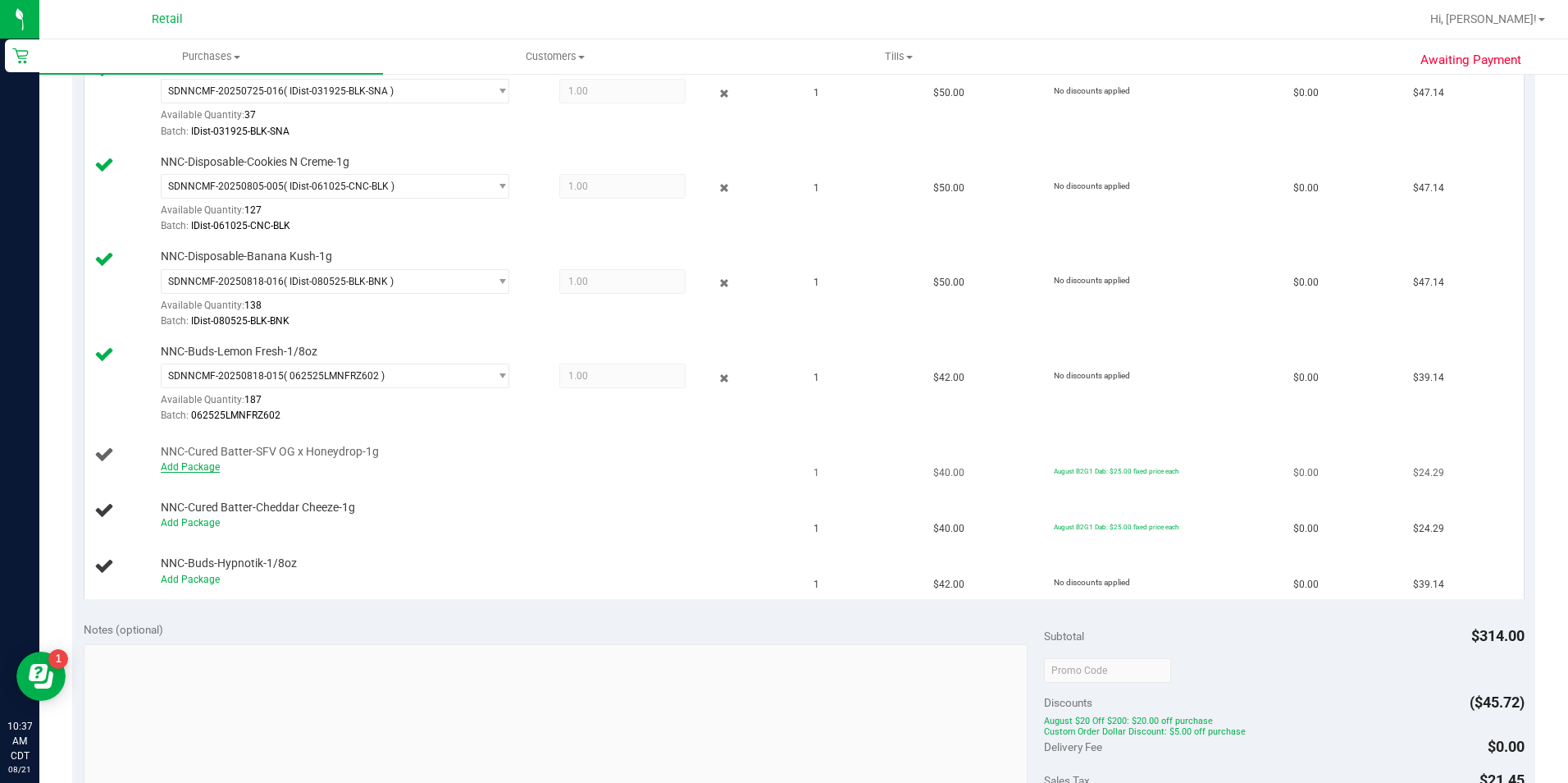
click at [203, 470] on link "Add Package" at bounding box center [189, 467] width 59 height 12
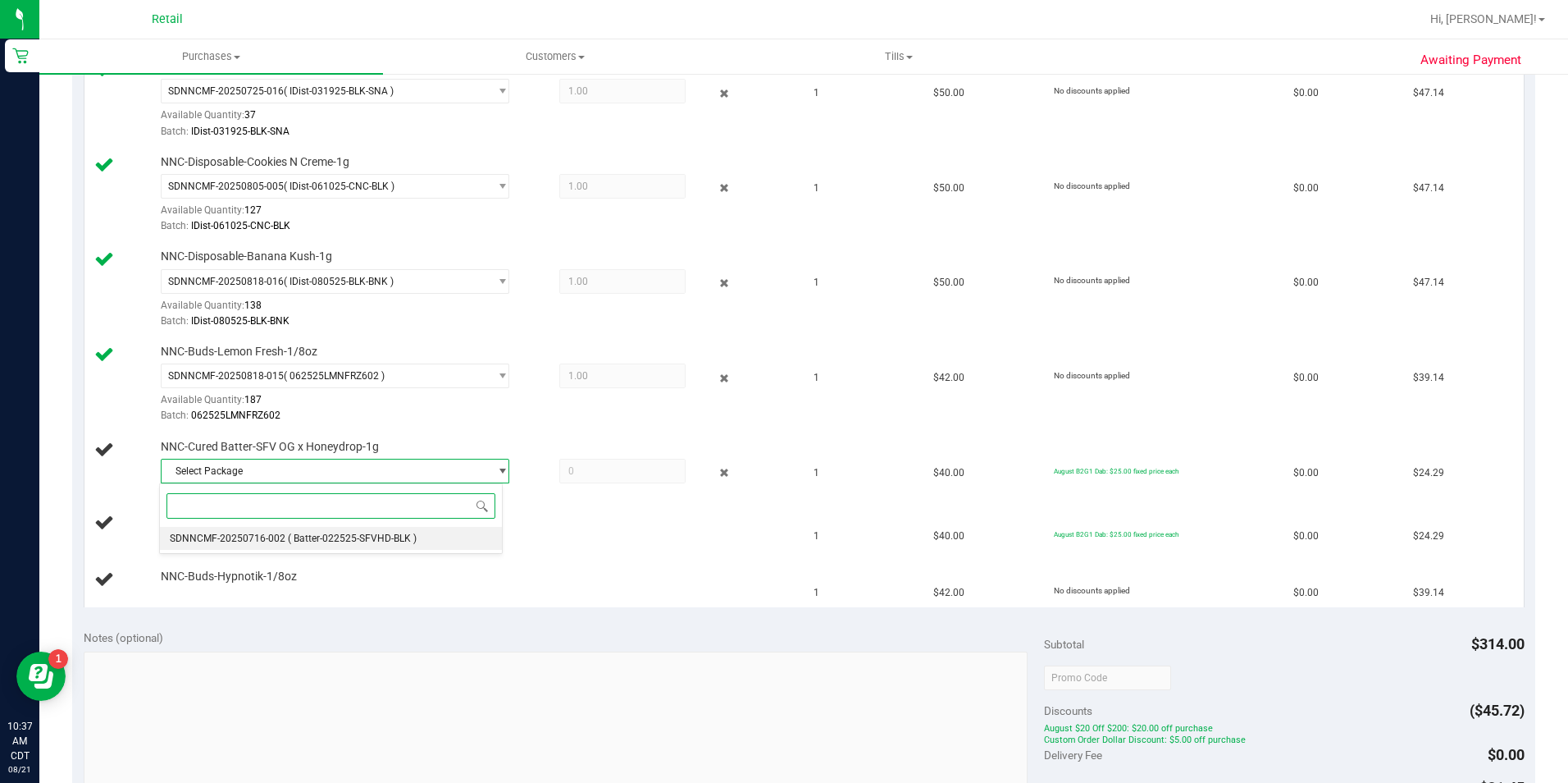
click at [352, 535] on span "( Batter-022525-SFVHD-BLK )" at bounding box center [352, 538] width 129 height 12
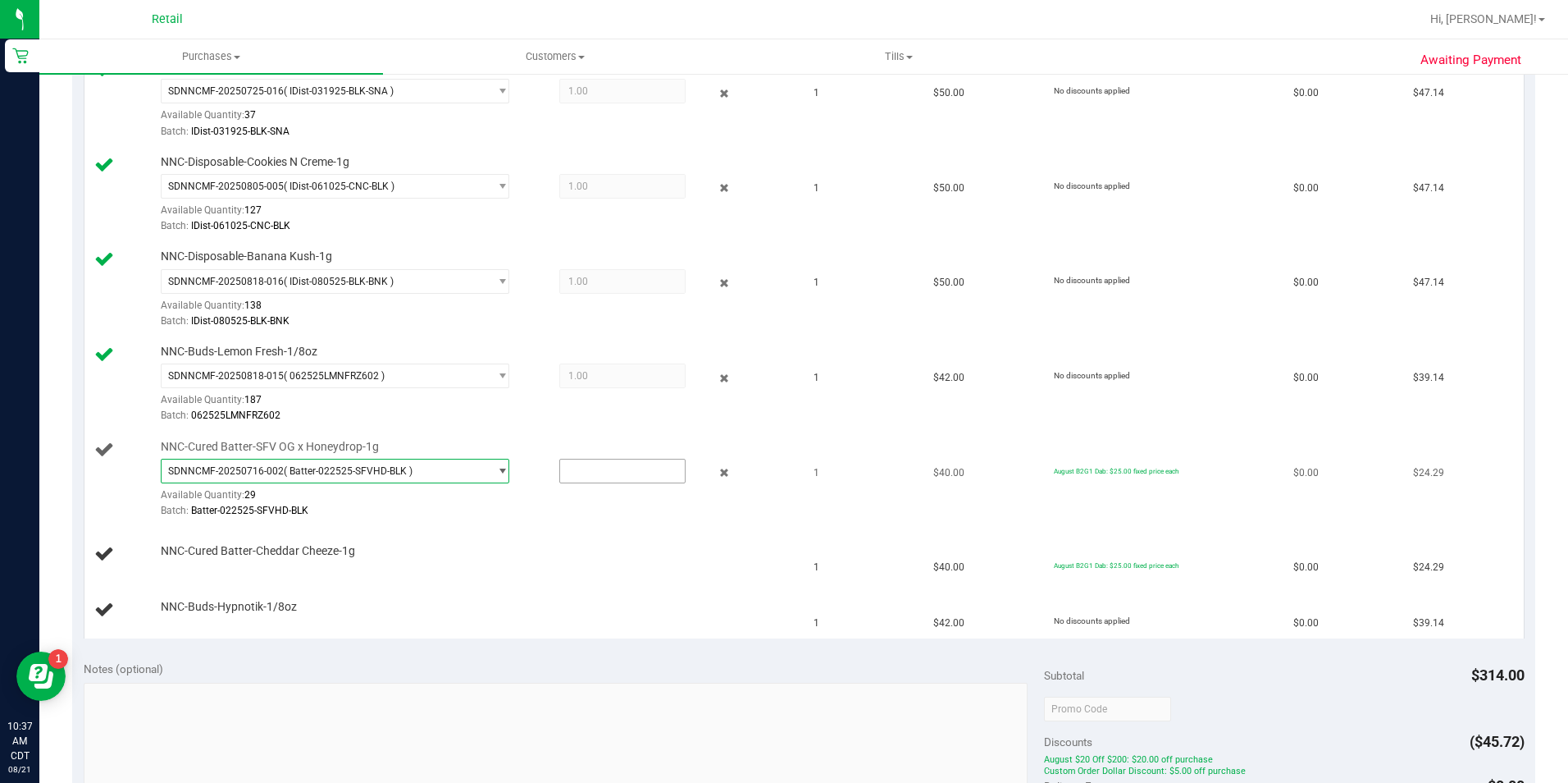
click at [605, 468] on input "text" at bounding box center [622, 471] width 125 height 23
type input "1"
click at [556, 541] on td "NNC-Cured Batter-Cheddar Cheeze-1g" at bounding box center [444, 554] width 720 height 56
type input "1.0000"
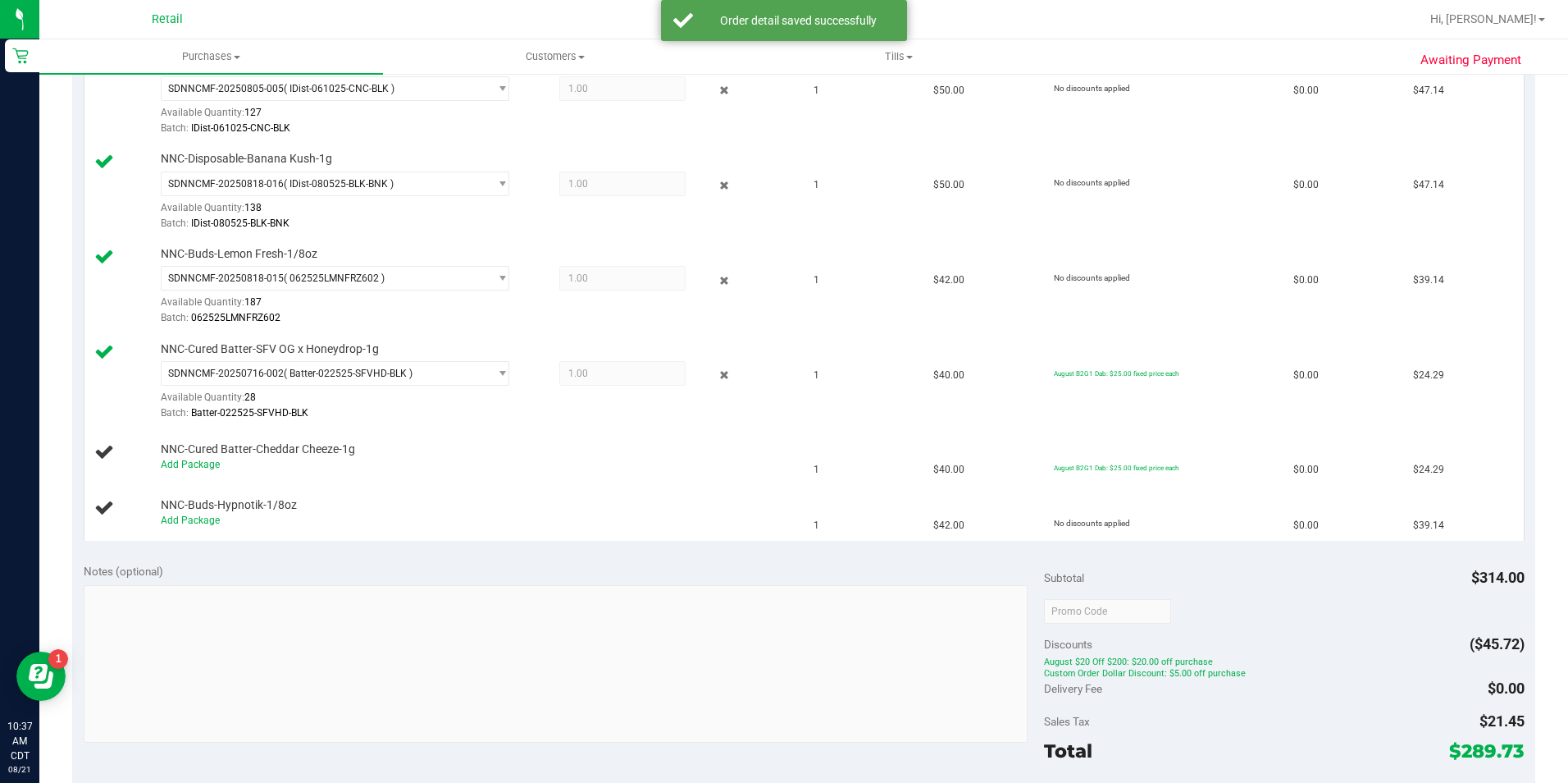
scroll to position [570, 0]
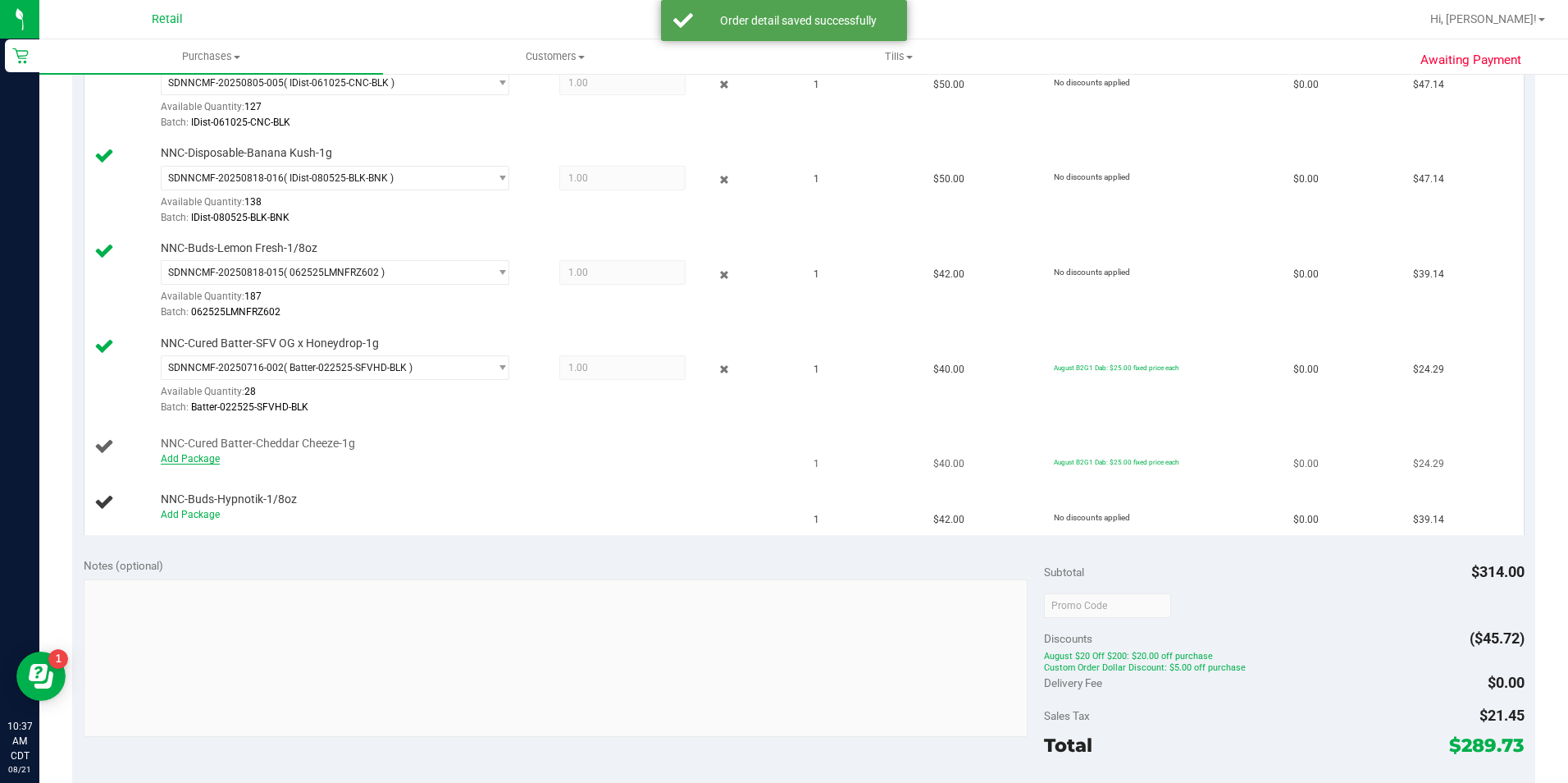
click at [203, 459] on link "Add Package" at bounding box center [189, 459] width 59 height 12
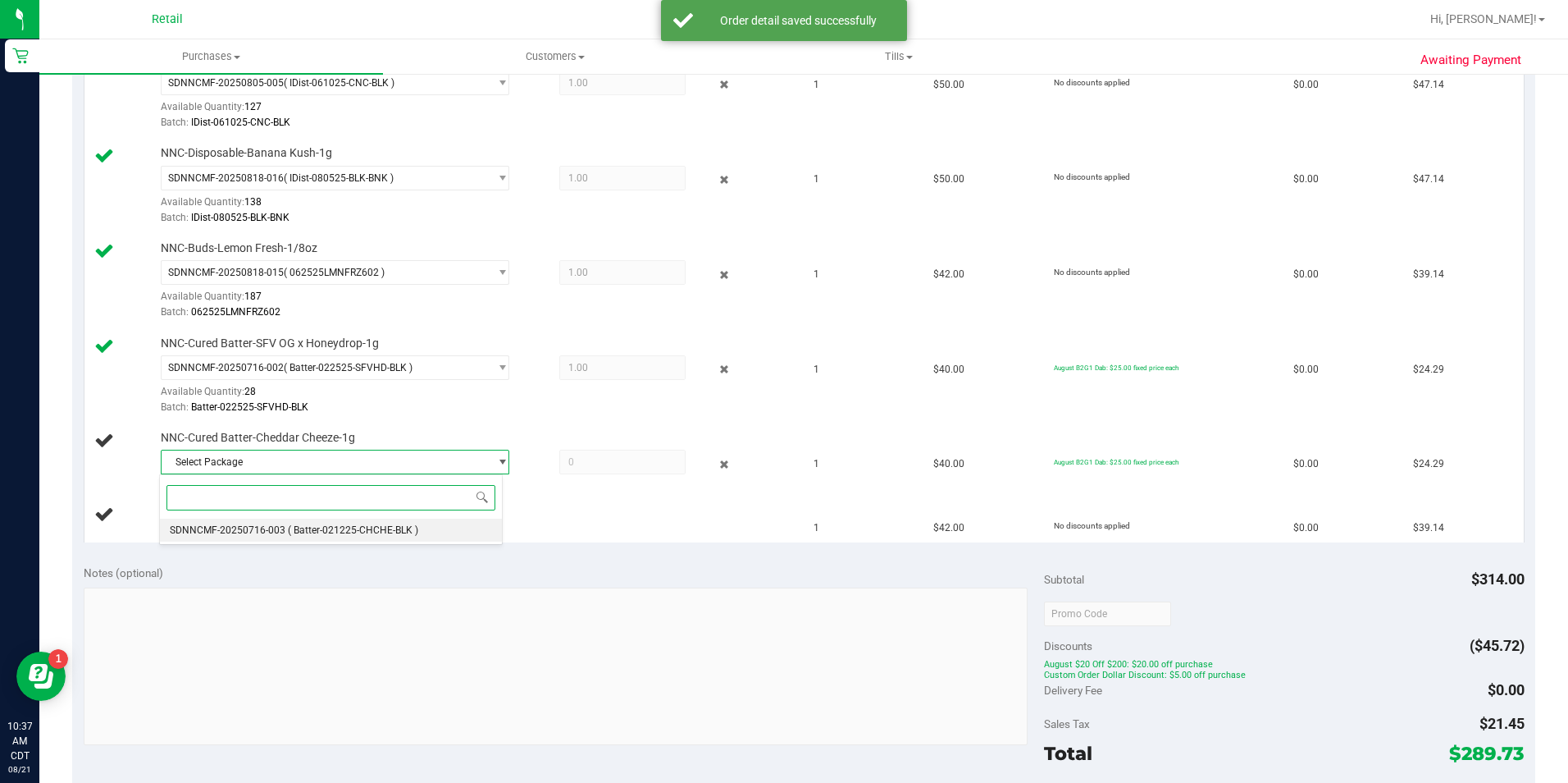
click at [394, 531] on span "( Batter-021225-CHCHE-BLK )" at bounding box center [353, 530] width 131 height 12
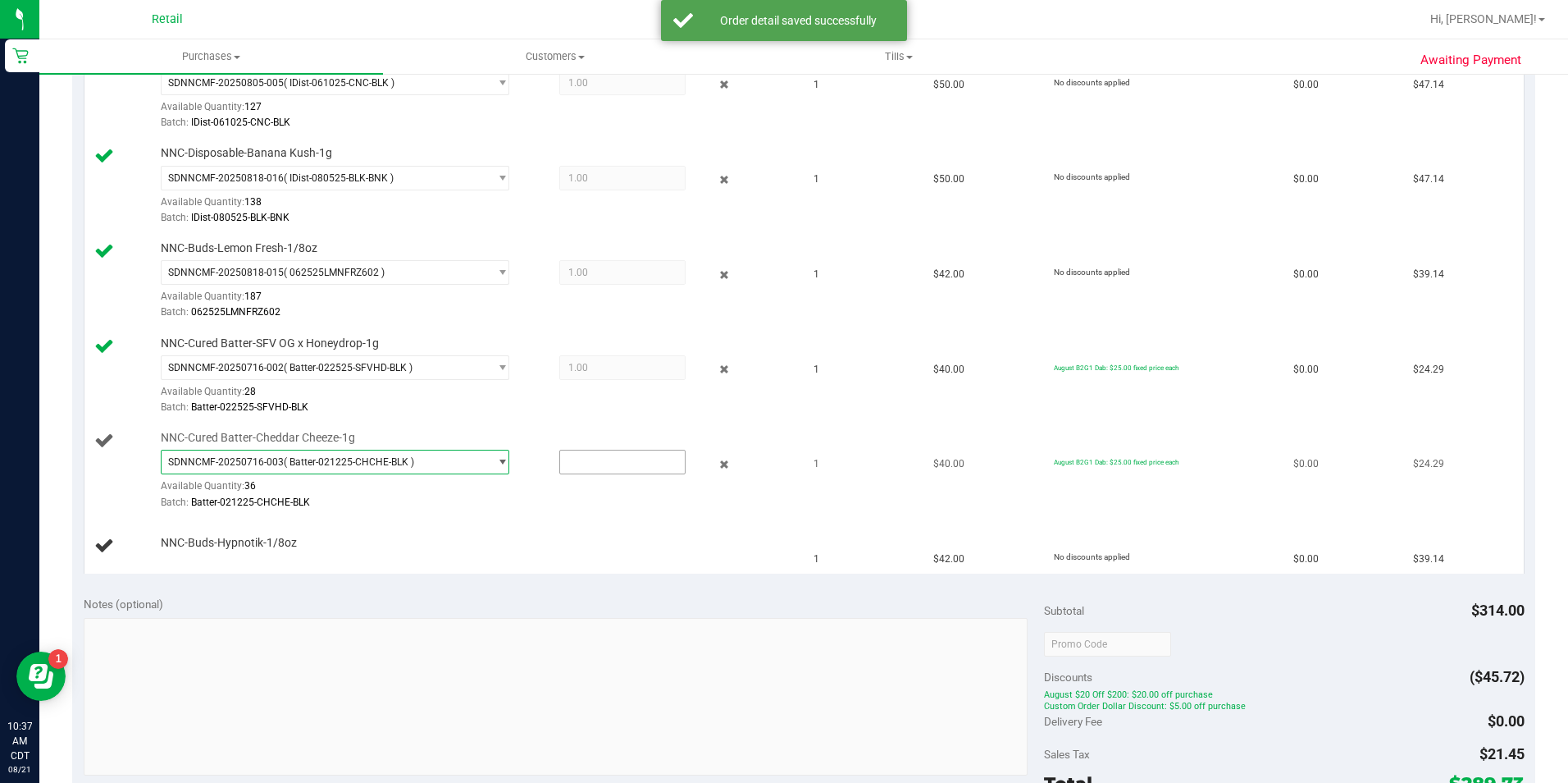
click at [587, 462] on input "text" at bounding box center [622, 462] width 125 height 23
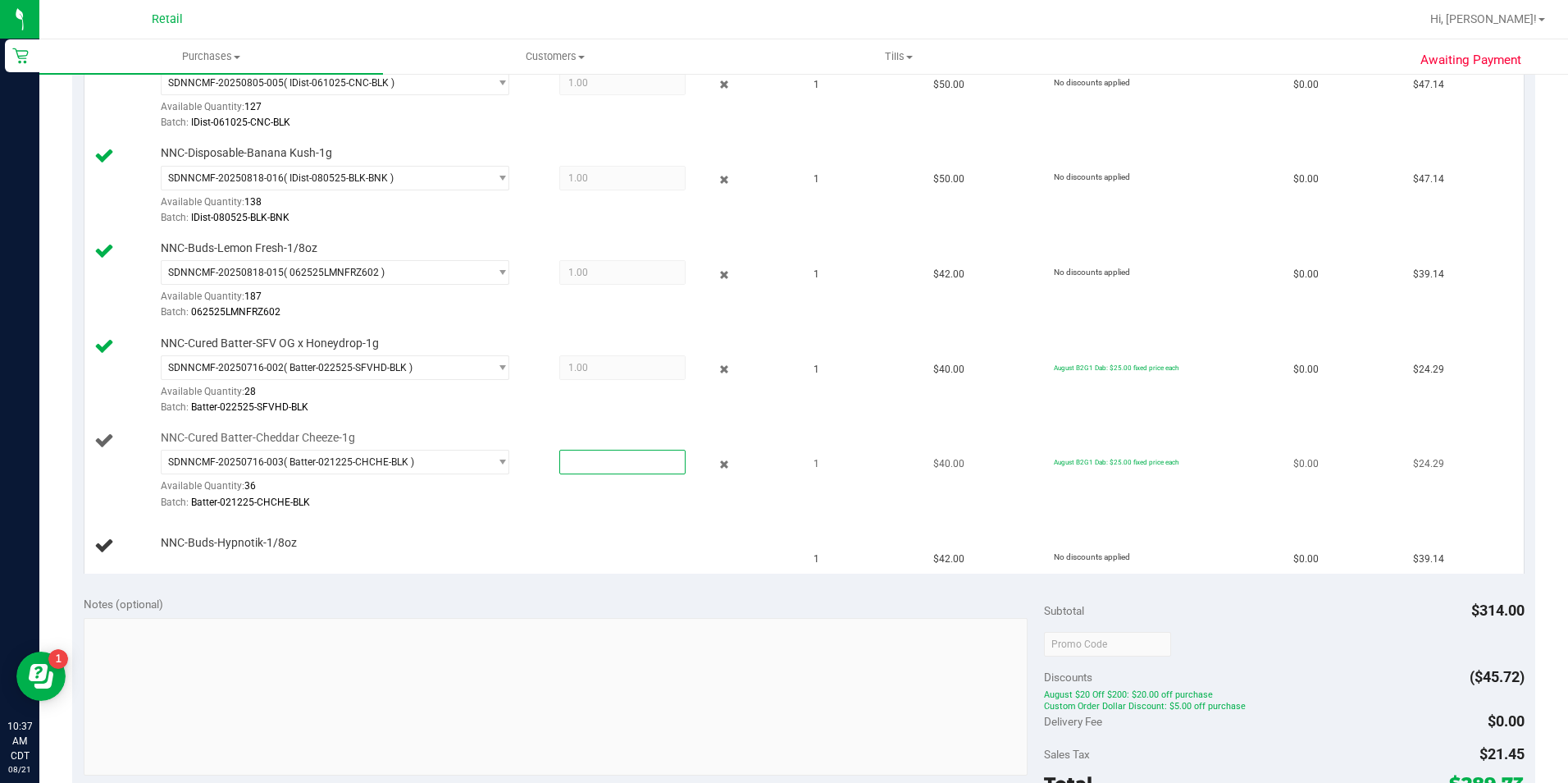
type input "1"
click at [492, 593] on div "Notes (optional) Subtotal $314.00 Discounts ($45.72) August $20 Off $200: $20.0…" at bounding box center [803, 737] width 1462 height 307
type input "1.0000"
click at [187, 551] on link "Add Package" at bounding box center [189, 553] width 59 height 12
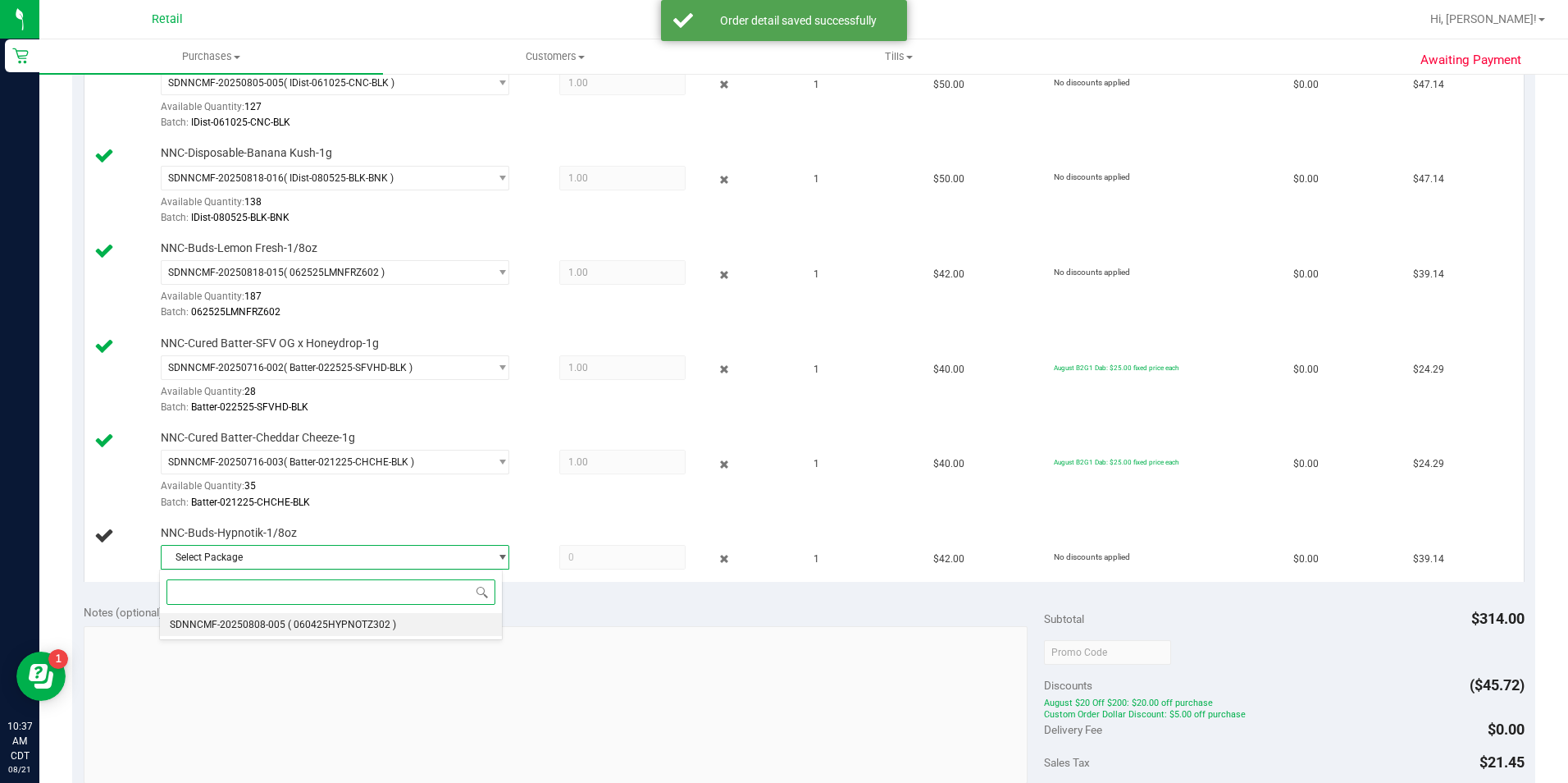
click at [326, 636] on li "SDNNCMF-20250808-005 ( 060425HYPNOTZ302 )" at bounding box center [330, 624] width 341 height 23
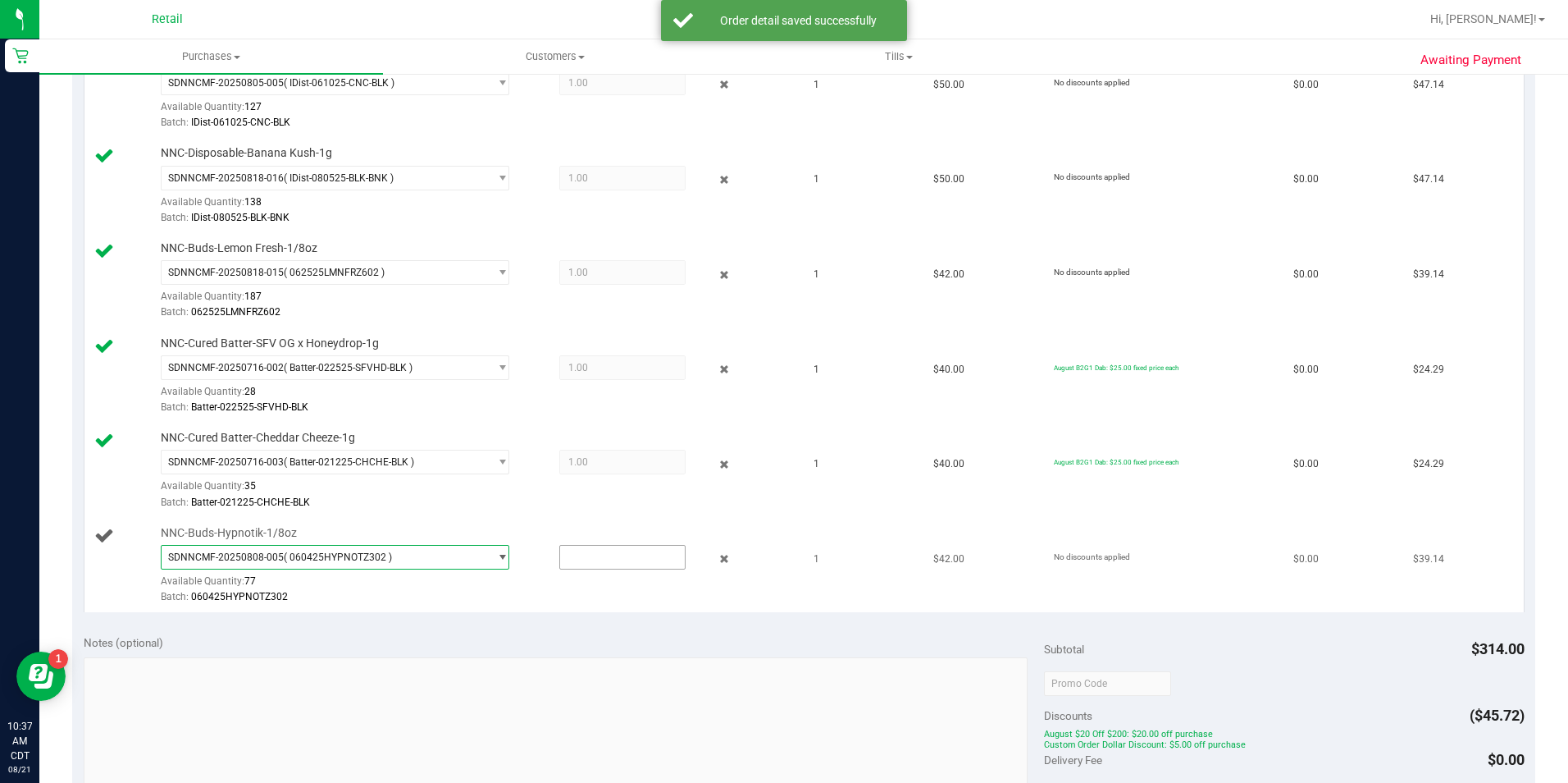
click at [581, 552] on input "text" at bounding box center [622, 557] width 125 height 23
type input "1"
click at [544, 632] on div "Notes (optional) Subtotal $314.00 Discounts ($45.72) August $20 Off $200: $20.0…" at bounding box center [803, 776] width 1462 height 307
type input "1.0000"
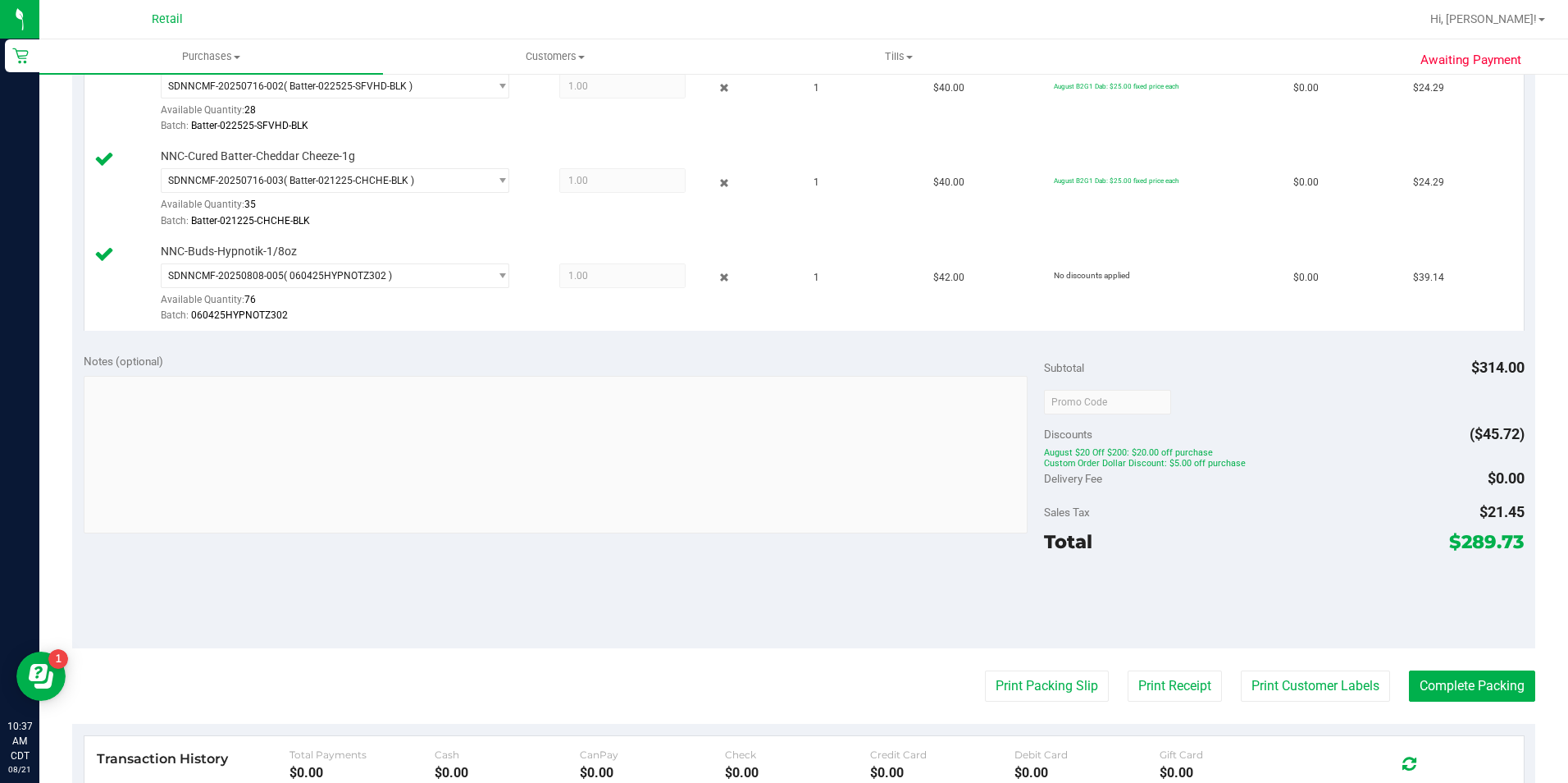
scroll to position [922, 0]
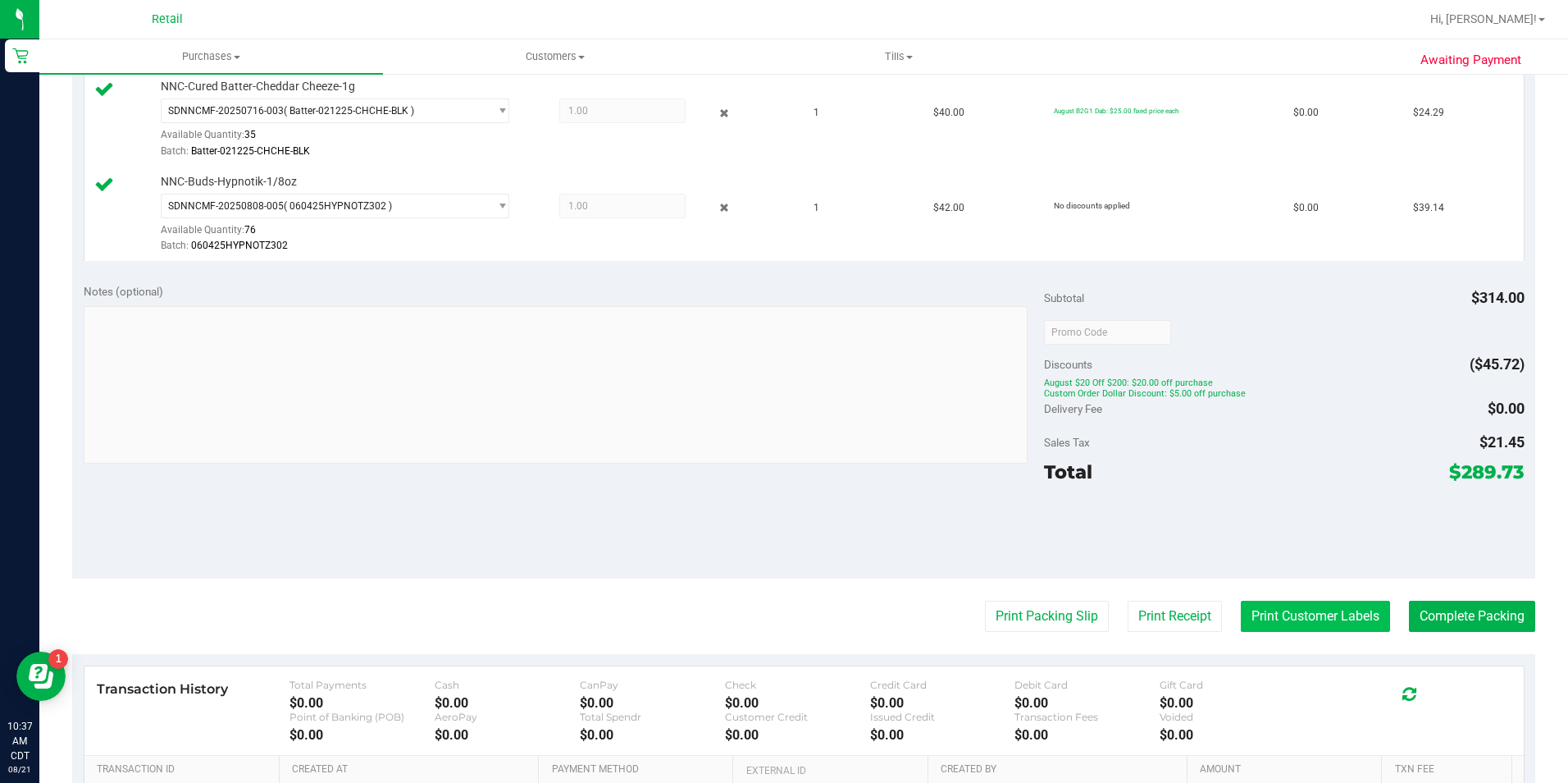
click at [1320, 610] on button "Print Customer Labels" at bounding box center [1314, 616] width 149 height 31
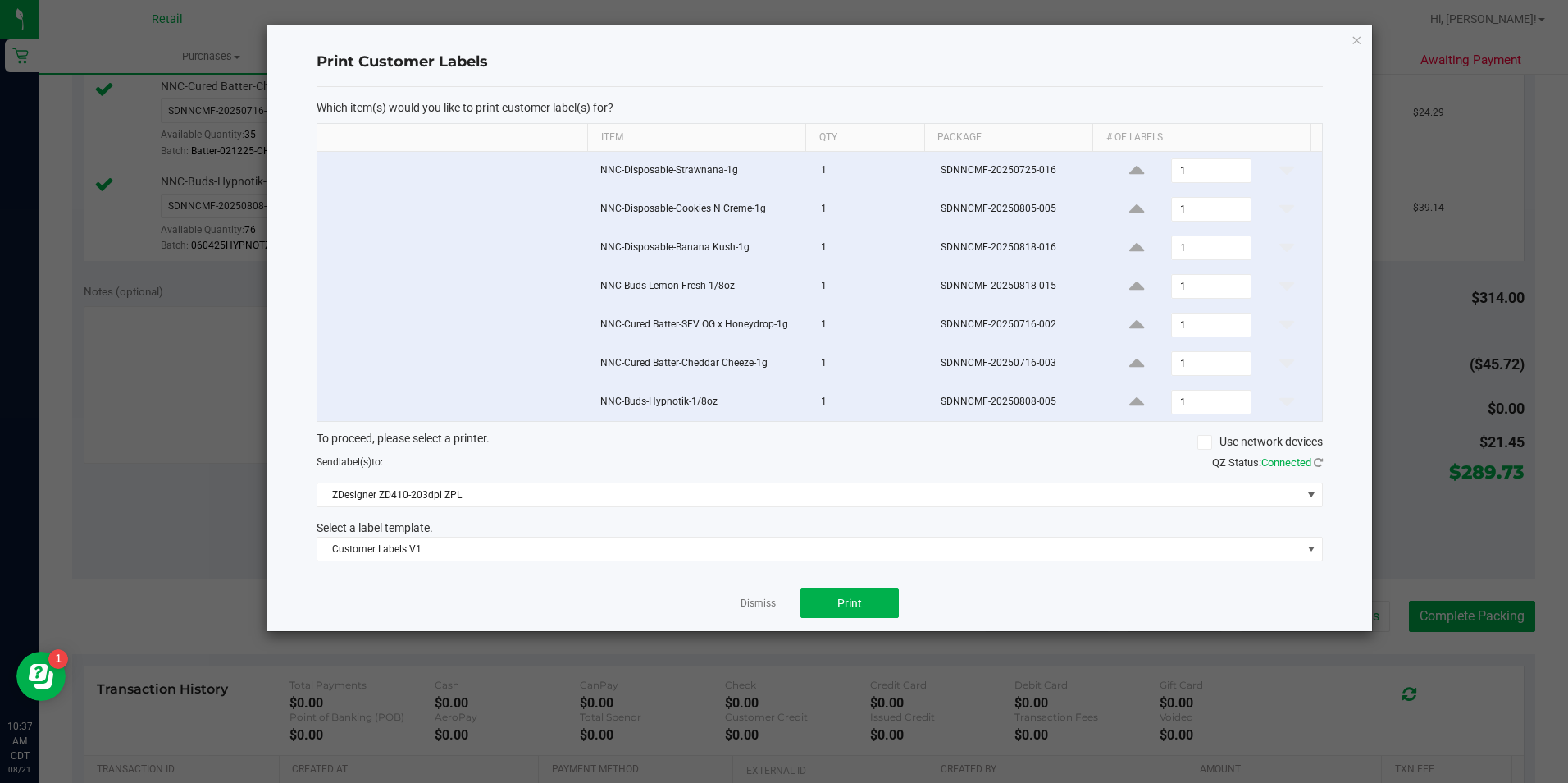
click at [863, 640] on ngb-modal-window "Print Customer Labels Which item(s) would you like to print customer label(s) f…" at bounding box center [789, 392] width 1580 height 783
click at [890, 606] on button "Print" at bounding box center [849, 602] width 98 height 30
click at [751, 605] on link "Dismiss" at bounding box center [758, 603] width 36 height 13
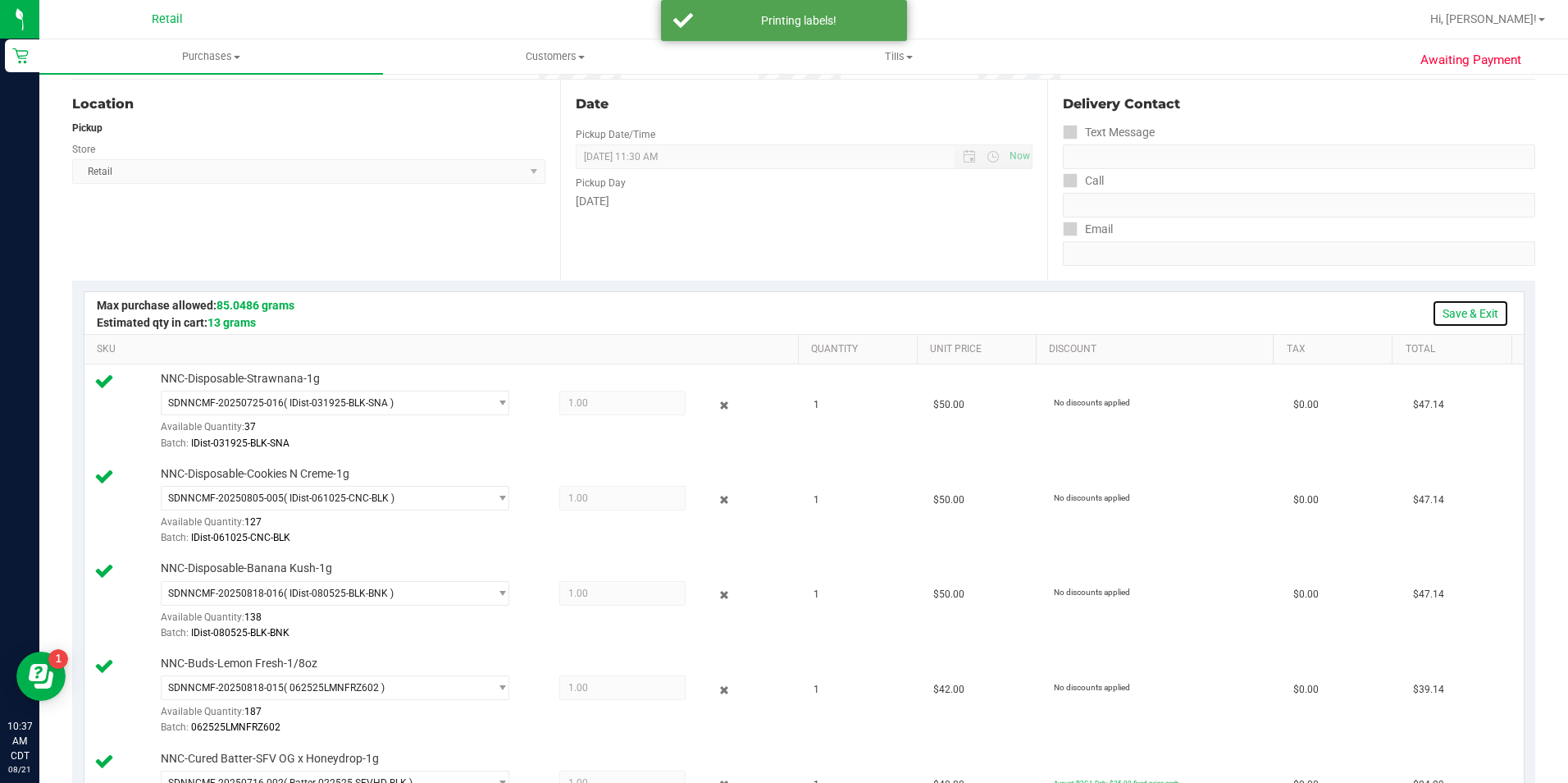
click at [1472, 316] on link "Save & Exit" at bounding box center [1470, 313] width 77 height 28
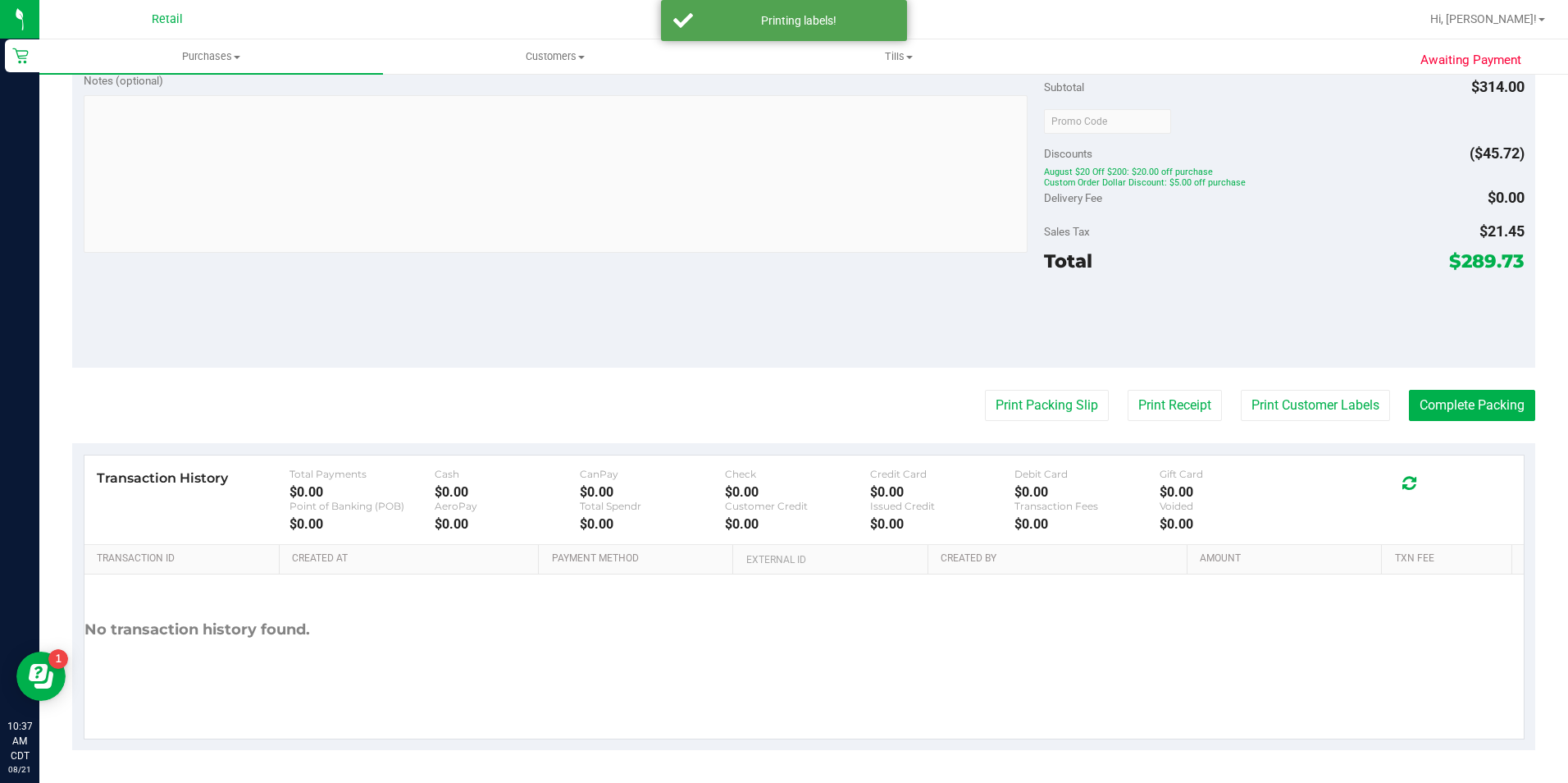
scroll to position [1131, 0]
click at [1459, 408] on button "Complete Packing" at bounding box center [1471, 406] width 126 height 31
